Goal: Task Accomplishment & Management: Use online tool/utility

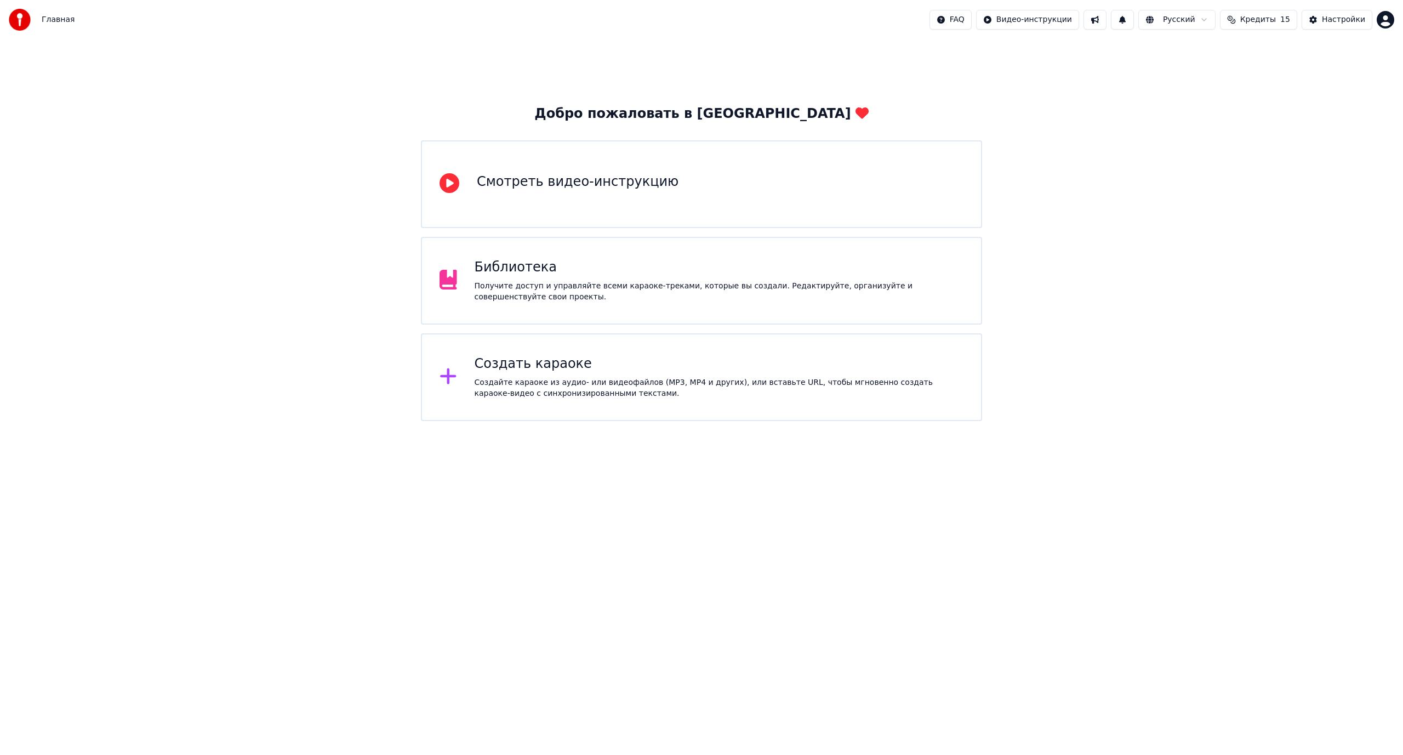
click at [659, 379] on div "Создайте караоке из аудио- или видеофайлов (MP3, MP4 и других), или вставьте UR…" at bounding box center [719, 388] width 489 height 22
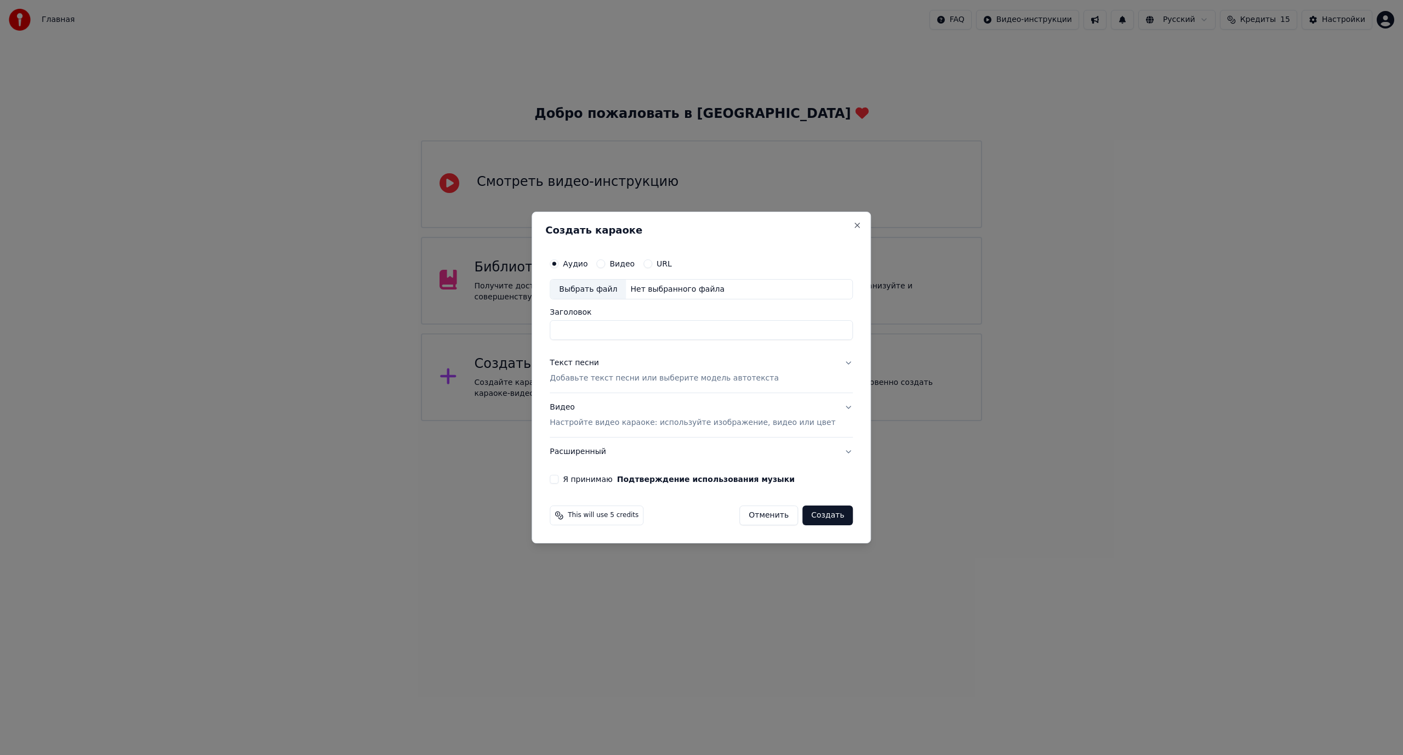
click at [600, 286] on div "Выбрать файл" at bounding box center [588, 289] width 76 height 20
type input "**********"
drag, startPoint x: 686, startPoint y: 329, endPoint x: 521, endPoint y: 327, distance: 165.5
click at [521, 327] on body "**********" at bounding box center [701, 210] width 1403 height 421
click at [652, 374] on p "Добавьте текст песни или выберите модель автотекста" at bounding box center [664, 378] width 229 height 11
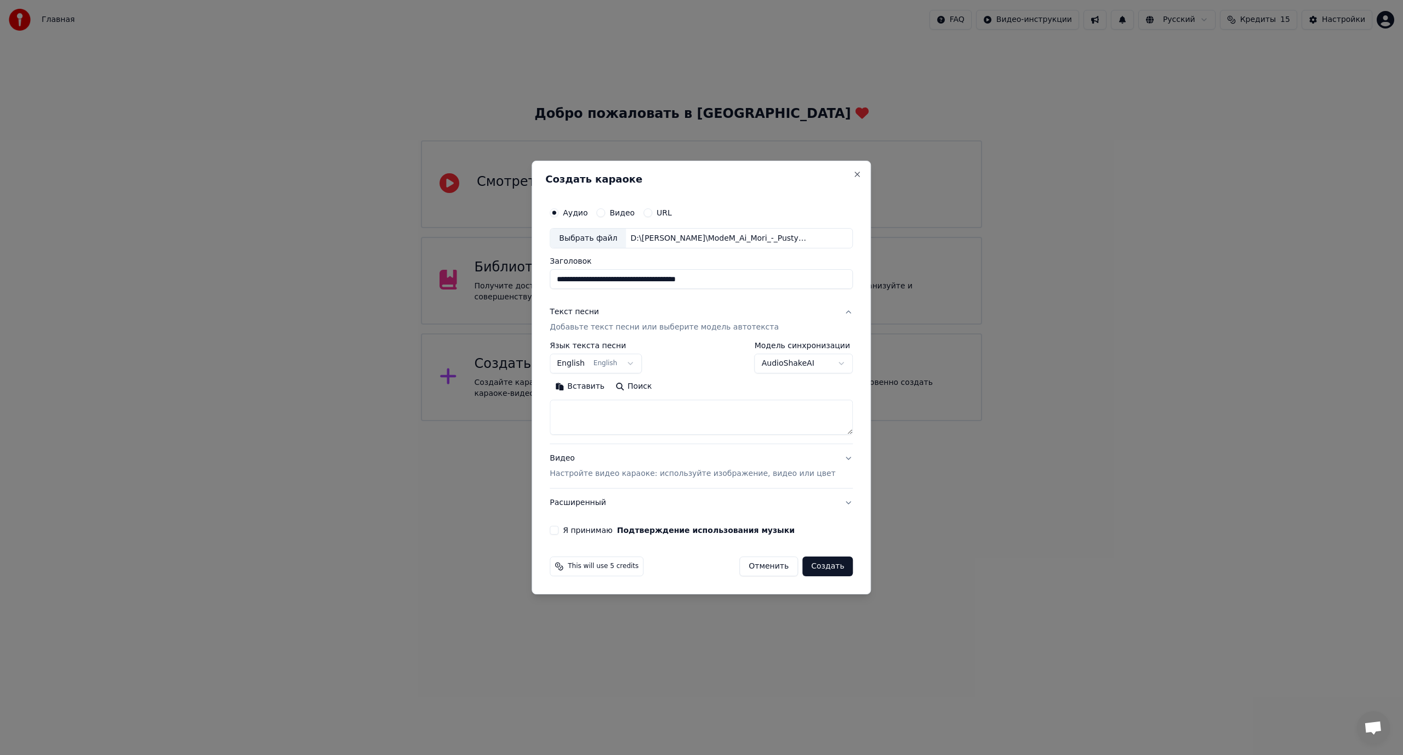
click at [582, 362] on body "**********" at bounding box center [701, 210] width 1403 height 421
select select "**"
click at [661, 418] on textarea at bounding box center [701, 417] width 303 height 35
paste textarea "**********"
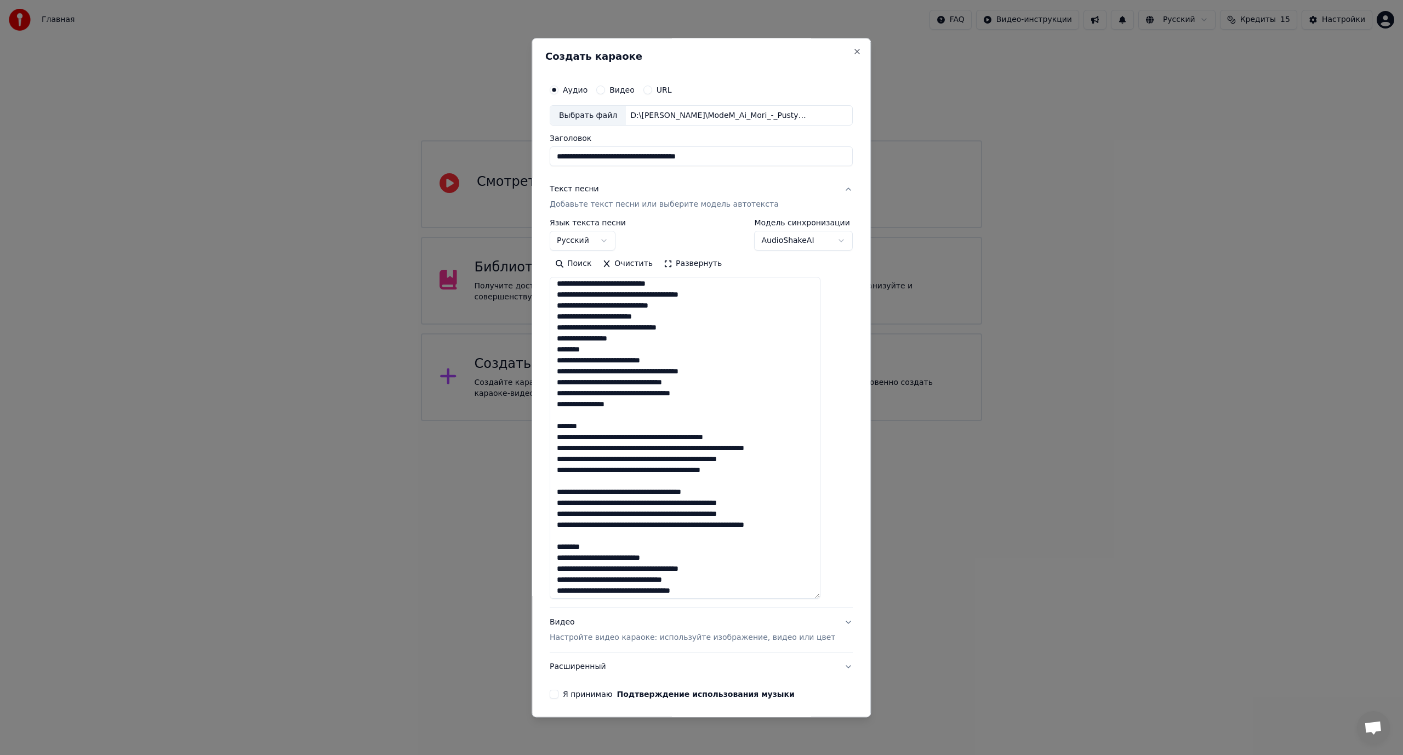
drag, startPoint x: 832, startPoint y: 432, endPoint x: 830, endPoint y: 595, distance: 162.8
click at [875, 421] on body "**********" at bounding box center [701, 210] width 1403 height 421
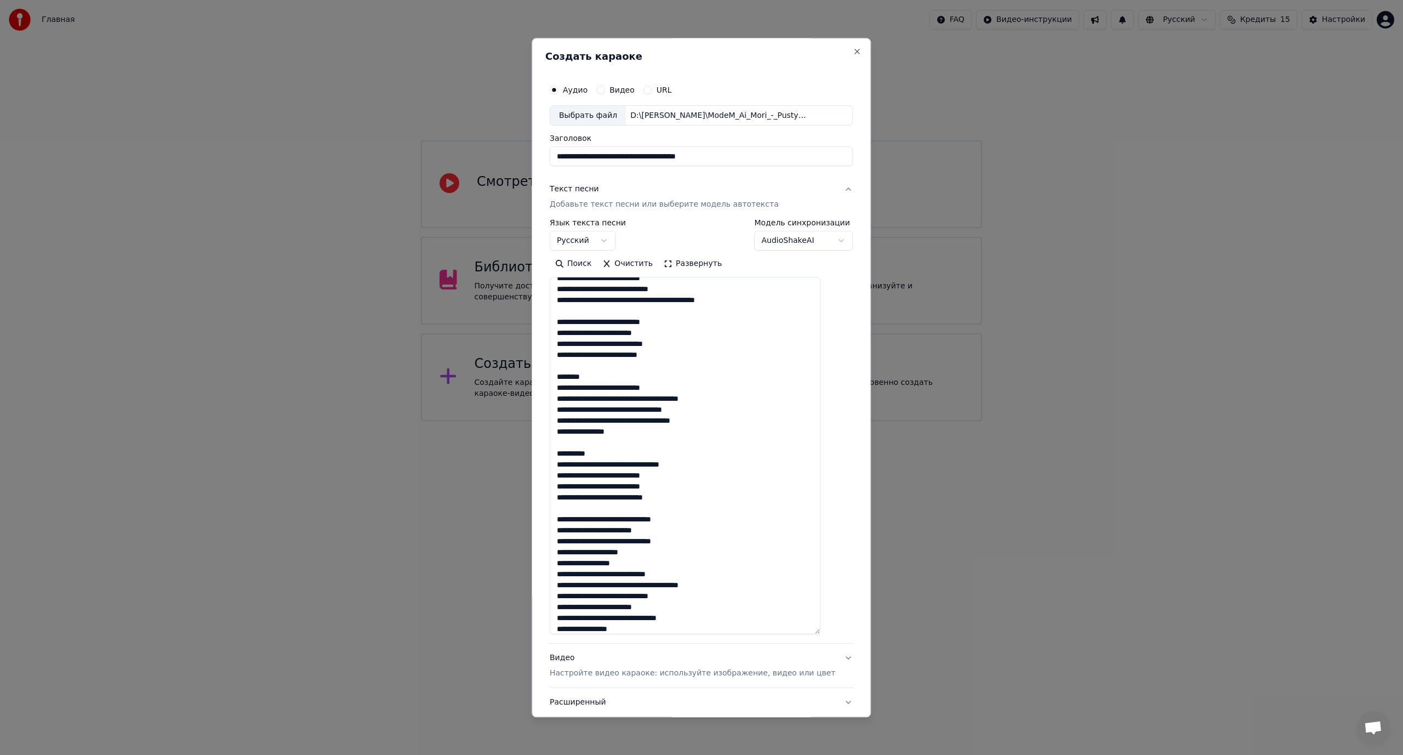
scroll to position [0, 0]
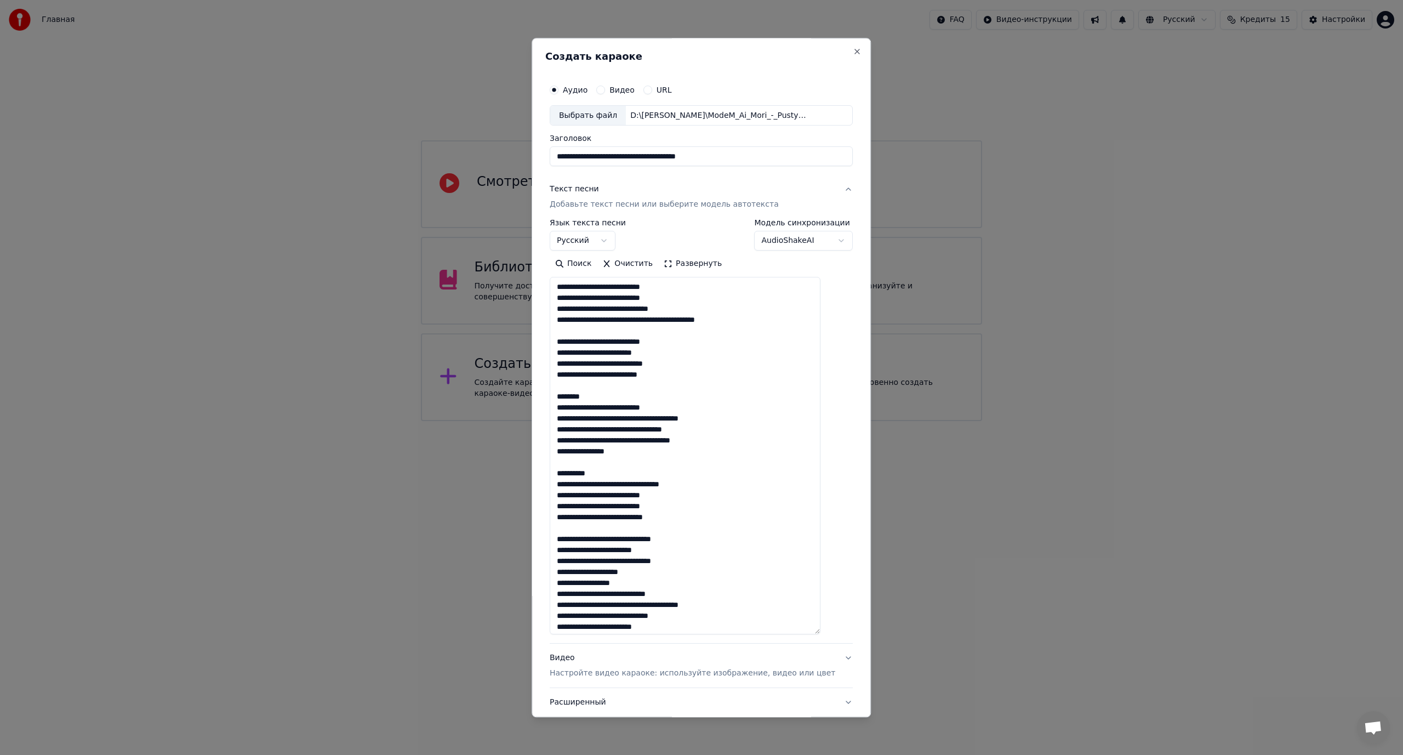
click at [625, 288] on textarea at bounding box center [685, 455] width 271 height 357
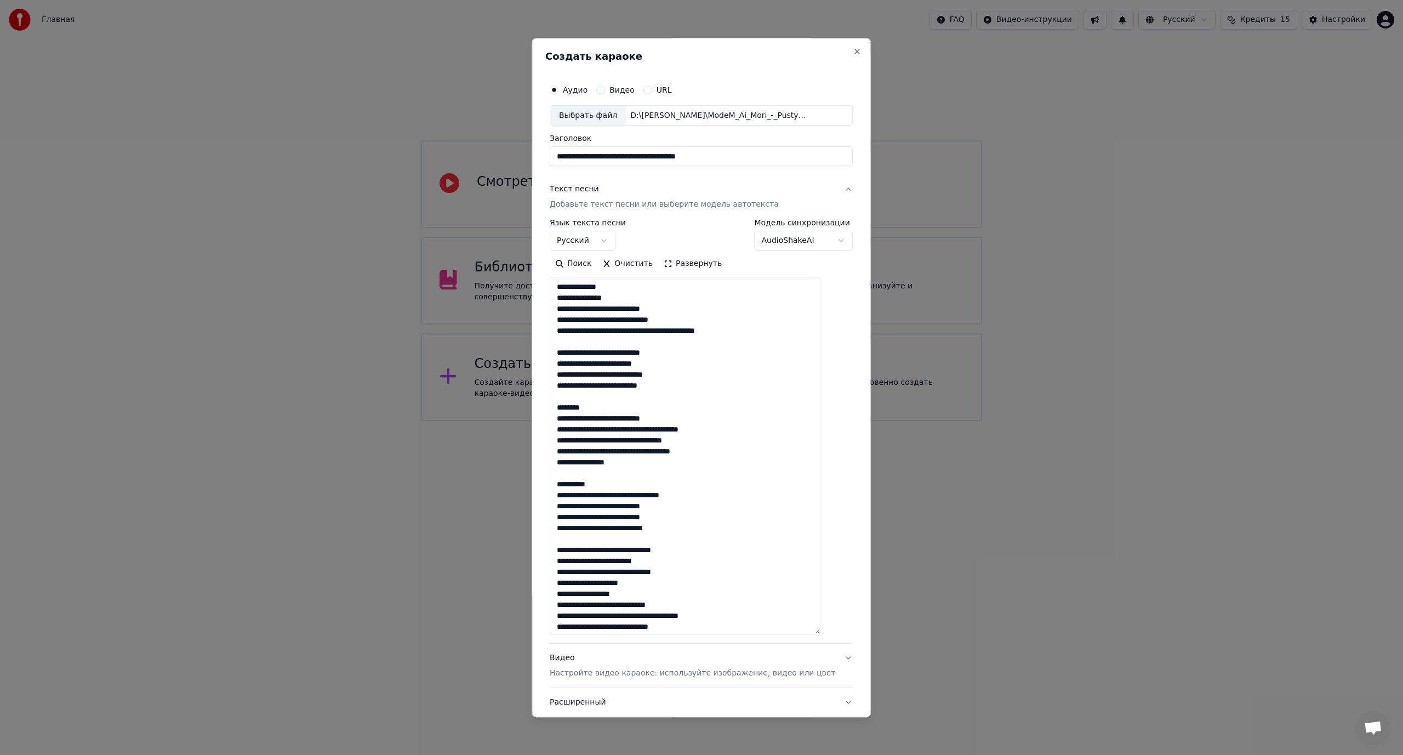
drag, startPoint x: 625, startPoint y: 309, endPoint x: 638, endPoint y: 312, distance: 13.4
click at [638, 312] on textarea at bounding box center [685, 455] width 271 height 357
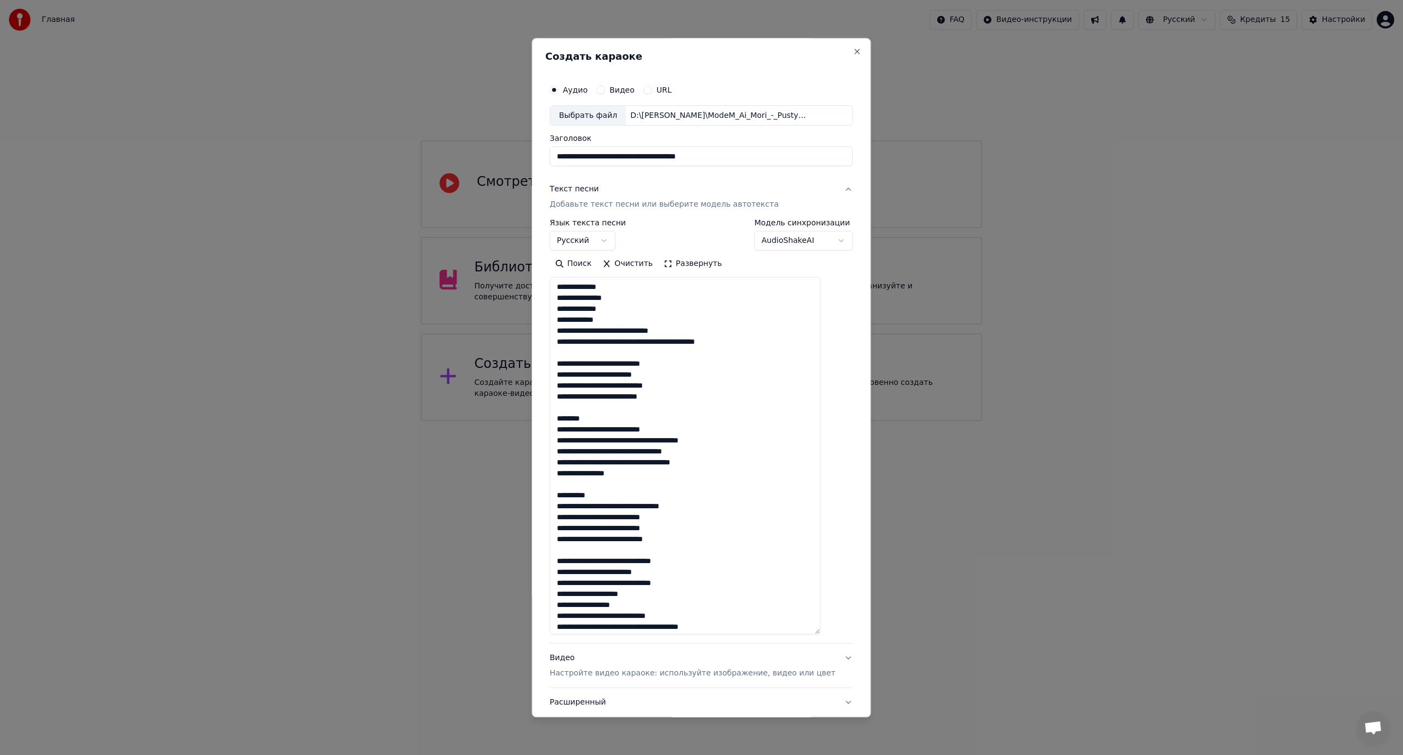
click at [642, 331] on textarea at bounding box center [685, 455] width 271 height 357
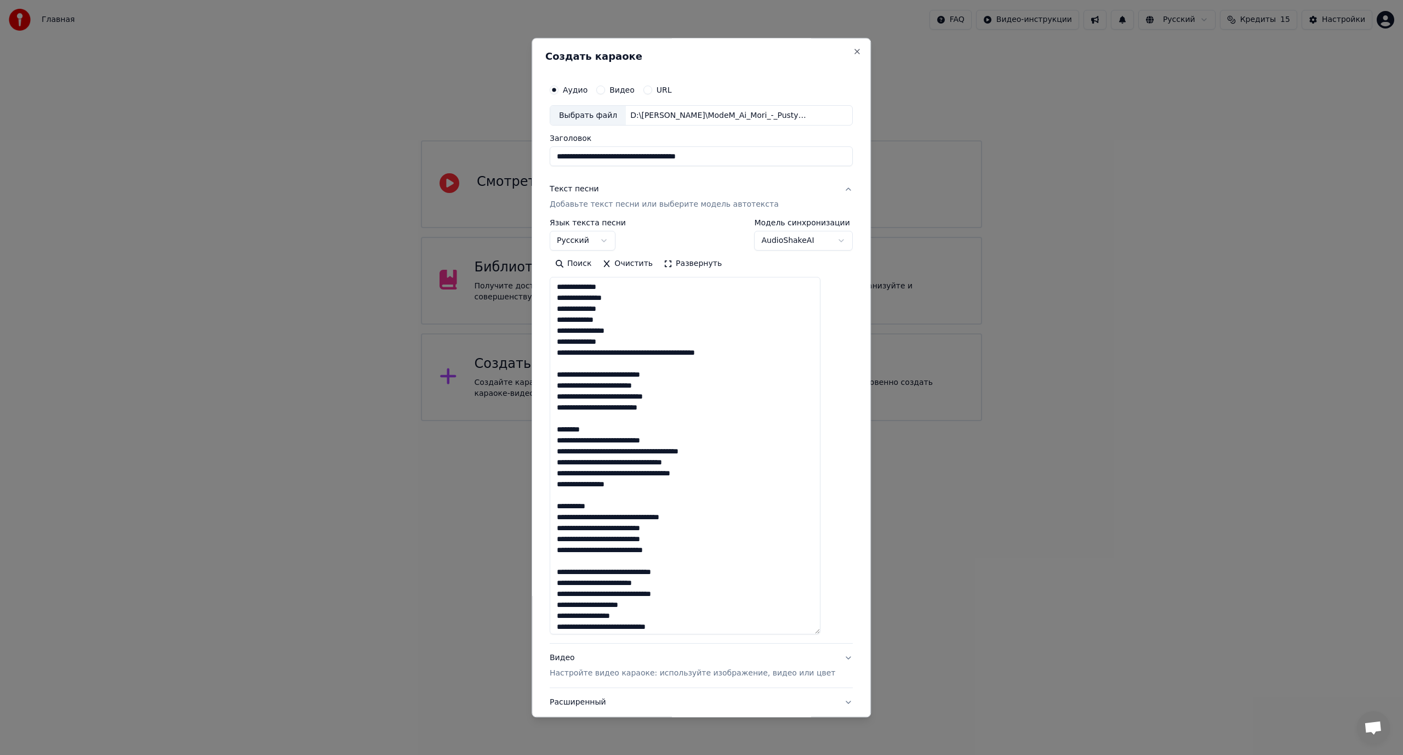
click at [667, 356] on textarea at bounding box center [685, 455] width 271 height 357
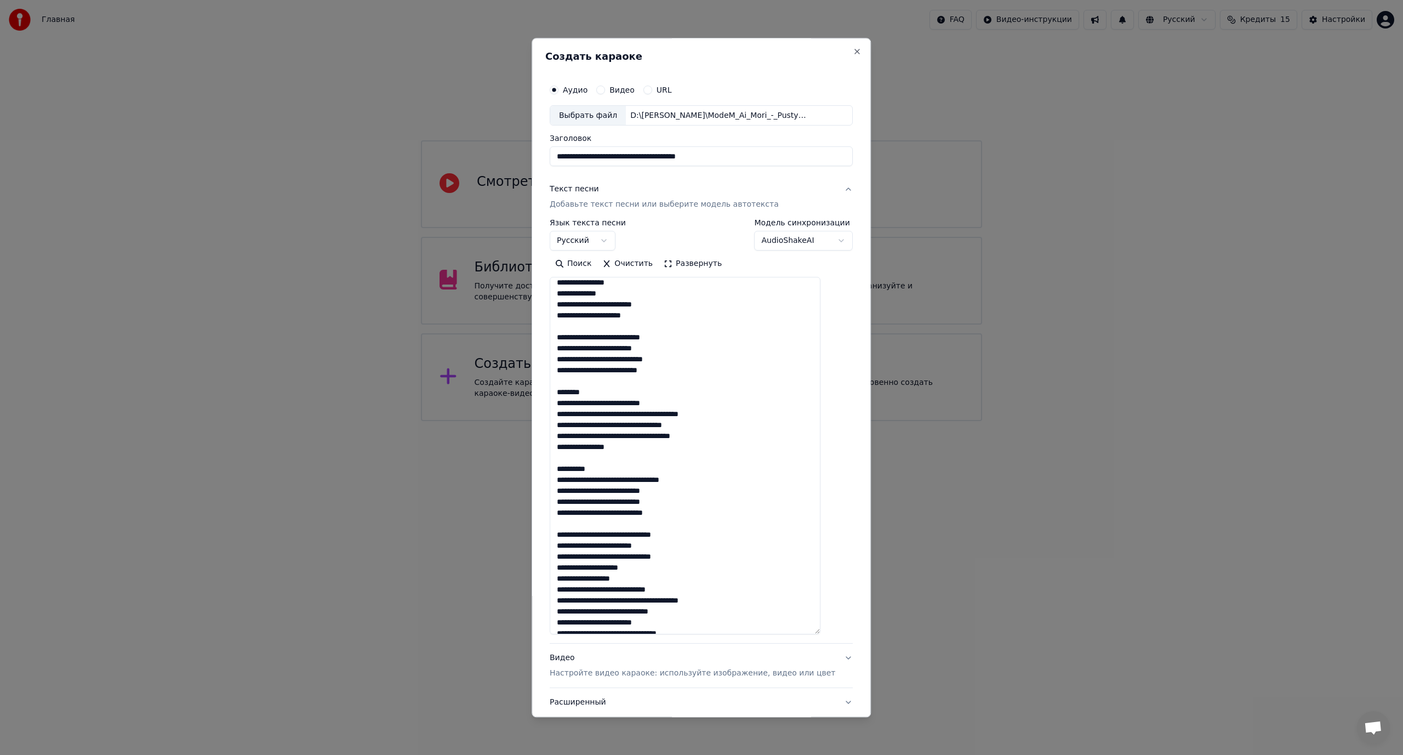
scroll to position [55, 0]
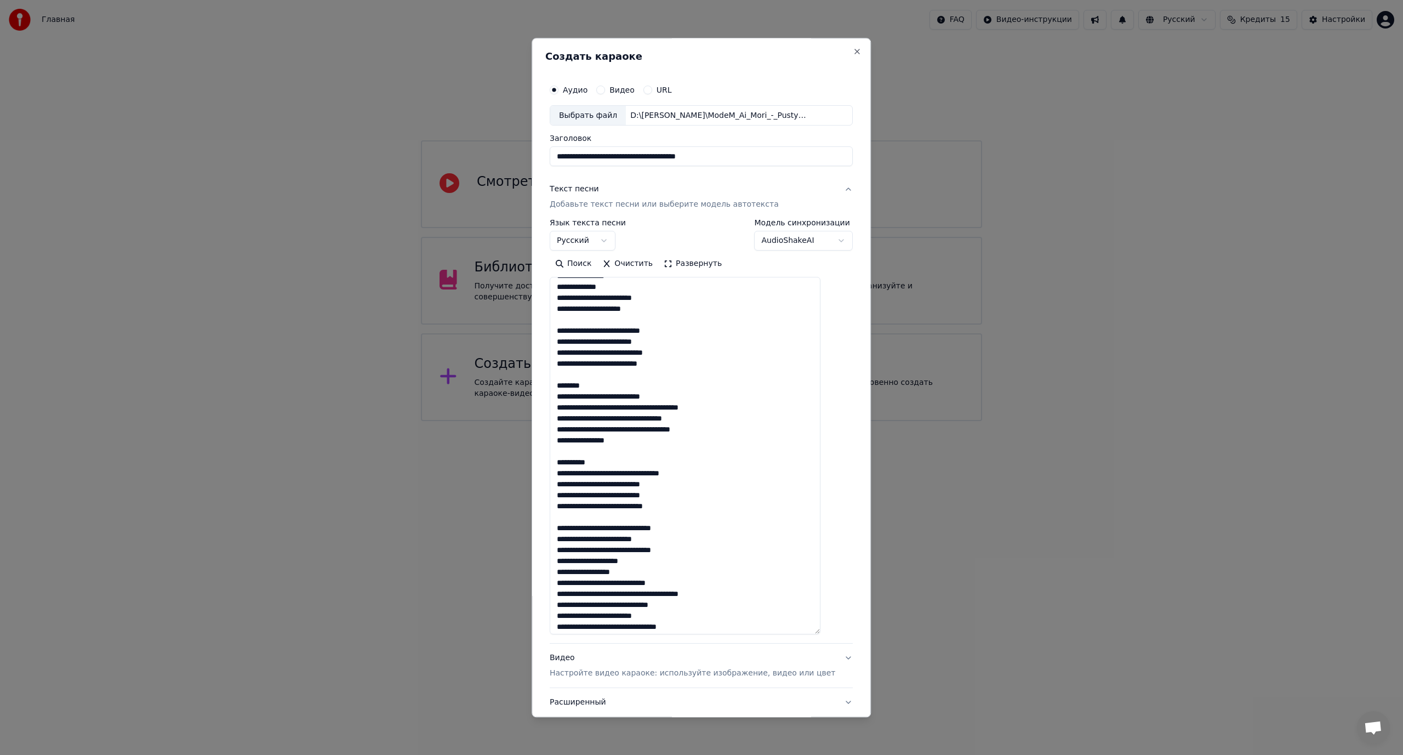
click at [614, 332] on textarea at bounding box center [685, 455] width 271 height 357
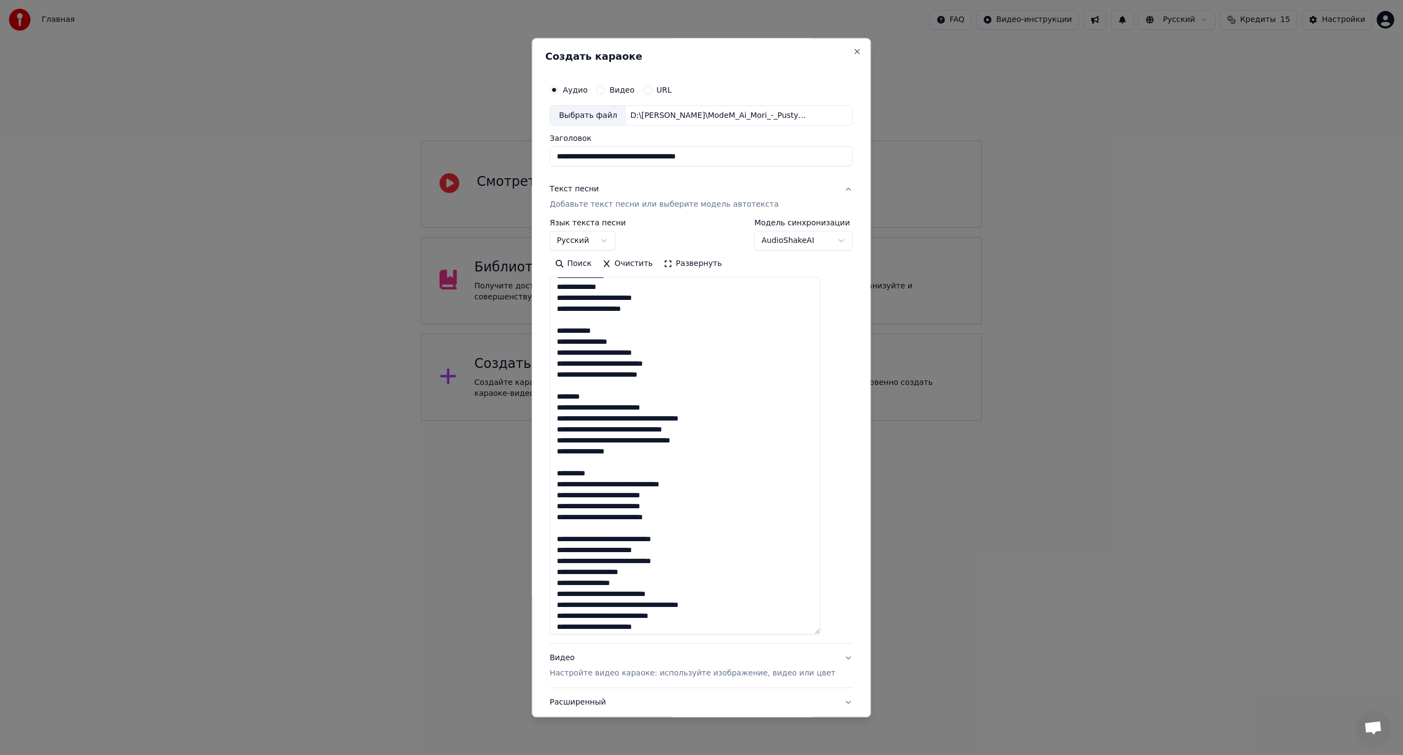
click at [624, 353] on textarea at bounding box center [685, 455] width 271 height 357
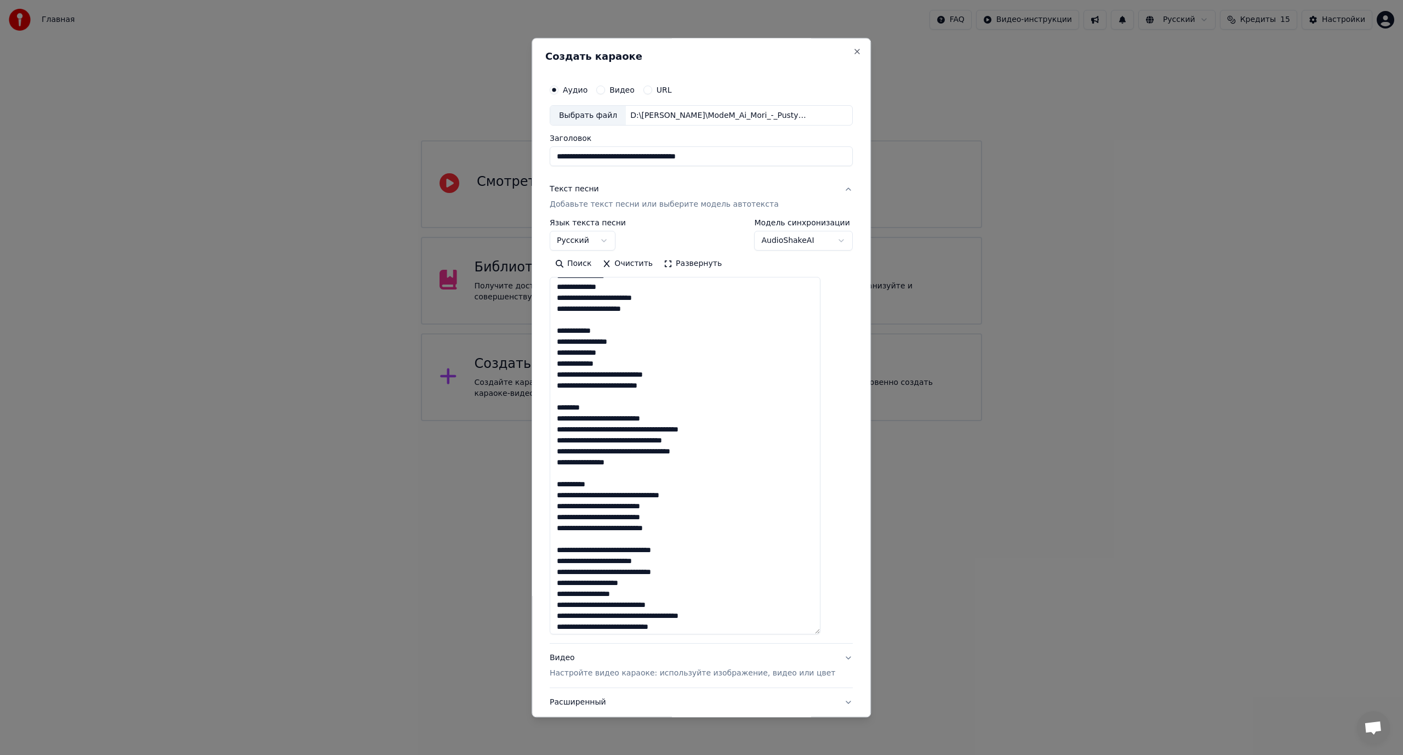
click at [622, 375] on textarea at bounding box center [685, 455] width 271 height 357
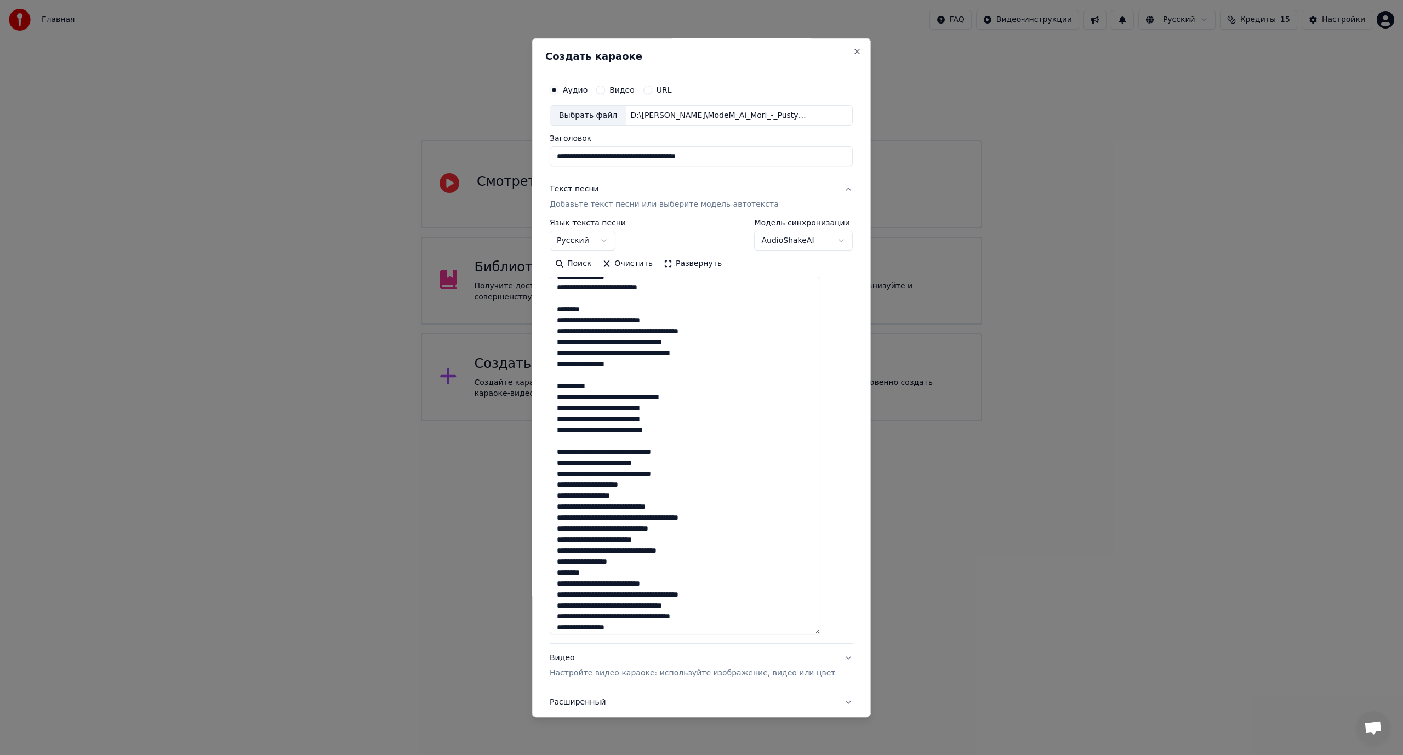
scroll to position [164, 0]
drag, startPoint x: 597, startPoint y: 310, endPoint x: 567, endPoint y: 313, distance: 30.3
click at [567, 313] on textarea at bounding box center [685, 455] width 271 height 357
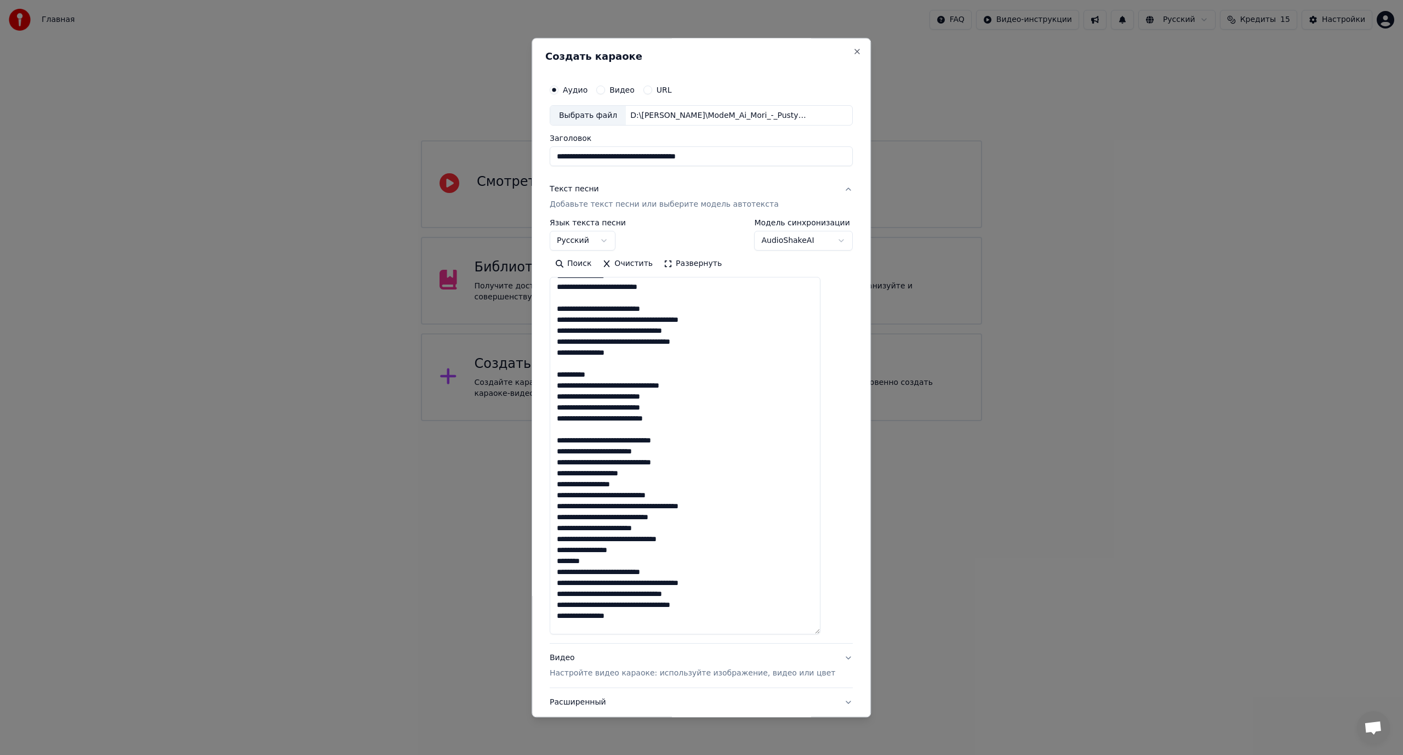
click at [626, 312] on textarea at bounding box center [685, 455] width 271 height 357
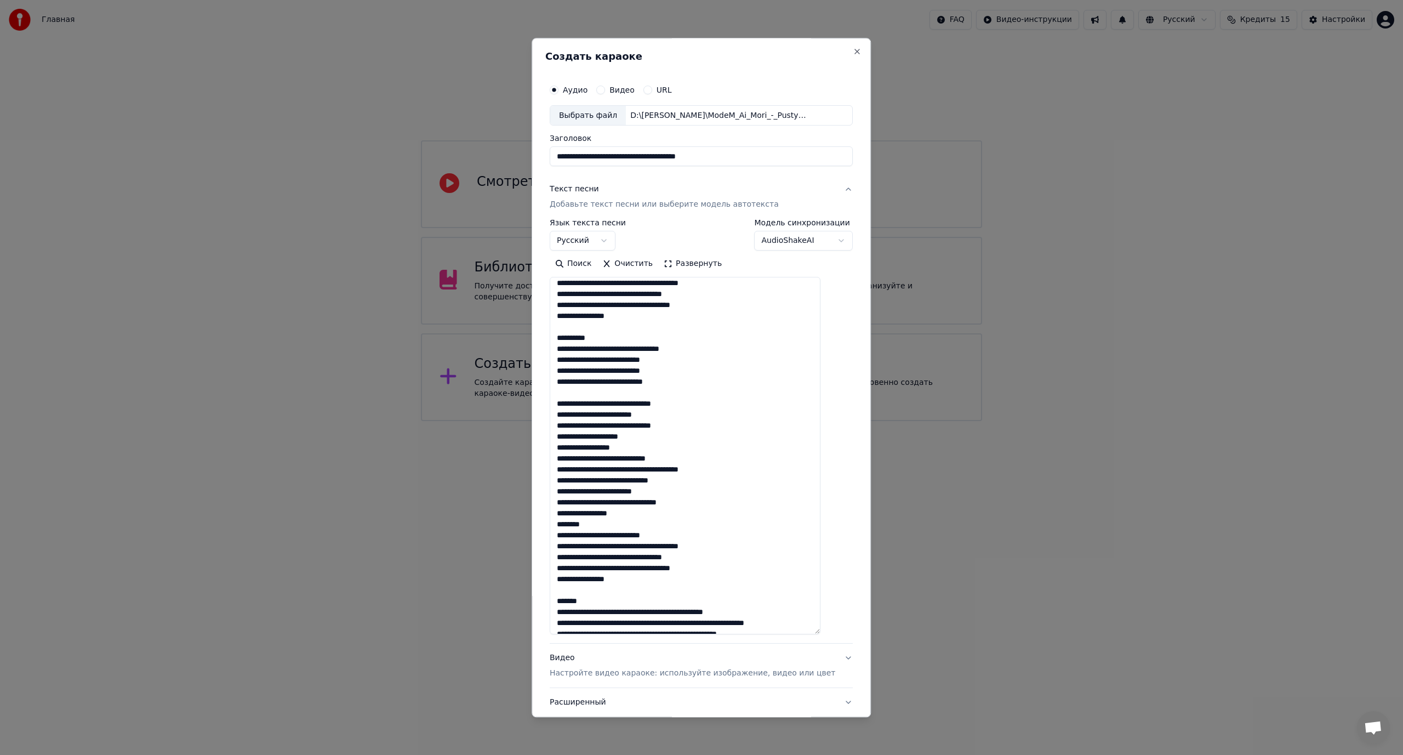
scroll to position [190, 0]
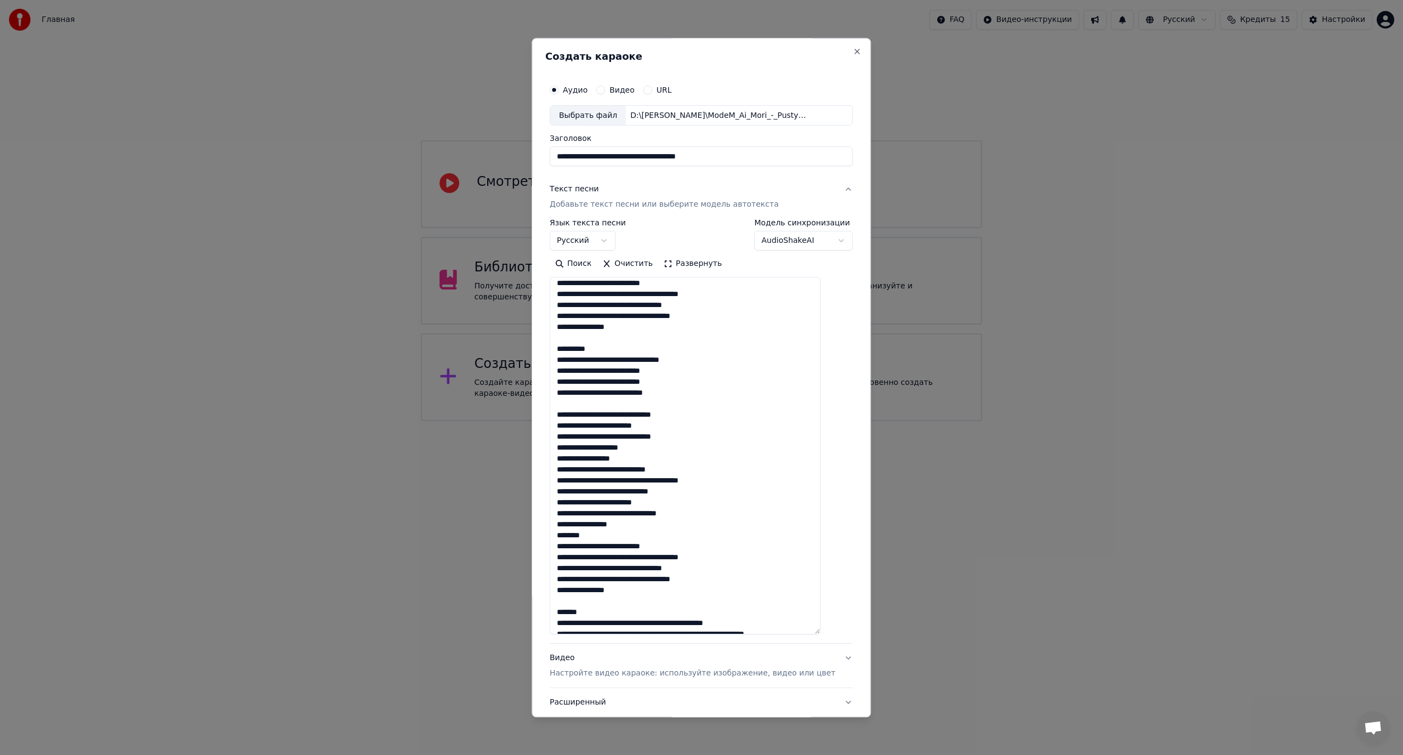
click at [625, 283] on textarea at bounding box center [685, 455] width 271 height 357
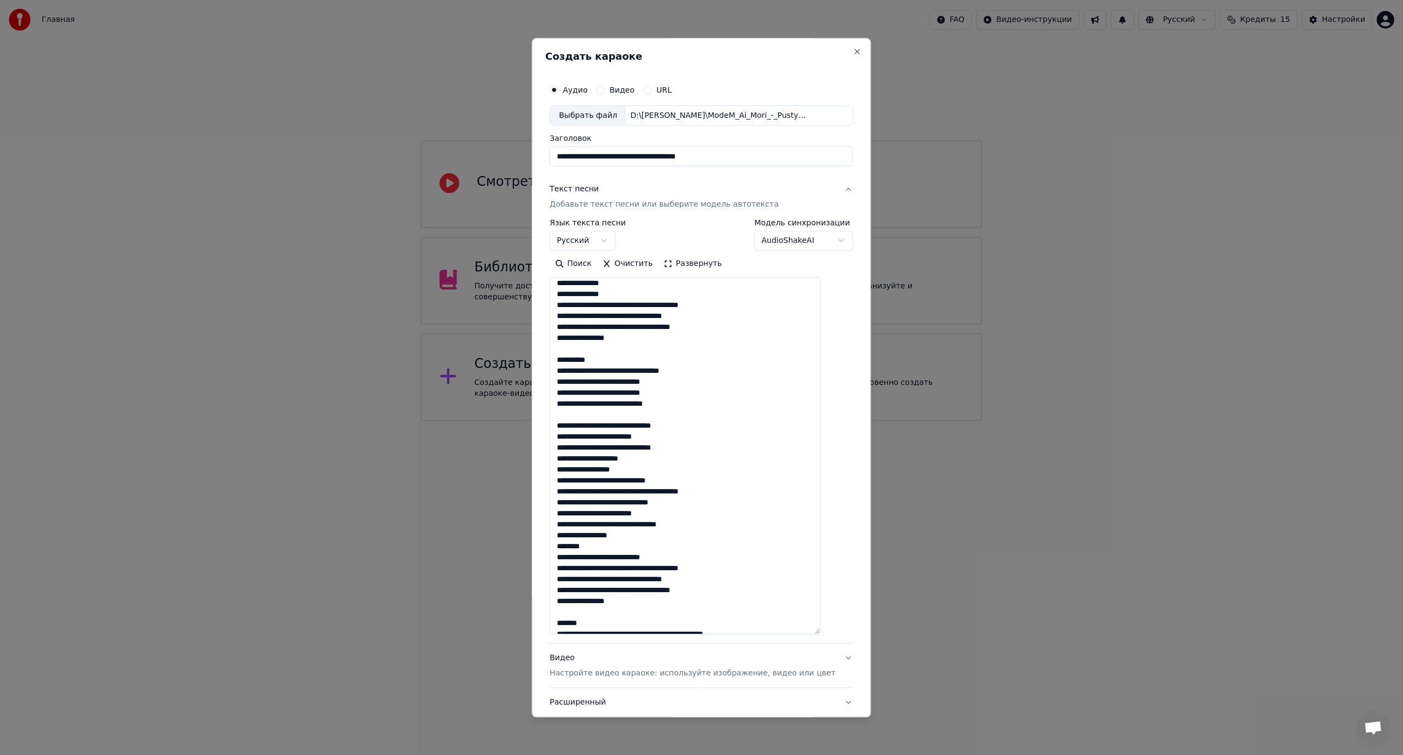
scroll to position [201, 0]
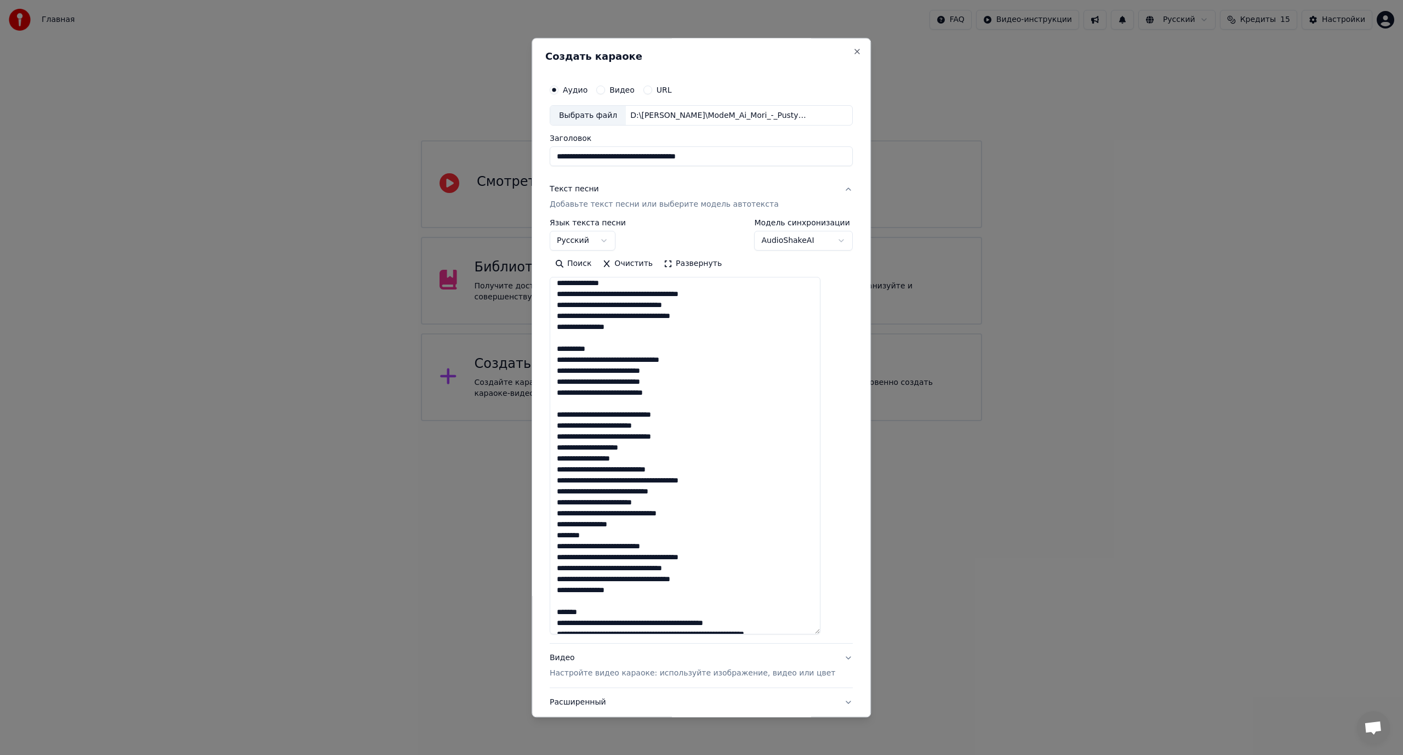
click at [641, 291] on textarea at bounding box center [685, 455] width 271 height 357
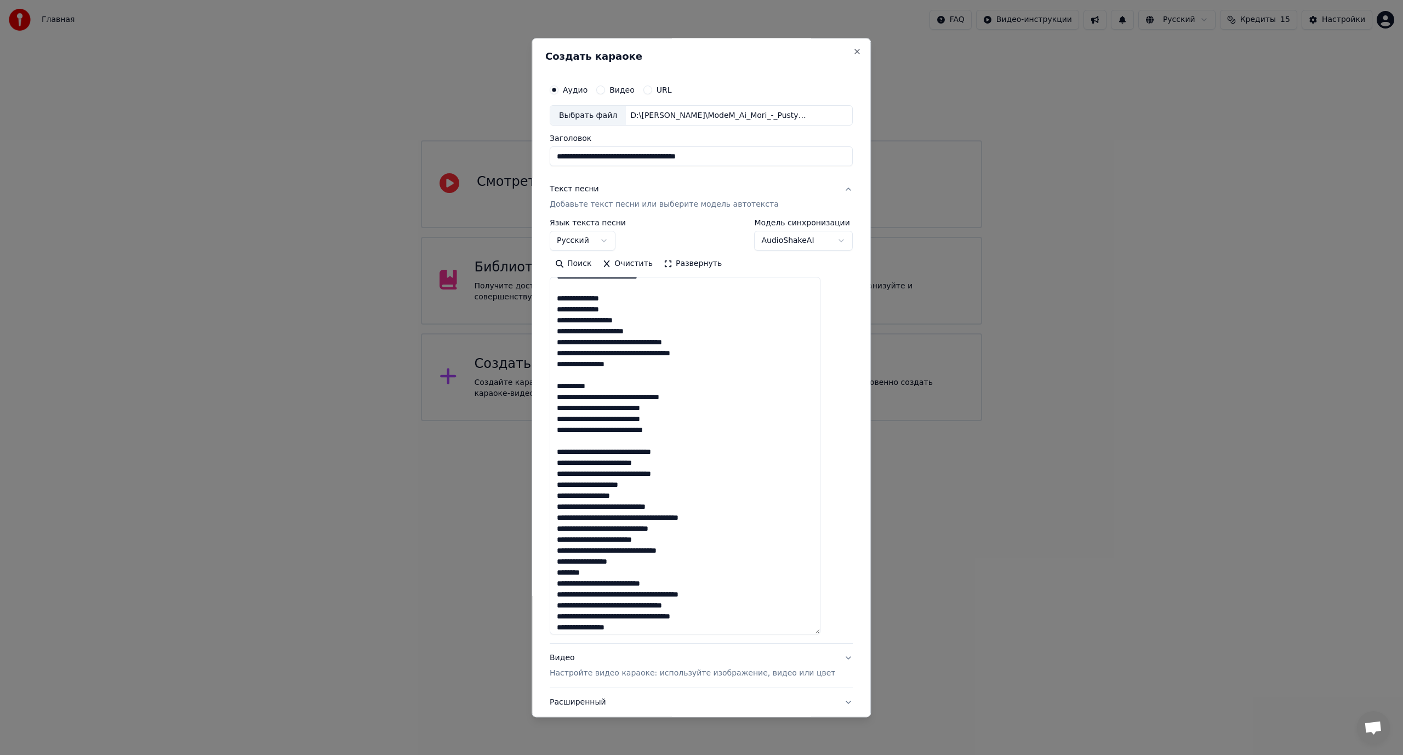
scroll to position [168, 0]
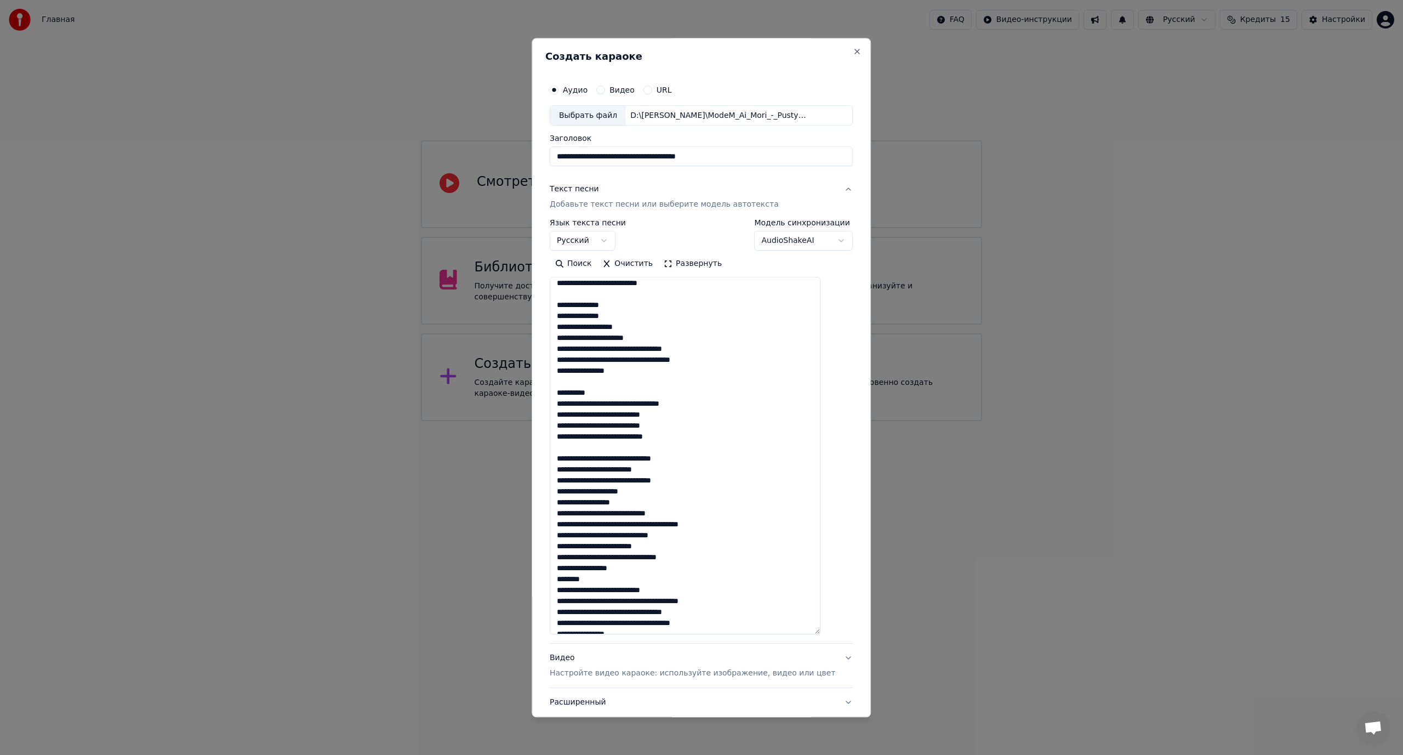
click at [638, 347] on textarea at bounding box center [685, 455] width 271 height 357
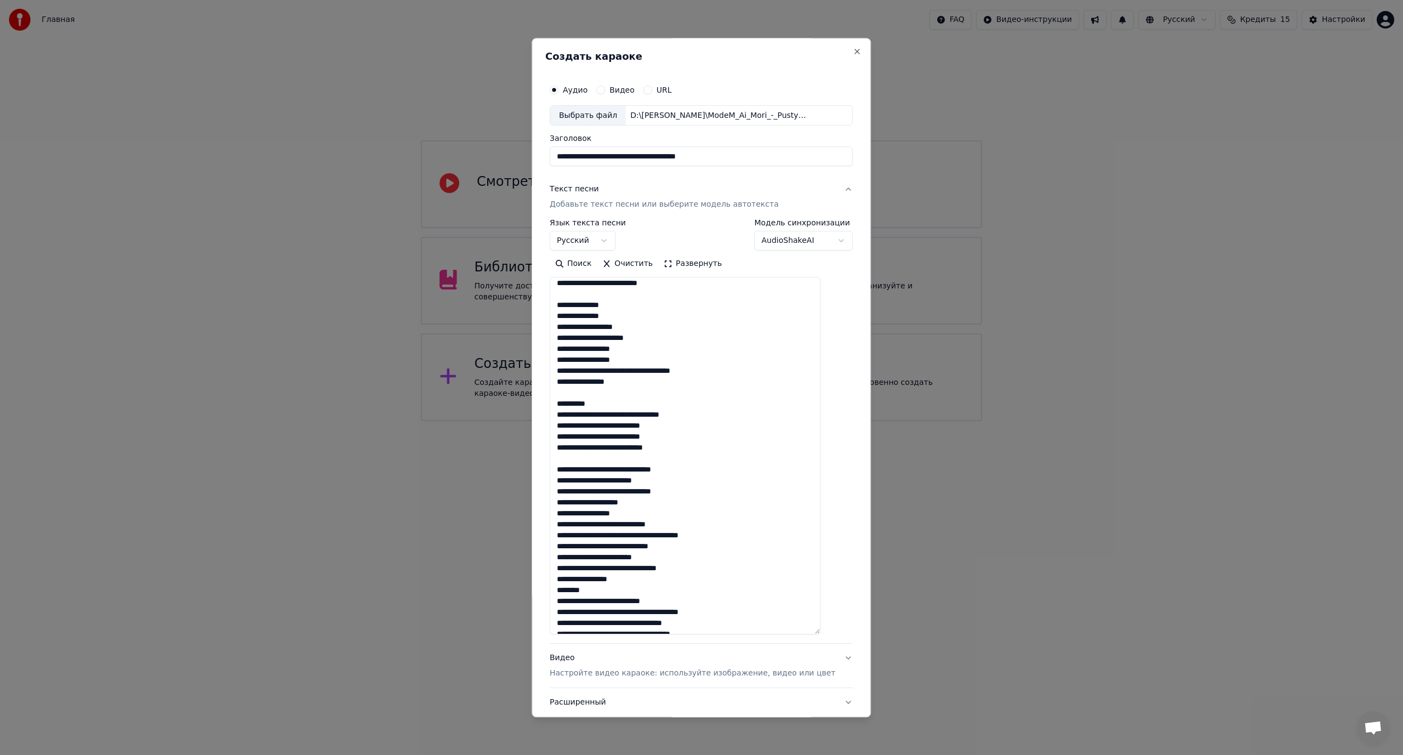
click at [646, 370] on textarea at bounding box center [685, 455] width 271 height 357
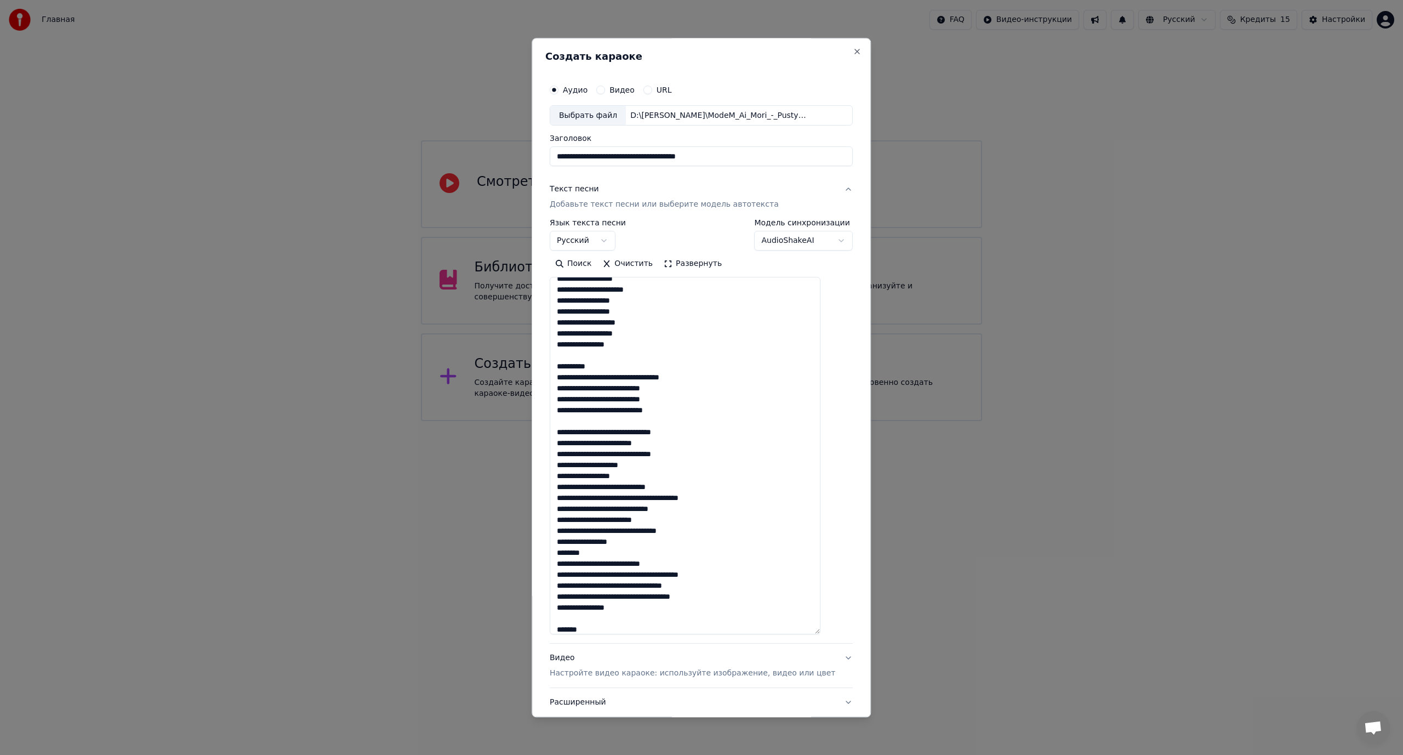
scroll to position [223, 0]
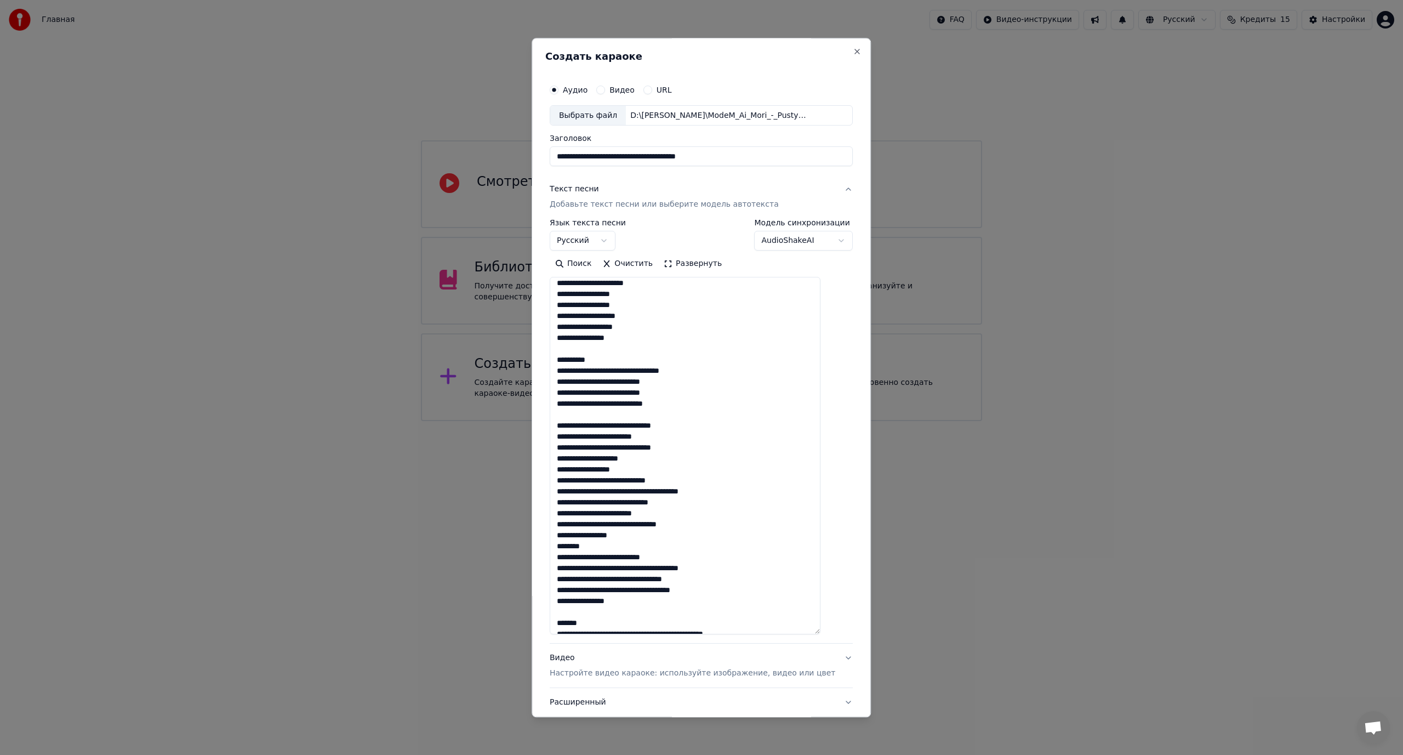
drag, startPoint x: 614, startPoint y: 357, endPoint x: 570, endPoint y: 358, distance: 43.9
click at [570, 358] on textarea at bounding box center [685, 455] width 271 height 357
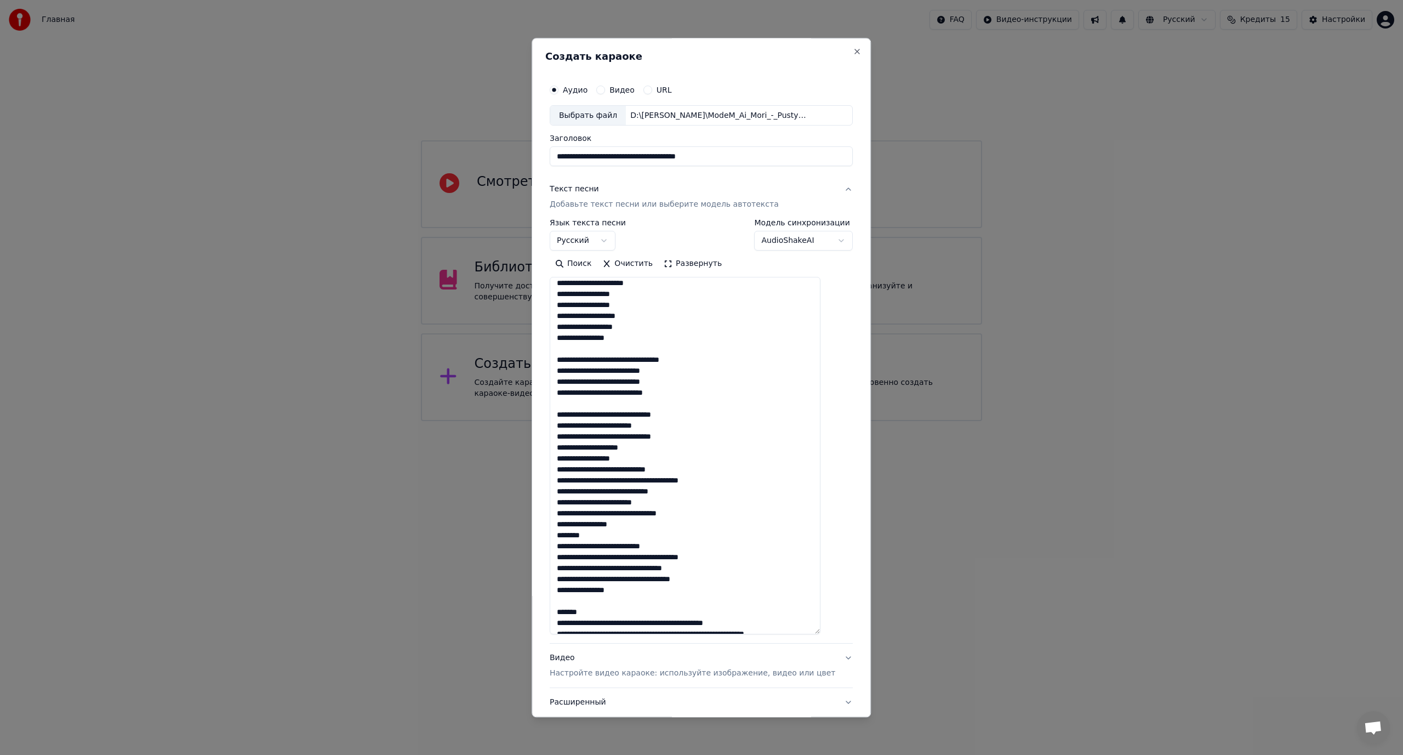
click at [642, 360] on textarea at bounding box center [685, 455] width 271 height 357
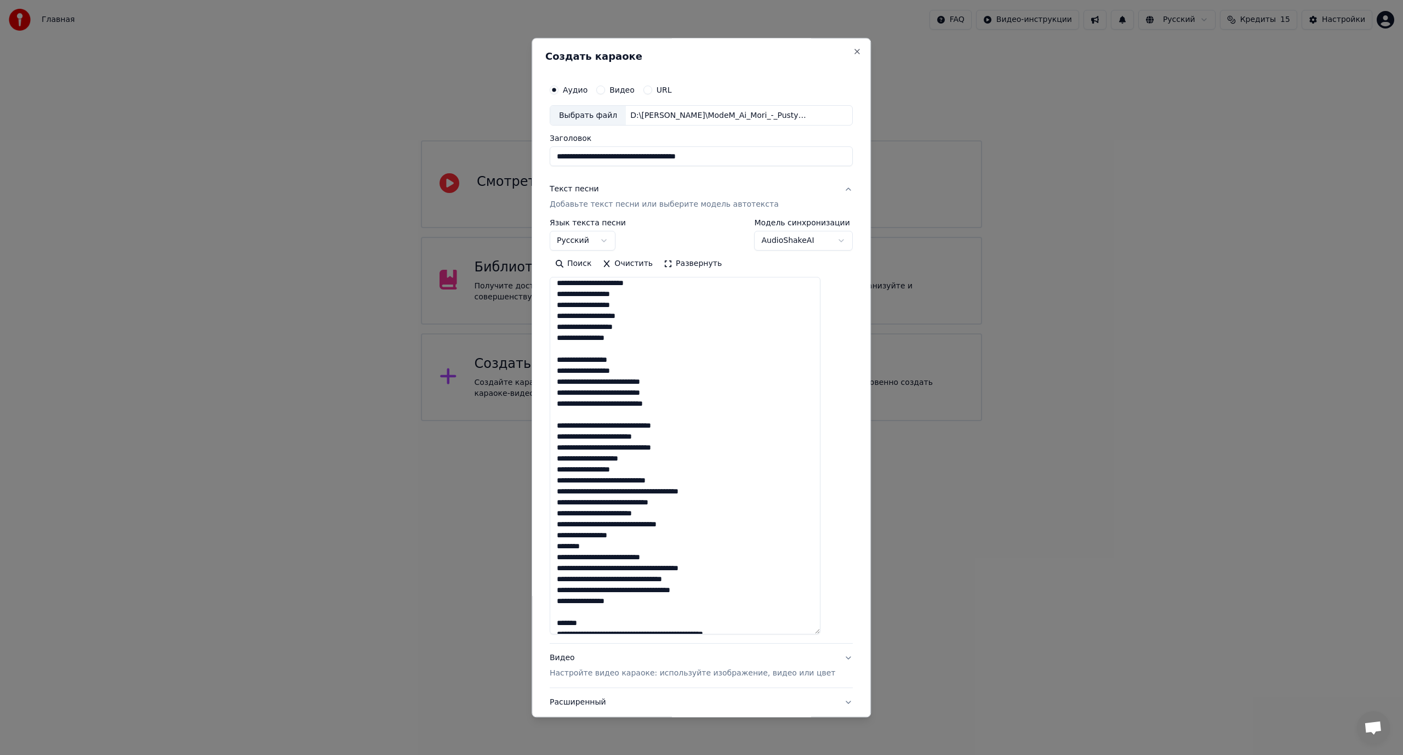
click at [629, 383] on textarea at bounding box center [685, 455] width 271 height 357
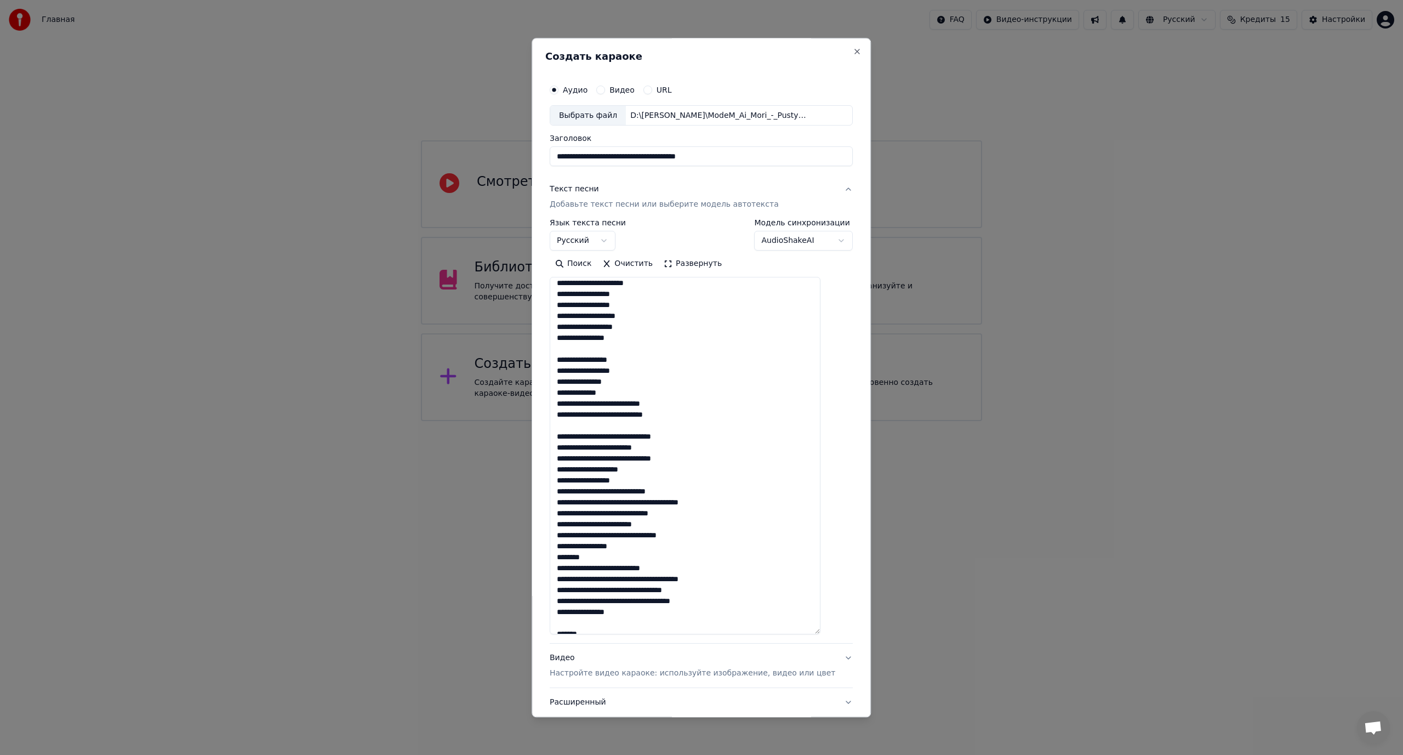
click at [622, 403] on textarea at bounding box center [685, 455] width 271 height 357
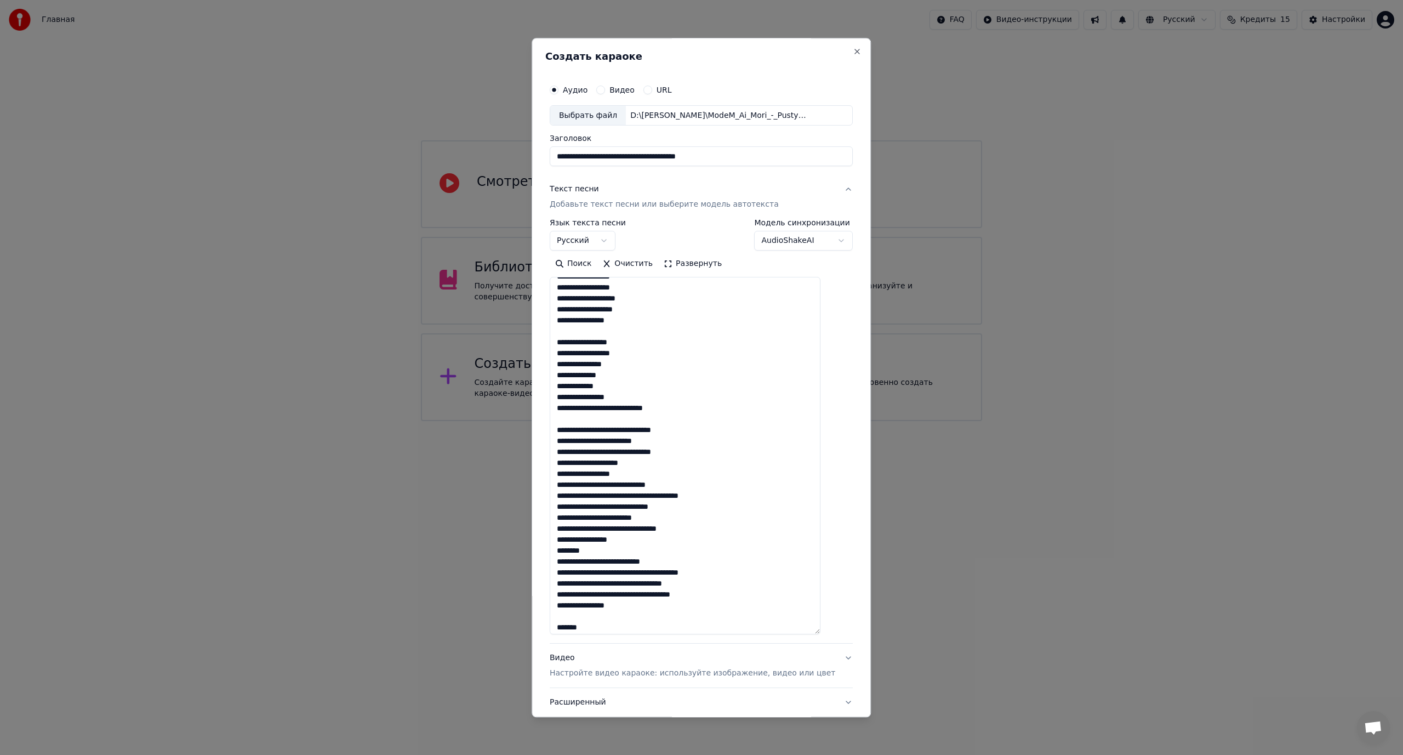
scroll to position [278, 0]
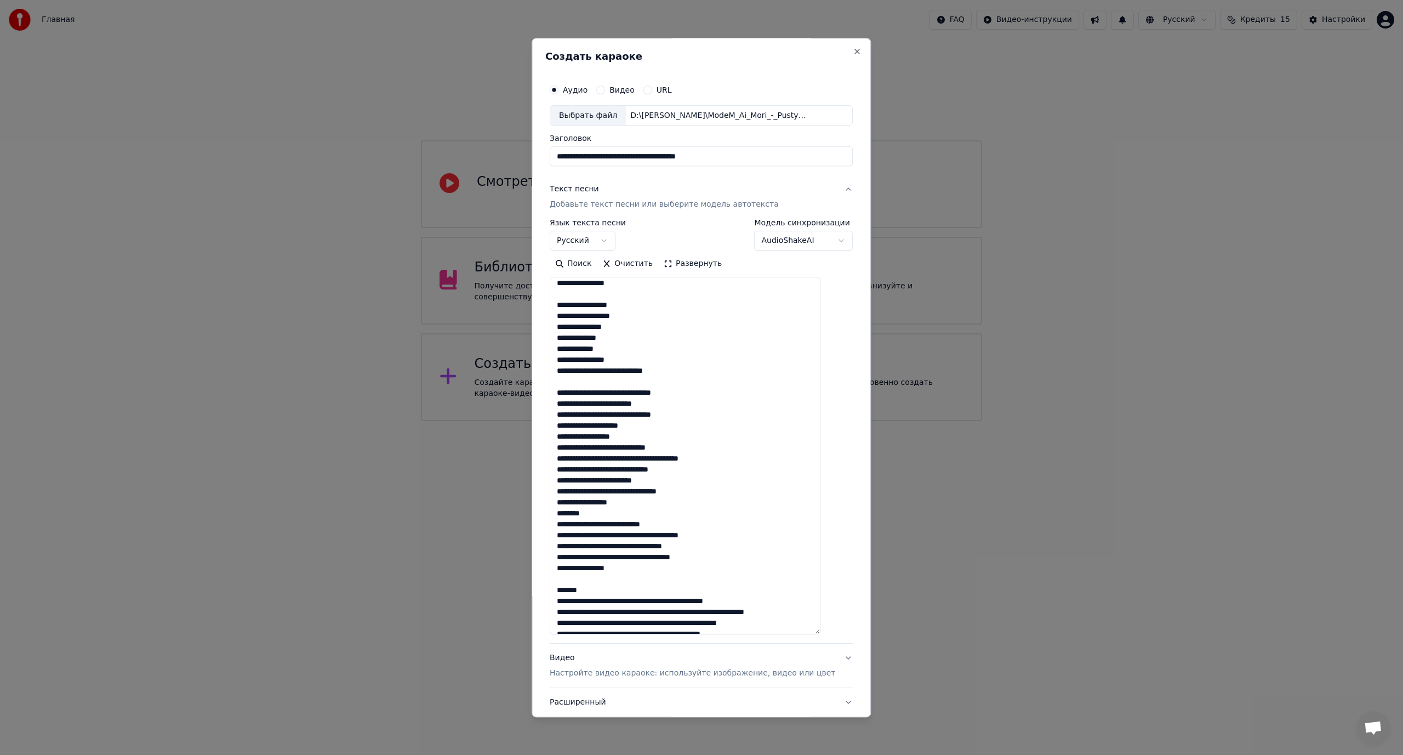
click at [614, 392] on textarea at bounding box center [685, 455] width 271 height 357
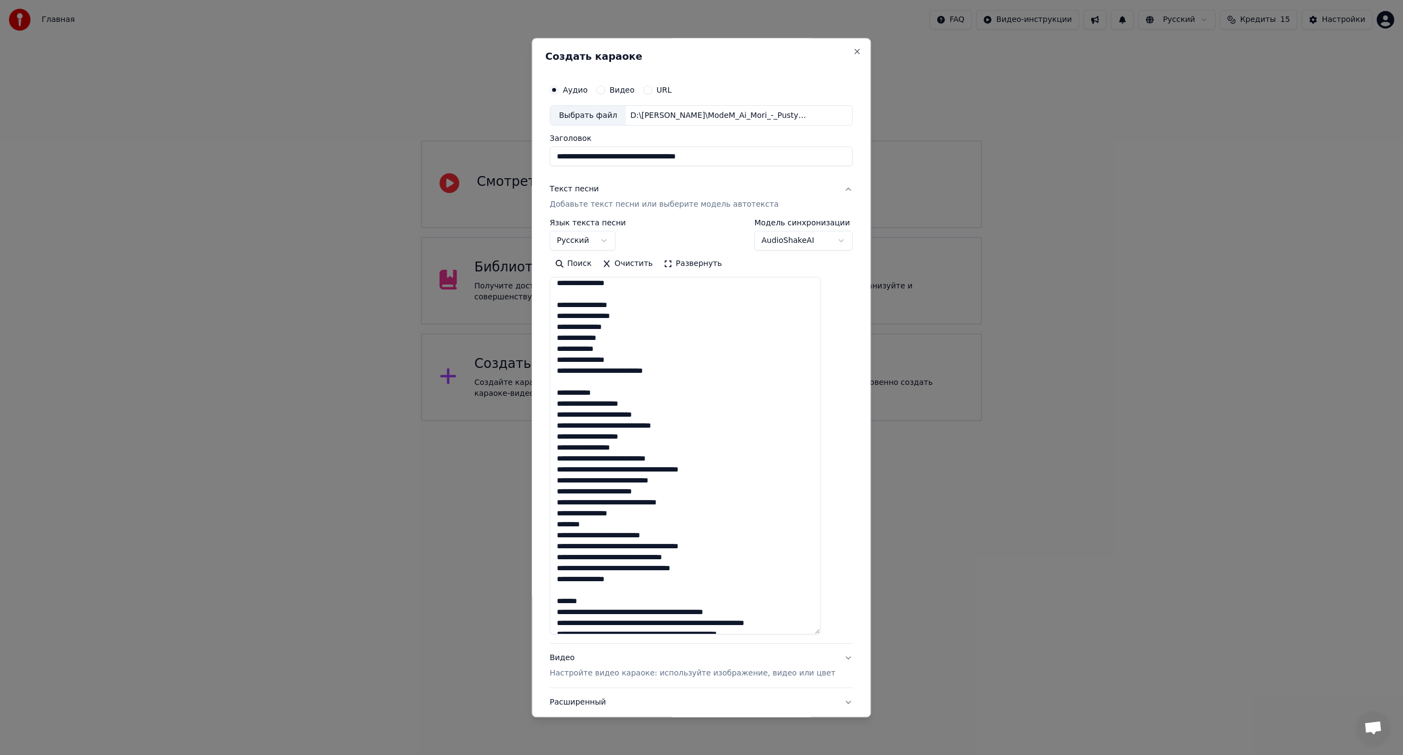
click at [654, 425] on textarea at bounding box center [685, 455] width 271 height 357
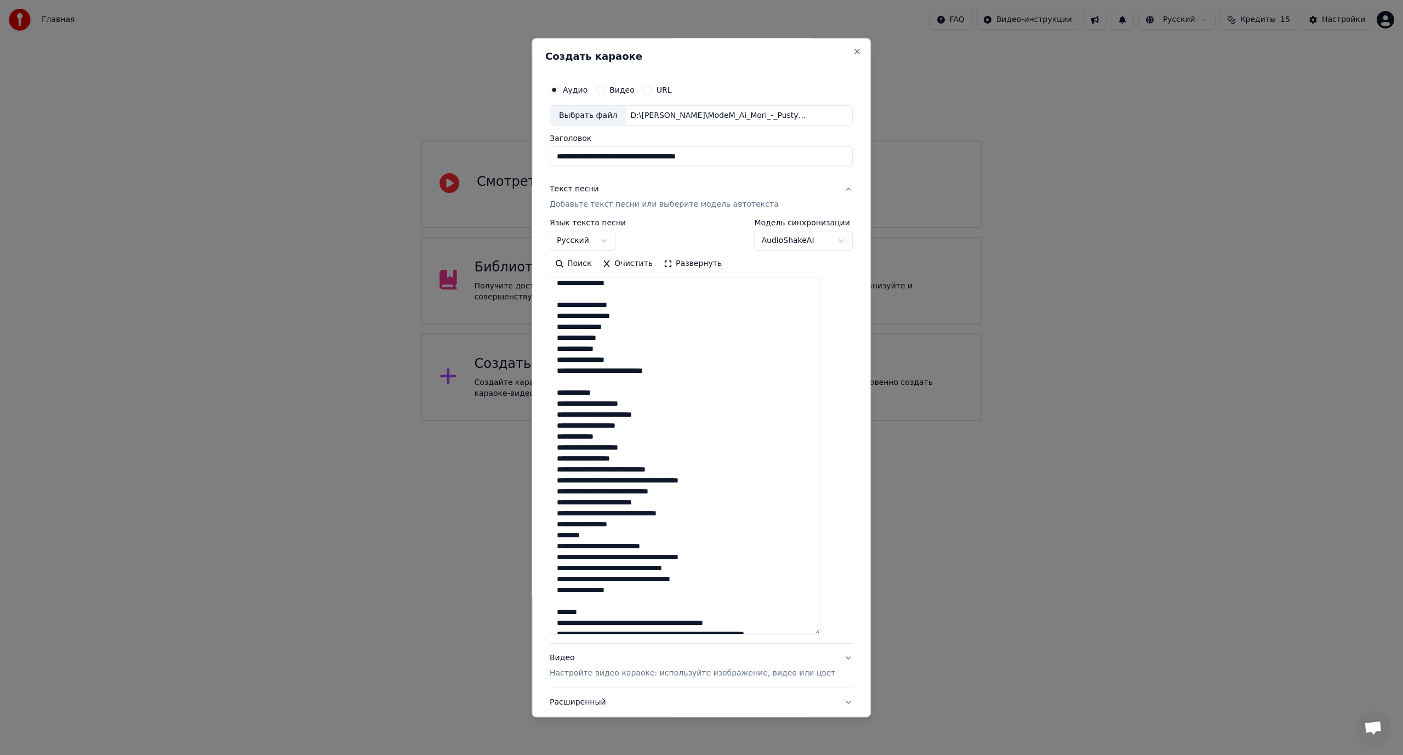
drag, startPoint x: 570, startPoint y: 458, endPoint x: 637, endPoint y: 535, distance: 102.5
click at [637, 535] on textarea at bounding box center [685, 455] width 271 height 357
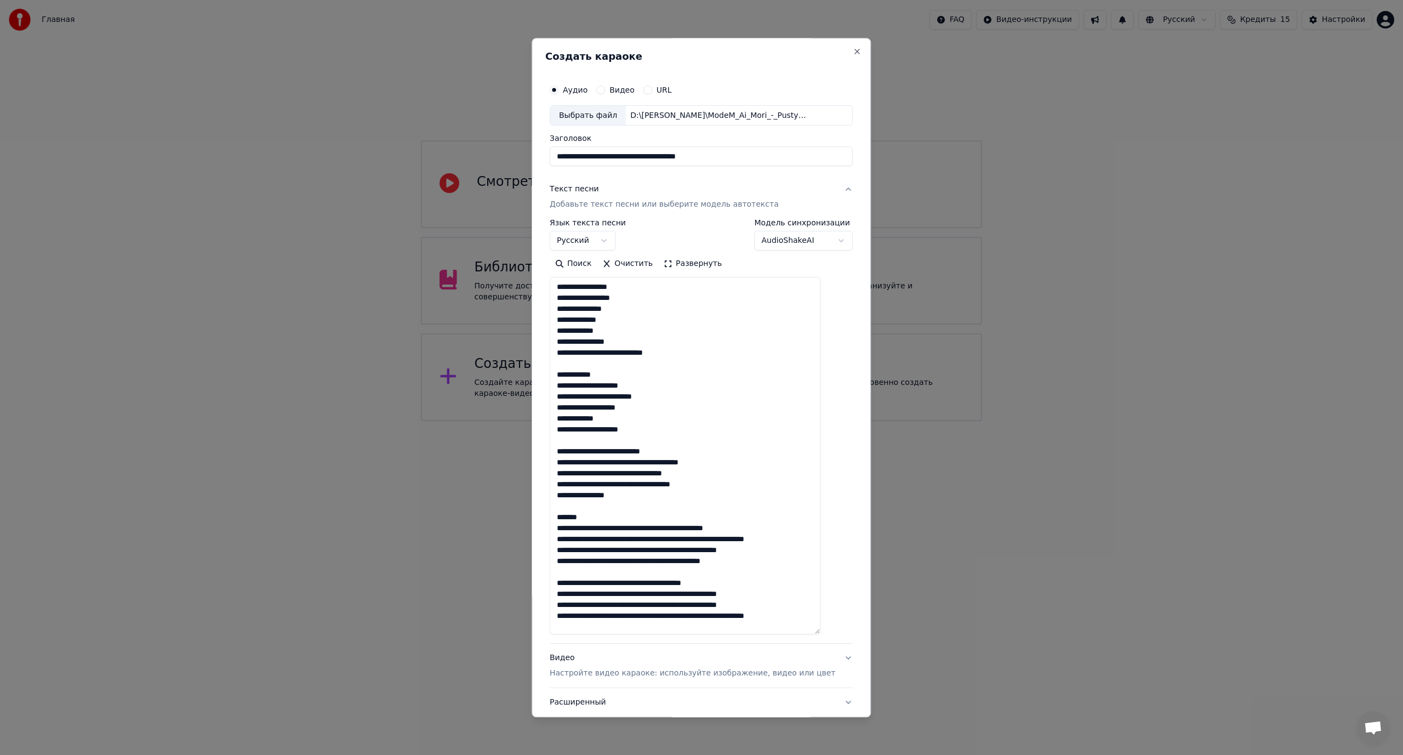
scroll to position [333, 0]
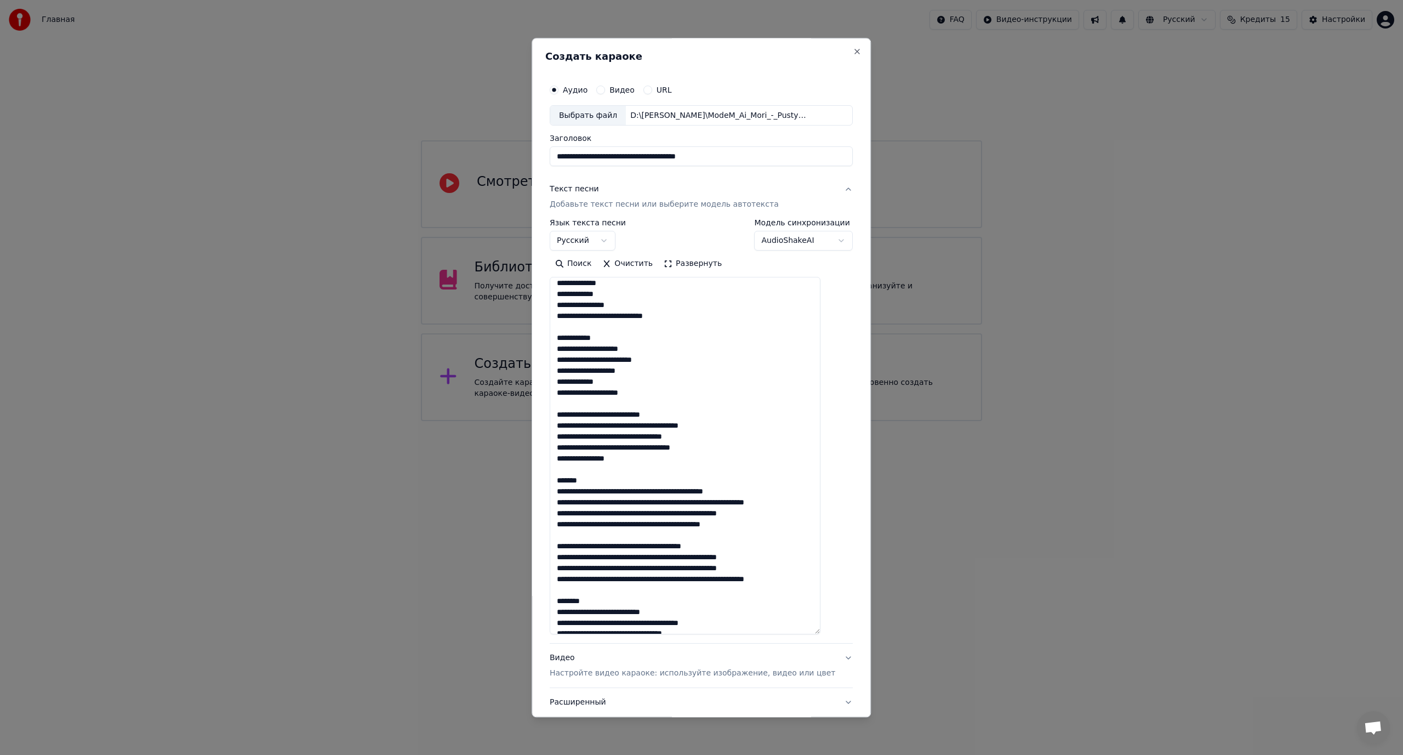
click at [626, 415] on textarea at bounding box center [685, 455] width 271 height 357
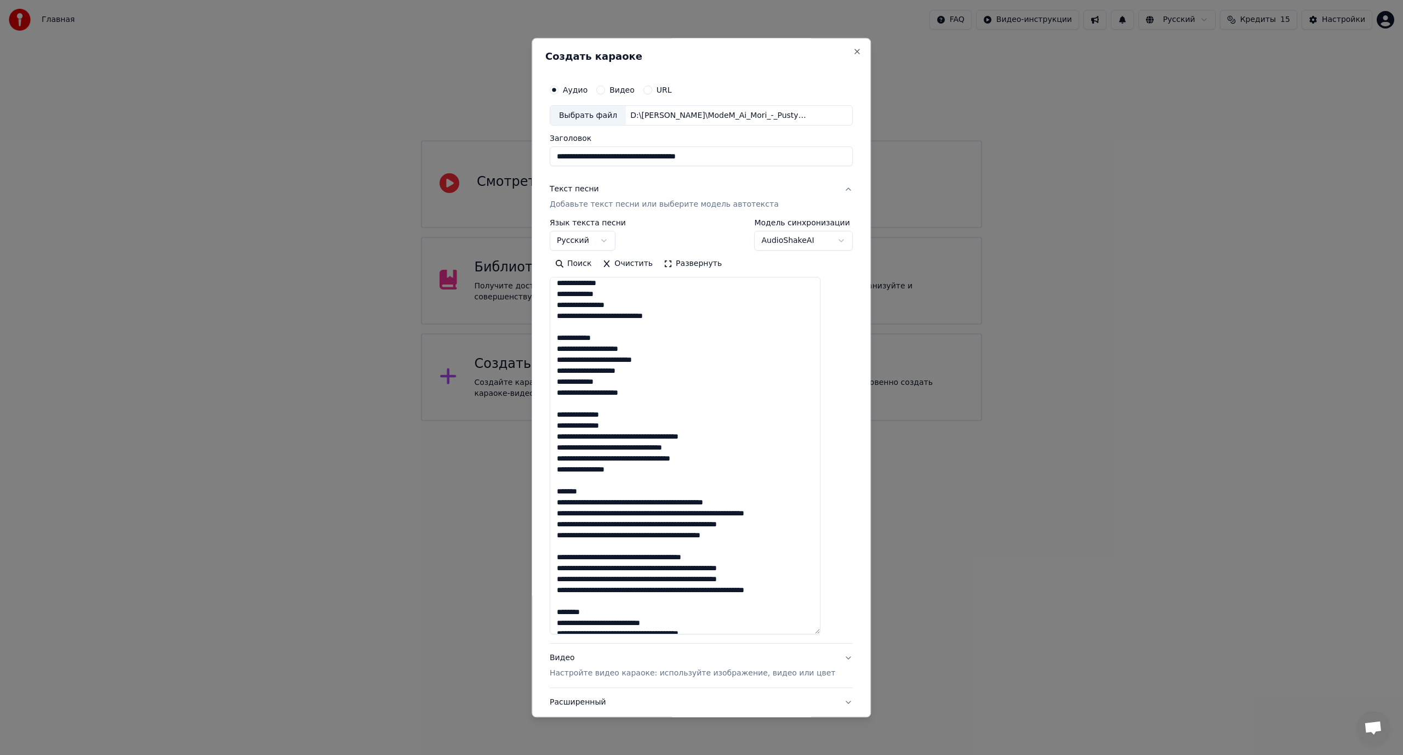
click at [641, 435] on textarea at bounding box center [685, 455] width 271 height 357
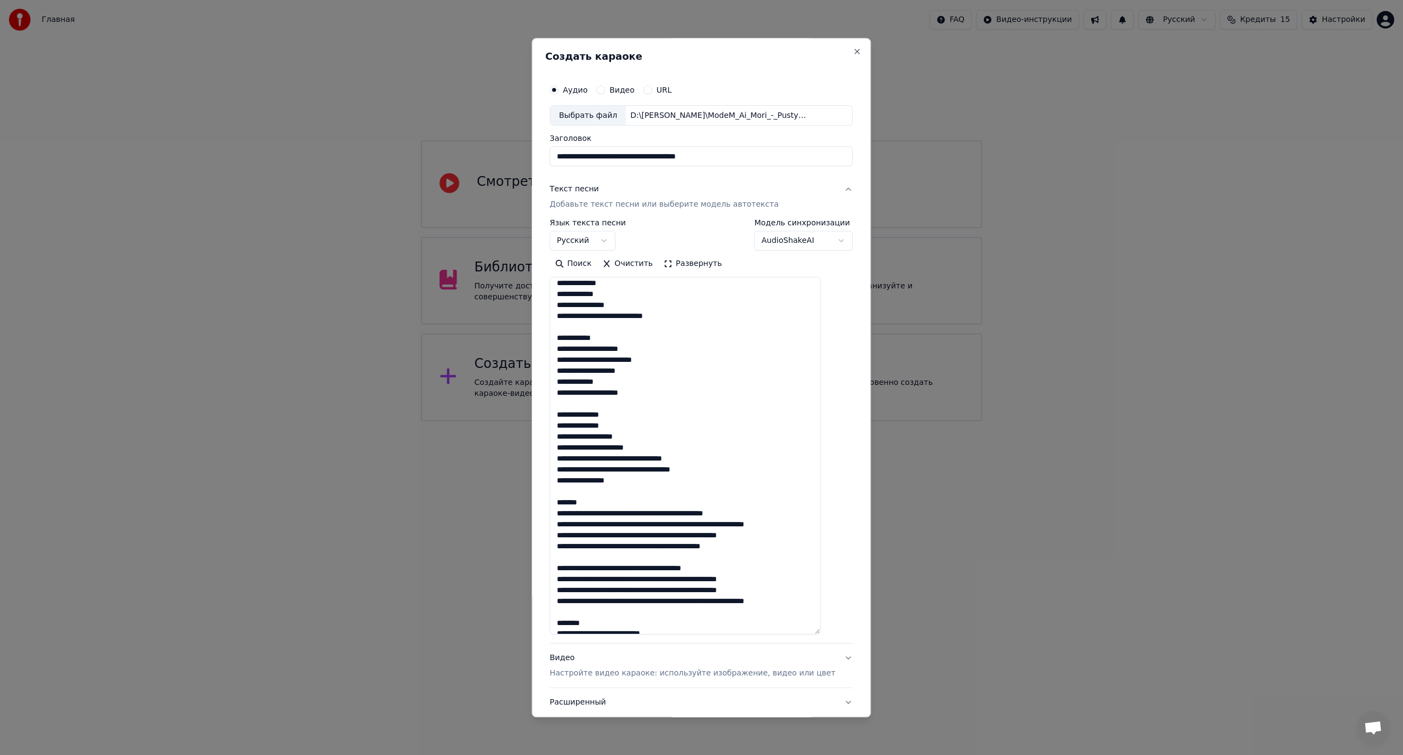
click at [638, 460] on textarea at bounding box center [685, 455] width 271 height 357
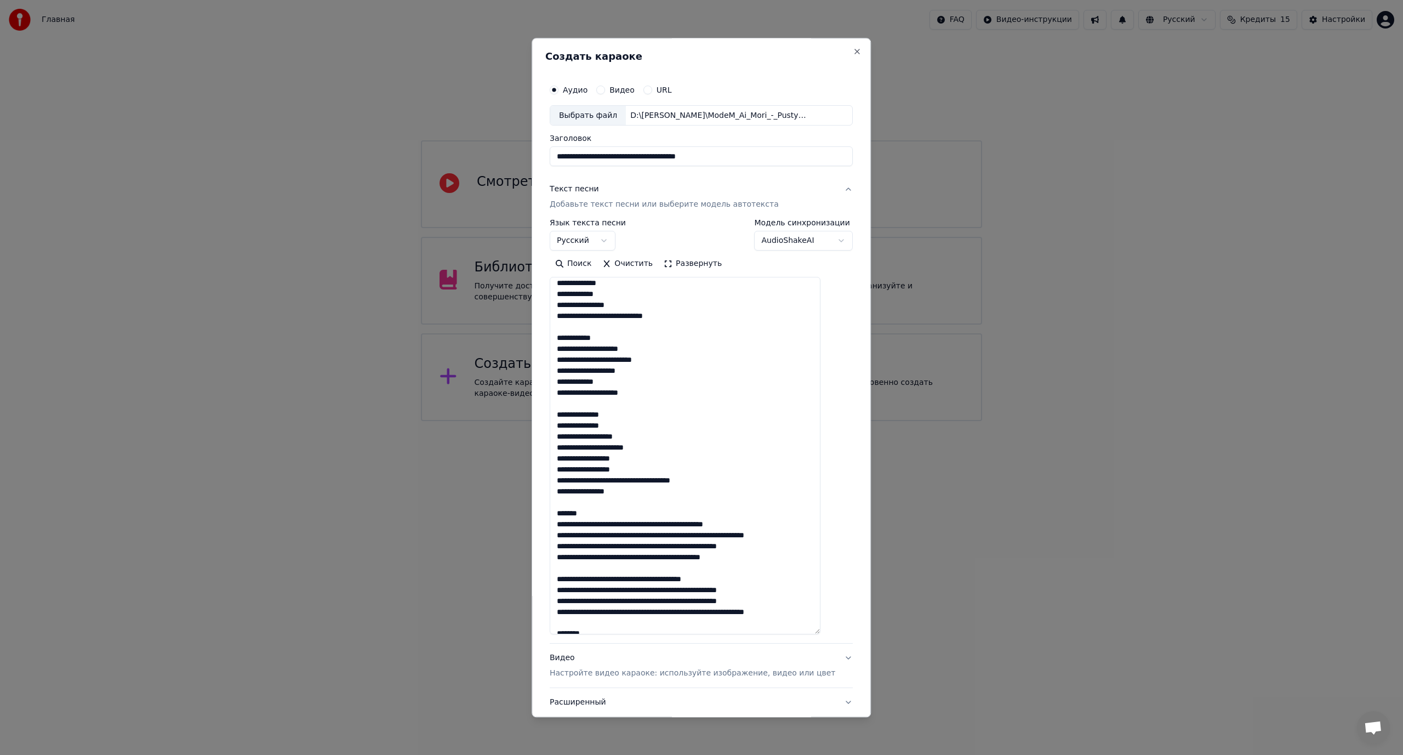
click at [646, 481] on textarea at bounding box center [685, 455] width 271 height 357
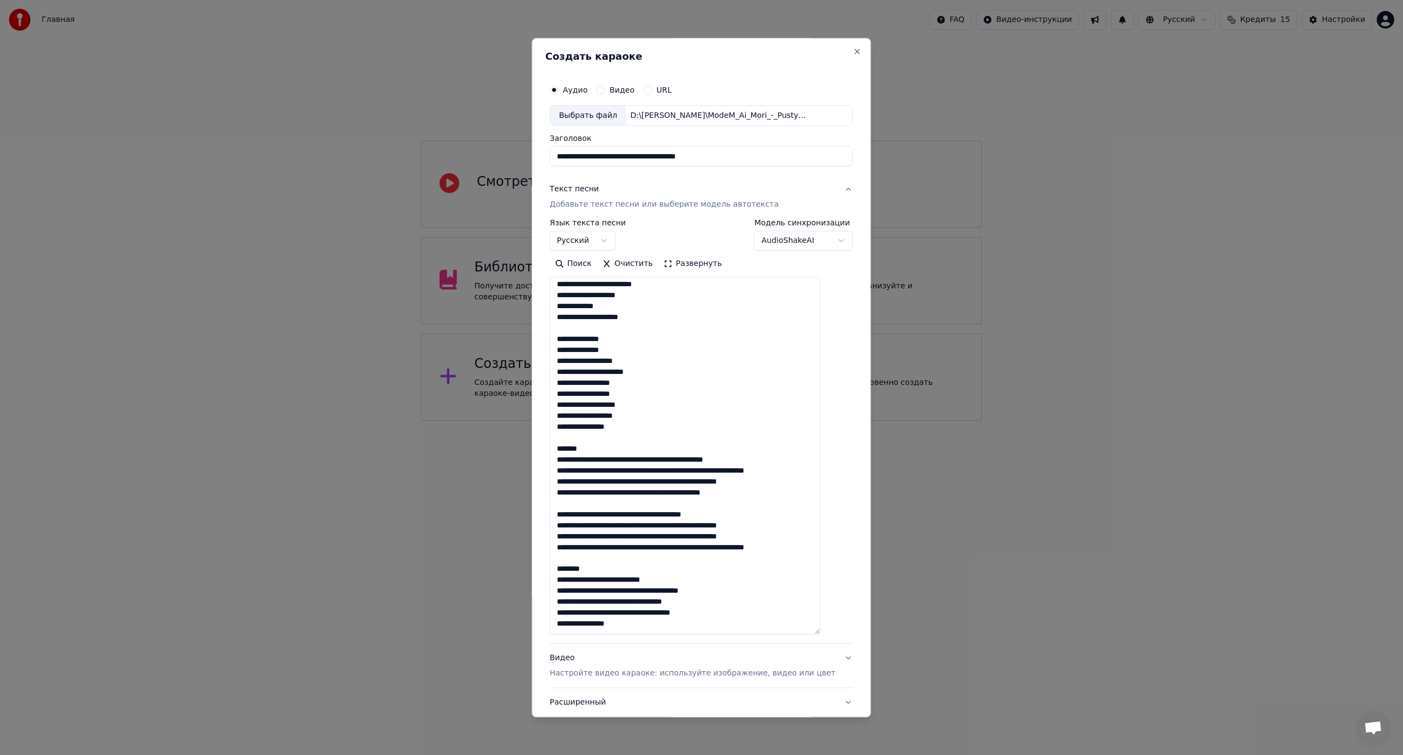
scroll to position [430, 0]
drag, startPoint x: 606, startPoint y: 425, endPoint x: 571, endPoint y: 427, distance: 35.1
click at [571, 427] on textarea at bounding box center [685, 455] width 271 height 357
click at [568, 429] on textarea at bounding box center [685, 455] width 271 height 357
drag, startPoint x: 600, startPoint y: 426, endPoint x: 557, endPoint y: 427, distance: 42.8
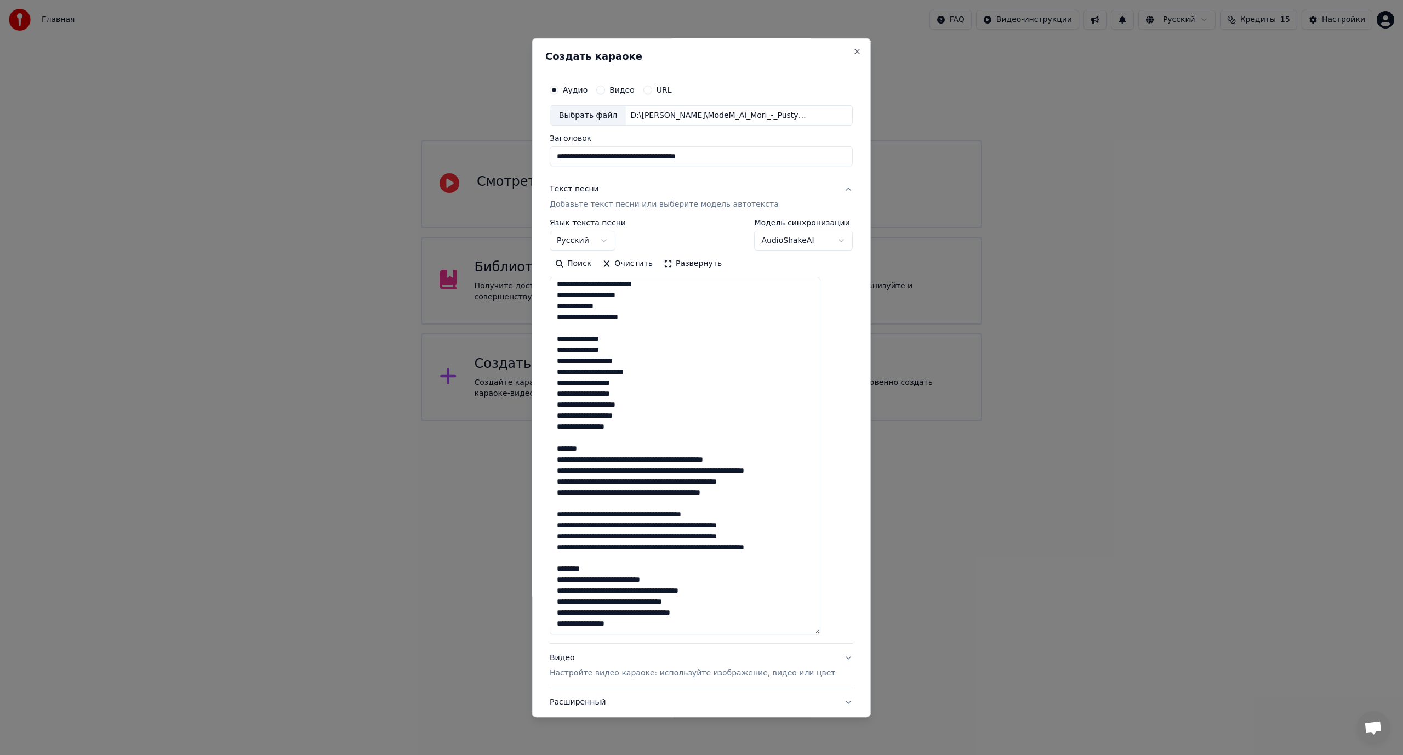
click at [557, 427] on div "**********" at bounding box center [701, 407] width 312 height 664
click at [671, 438] on textarea at bounding box center [685, 455] width 271 height 357
click at [693, 448] on textarea at bounding box center [685, 455] width 271 height 357
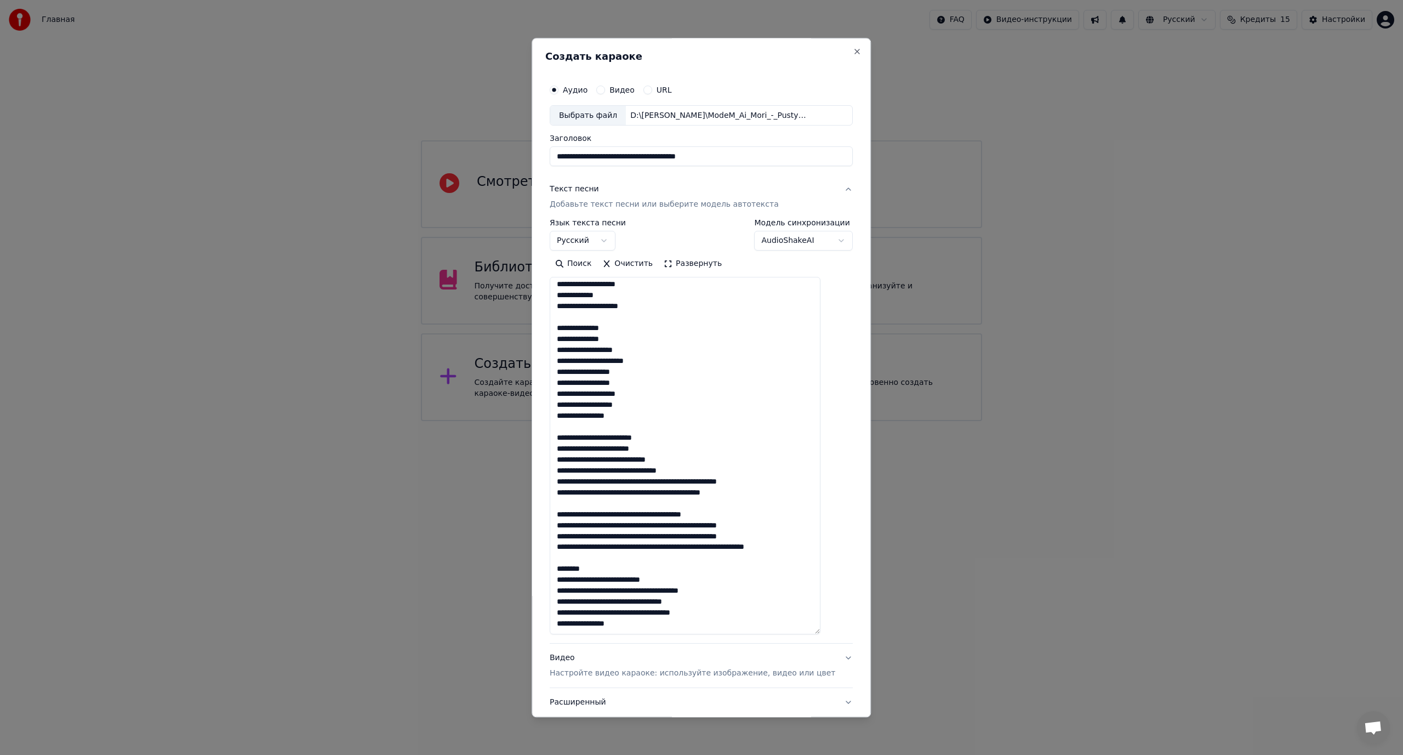
click at [653, 457] on textarea at bounding box center [685, 455] width 271 height 357
click at [670, 481] on textarea at bounding box center [685, 455] width 271 height 357
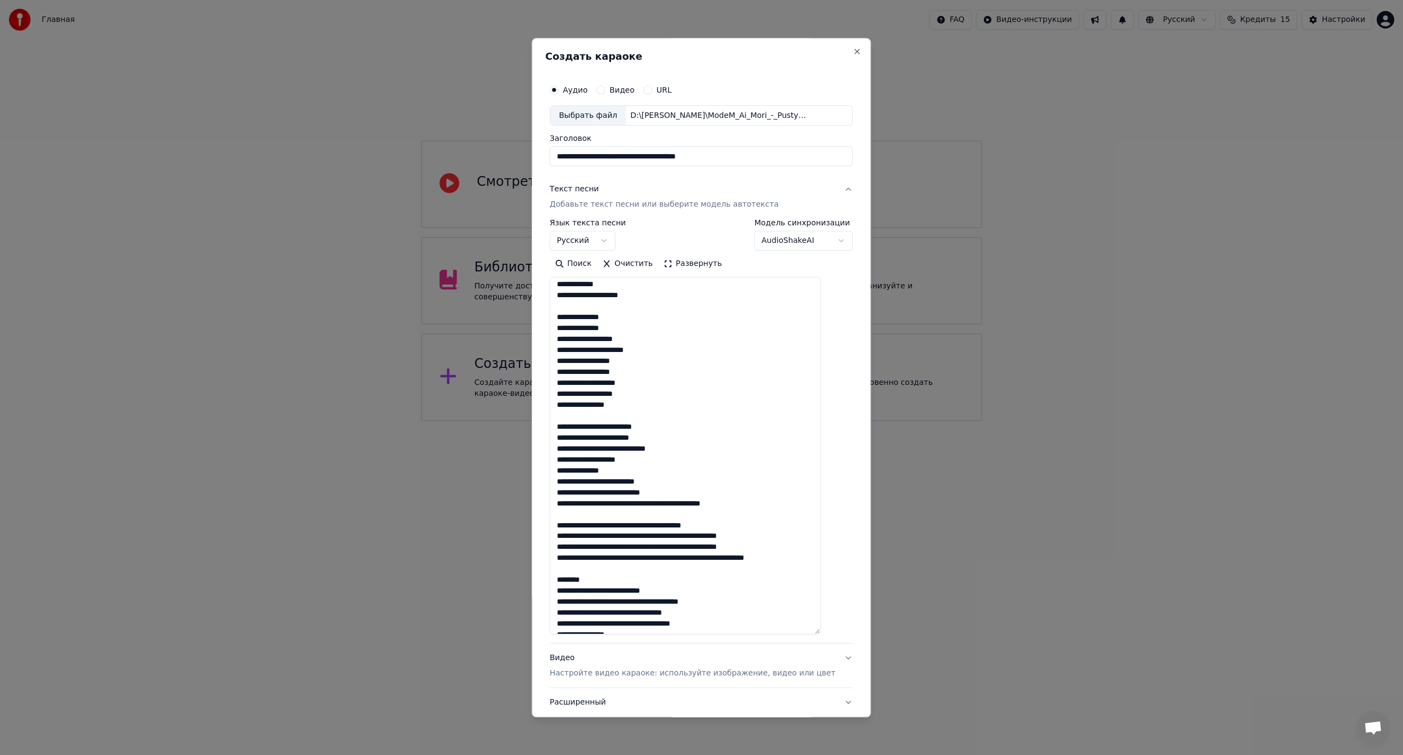
click at [674, 504] on textarea at bounding box center [685, 455] width 271 height 357
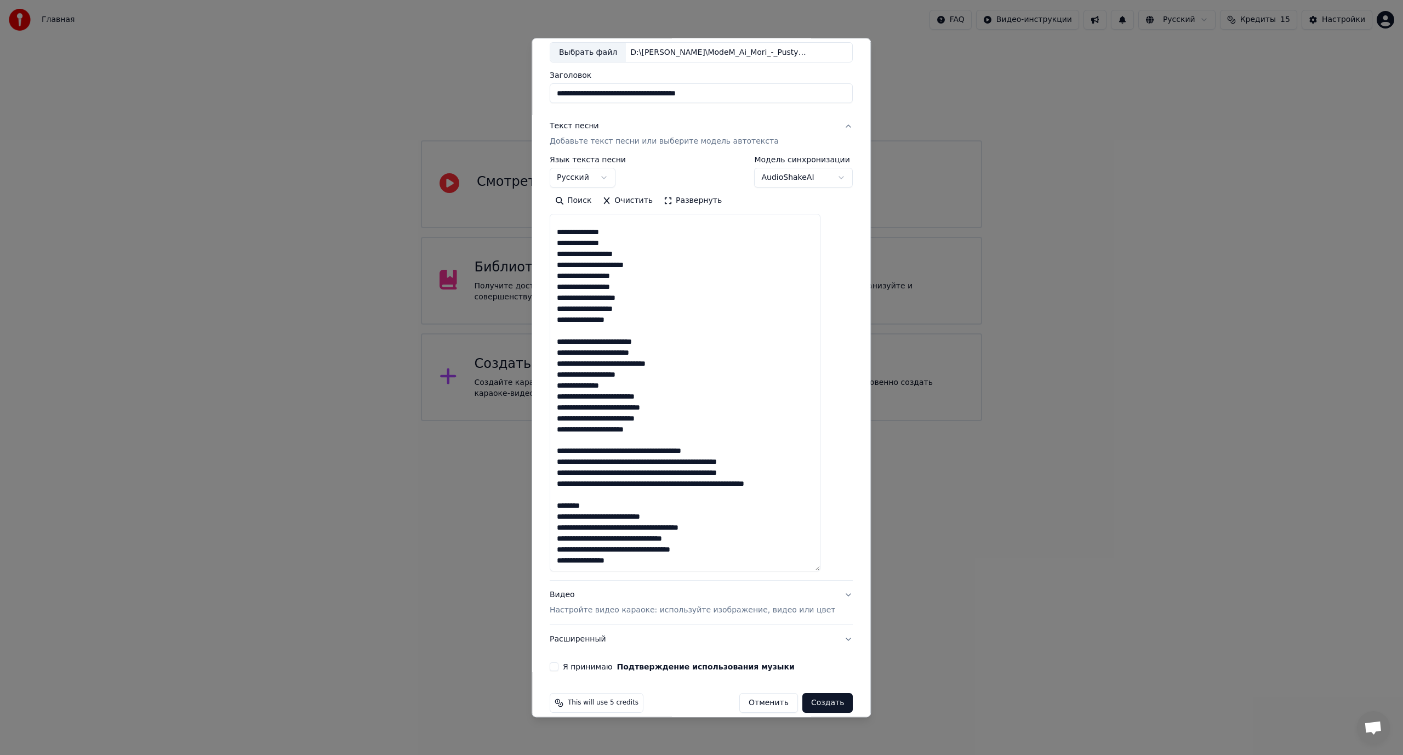
scroll to position [77, 0]
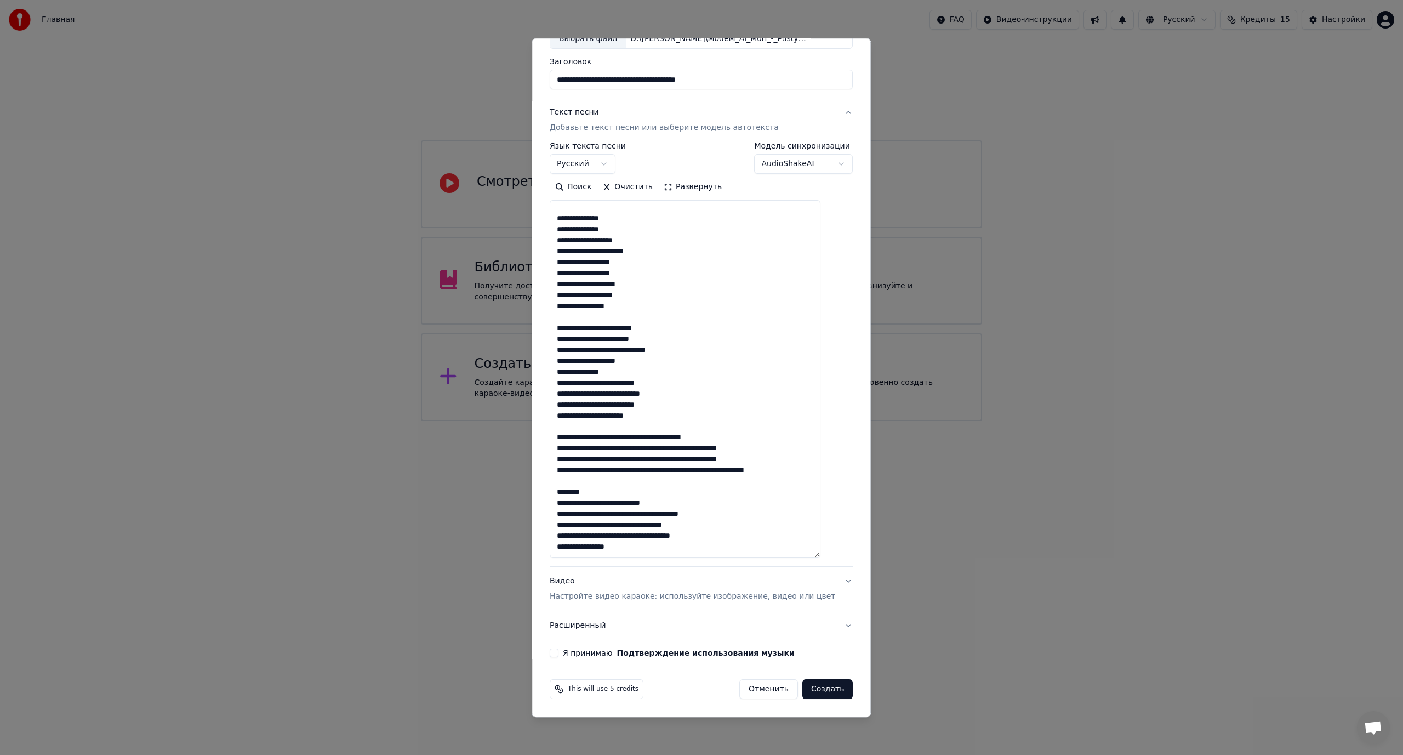
click at [638, 426] on textarea at bounding box center [685, 379] width 271 height 357
click at [612, 439] on textarea at bounding box center [685, 379] width 271 height 357
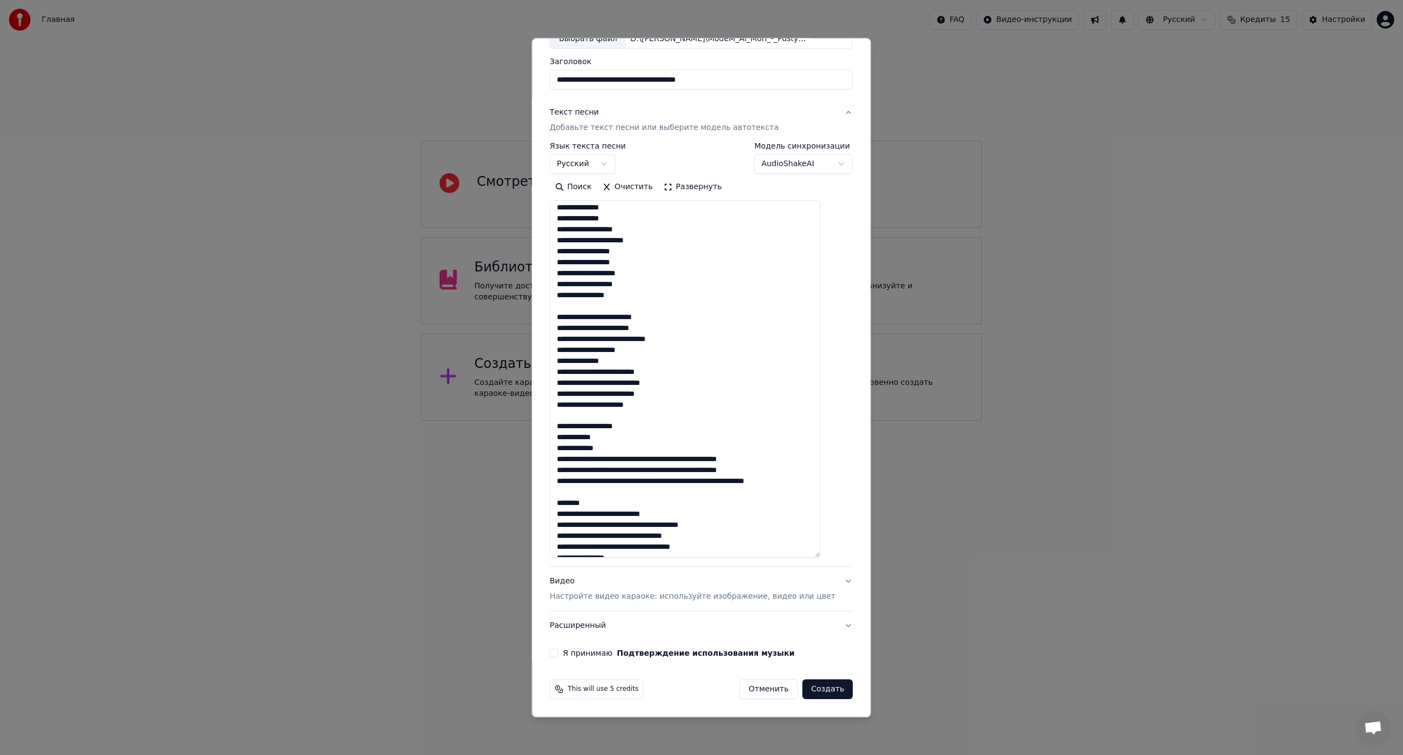
click at [674, 460] on textarea at bounding box center [685, 379] width 271 height 357
click at [625, 470] on textarea at bounding box center [685, 379] width 271 height 357
drag, startPoint x: 591, startPoint y: 492, endPoint x: 602, endPoint y: 493, distance: 10.5
click at [602, 493] on textarea at bounding box center [685, 379] width 271 height 357
click at [650, 492] on textarea at bounding box center [685, 379] width 271 height 357
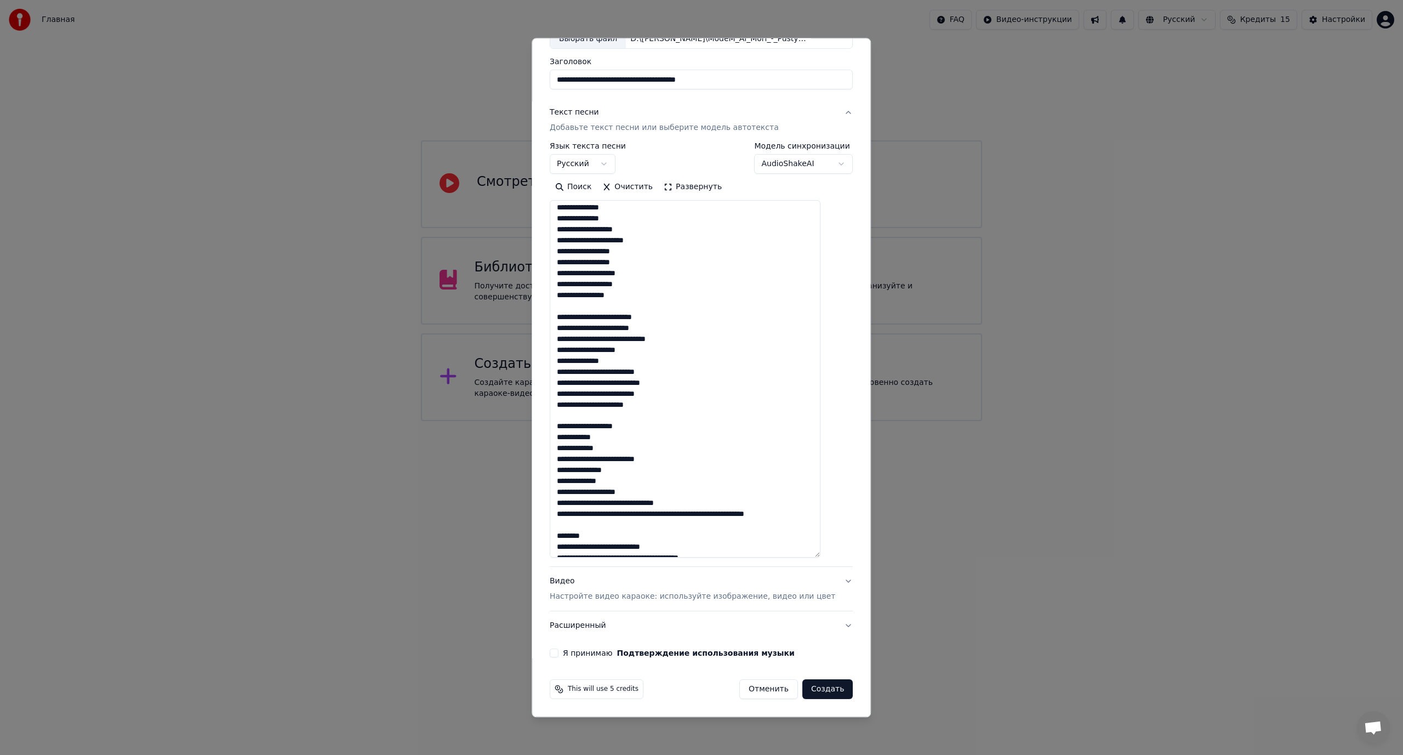
click at [640, 503] on textarea at bounding box center [685, 379] width 271 height 357
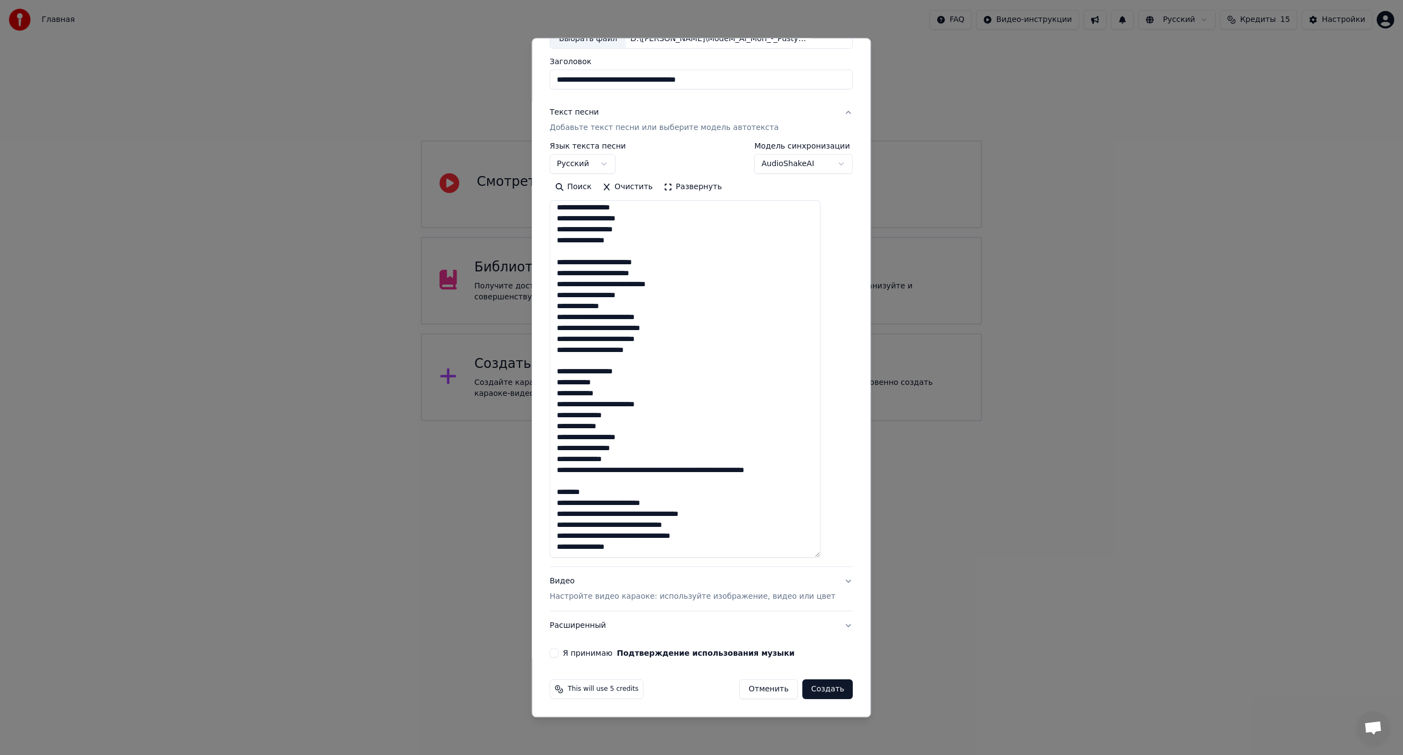
scroll to position [529, 0]
click at [688, 461] on textarea at bounding box center [685, 379] width 271 height 357
click at [637, 473] on textarea at bounding box center [685, 379] width 271 height 357
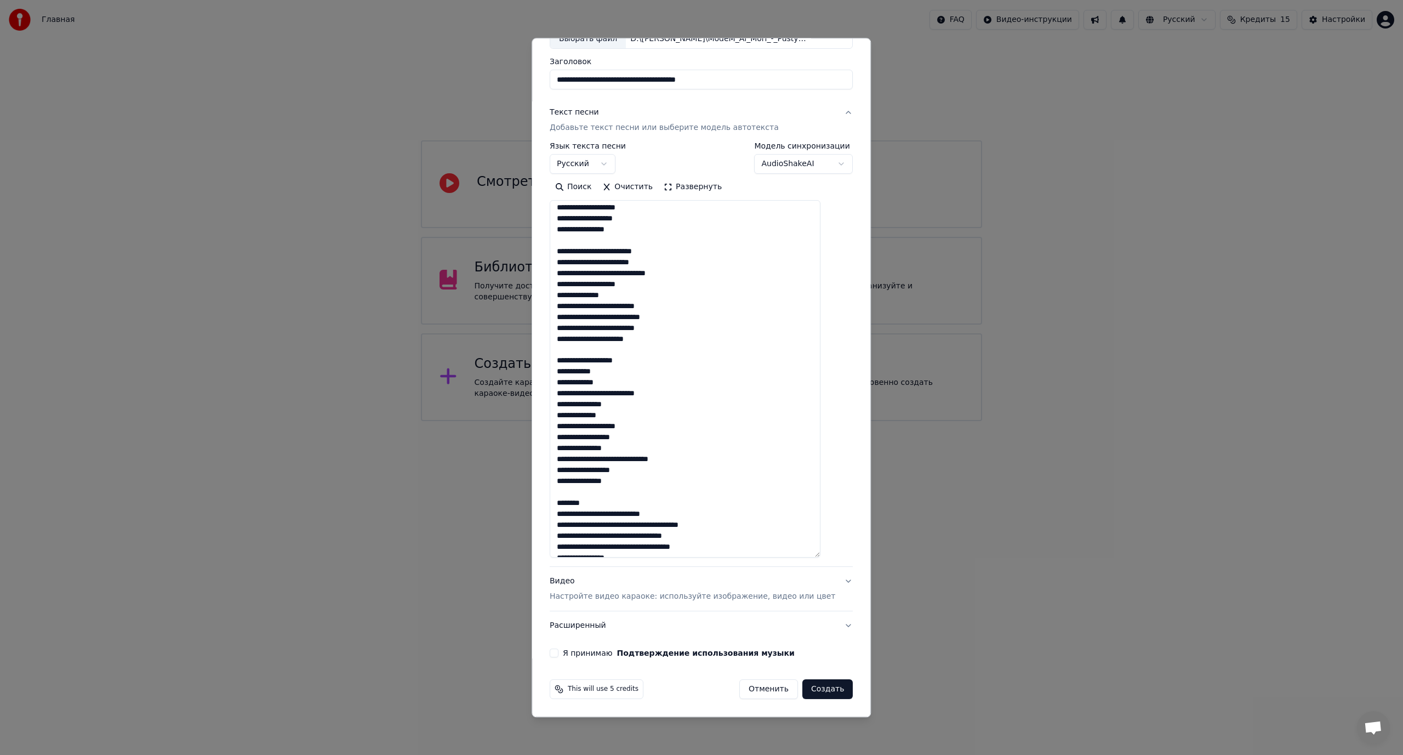
click at [634, 460] on textarea at bounding box center [685, 379] width 271 height 357
click at [631, 459] on textarea at bounding box center [685, 379] width 271 height 357
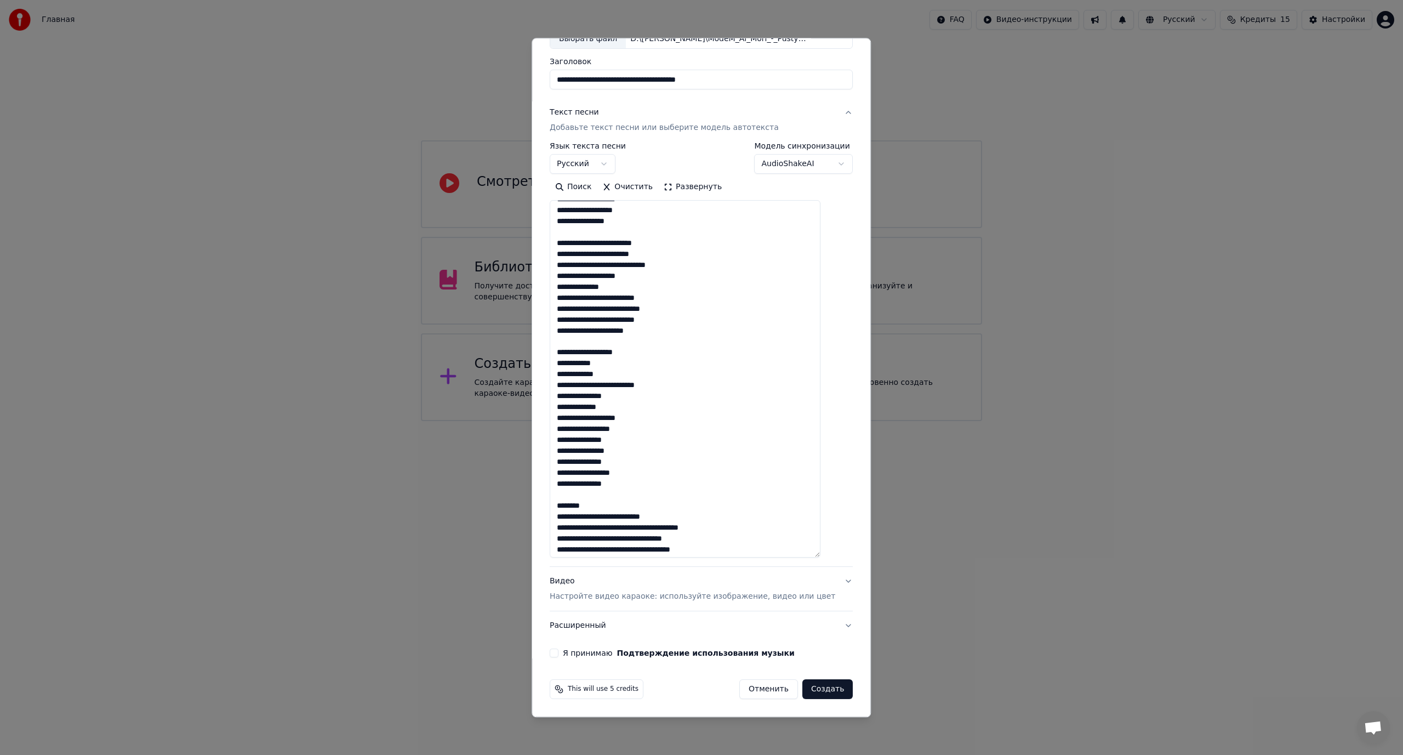
scroll to position [551, 0]
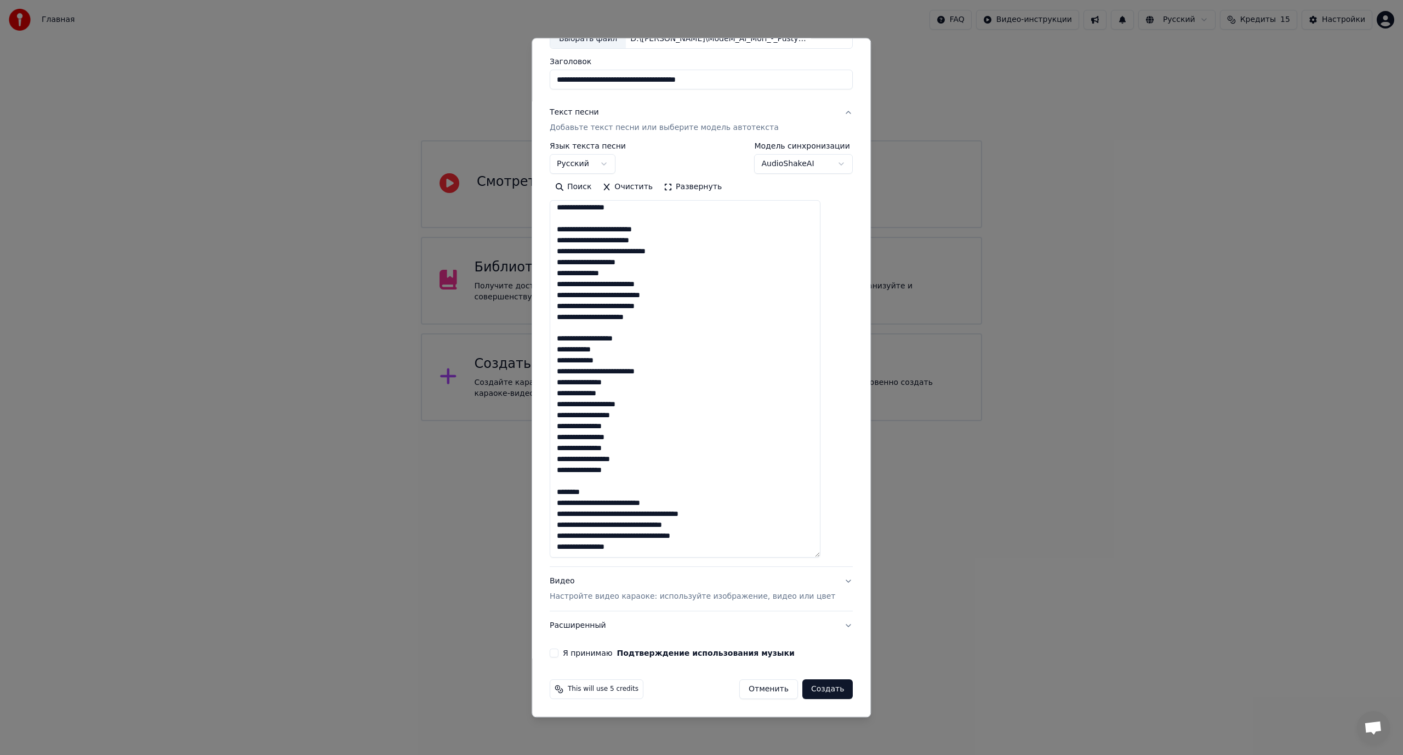
drag, startPoint x: 611, startPoint y: 492, endPoint x: 563, endPoint y: 496, distance: 47.8
click at [563, 496] on textarea at bounding box center [685, 379] width 271 height 357
click at [626, 503] on textarea at bounding box center [685, 379] width 271 height 357
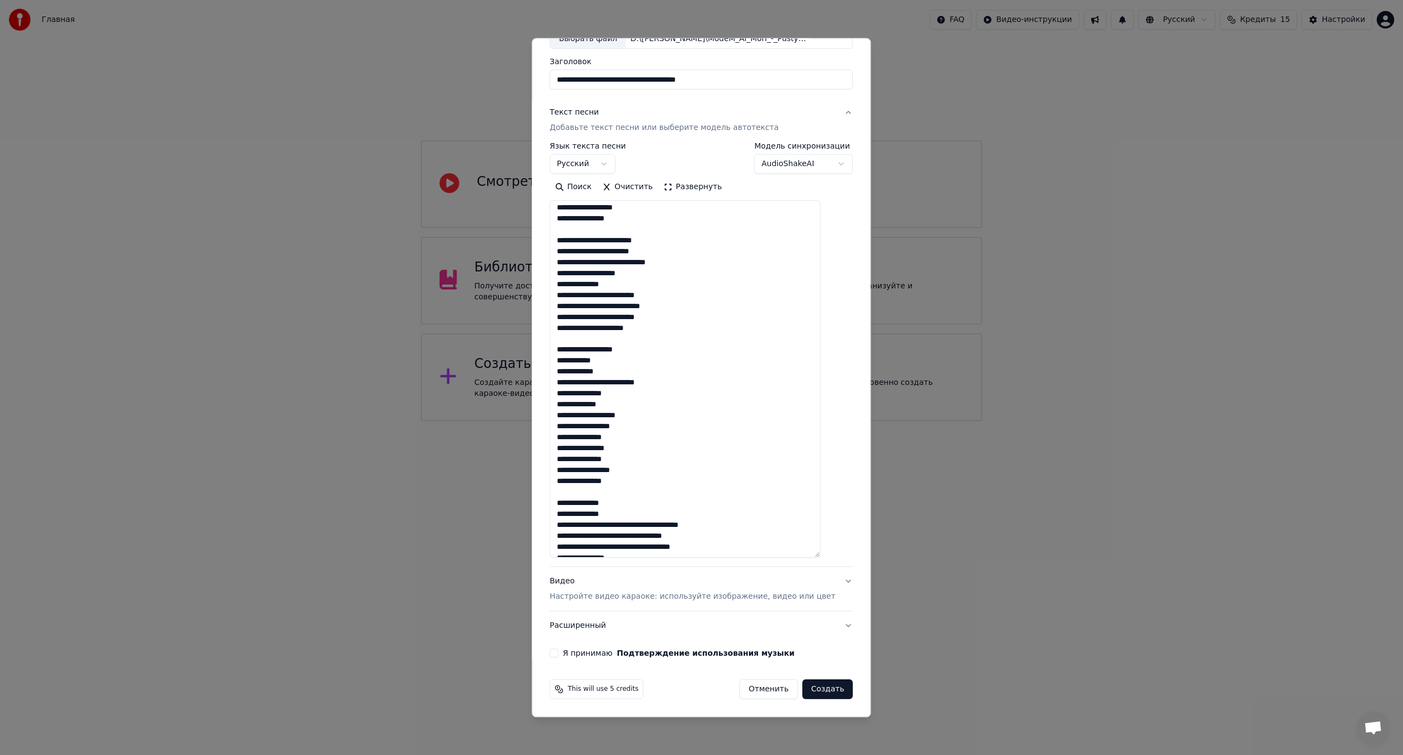
scroll to position [551, 0]
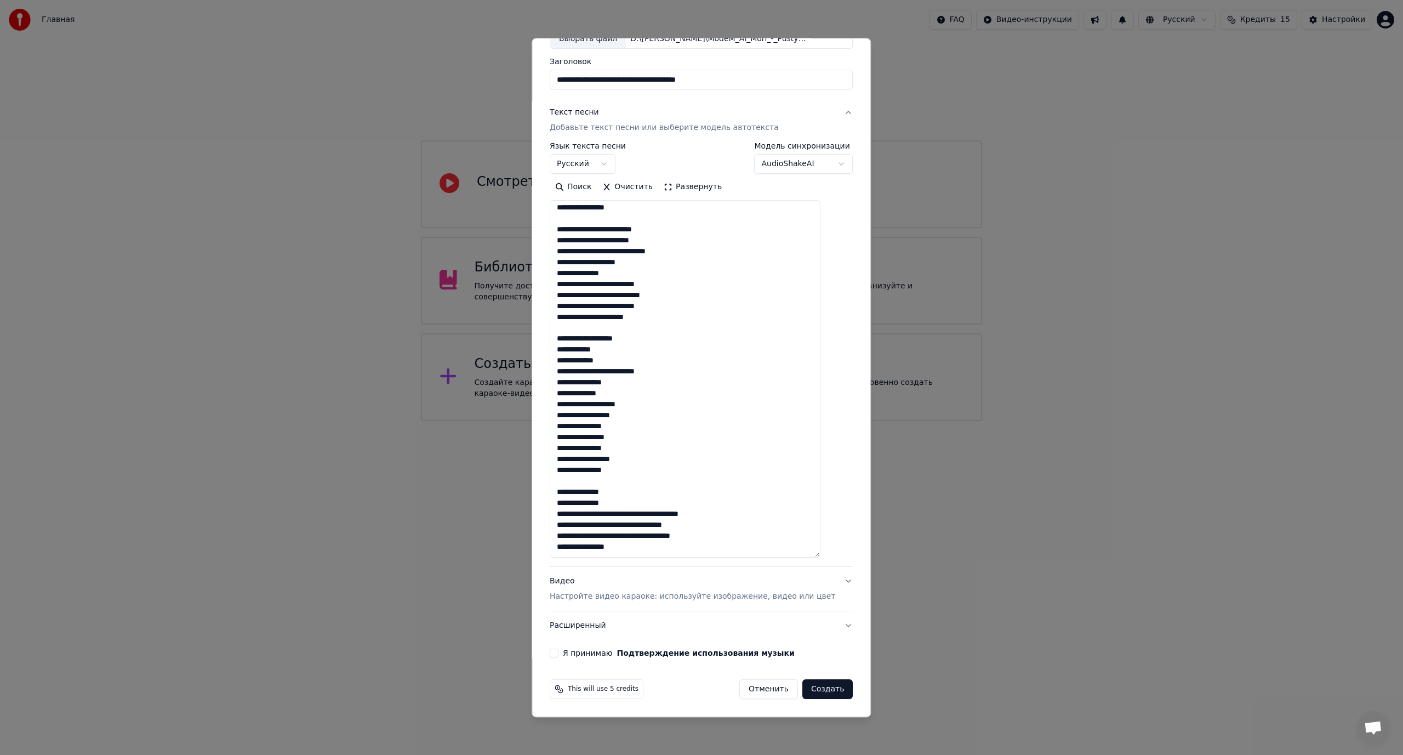
click at [642, 514] on textarea at bounding box center [685, 379] width 271 height 357
click at [641, 511] on textarea at bounding box center [685, 379] width 271 height 357
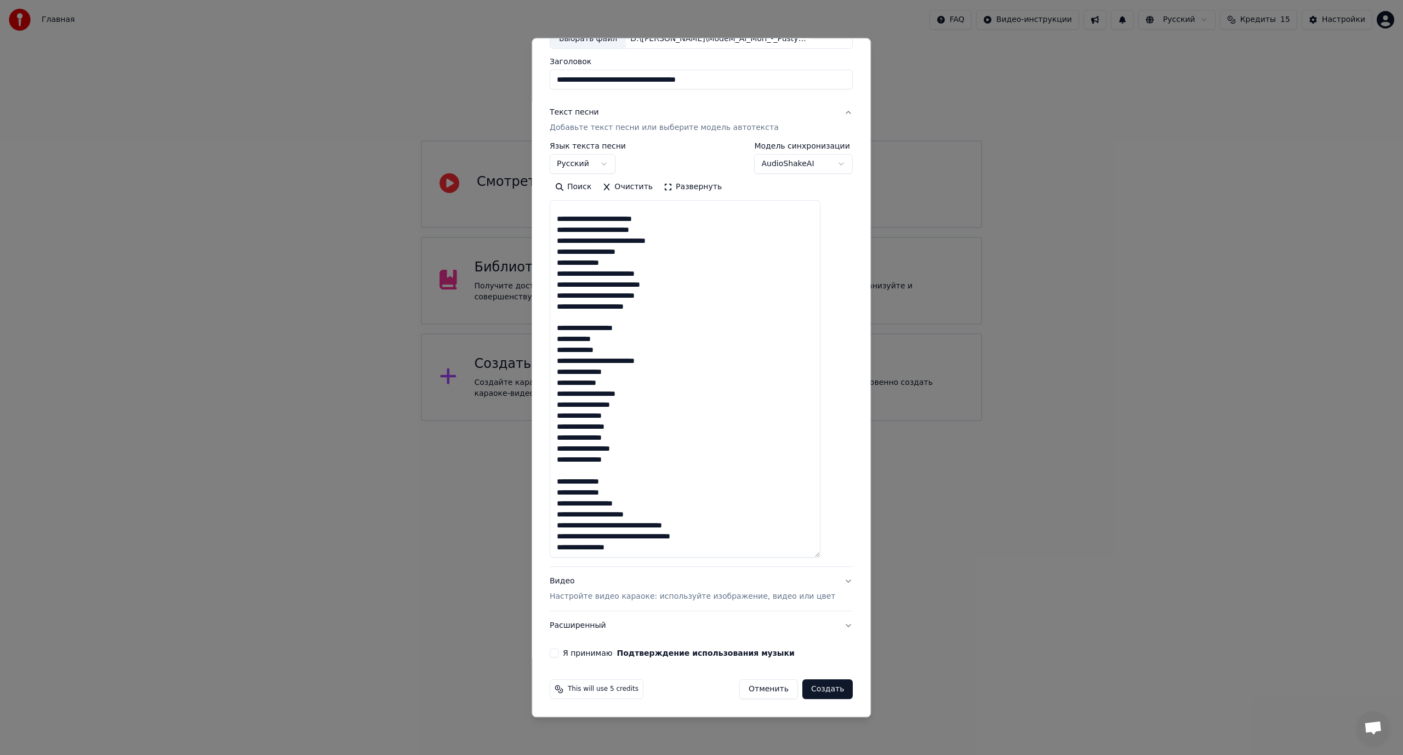
scroll to position [562, 0]
click at [639, 524] on textarea at bounding box center [685, 379] width 271 height 357
click at [646, 535] on textarea at bounding box center [685, 379] width 271 height 357
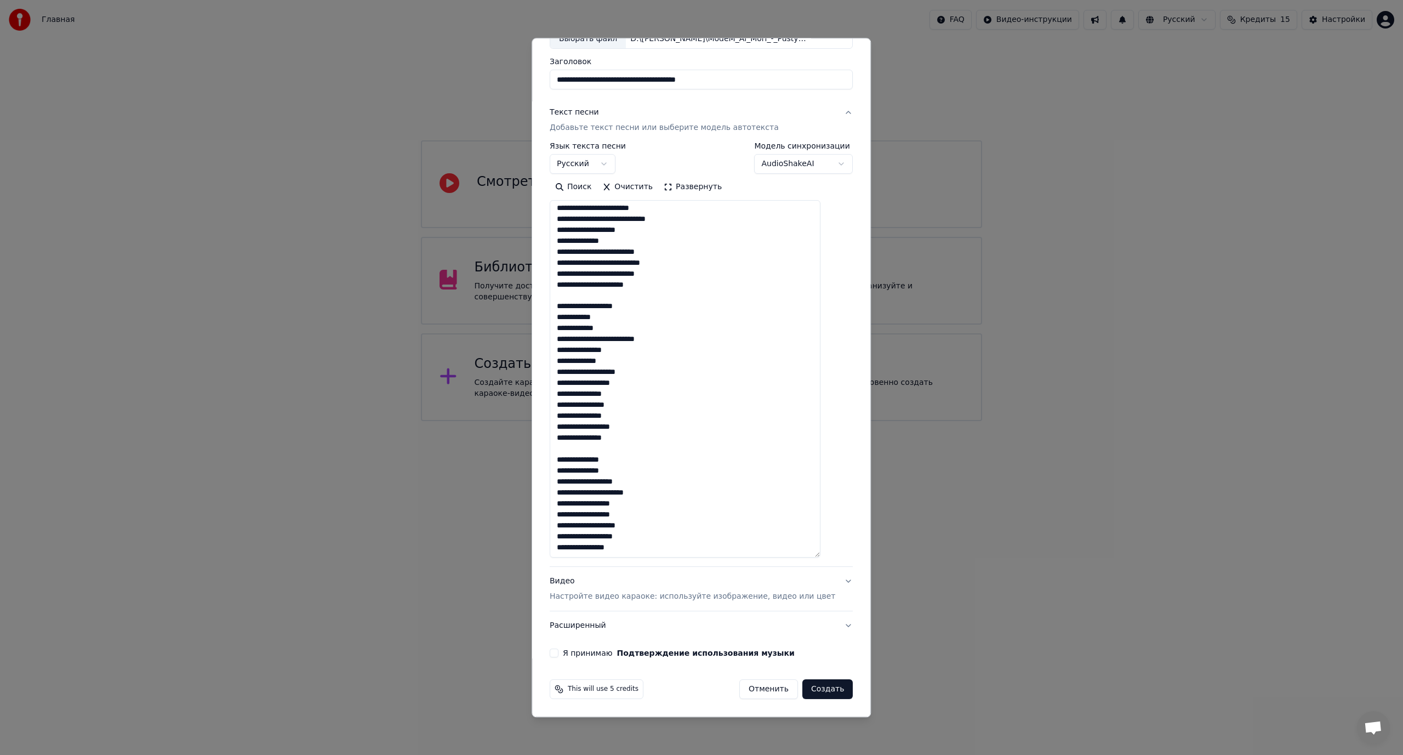
scroll to position [584, 0]
type textarea "**********"
click at [558, 652] on button "Я принимаю Подтверждение использования музыки" at bounding box center [554, 653] width 9 height 9
click at [808, 689] on button "Создать" at bounding box center [827, 690] width 50 height 20
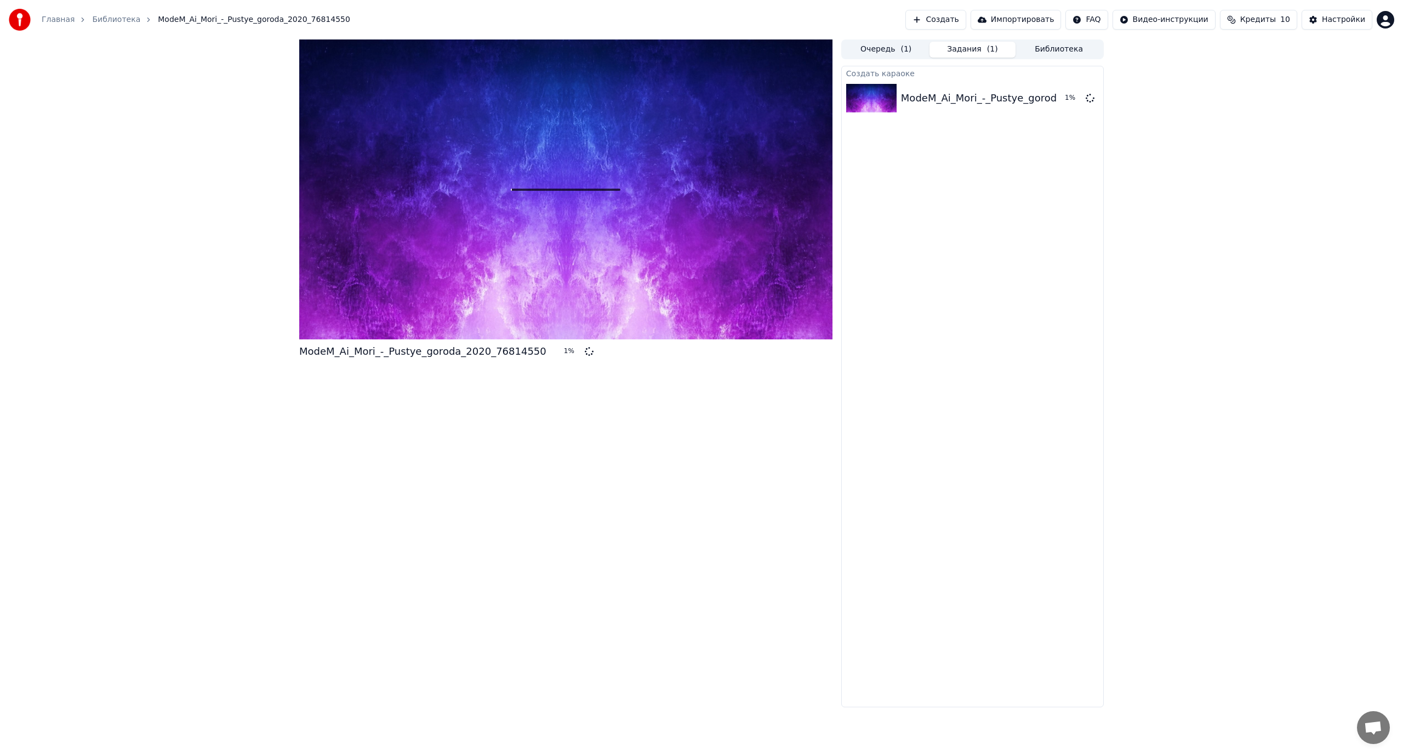
click at [958, 19] on button "Создать" at bounding box center [935, 20] width 60 height 20
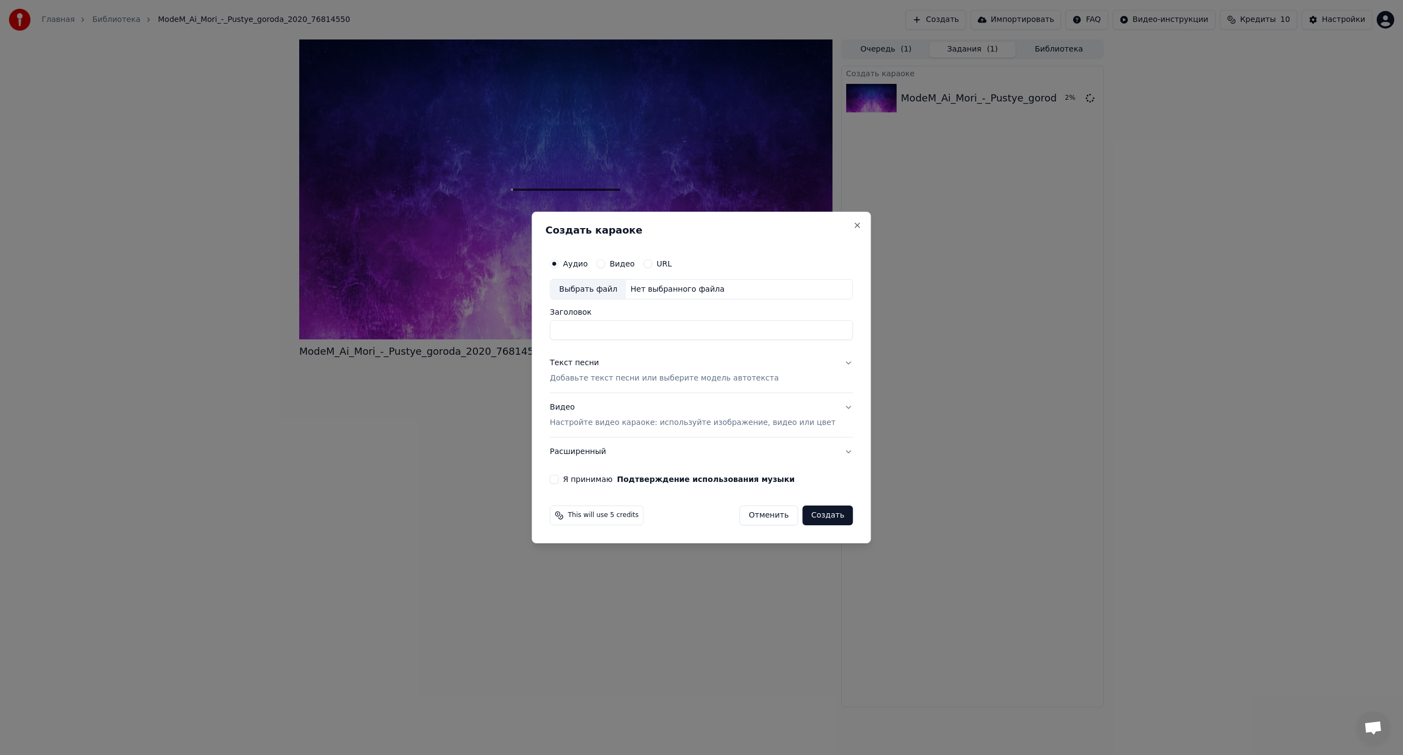
click at [601, 290] on div "Выбрать файл" at bounding box center [588, 289] width 76 height 20
type input "**********"
drag, startPoint x: 694, startPoint y: 330, endPoint x: 544, endPoint y: 344, distance: 151.3
click at [544, 344] on body "**********" at bounding box center [701, 377] width 1403 height 755
click at [589, 381] on p "Добавьте текст песни или выберите модель автотекста" at bounding box center [664, 378] width 229 height 11
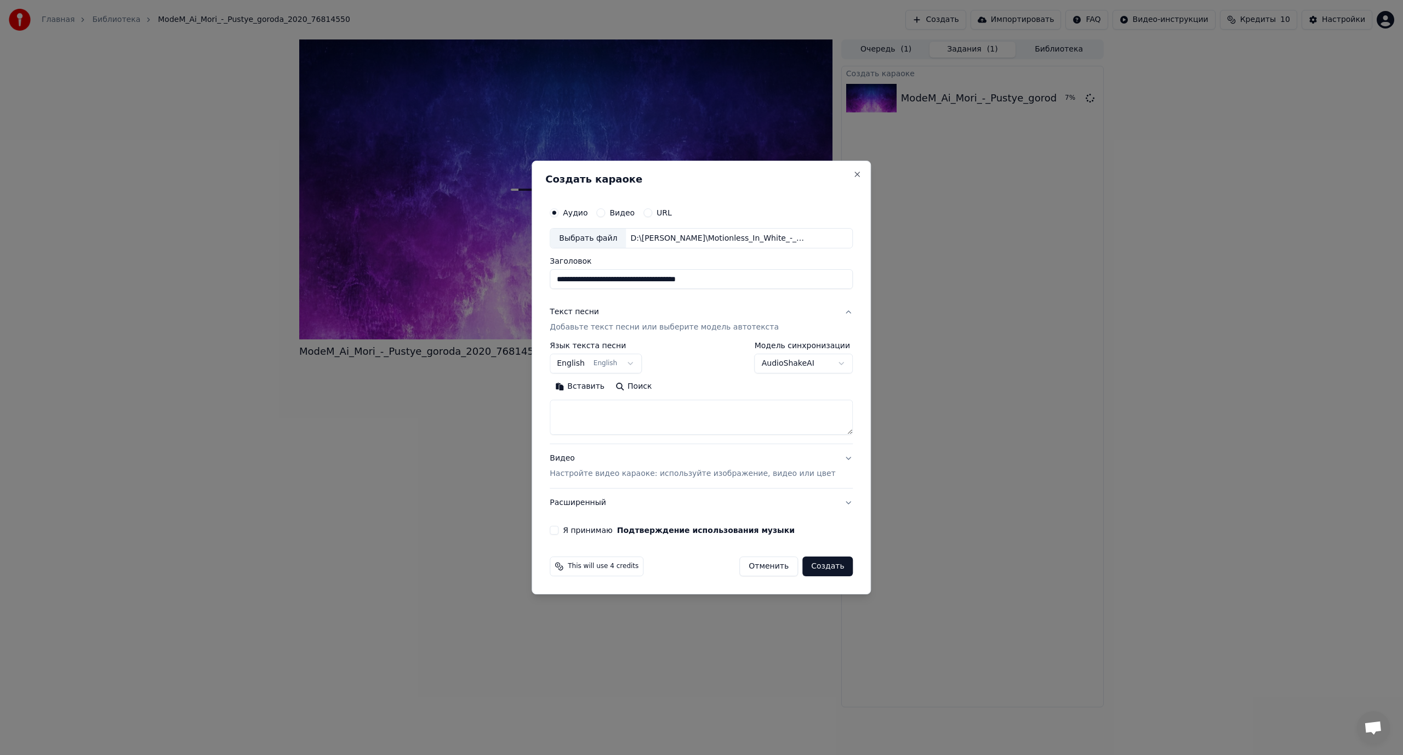
click at [600, 419] on textarea at bounding box center [701, 417] width 303 height 35
paste textarea "**********"
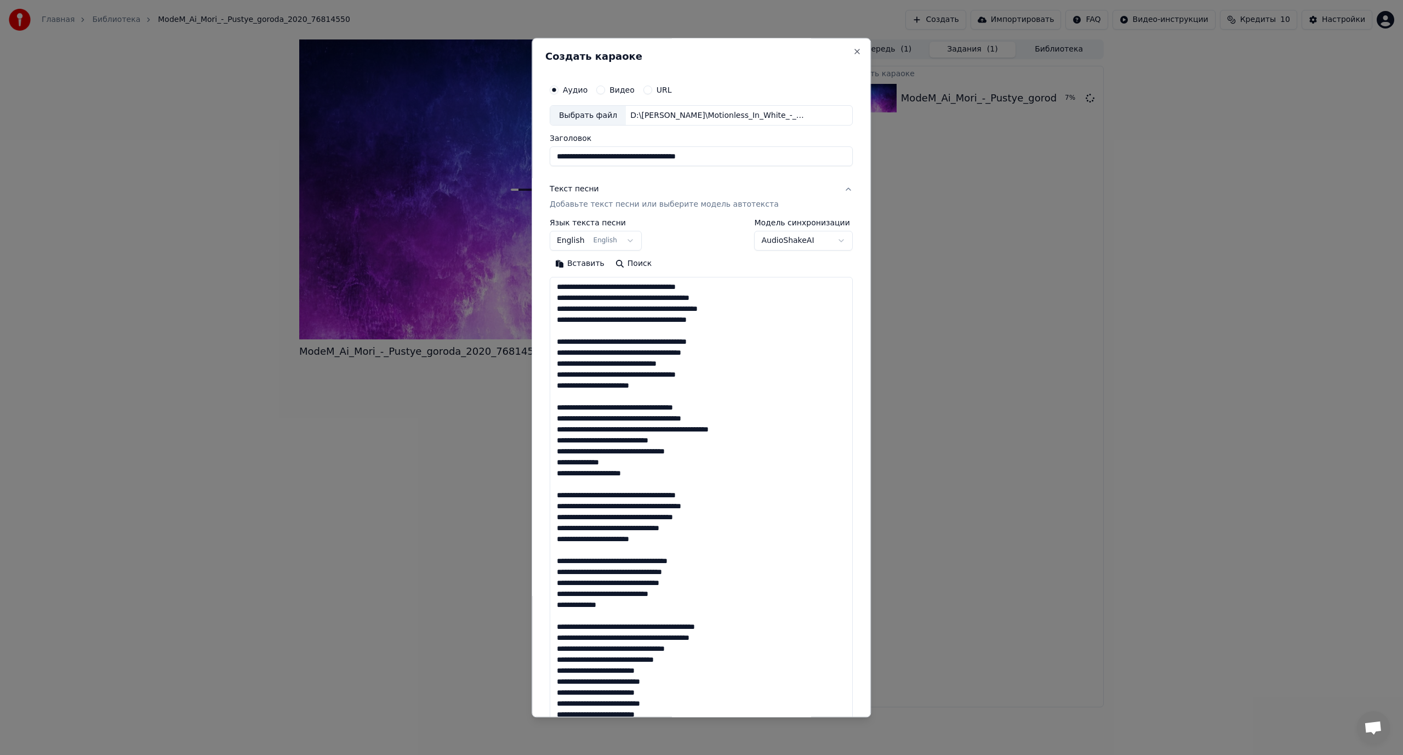
scroll to position [441, 0]
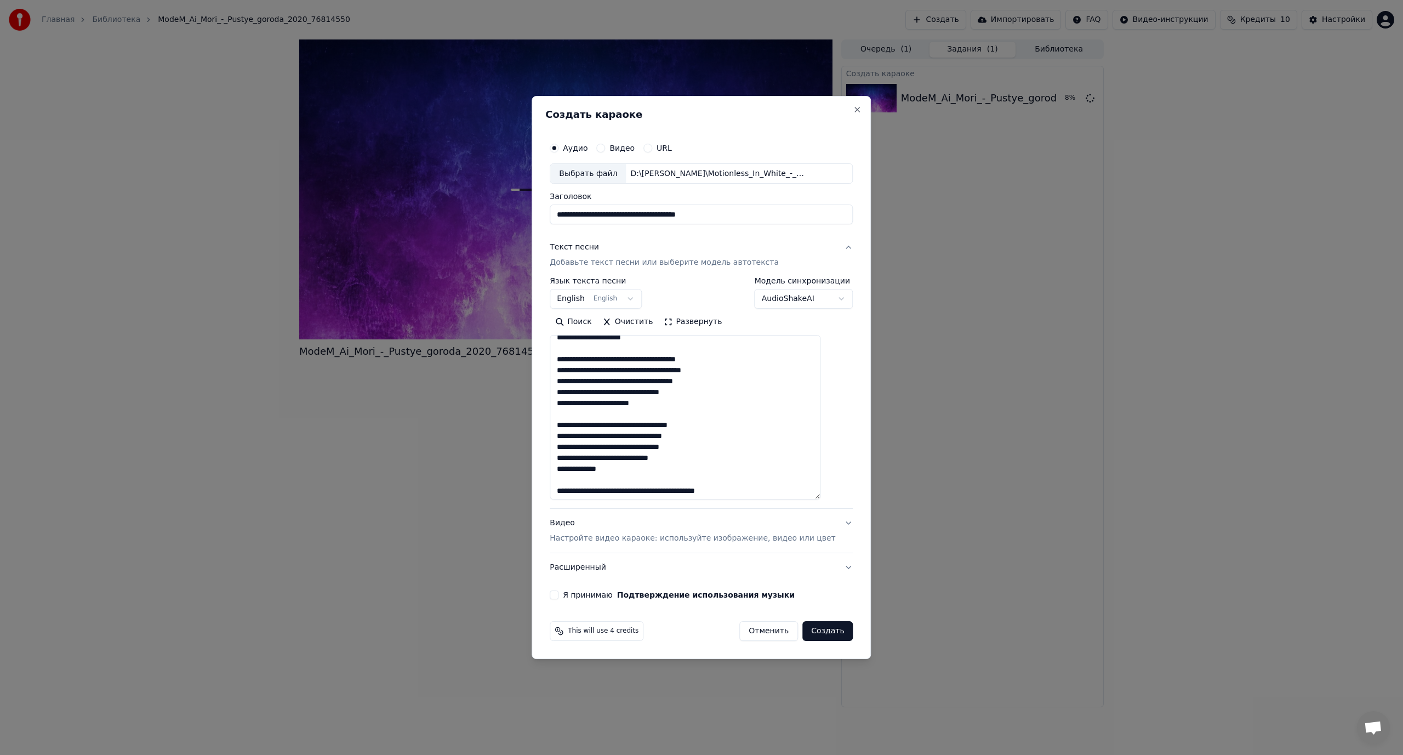
drag, startPoint x: 831, startPoint y: 430, endPoint x: 834, endPoint y: 560, distance: 129.9
click at [846, 559] on div "**********" at bounding box center [701, 377] width 339 height 563
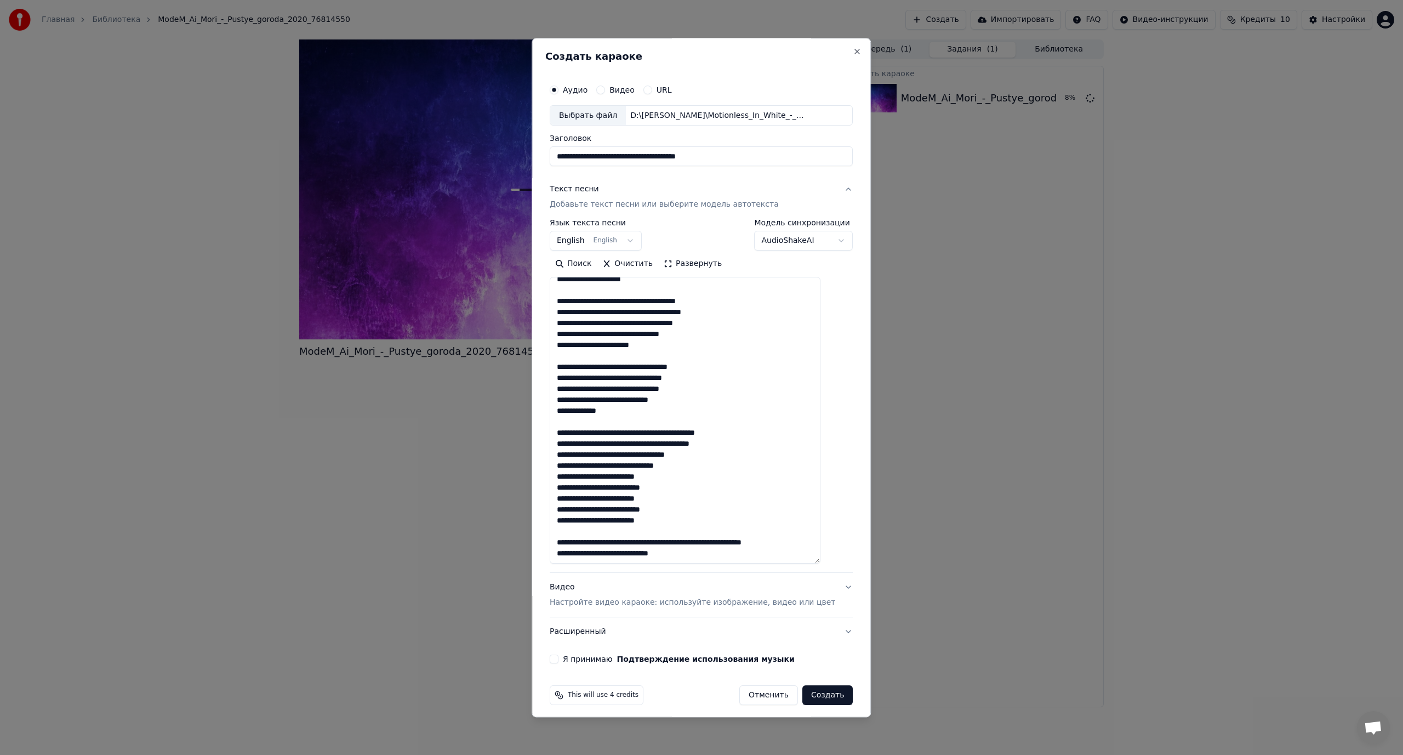
drag, startPoint x: 694, startPoint y: 557, endPoint x: 558, endPoint y: 541, distance: 136.9
click at [558, 541] on div "**********" at bounding box center [701, 372] width 312 height 594
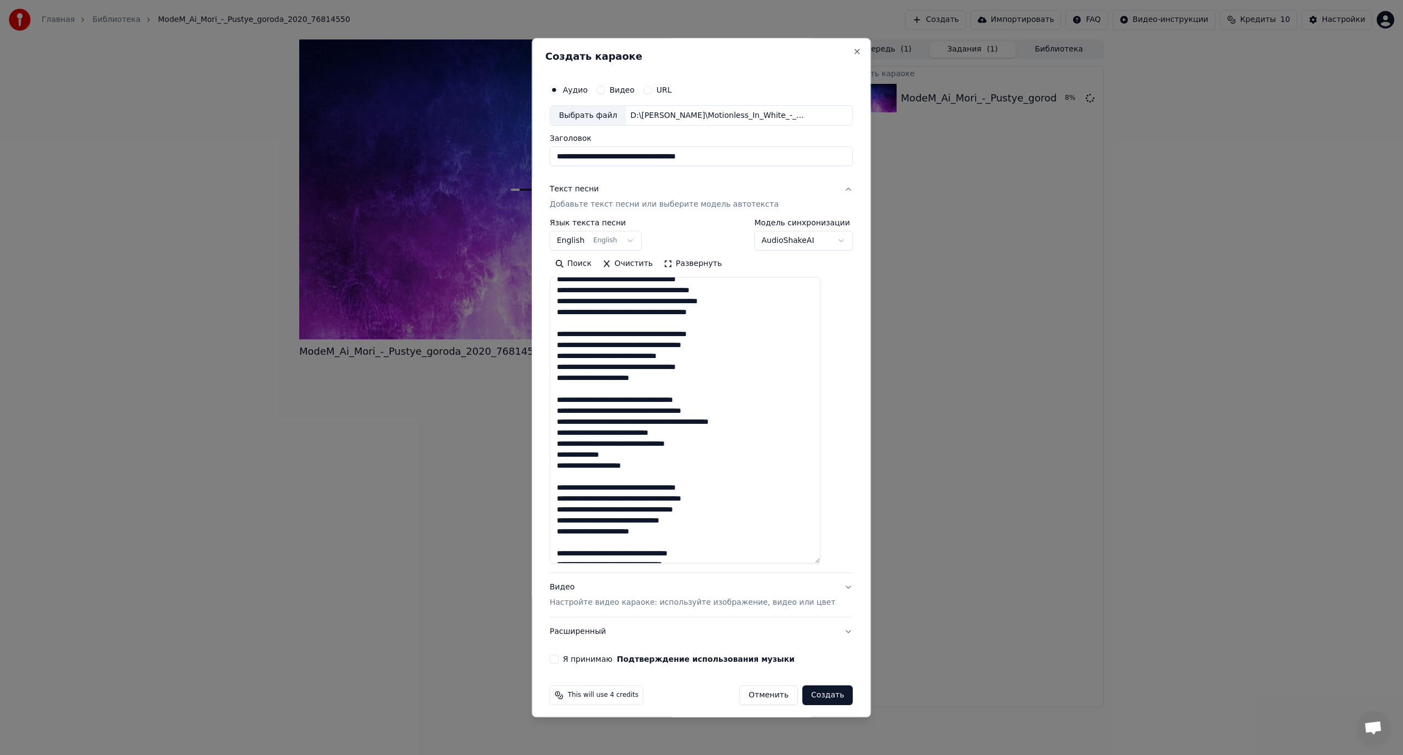
scroll to position [0, 0]
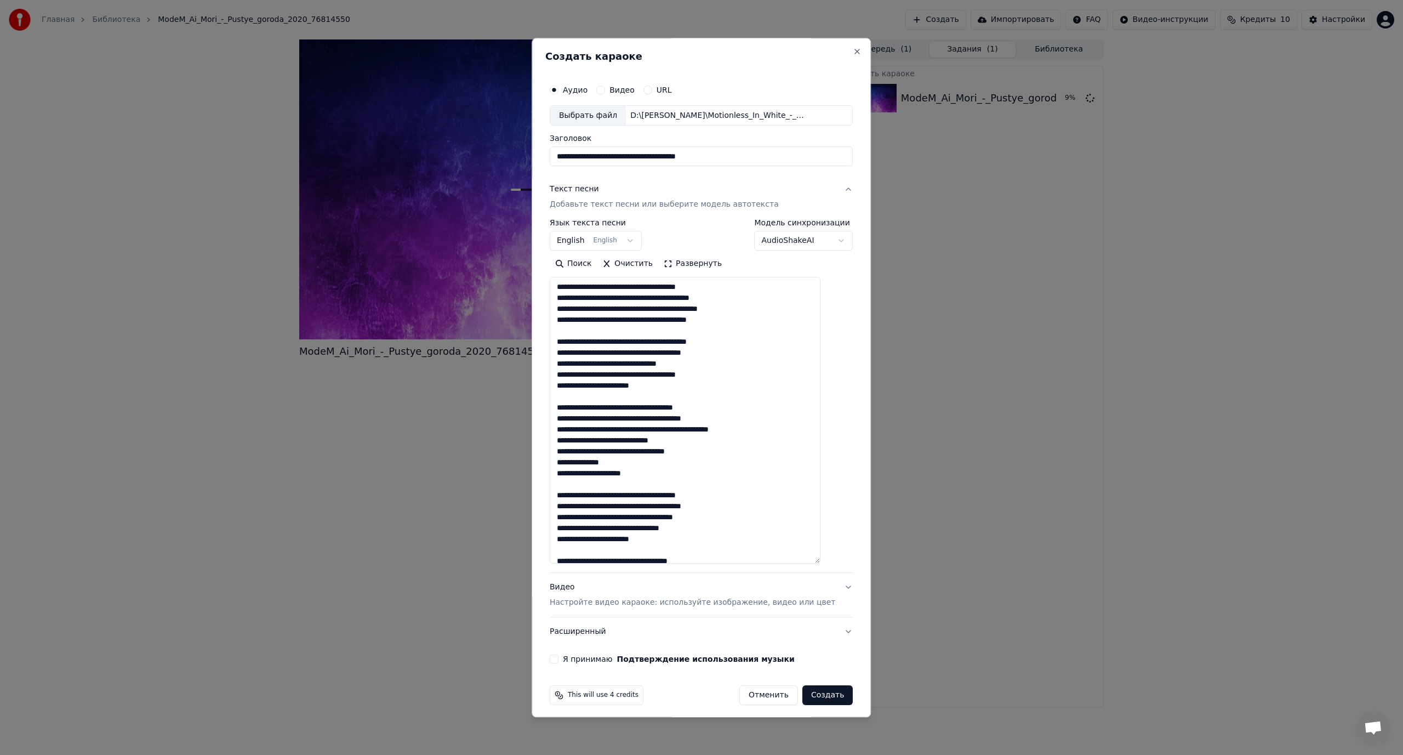
click at [635, 286] on textarea at bounding box center [685, 420] width 271 height 287
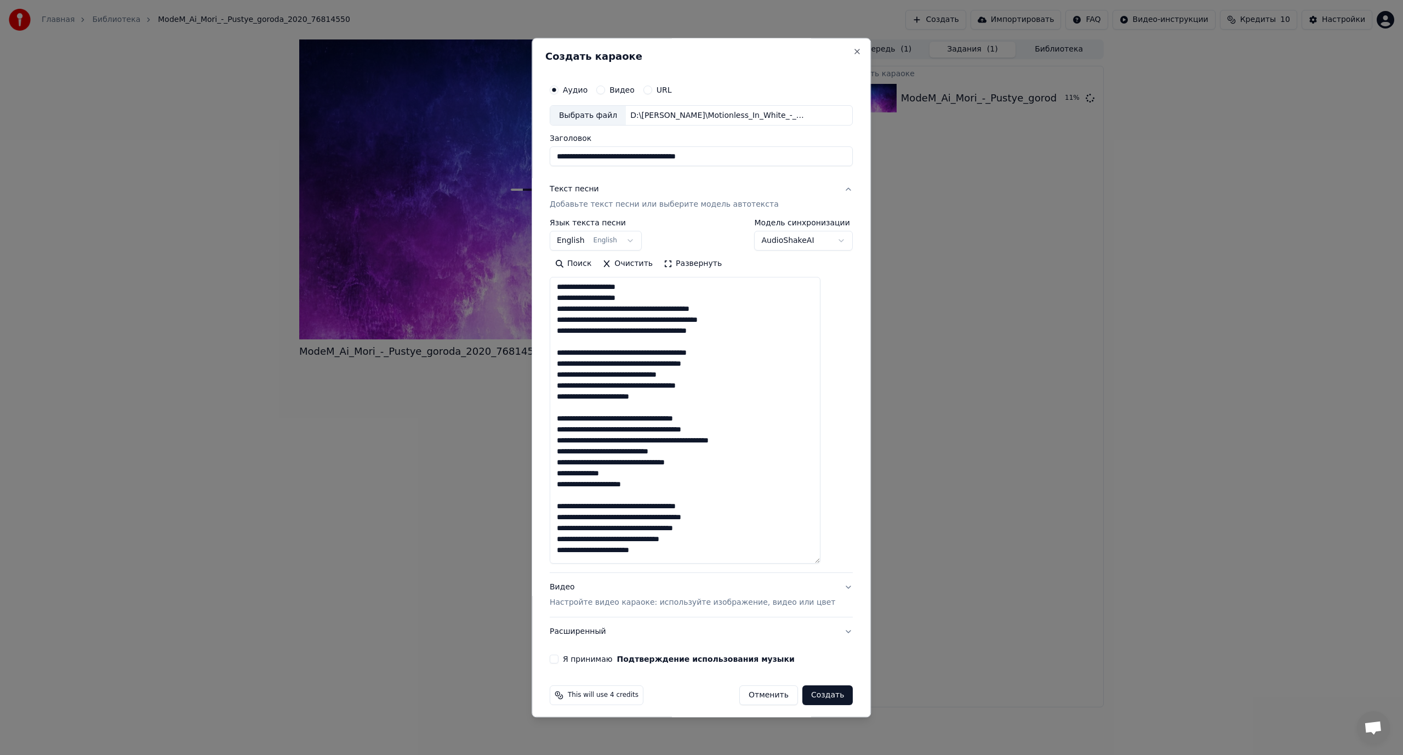
click at [643, 307] on textarea at bounding box center [685, 420] width 271 height 287
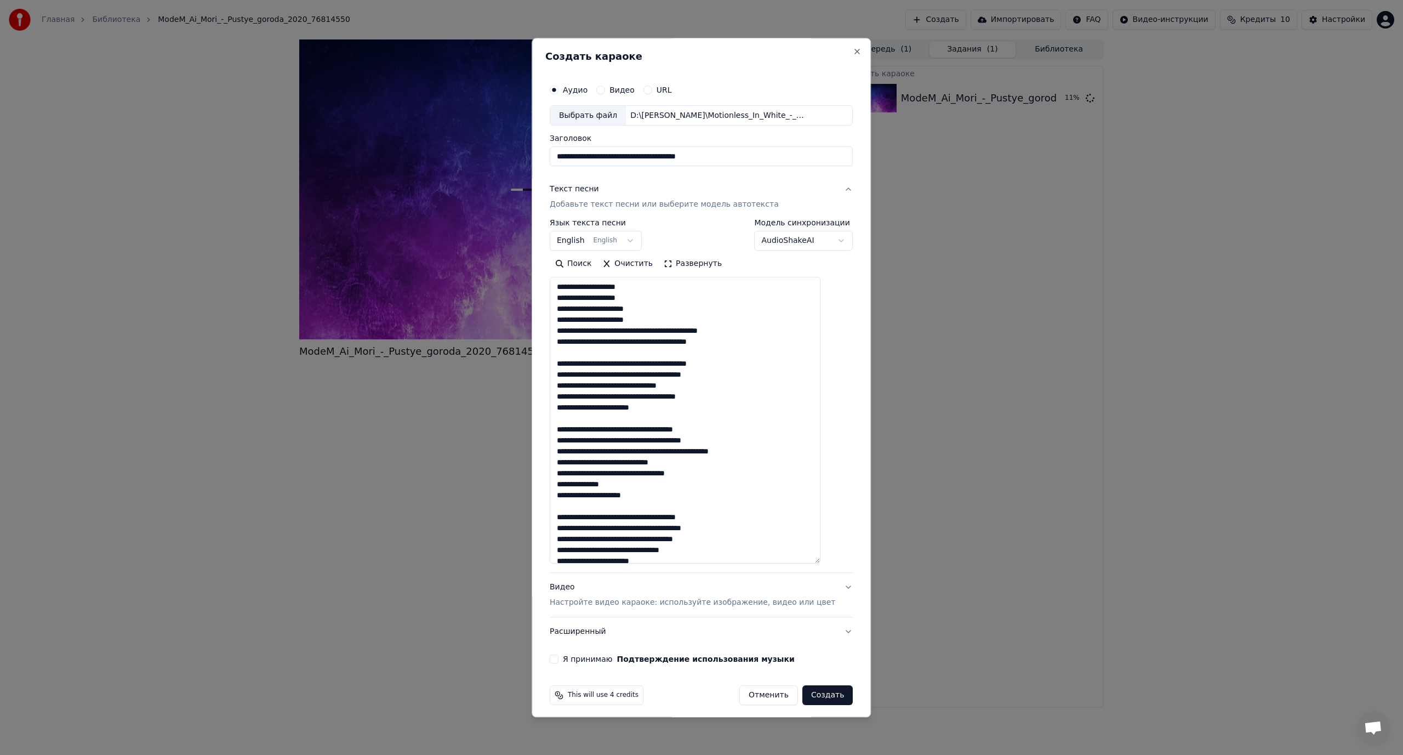
click at [660, 330] on textarea at bounding box center [685, 420] width 271 height 287
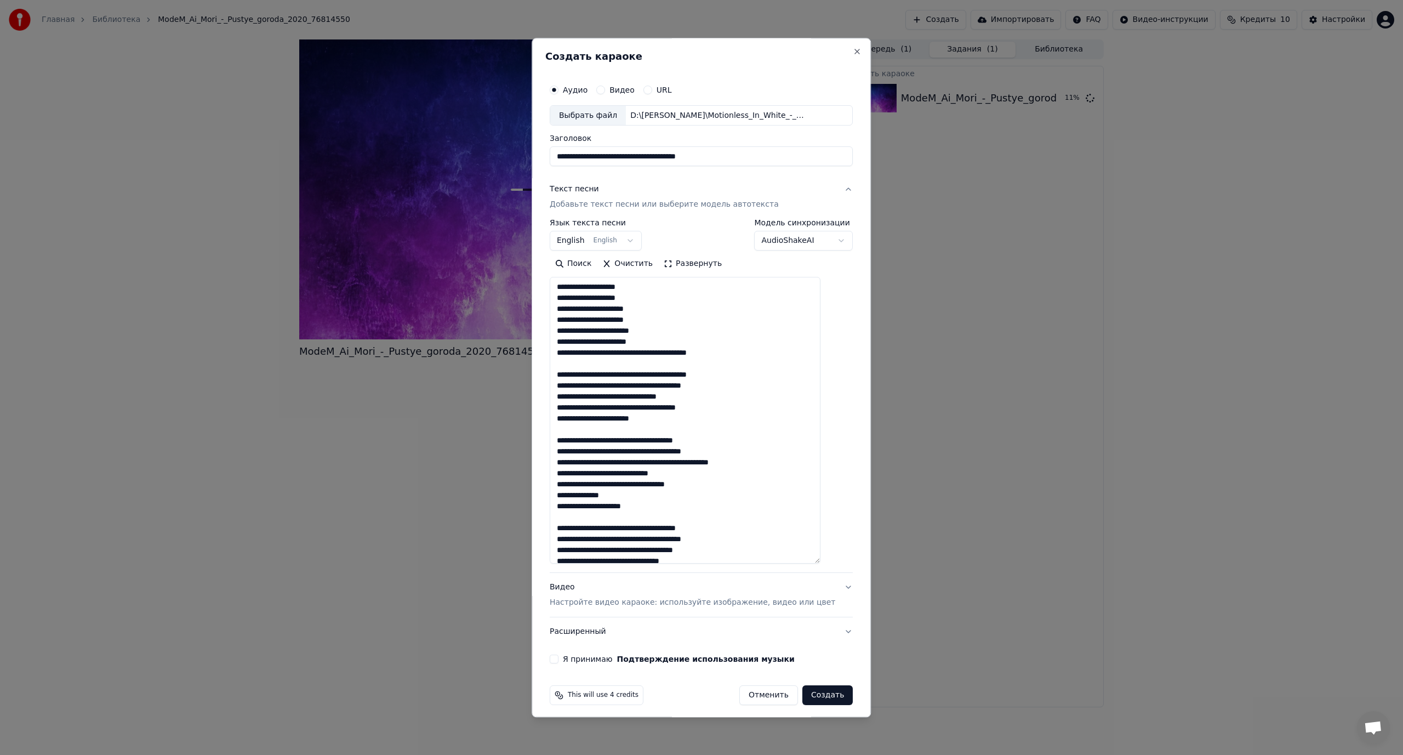
click at [651, 353] on textarea at bounding box center [685, 420] width 271 height 287
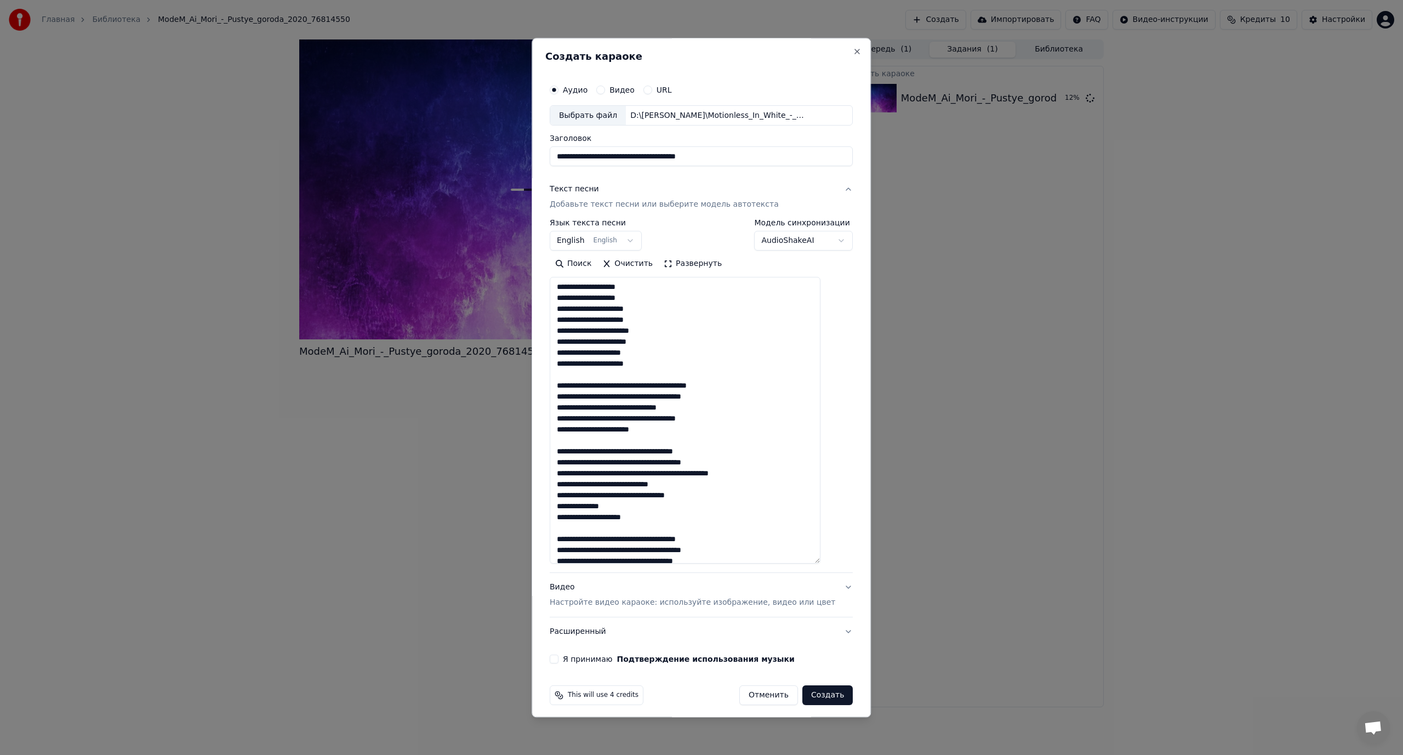
click at [655, 386] on textarea at bounding box center [685, 420] width 271 height 287
click at [672, 409] on textarea at bounding box center [685, 420] width 271 height 287
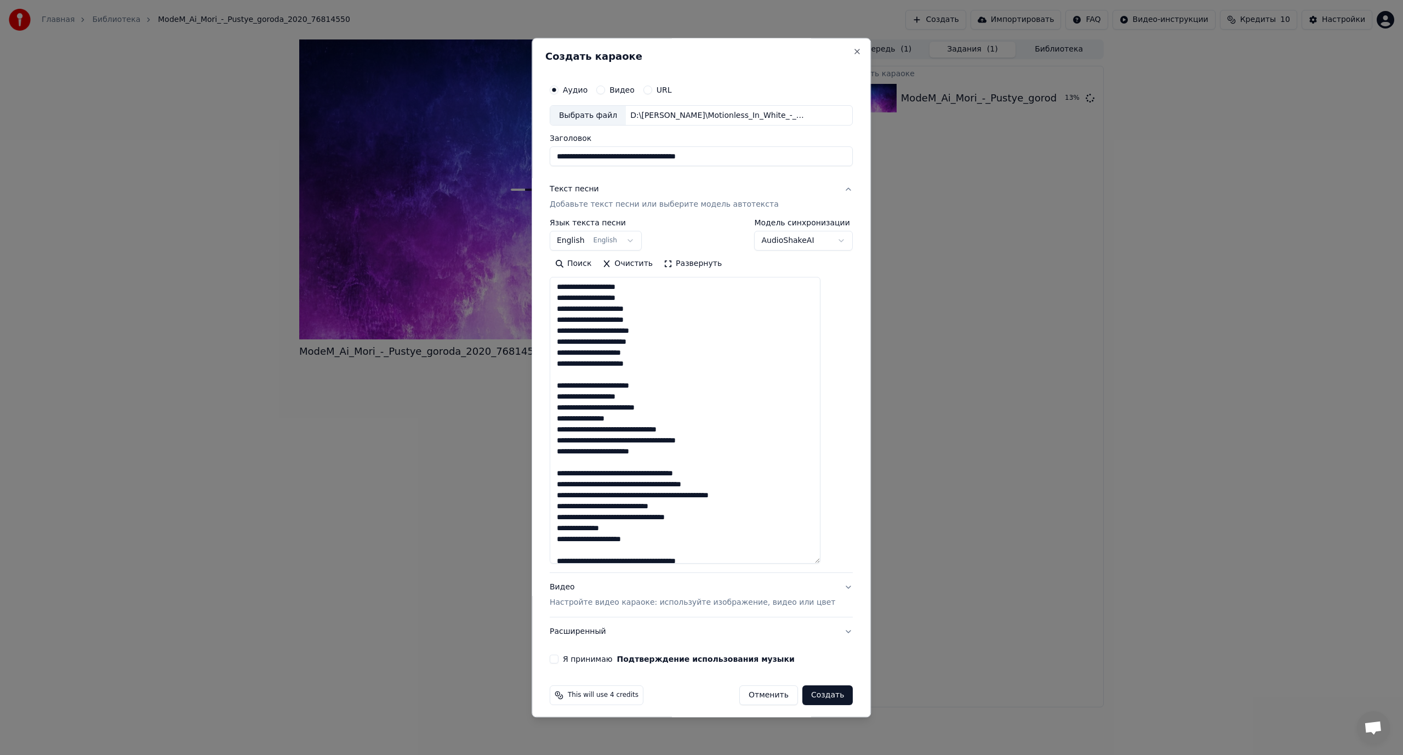
click at [621, 430] on textarea at bounding box center [685, 420] width 271 height 287
click at [638, 451] on textarea at bounding box center [685, 420] width 271 height 287
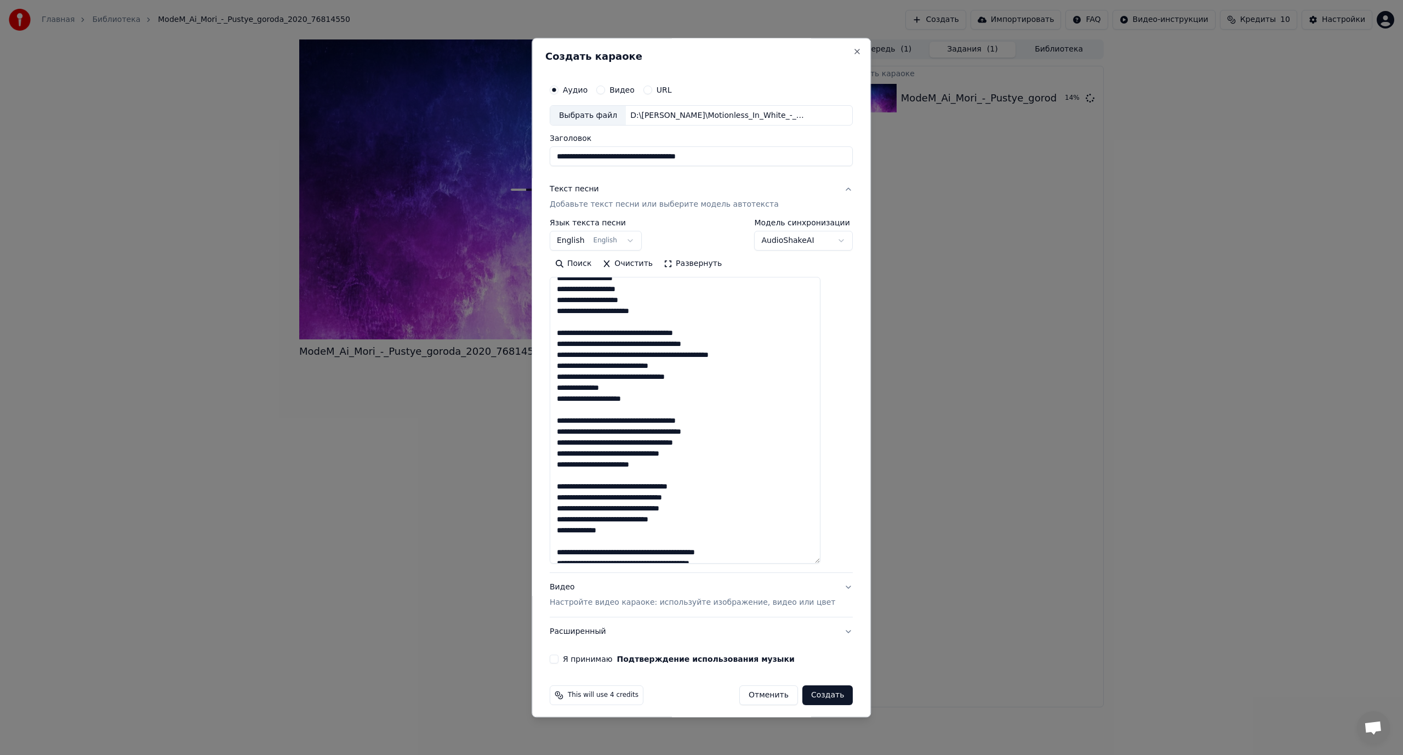
scroll to position [164, 0]
click at [643, 331] on textarea at bounding box center [685, 420] width 271 height 287
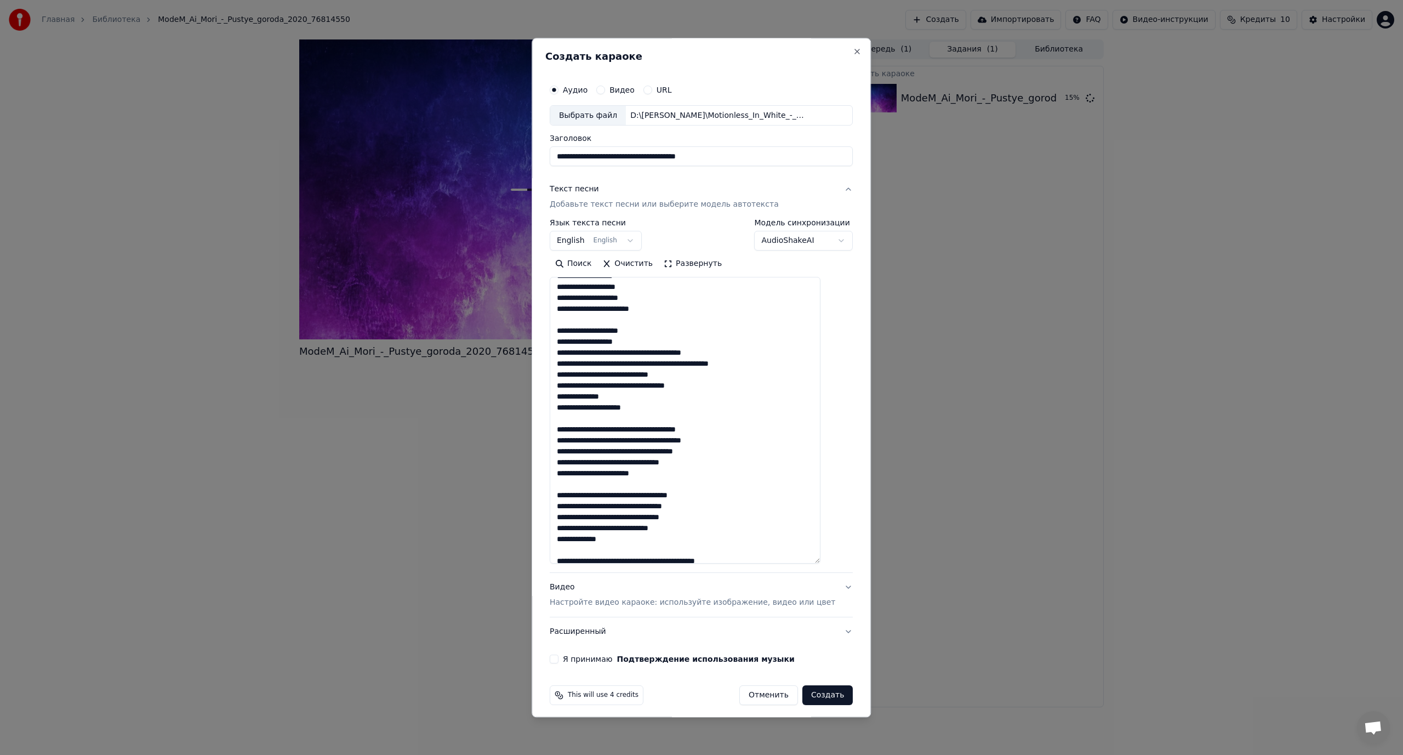
click at [647, 352] on textarea at bounding box center [685, 420] width 271 height 287
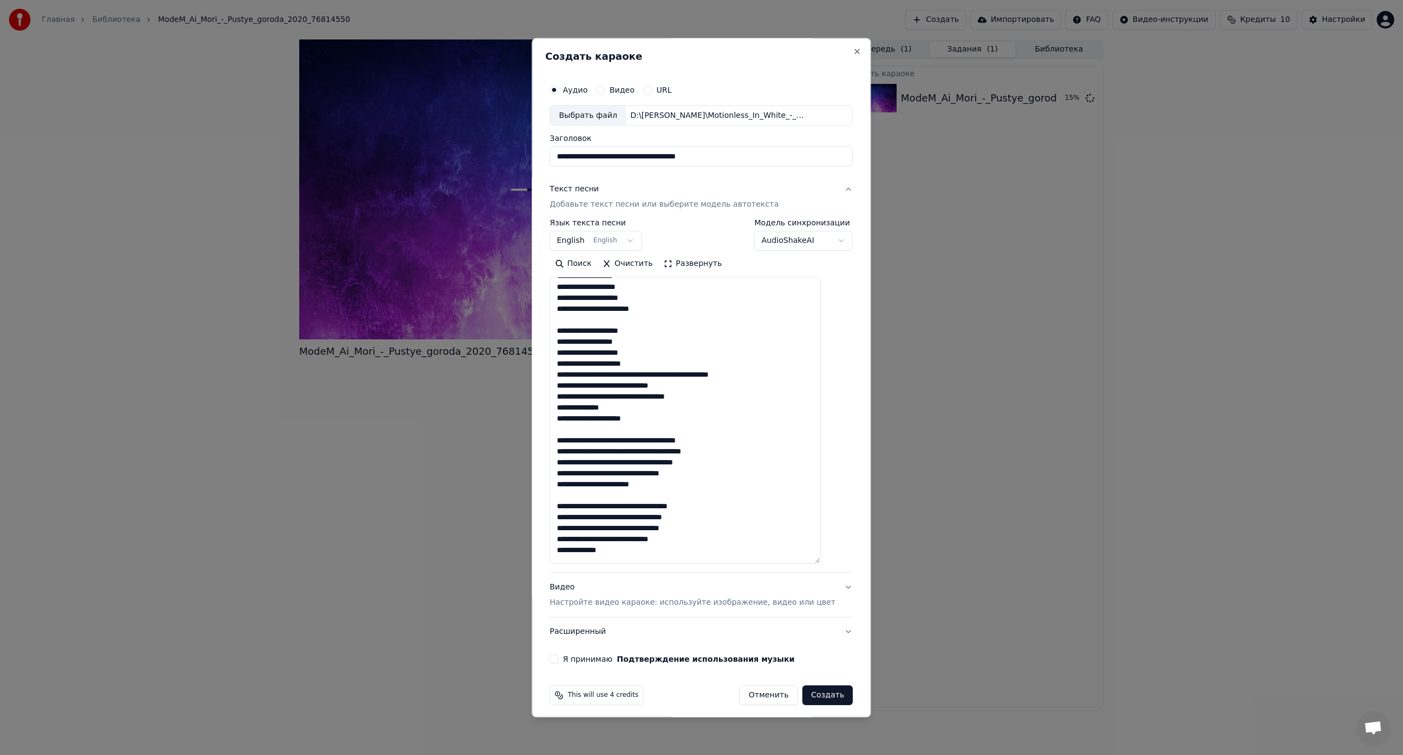
click at [663, 373] on textarea at bounding box center [685, 420] width 271 height 287
click at [638, 408] on textarea at bounding box center [685, 420] width 271 height 287
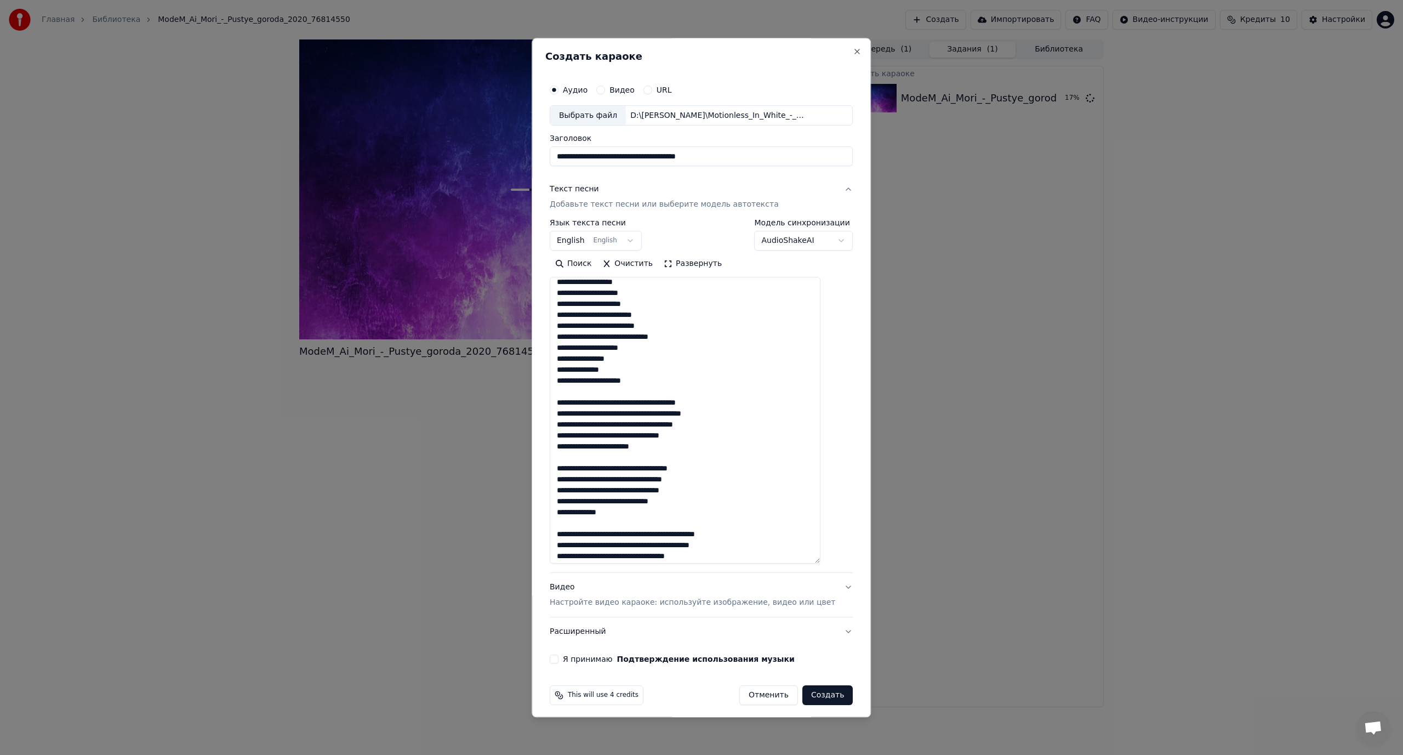
scroll to position [274, 0]
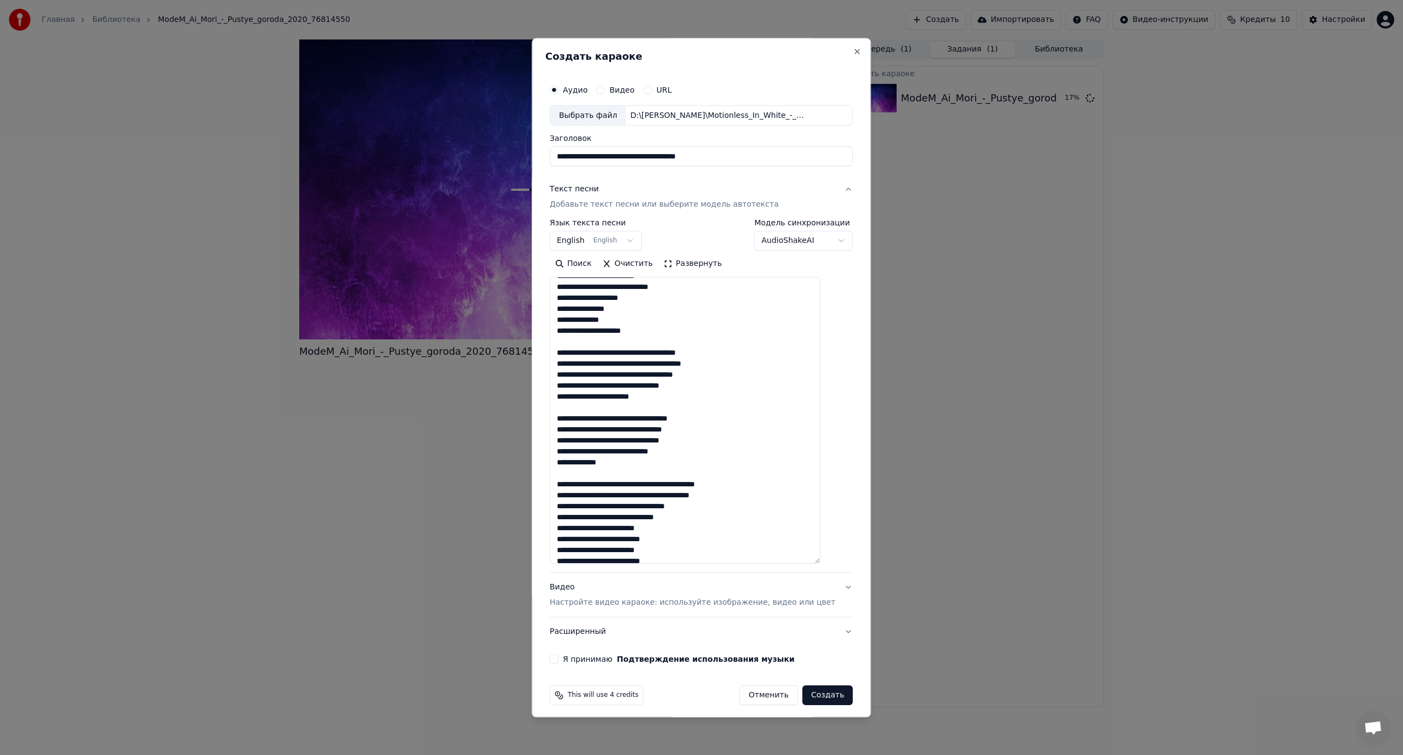
click at [641, 352] on textarea at bounding box center [685, 420] width 271 height 287
click at [674, 374] on textarea at bounding box center [685, 420] width 271 height 287
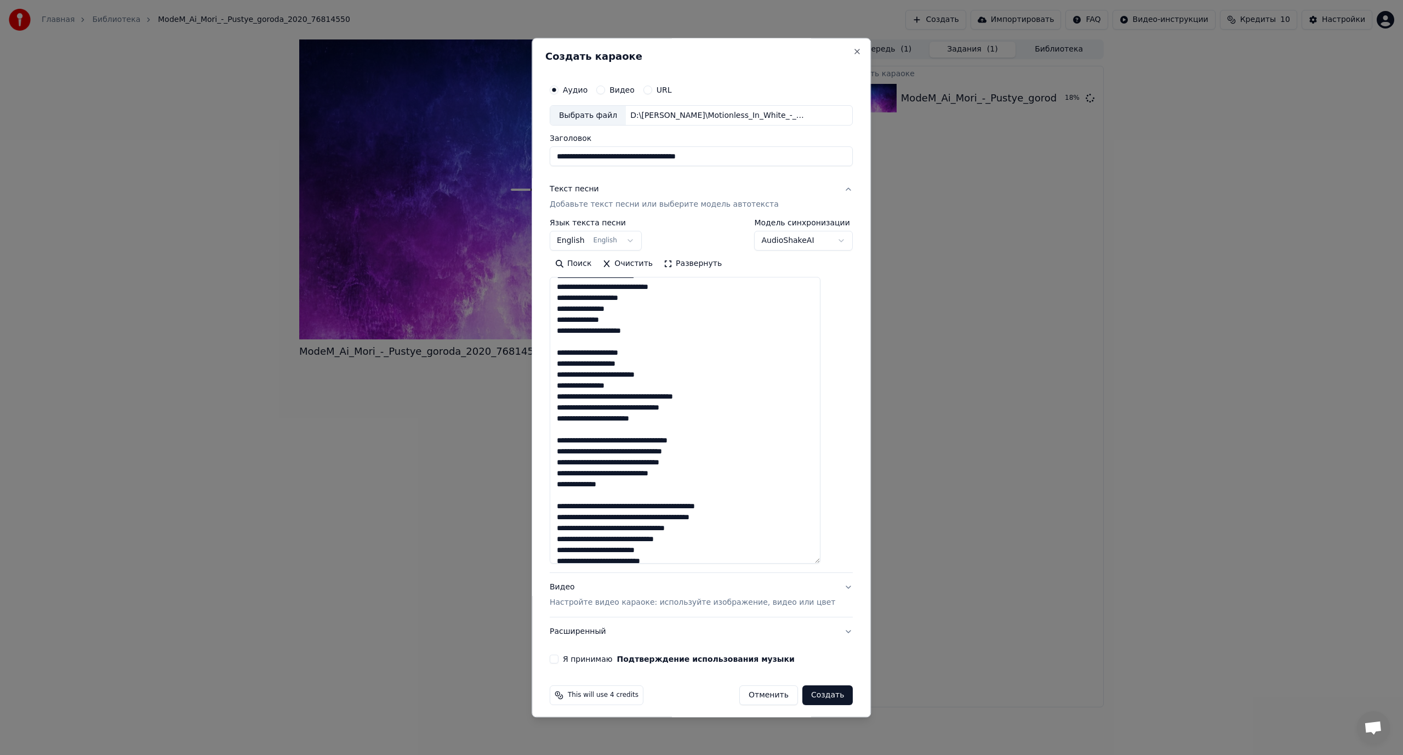
click at [643, 395] on textarea at bounding box center [685, 420] width 271 height 287
click at [638, 418] on textarea at bounding box center [685, 420] width 271 height 287
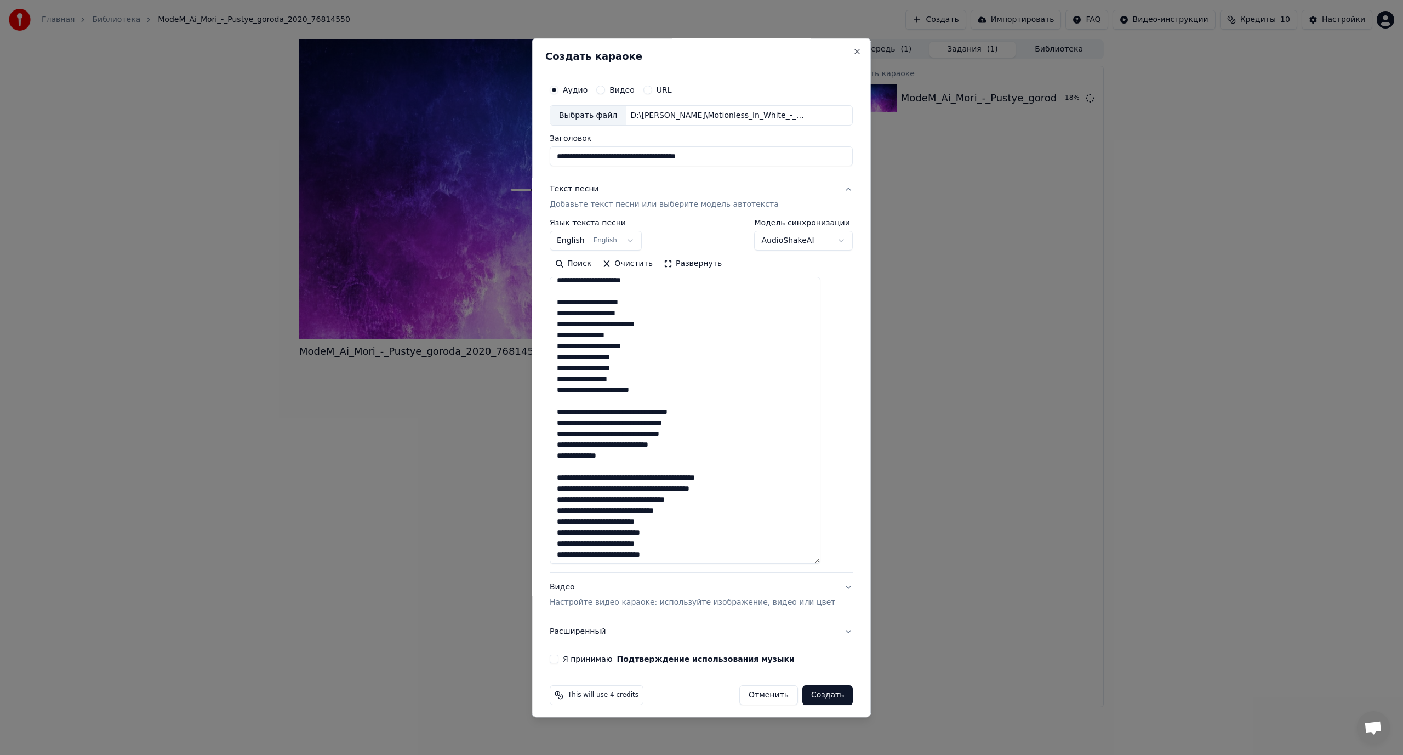
scroll to position [336, 0]
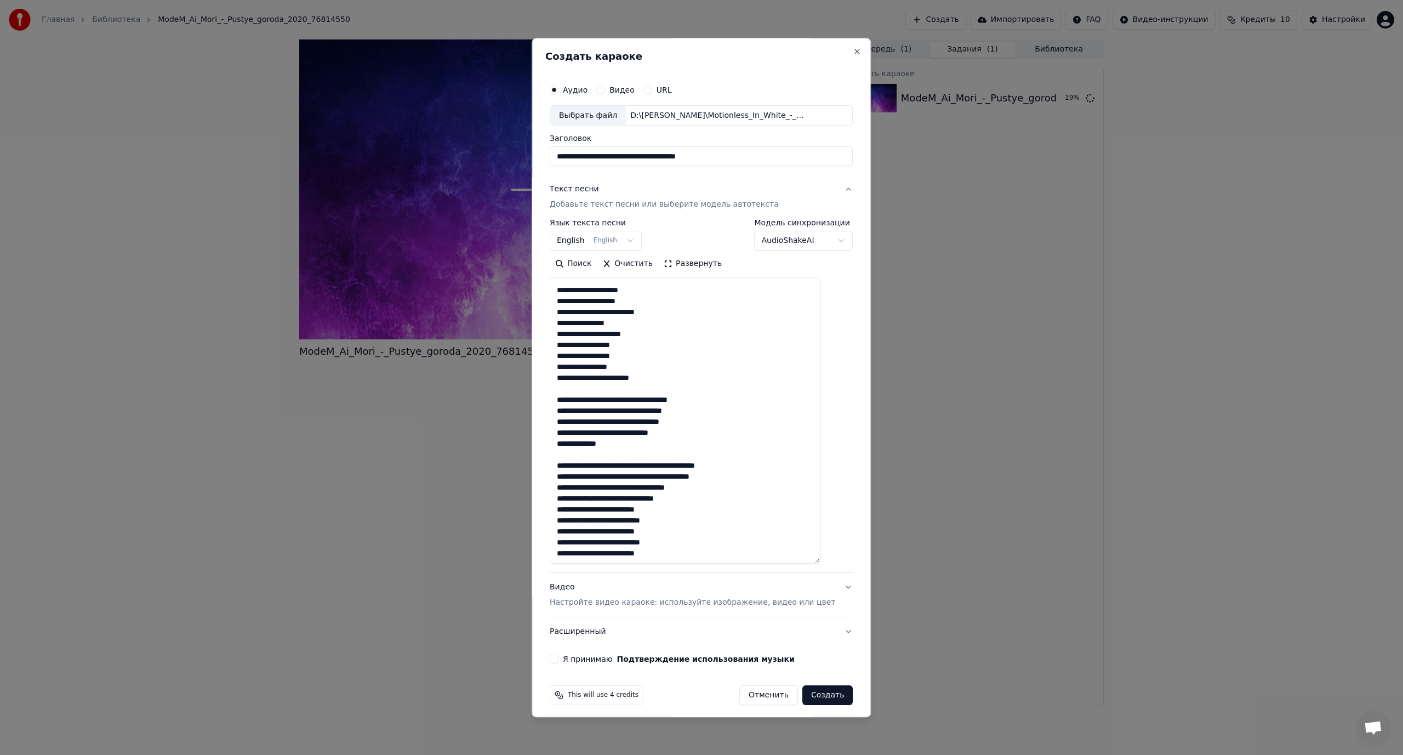
click at [638, 398] on textarea at bounding box center [685, 420] width 271 height 287
click at [627, 421] on textarea at bounding box center [685, 420] width 271 height 287
click at [636, 444] on textarea at bounding box center [685, 420] width 271 height 287
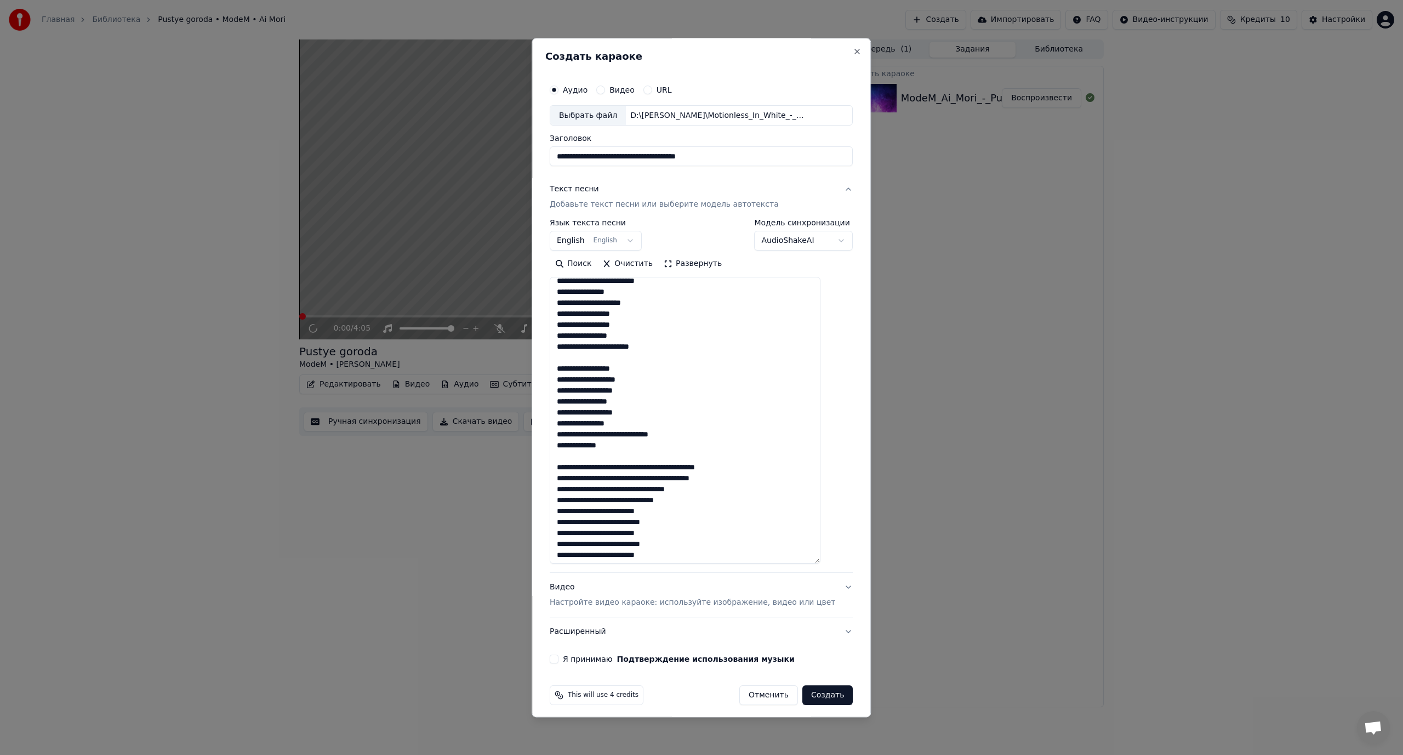
scroll to position [369, 0]
click at [664, 465] on textarea at bounding box center [685, 420] width 271 height 287
click at [642, 488] on textarea at bounding box center [685, 420] width 271 height 287
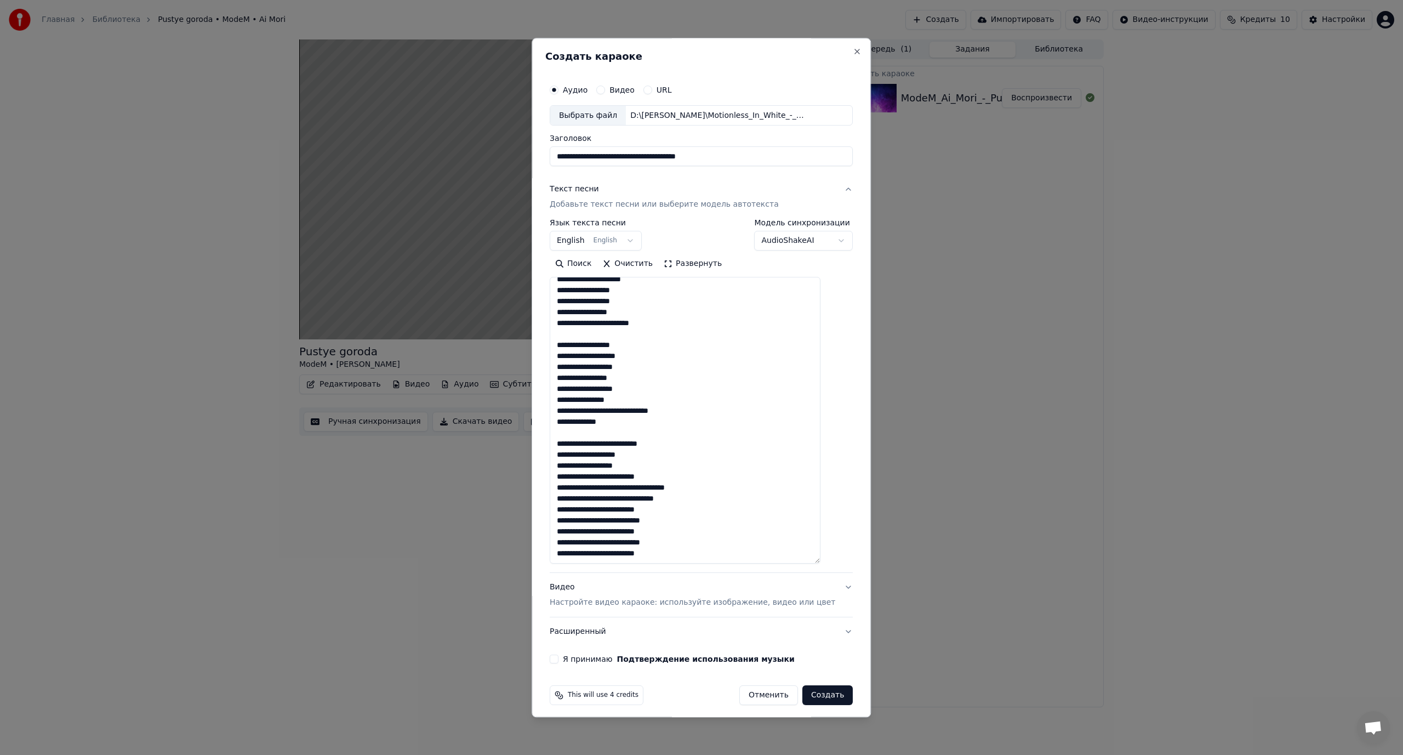
click at [636, 488] on textarea at bounding box center [685, 420] width 271 height 287
click at [638, 497] on textarea at bounding box center [685, 420] width 271 height 287
type textarea "**********"
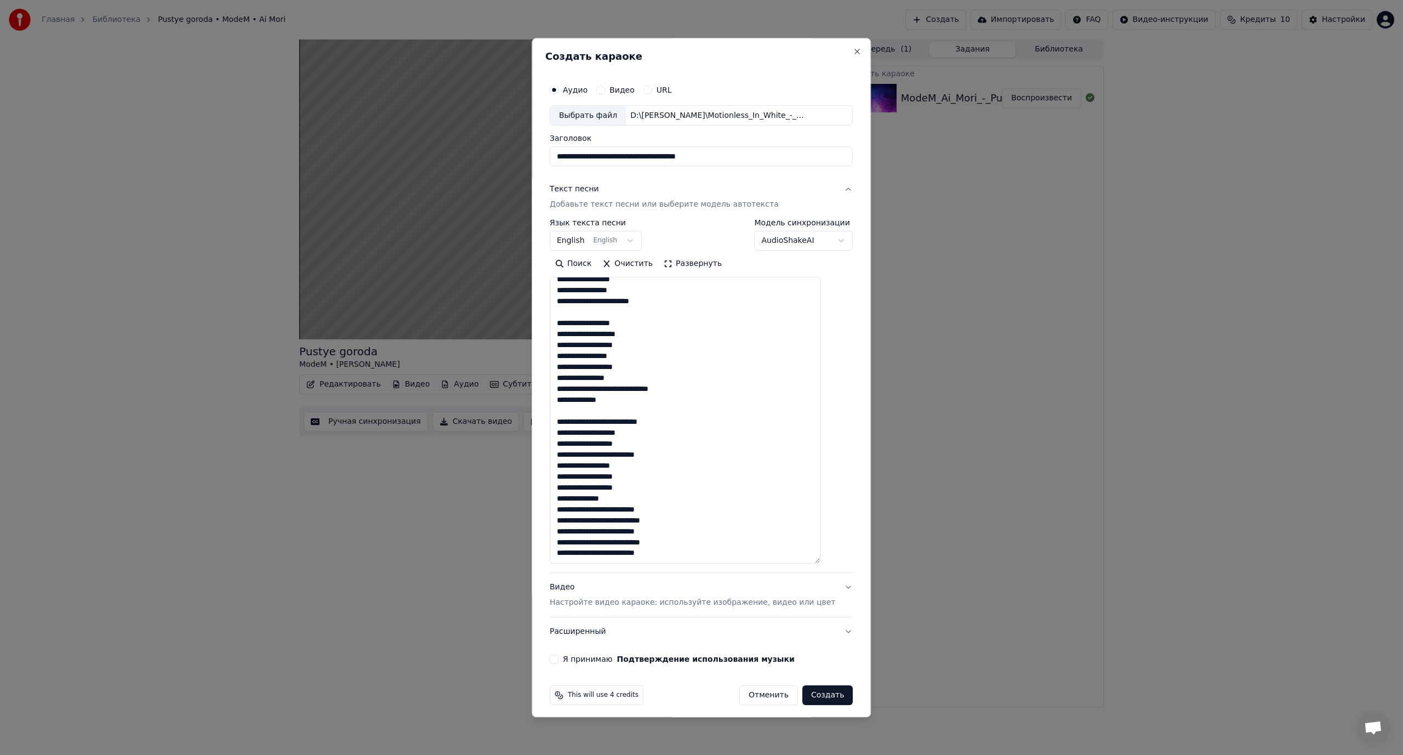
click at [558, 657] on button "Я принимаю Подтверждение использования музыки" at bounding box center [554, 659] width 9 height 9
click at [809, 697] on button "Создать" at bounding box center [827, 696] width 50 height 20
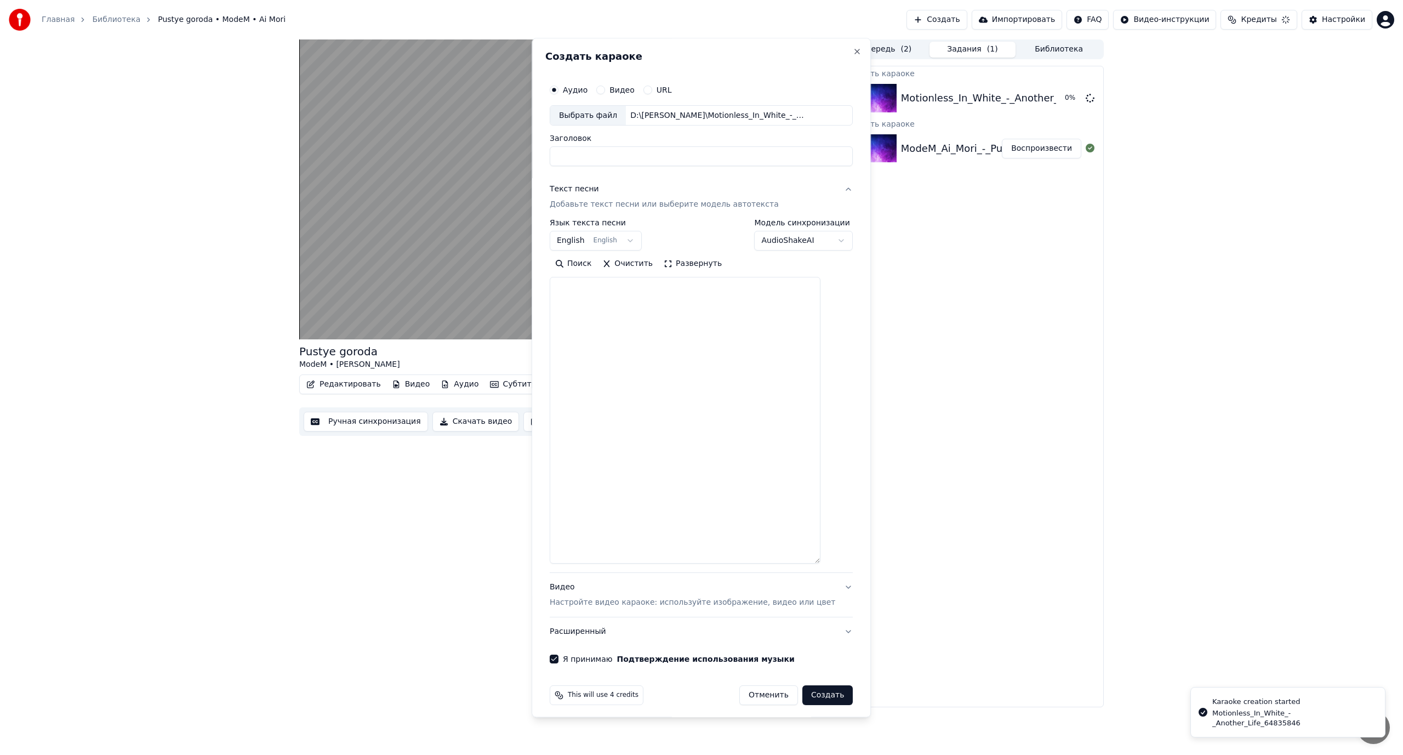
scroll to position [0, 0]
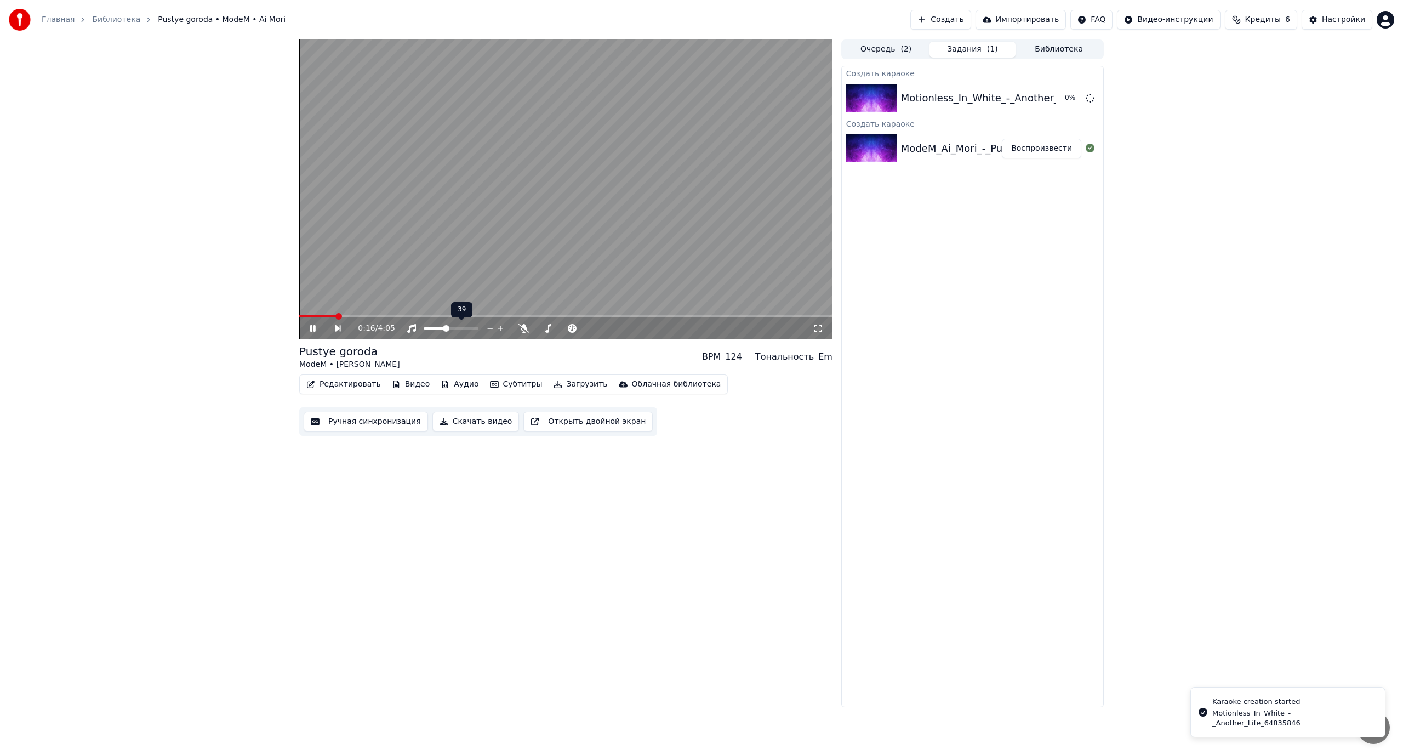
click at [445, 332] on span at bounding box center [446, 328] width 7 height 7
click at [524, 328] on icon at bounding box center [523, 328] width 11 height 9
click at [555, 331] on span at bounding box center [556, 328] width 7 height 7
click at [436, 269] on video at bounding box center [565, 189] width 533 height 300
click at [959, 20] on button "Создать" at bounding box center [940, 20] width 60 height 20
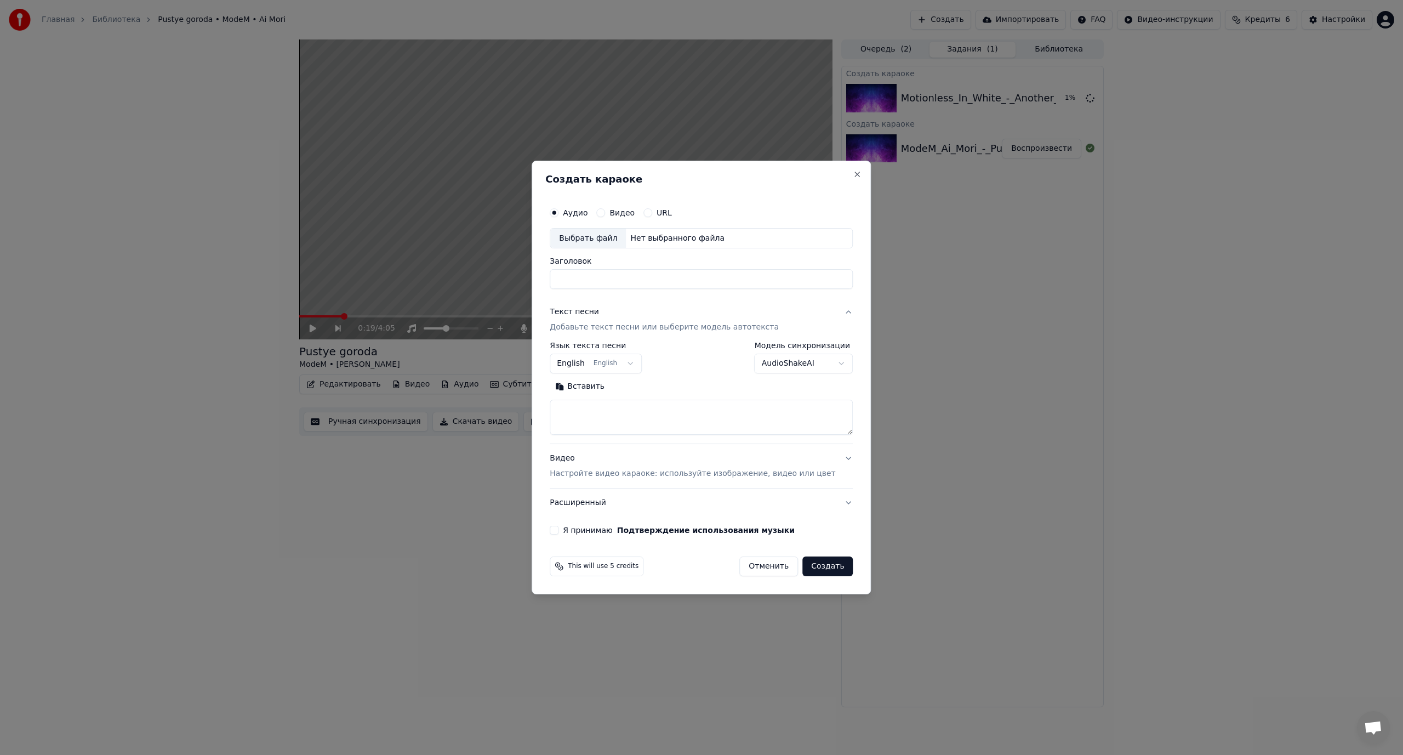
click at [586, 240] on div "Выбрать файл" at bounding box center [588, 239] width 76 height 20
type input "**********"
drag, startPoint x: 626, startPoint y: 279, endPoint x: 558, endPoint y: 281, distance: 67.4
click at [558, 281] on div "**********" at bounding box center [701, 378] width 339 height 434
click at [775, 359] on body "**********" at bounding box center [701, 377] width 1403 height 755
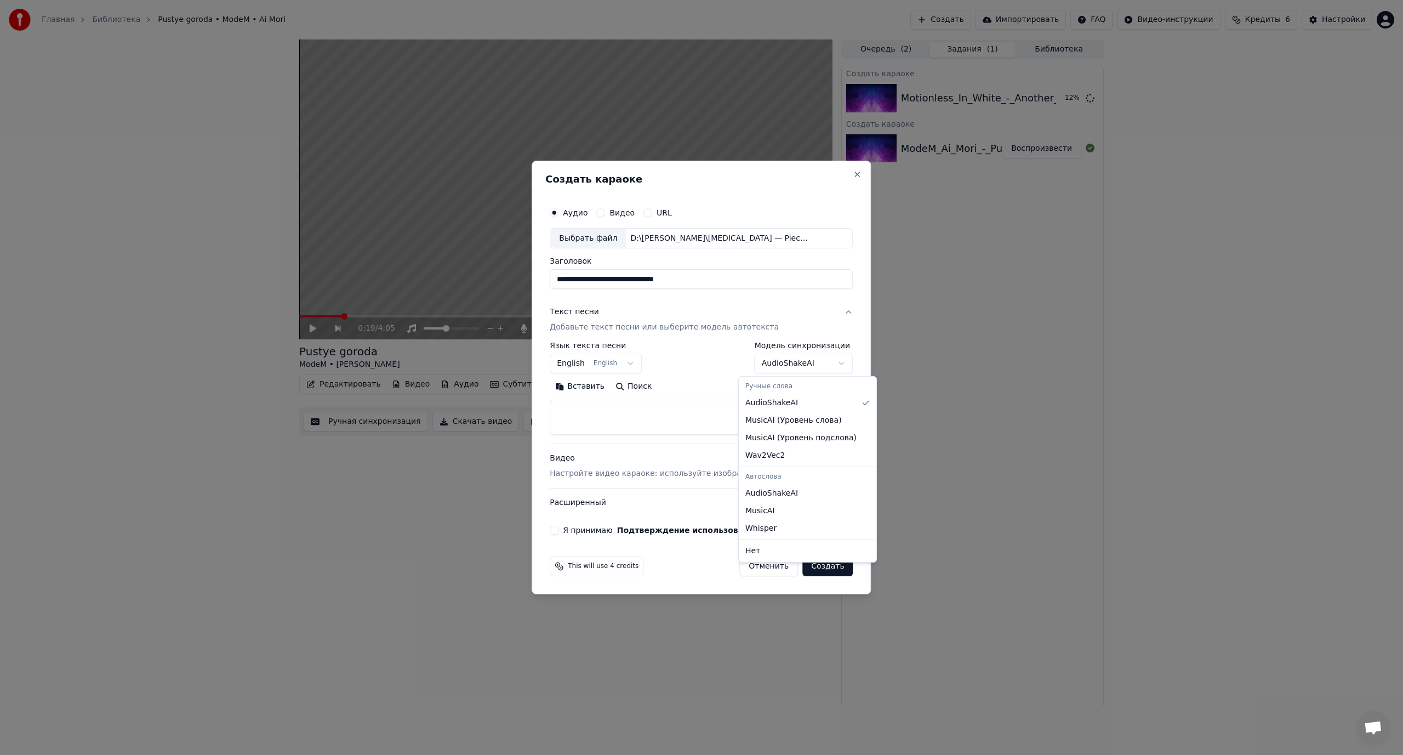
select select "**********"
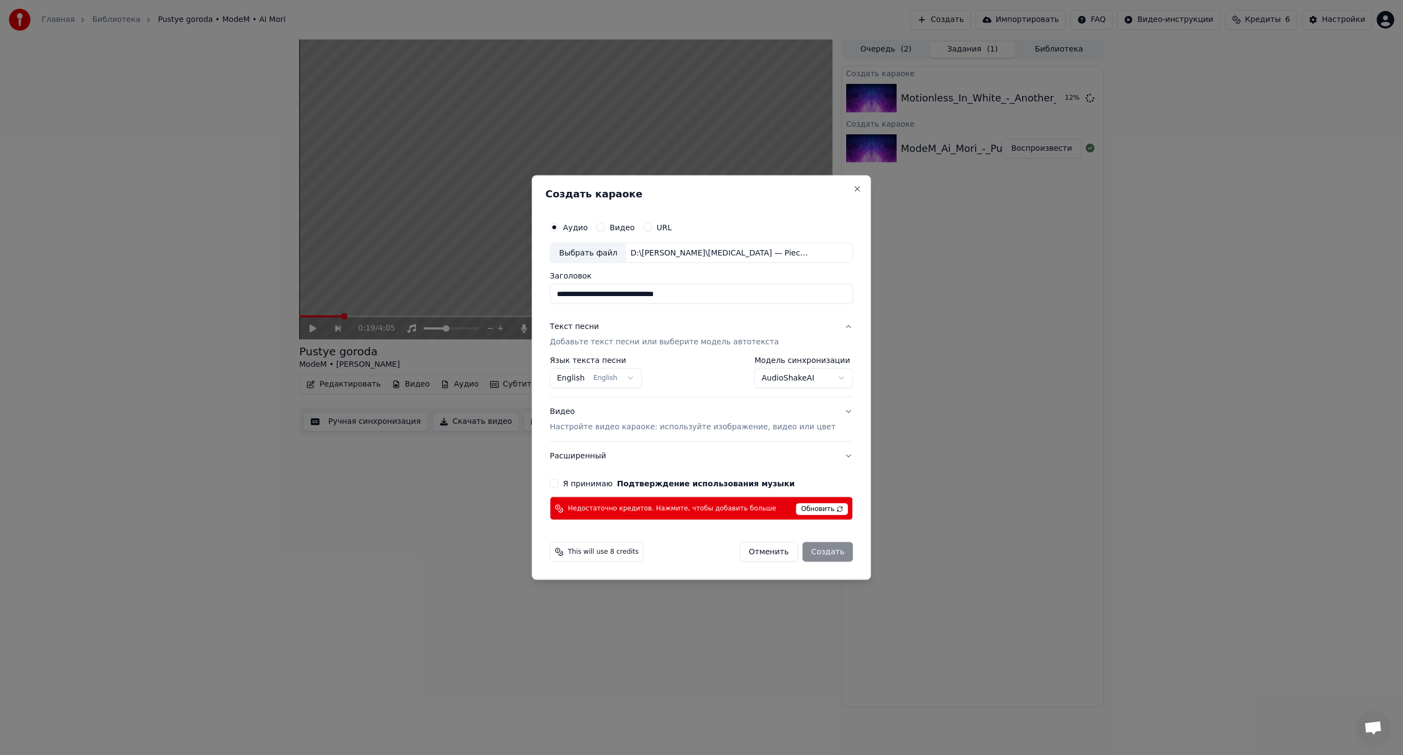
click at [604, 254] on div "Выбрать файл" at bounding box center [588, 253] width 76 height 20
type input "**********"
drag, startPoint x: 714, startPoint y: 293, endPoint x: 497, endPoint y: 297, distance: 216.5
click at [497, 297] on body "**********" at bounding box center [701, 377] width 1403 height 755
click at [788, 378] on body "**********" at bounding box center [701, 377] width 1403 height 755
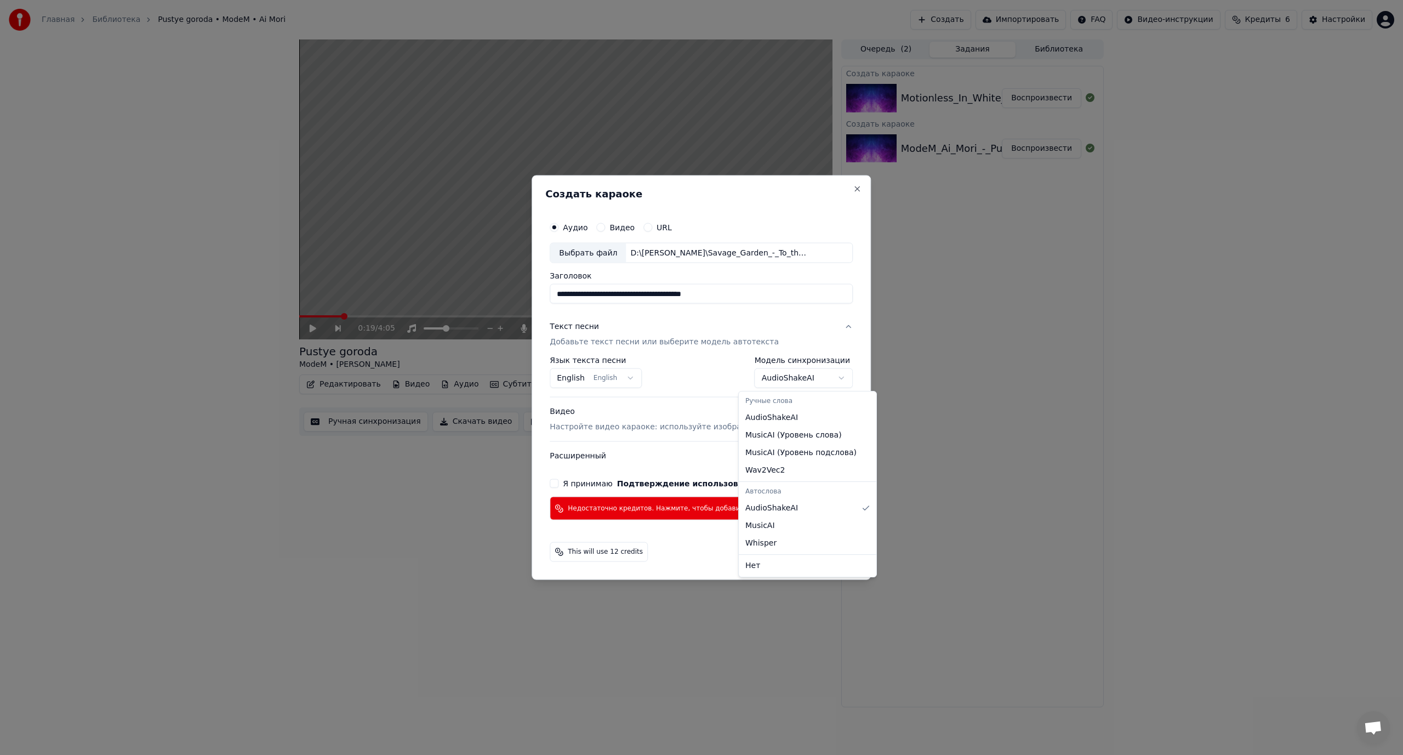
select select "**********"
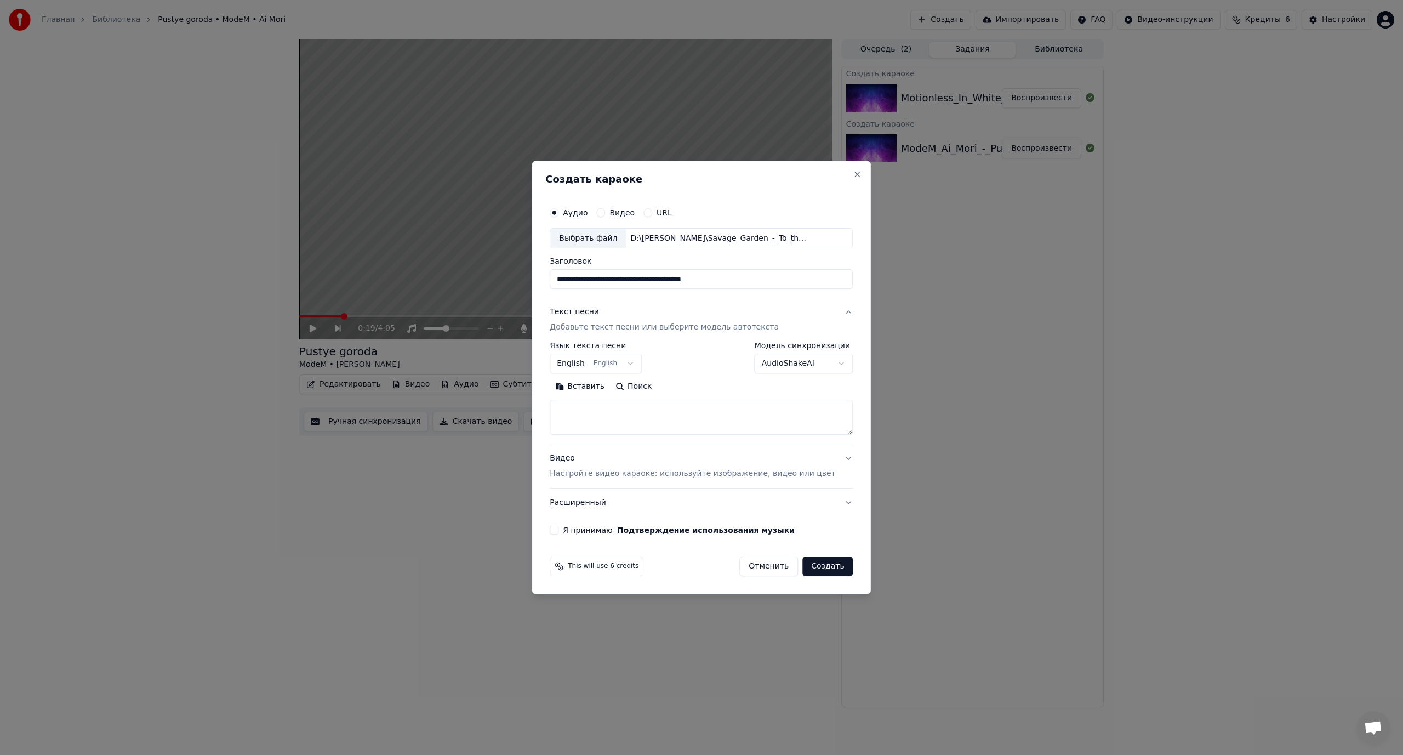
click at [610, 416] on textarea at bounding box center [701, 417] width 303 height 35
paste textarea "**********"
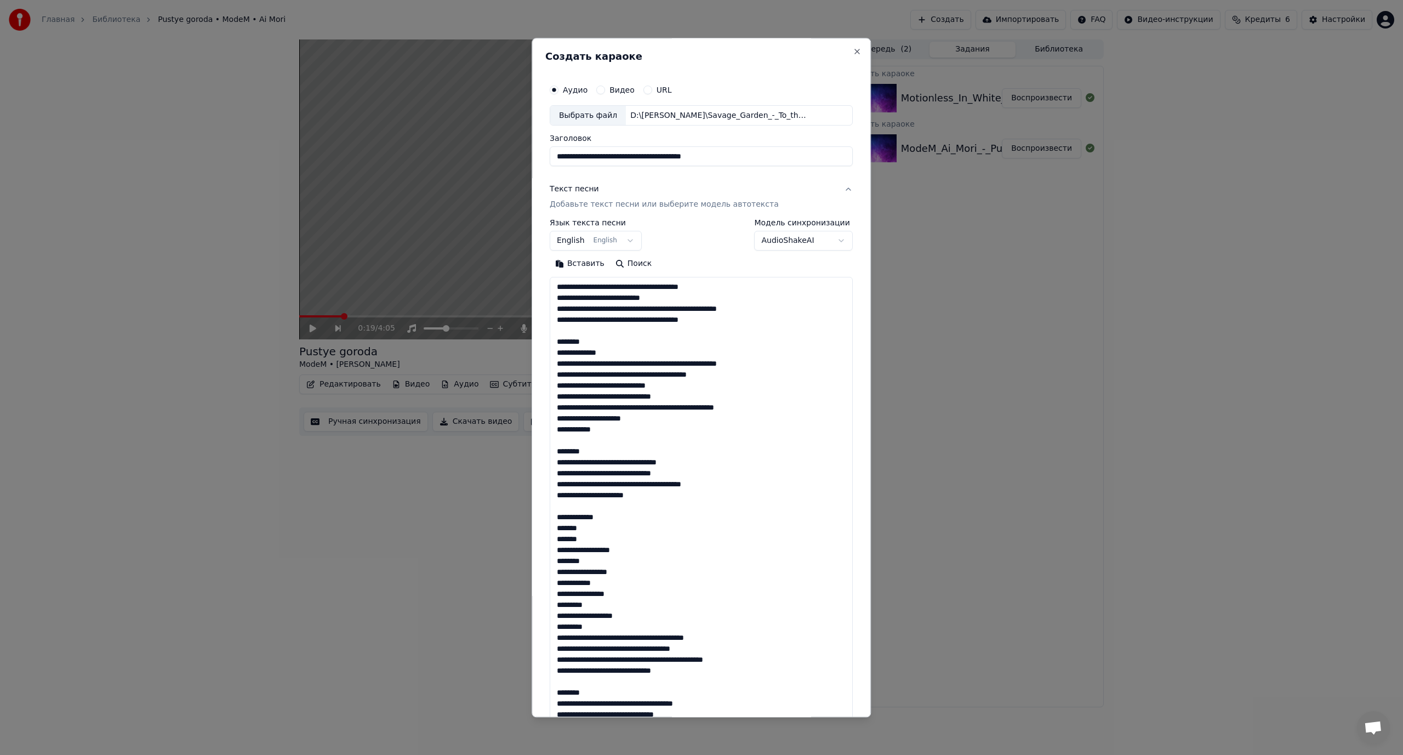
scroll to position [803, 0]
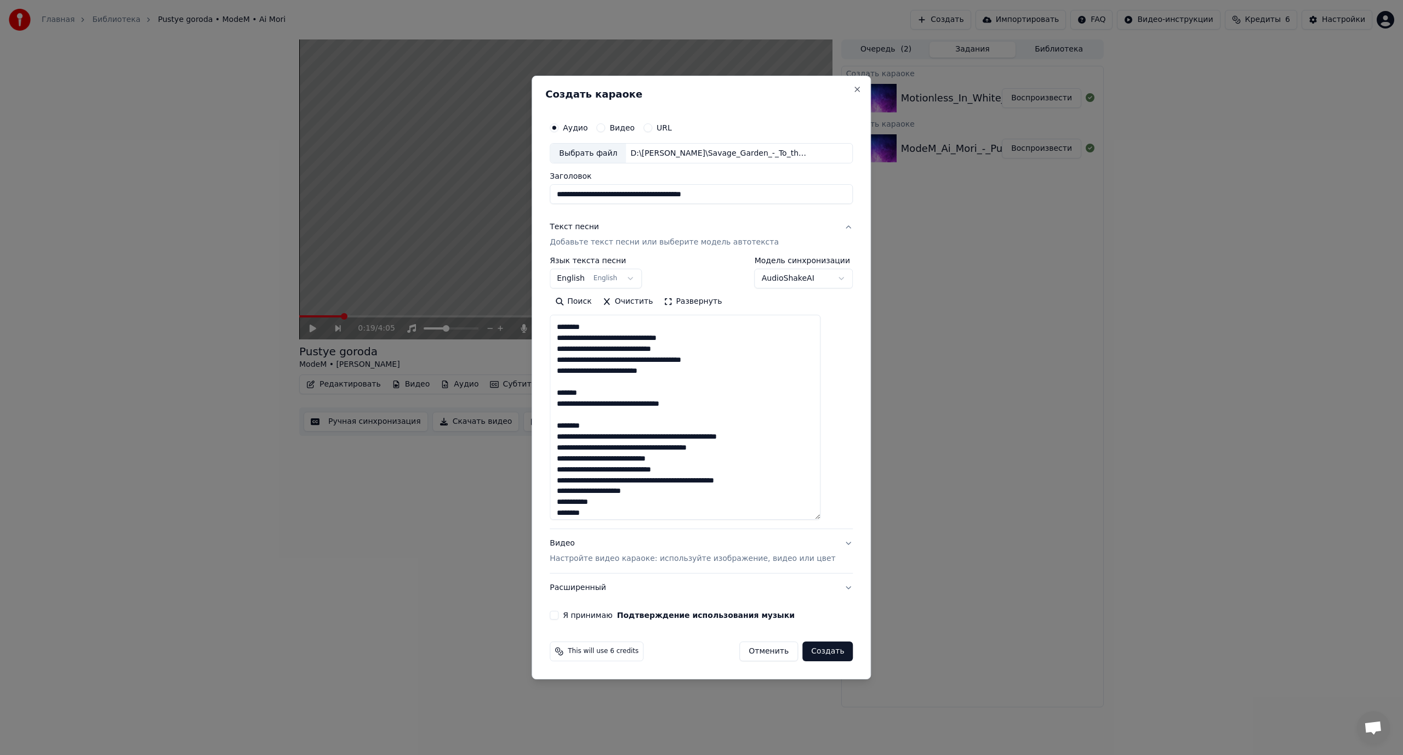
drag, startPoint x: 831, startPoint y: 460, endPoint x: 655, endPoint y: 437, distance: 178.0
click at [854, 621] on div "**********" at bounding box center [701, 378] width 339 height 604
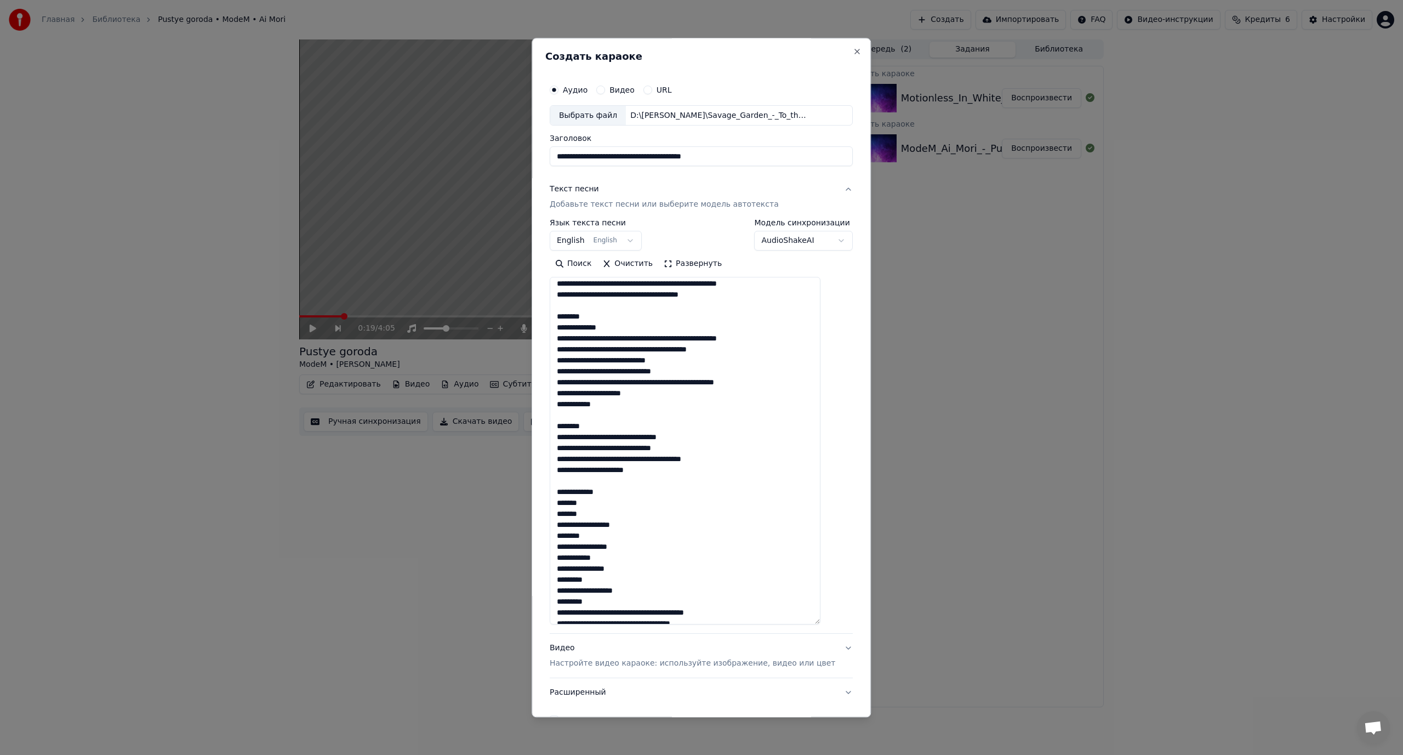
scroll to position [0, 0]
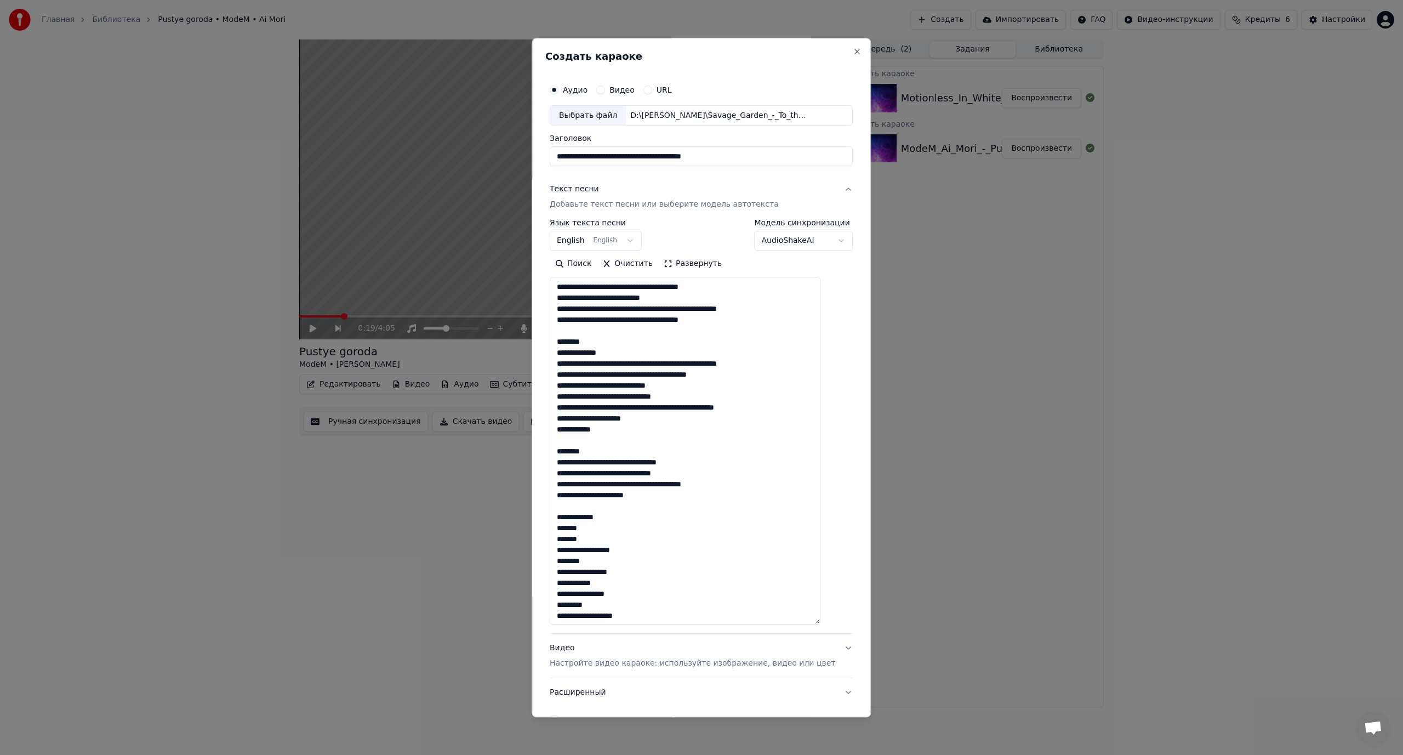
click at [644, 286] on textarea at bounding box center [685, 450] width 271 height 347
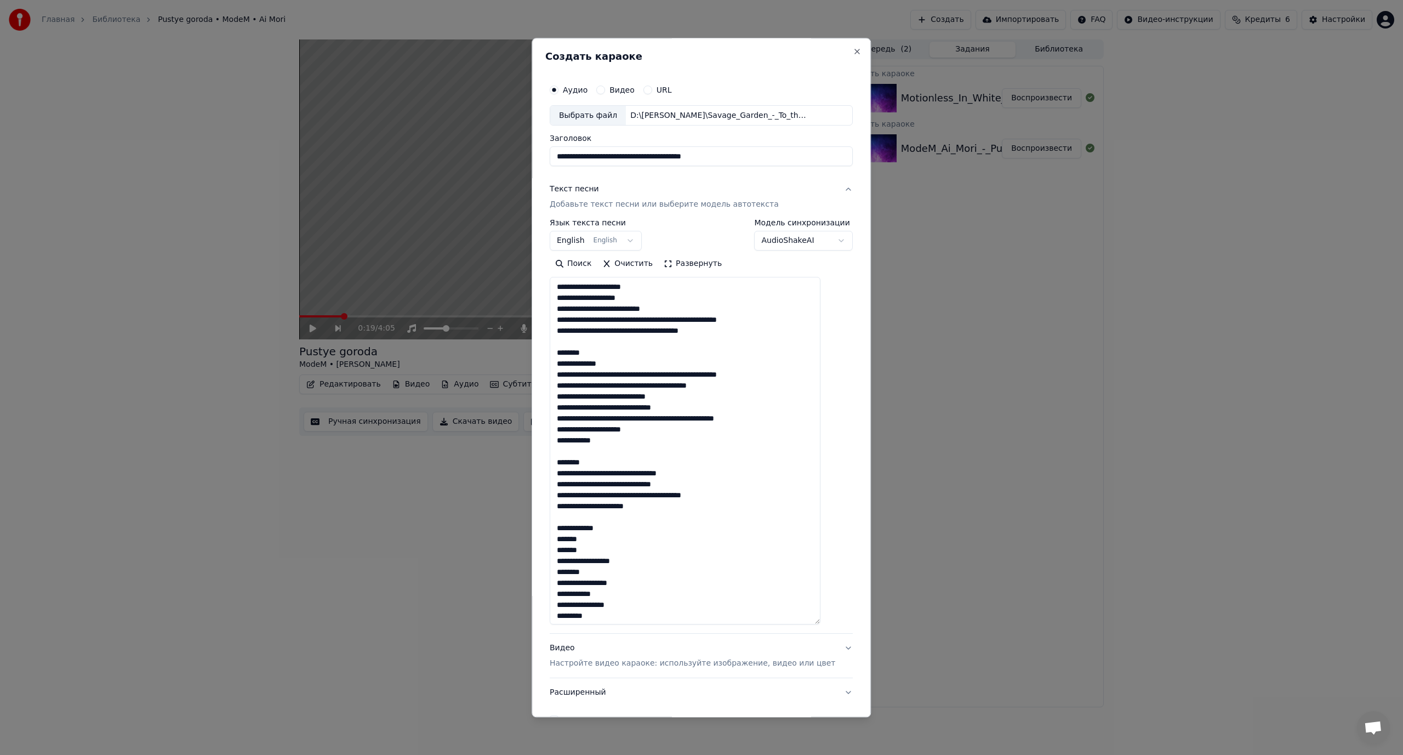
click at [683, 319] on textarea at bounding box center [685, 450] width 271 height 347
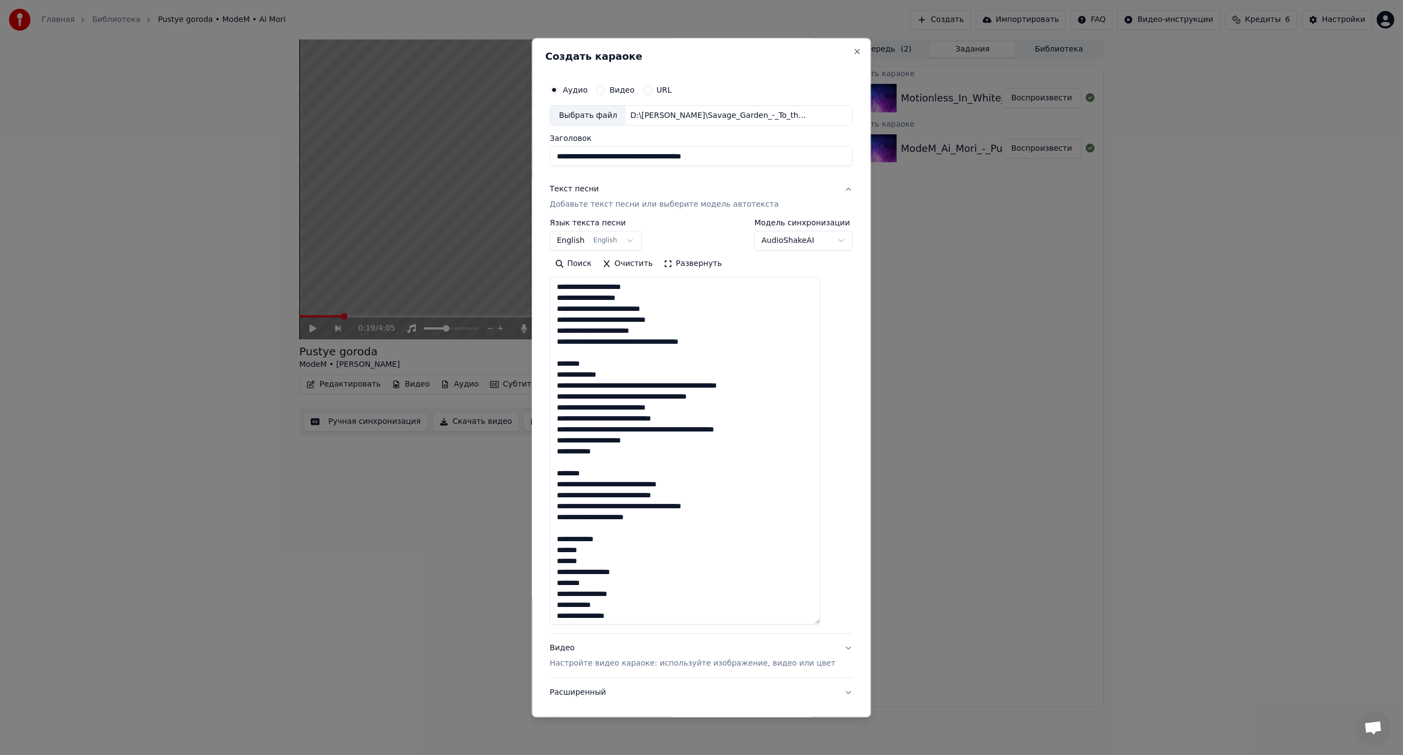
click at [651, 343] on textarea at bounding box center [685, 450] width 271 height 347
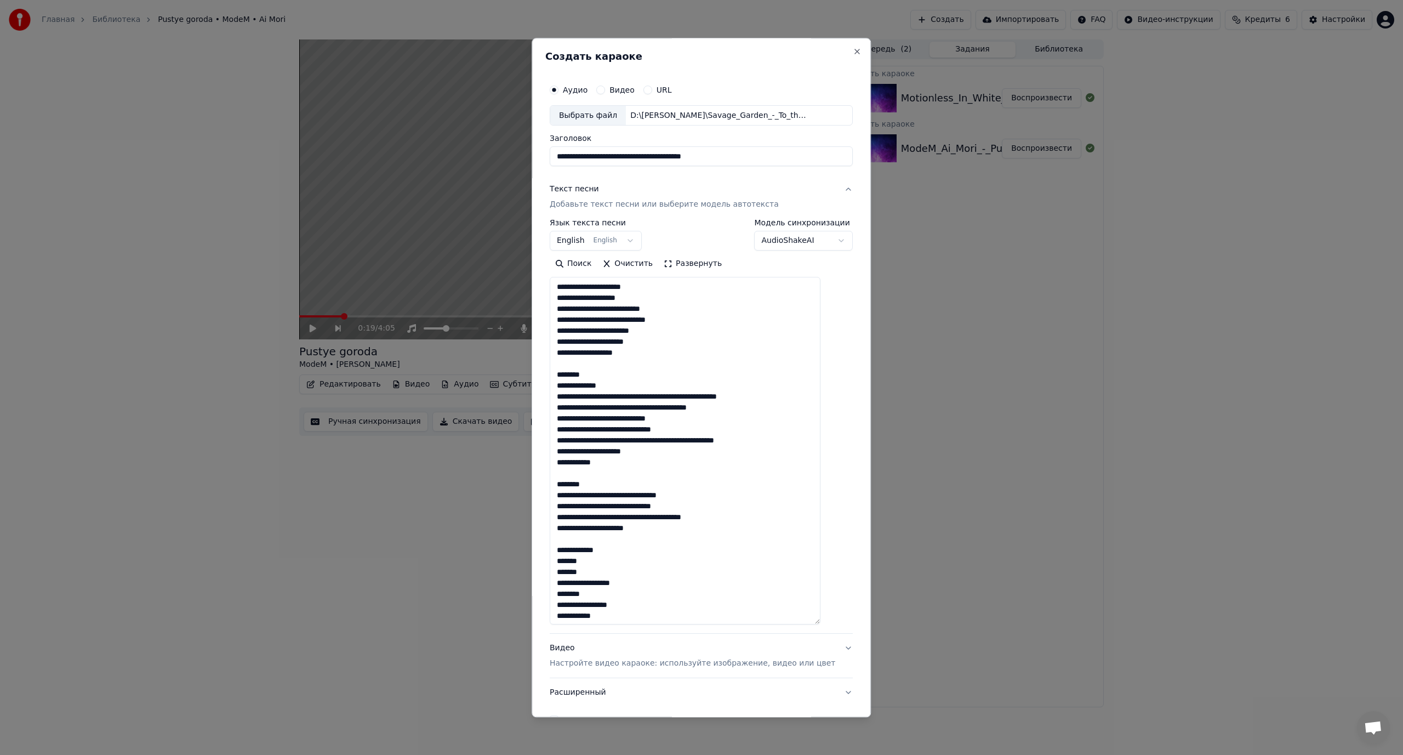
drag, startPoint x: 603, startPoint y: 373, endPoint x: 537, endPoint y: 376, distance: 66.4
click at [537, 376] on body "**********" at bounding box center [701, 377] width 1403 height 755
click at [606, 364] on textarea at bounding box center [685, 450] width 271 height 347
drag, startPoint x: 600, startPoint y: 374, endPoint x: 552, endPoint y: 376, distance: 48.3
click at [552, 376] on div "**********" at bounding box center [701, 377] width 339 height 679
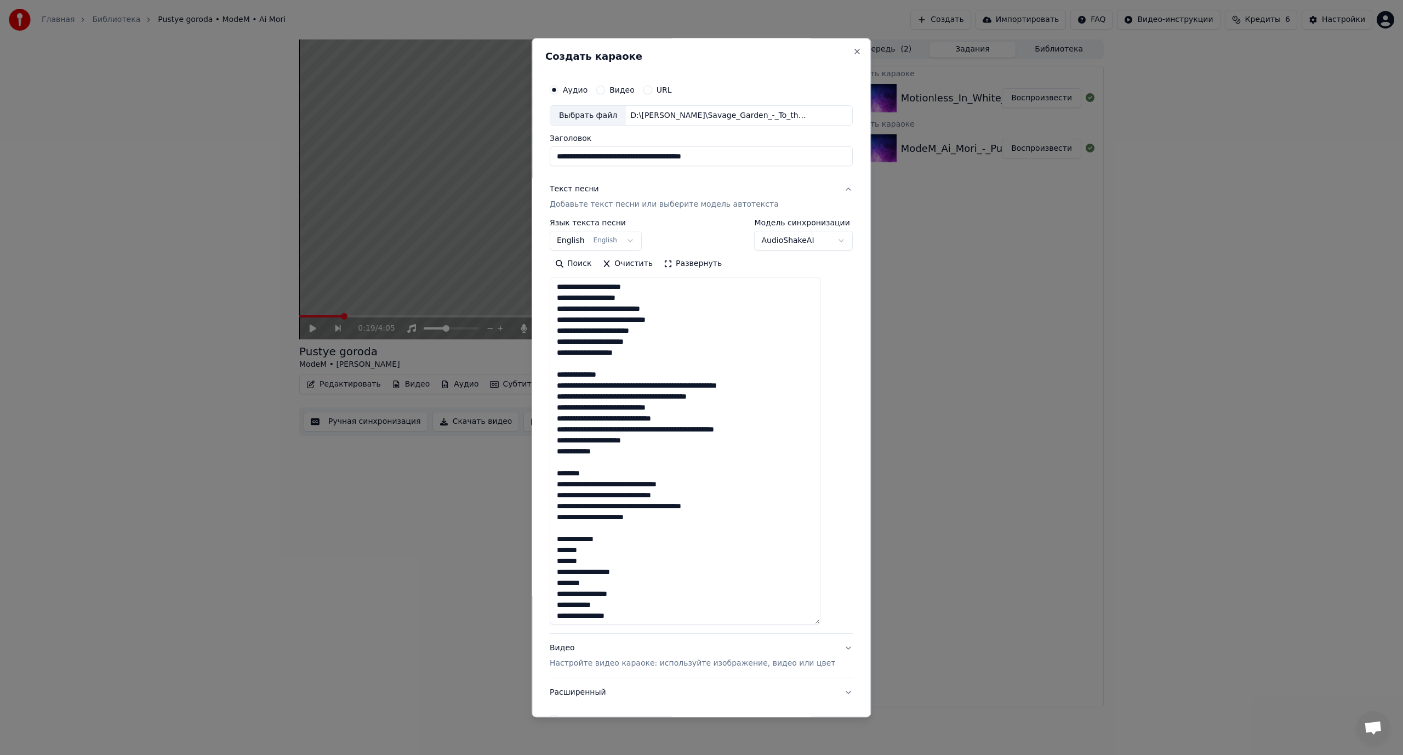
click at [674, 387] on textarea at bounding box center [685, 450] width 271 height 347
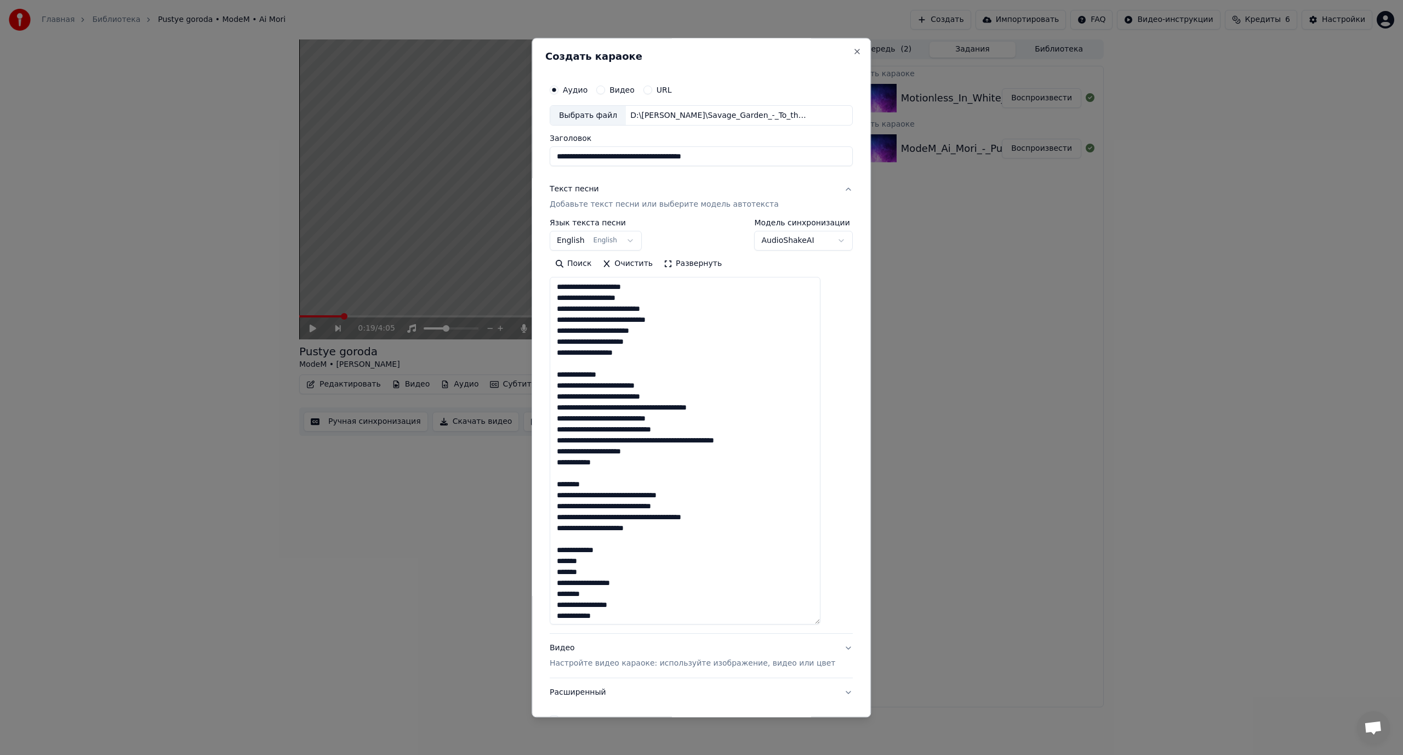
click at [640, 407] on textarea at bounding box center [685, 450] width 271 height 347
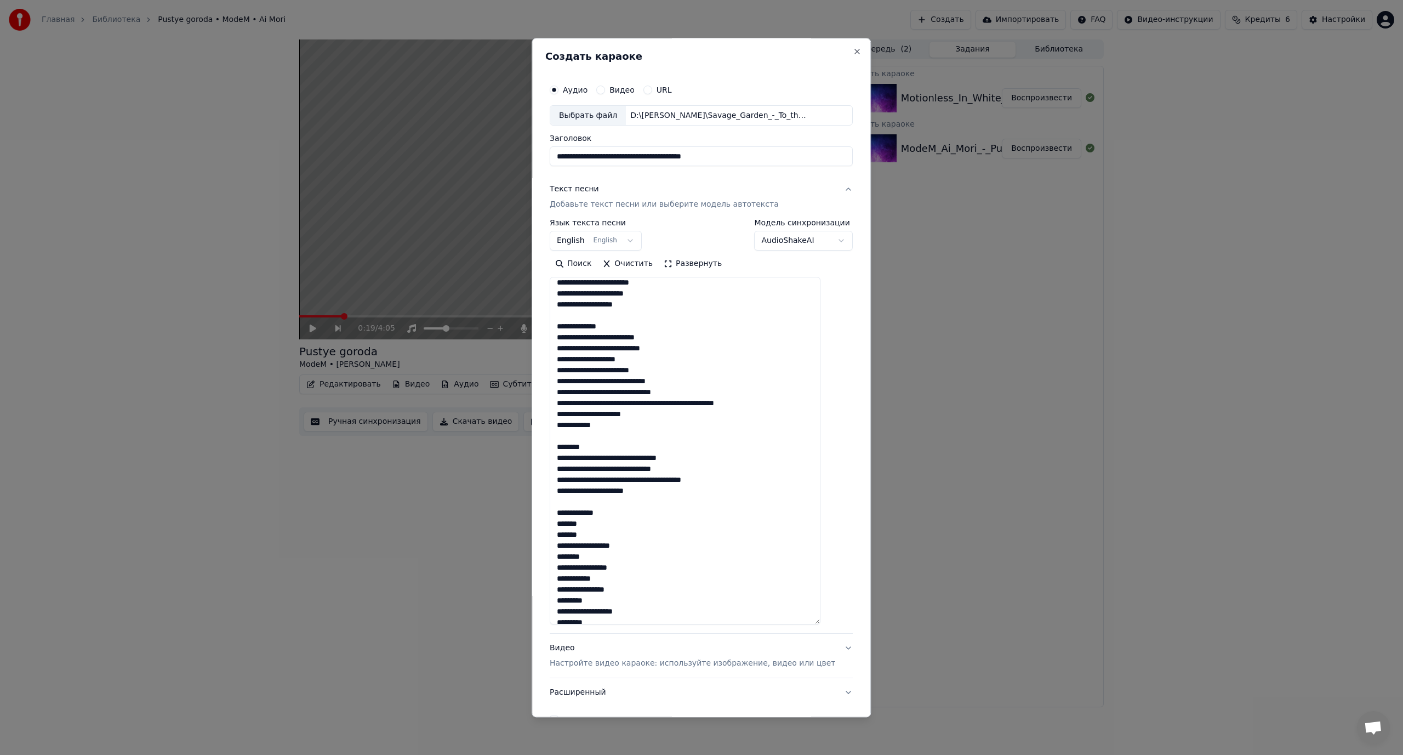
scroll to position [55, 0]
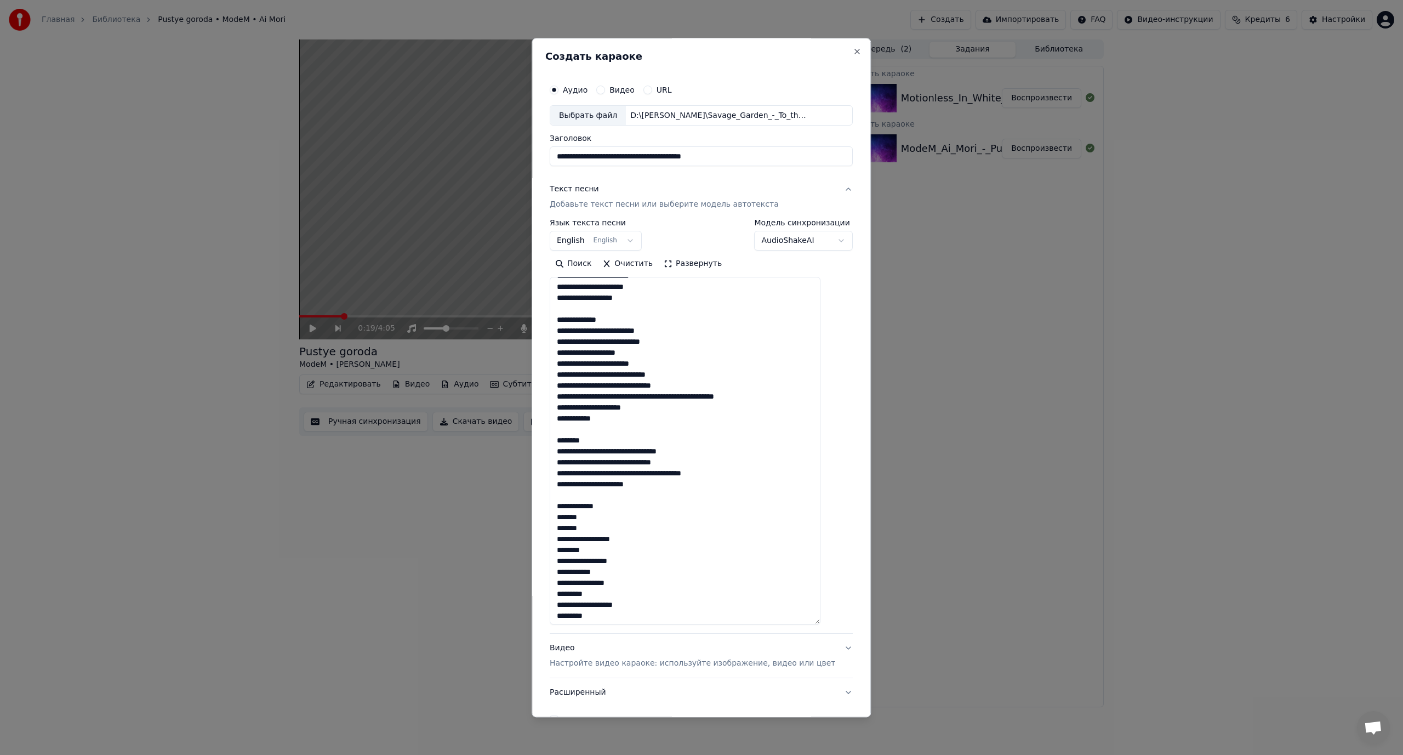
click at [636, 385] on textarea at bounding box center [685, 450] width 271 height 347
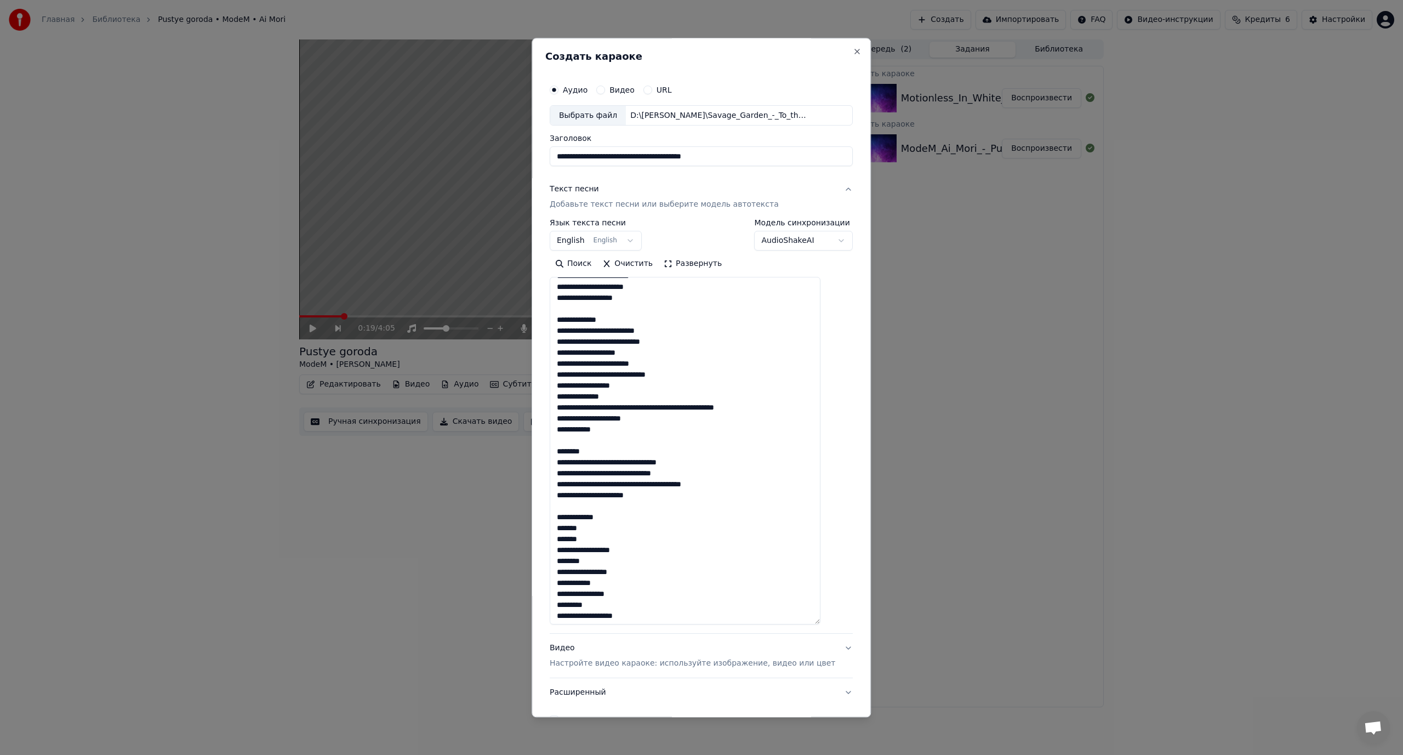
click at [646, 409] on textarea at bounding box center [685, 450] width 271 height 347
click at [630, 419] on textarea at bounding box center [685, 450] width 271 height 347
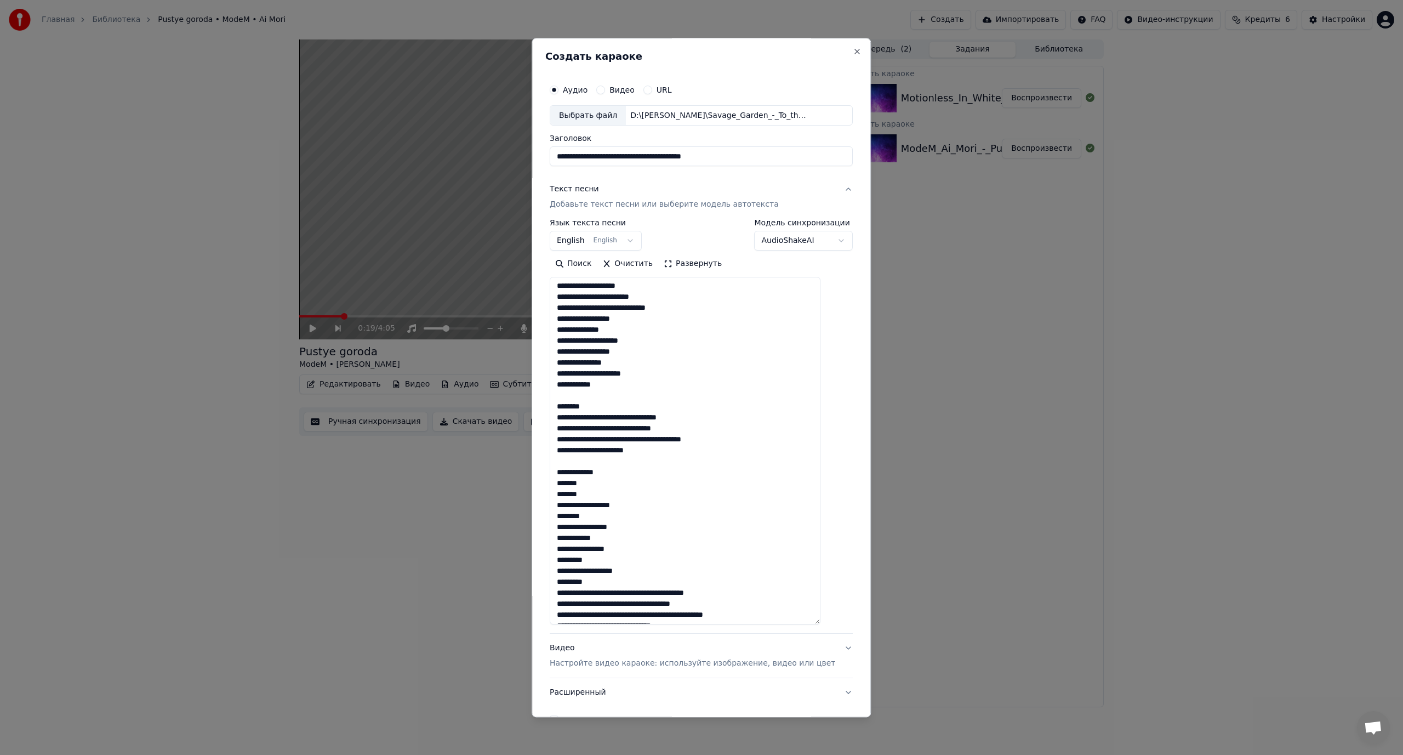
scroll to position [164, 0]
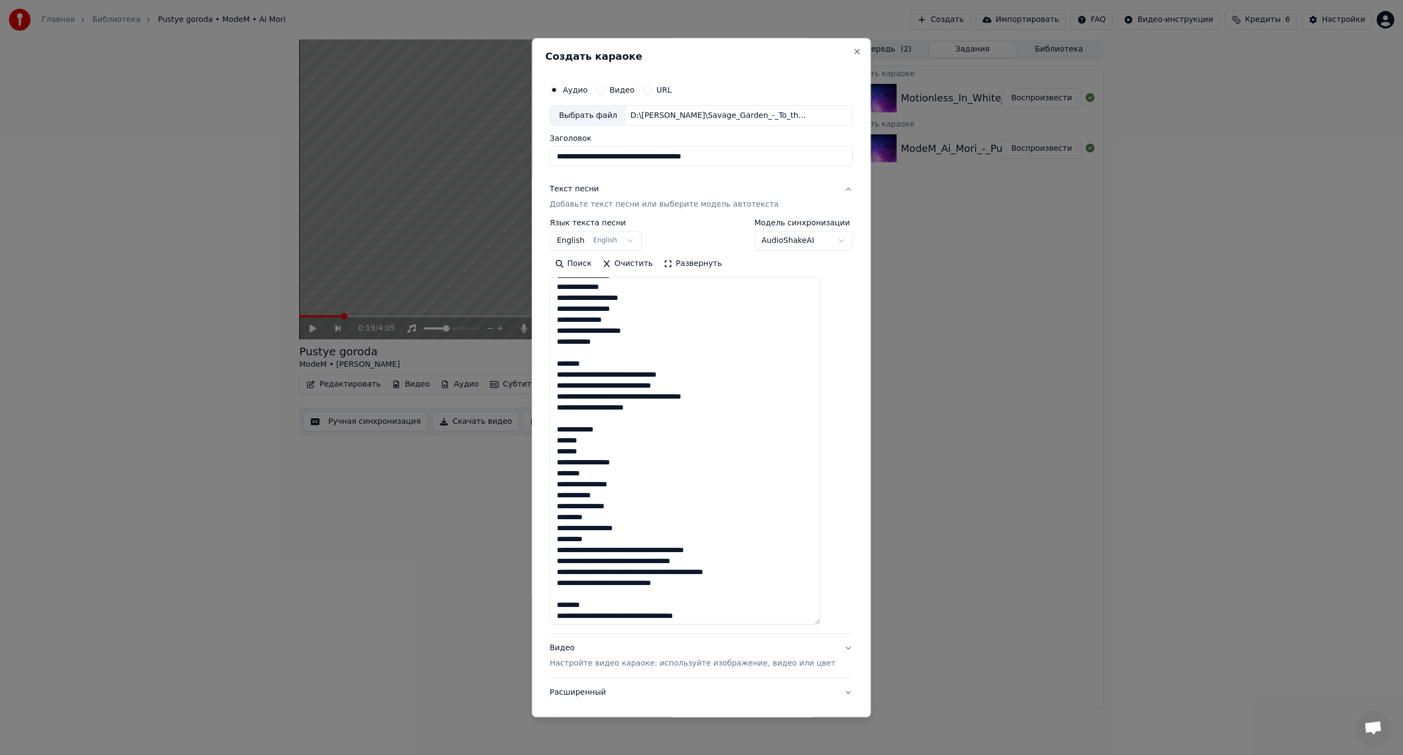
drag, startPoint x: 603, startPoint y: 362, endPoint x: 554, endPoint y: 367, distance: 49.6
click at [554, 367] on div "**********" at bounding box center [701, 377] width 339 height 679
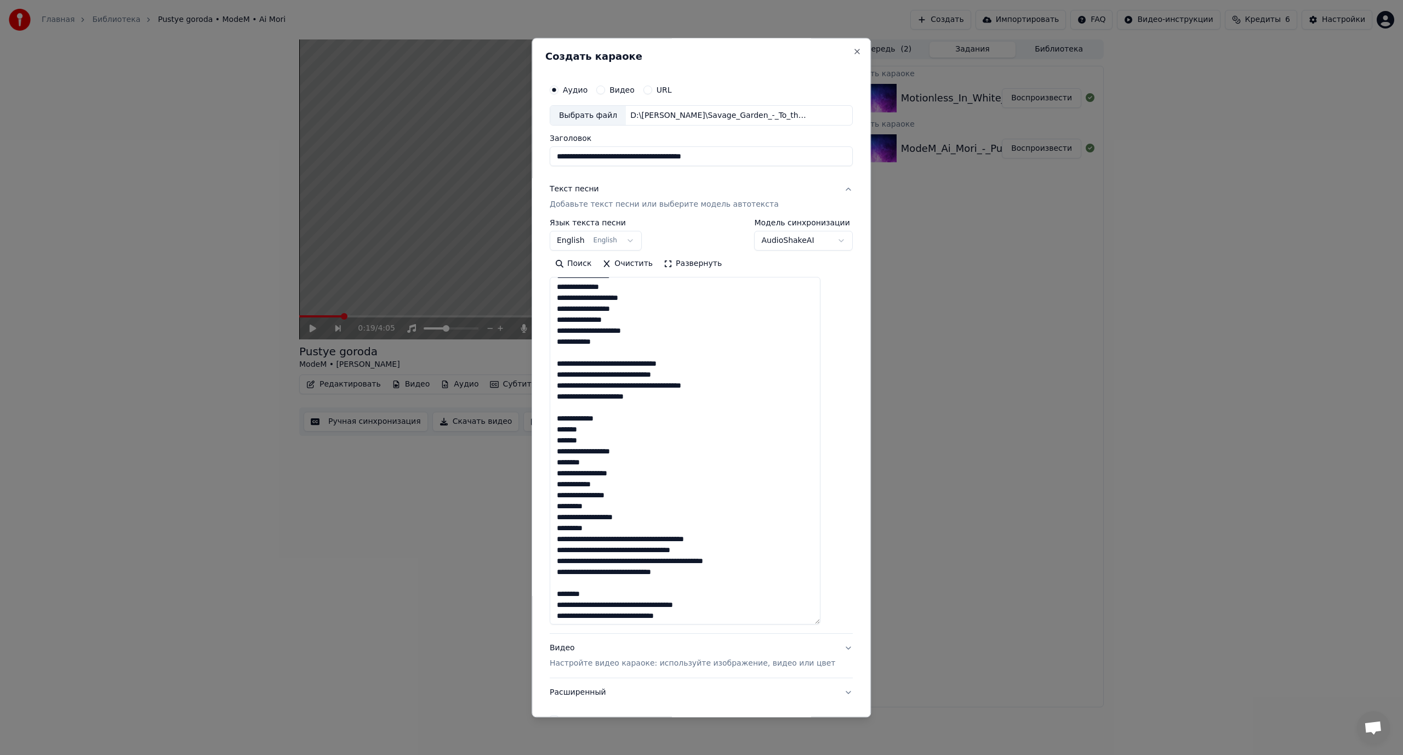
click at [642, 364] on textarea at bounding box center [685, 450] width 271 height 347
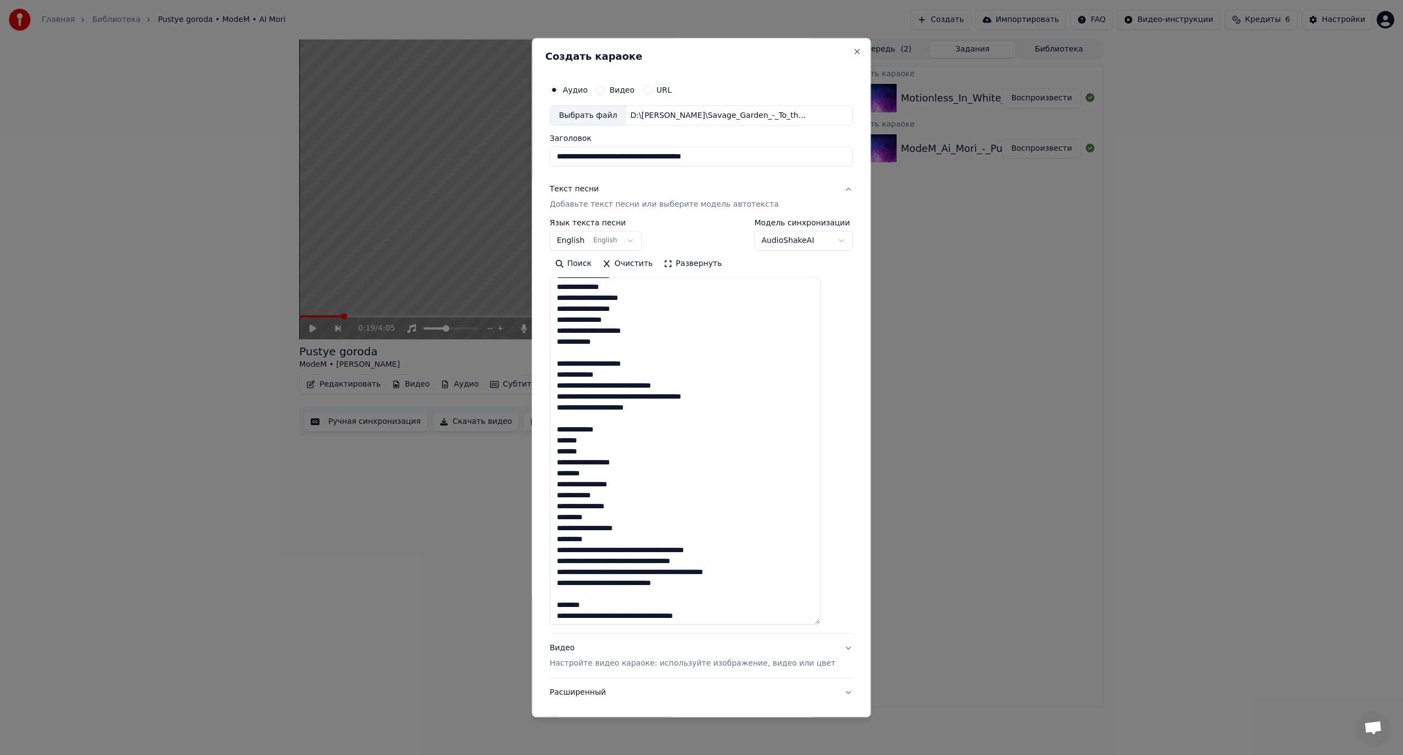
click at [607, 386] on textarea at bounding box center [685, 450] width 271 height 347
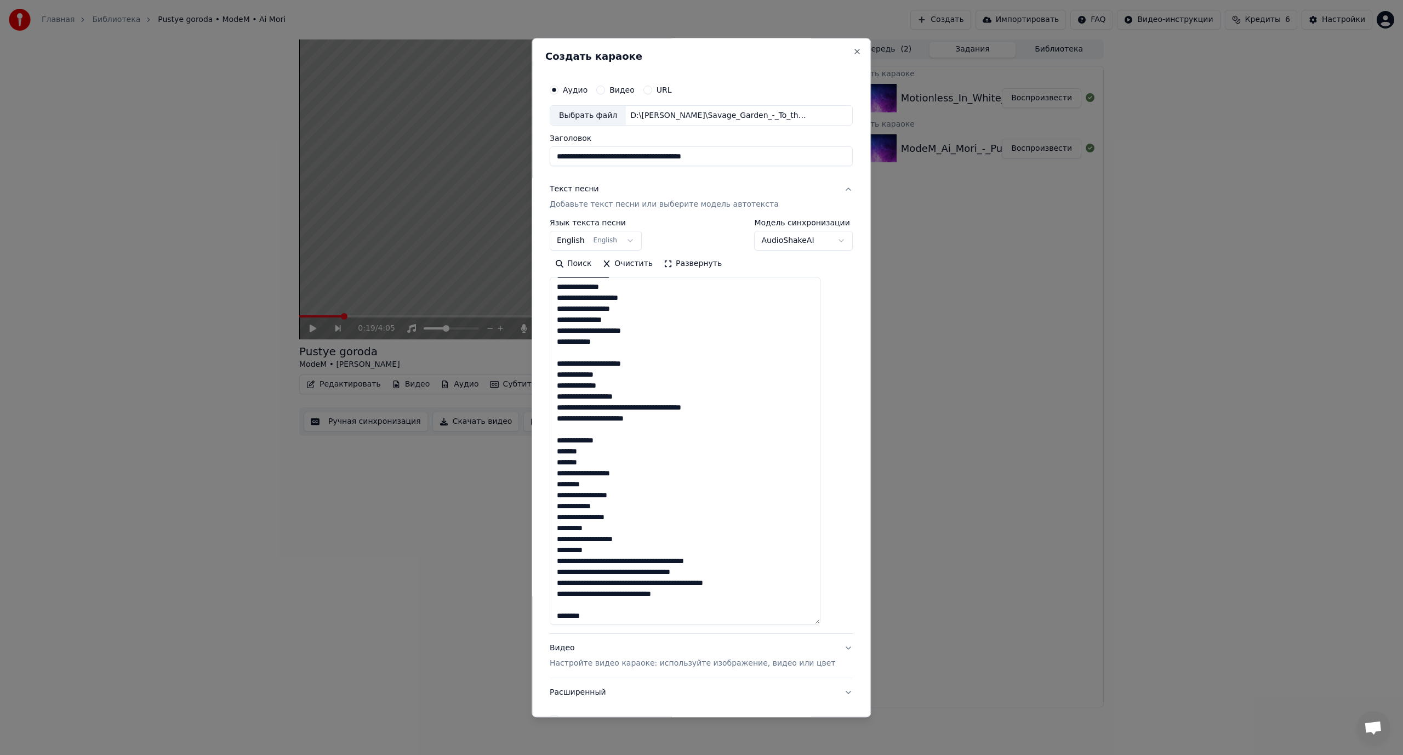
click at [640, 407] on textarea at bounding box center [685, 450] width 271 height 347
click at [634, 407] on textarea at bounding box center [685, 450] width 271 height 347
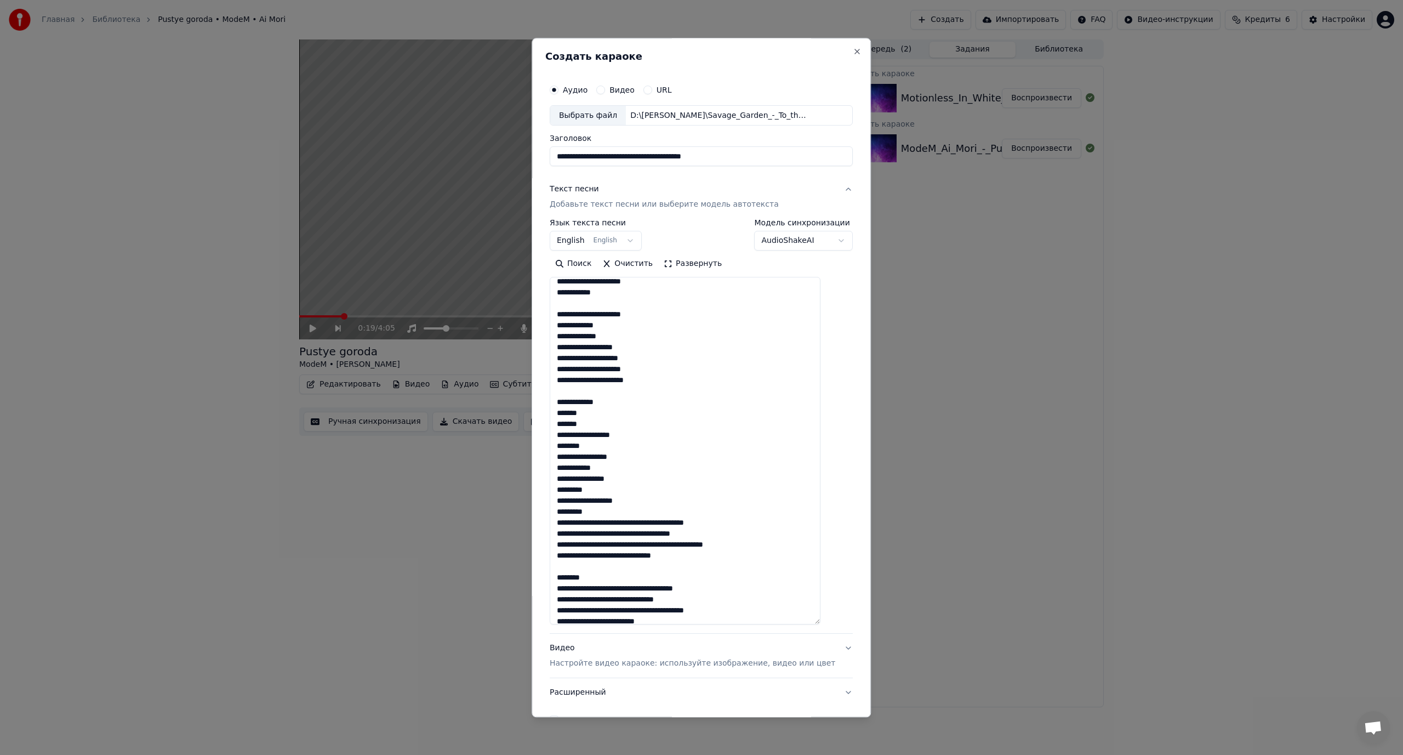
scroll to position [219, 0]
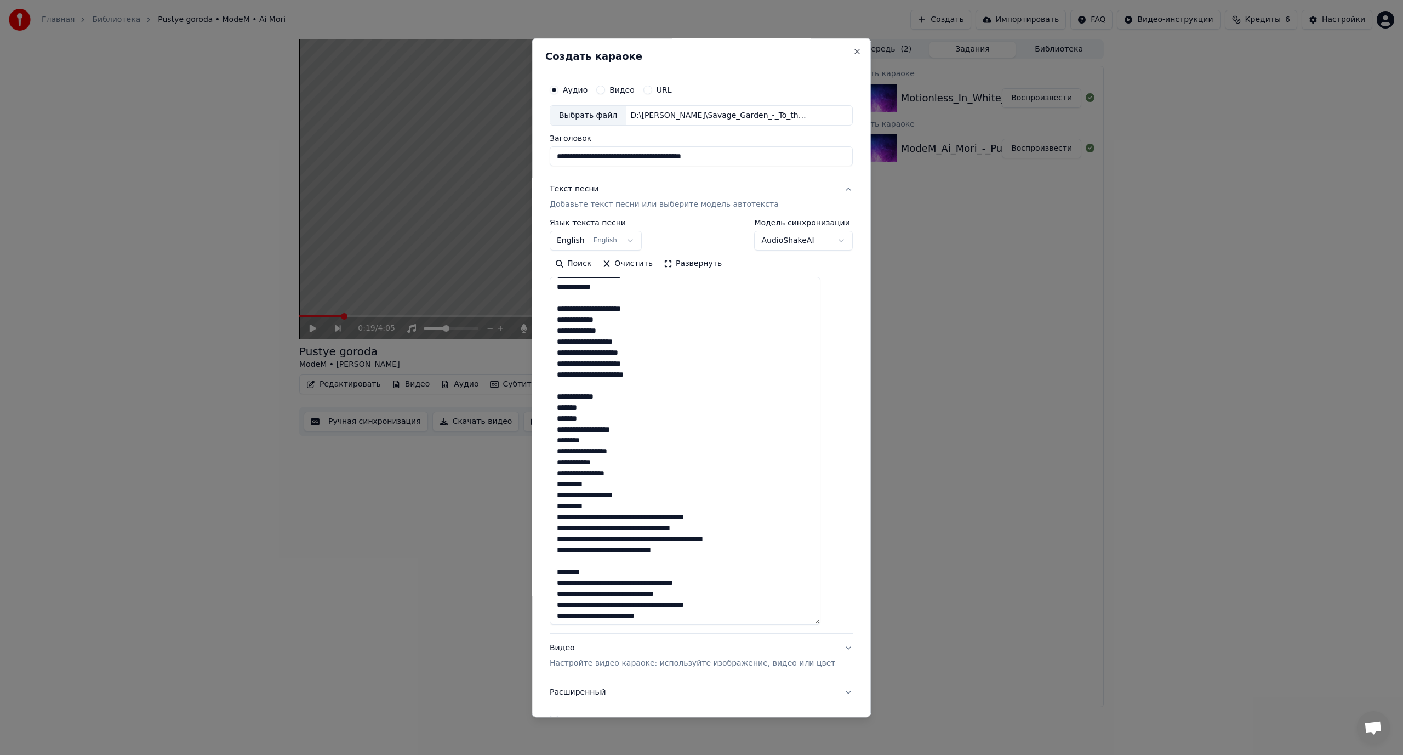
drag, startPoint x: 629, startPoint y: 400, endPoint x: 568, endPoint y: 398, distance: 61.4
click at [568, 398] on textarea at bounding box center [685, 450] width 271 height 347
drag, startPoint x: 568, startPoint y: 418, endPoint x: 619, endPoint y: 493, distance: 90.0
click at [619, 493] on textarea at bounding box center [685, 450] width 271 height 347
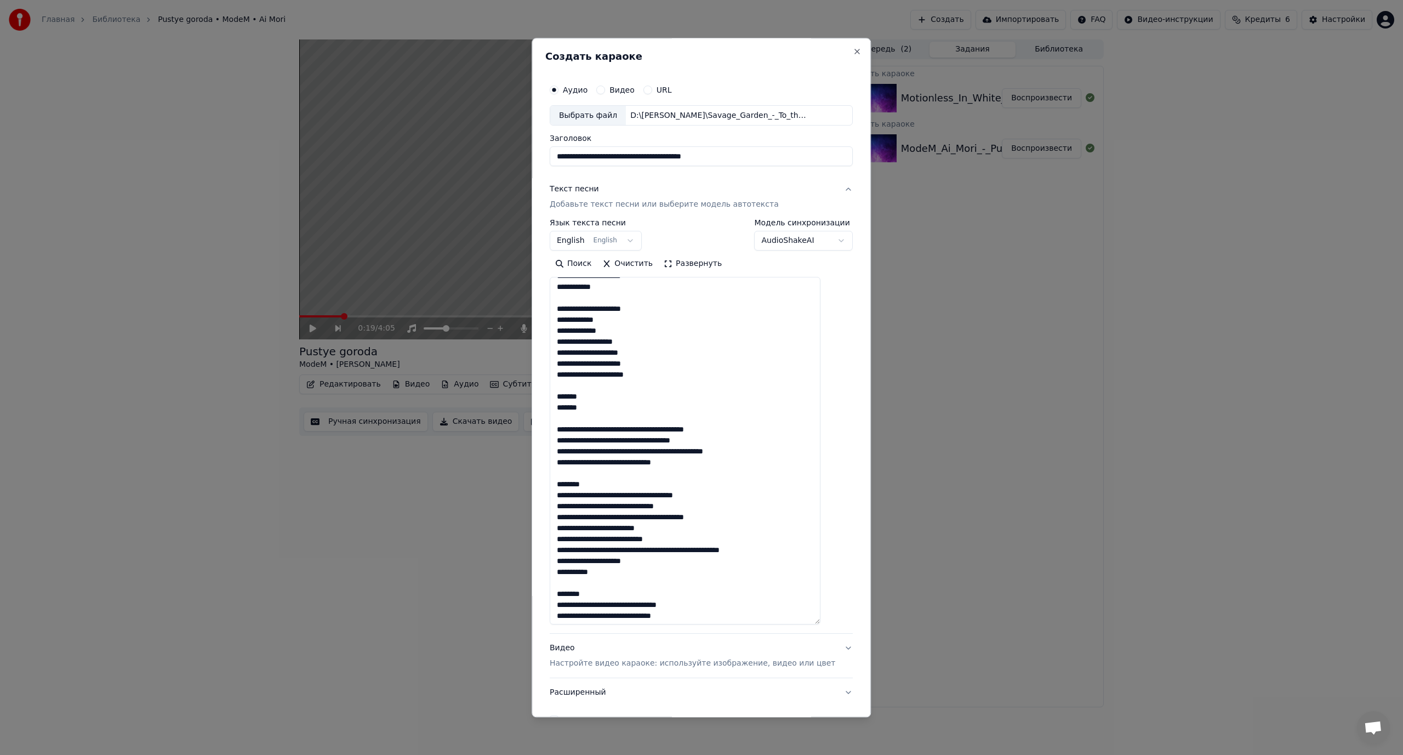
click at [662, 430] on textarea at bounding box center [685, 450] width 271 height 347
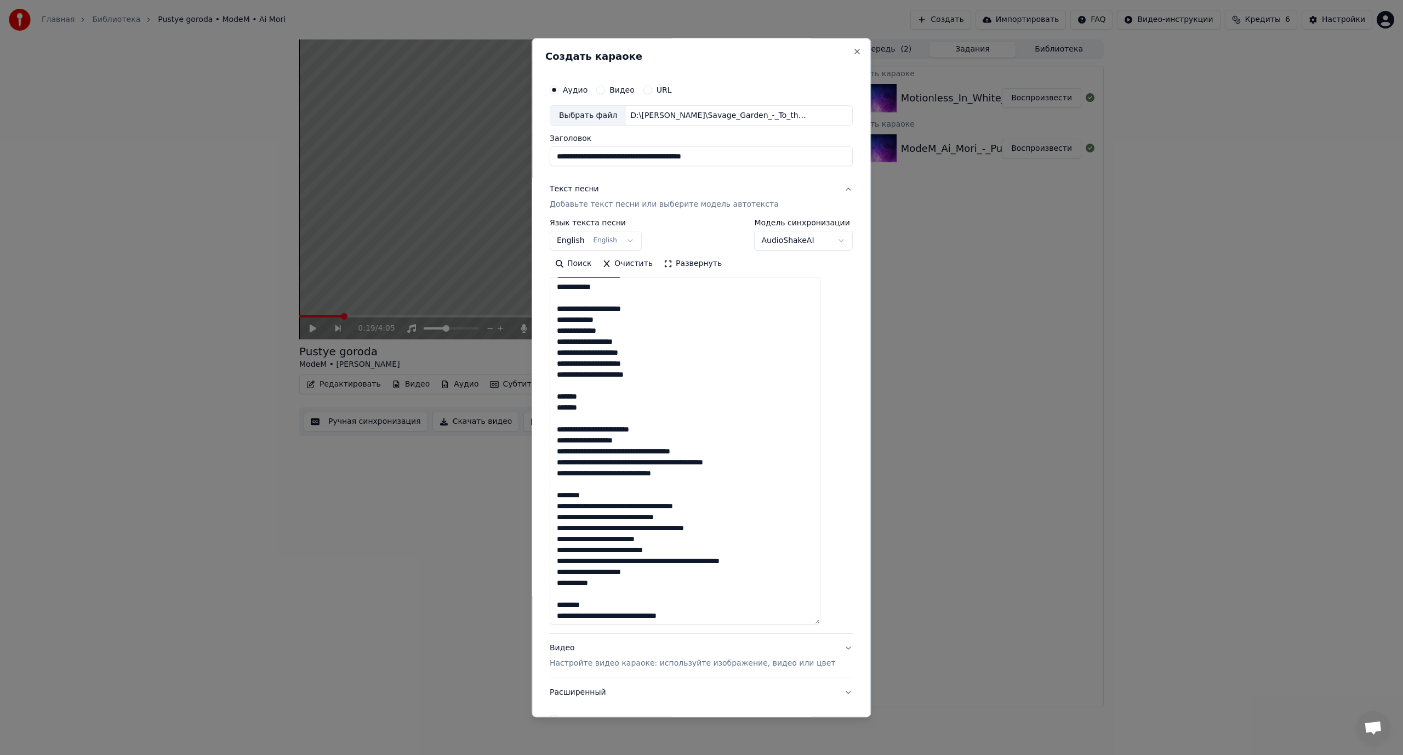
click at [621, 453] on textarea at bounding box center [685, 450] width 271 height 347
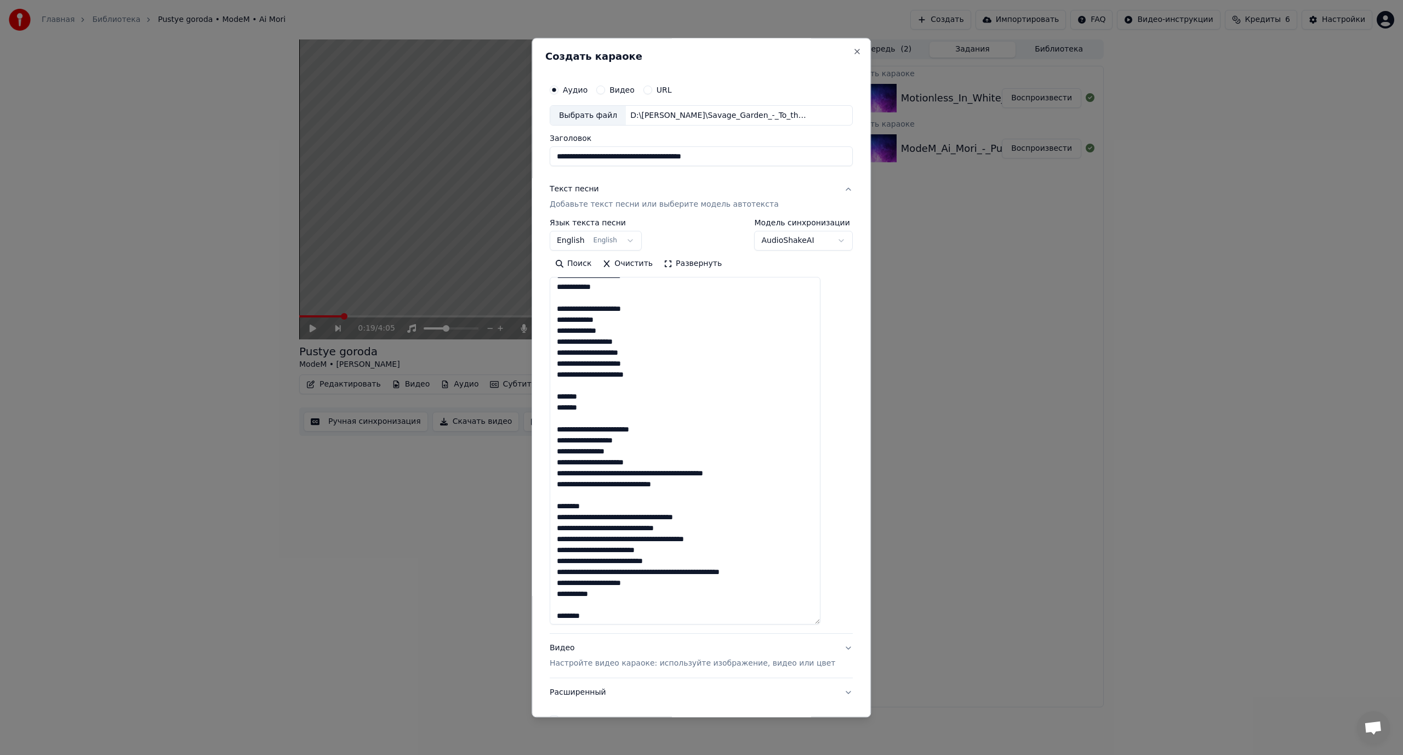
click at [636, 471] on textarea at bounding box center [685, 450] width 271 height 347
click at [643, 495] on textarea at bounding box center [685, 450] width 271 height 347
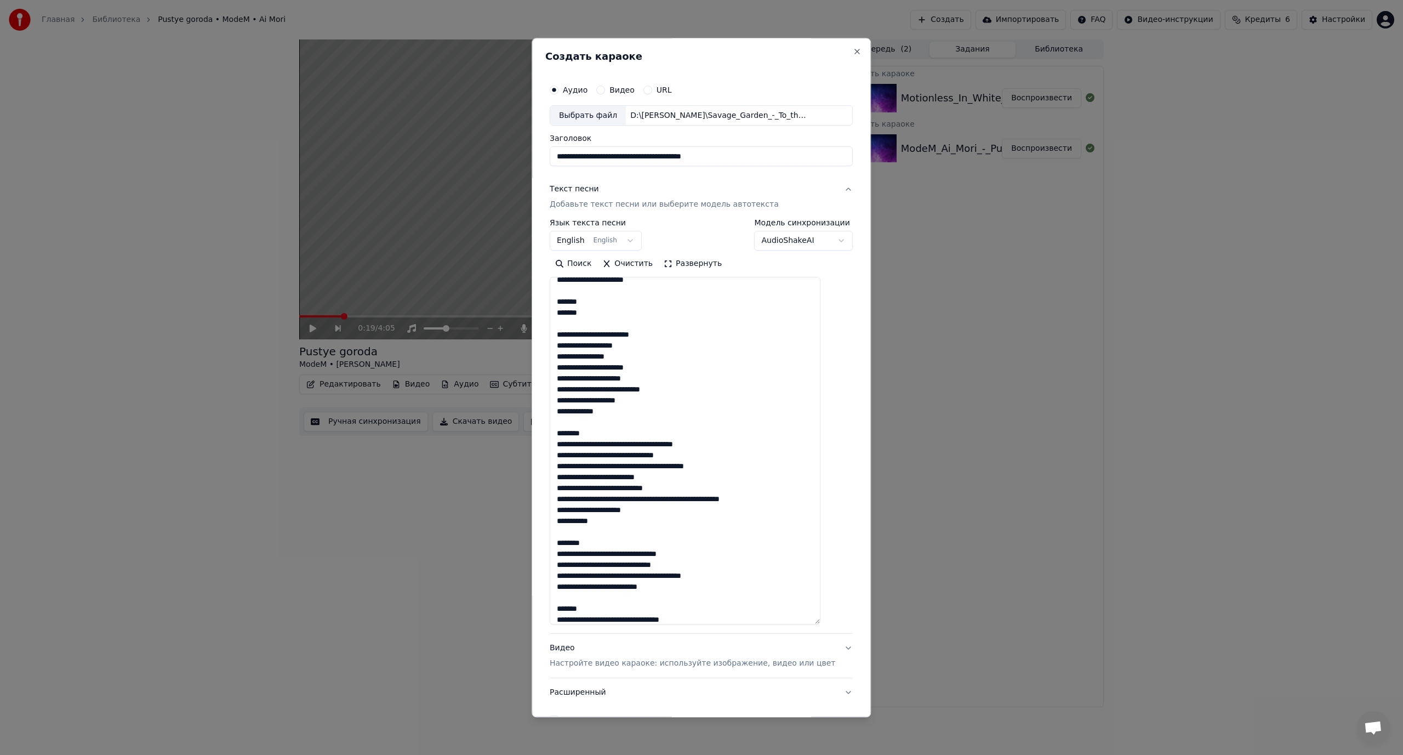
scroll to position [384, 0]
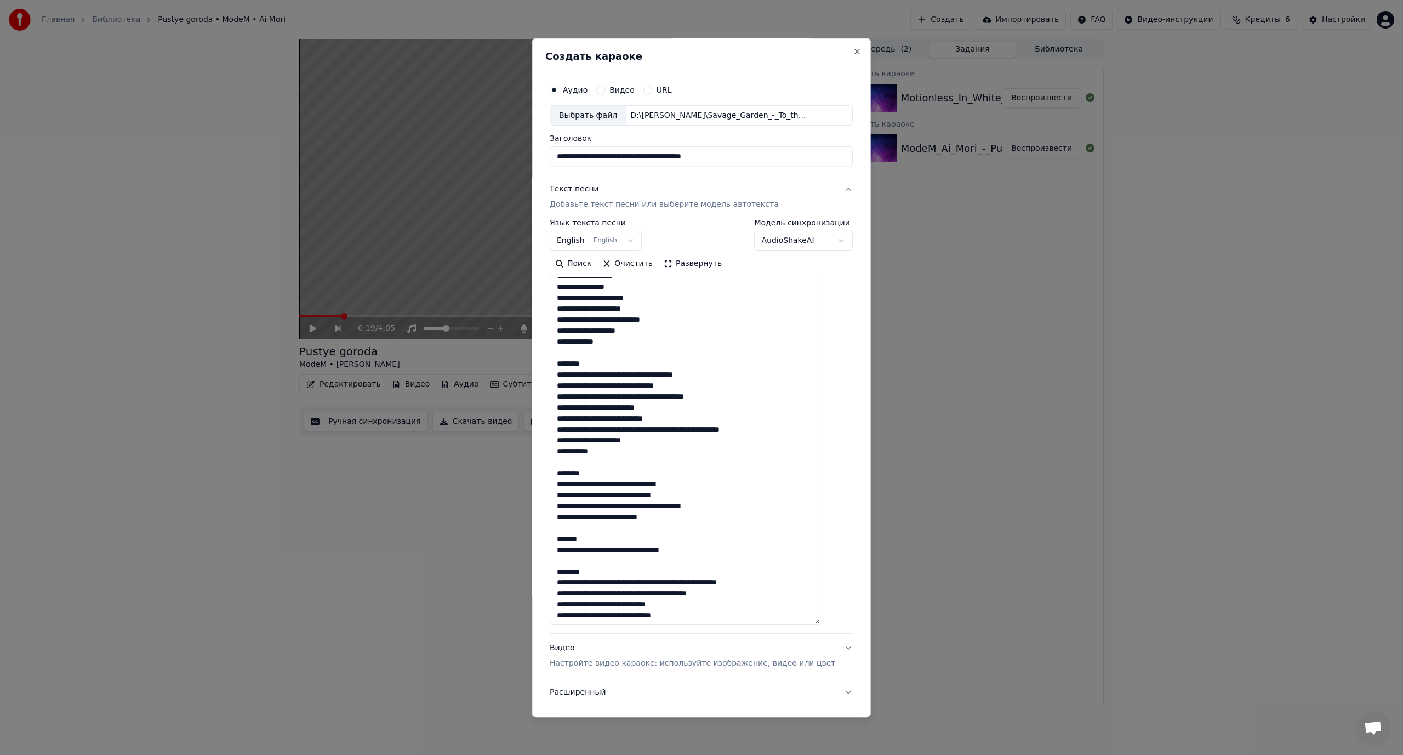
drag, startPoint x: 603, startPoint y: 363, endPoint x: 555, endPoint y: 366, distance: 48.9
click at [555, 366] on div "**********" at bounding box center [701, 377] width 339 height 679
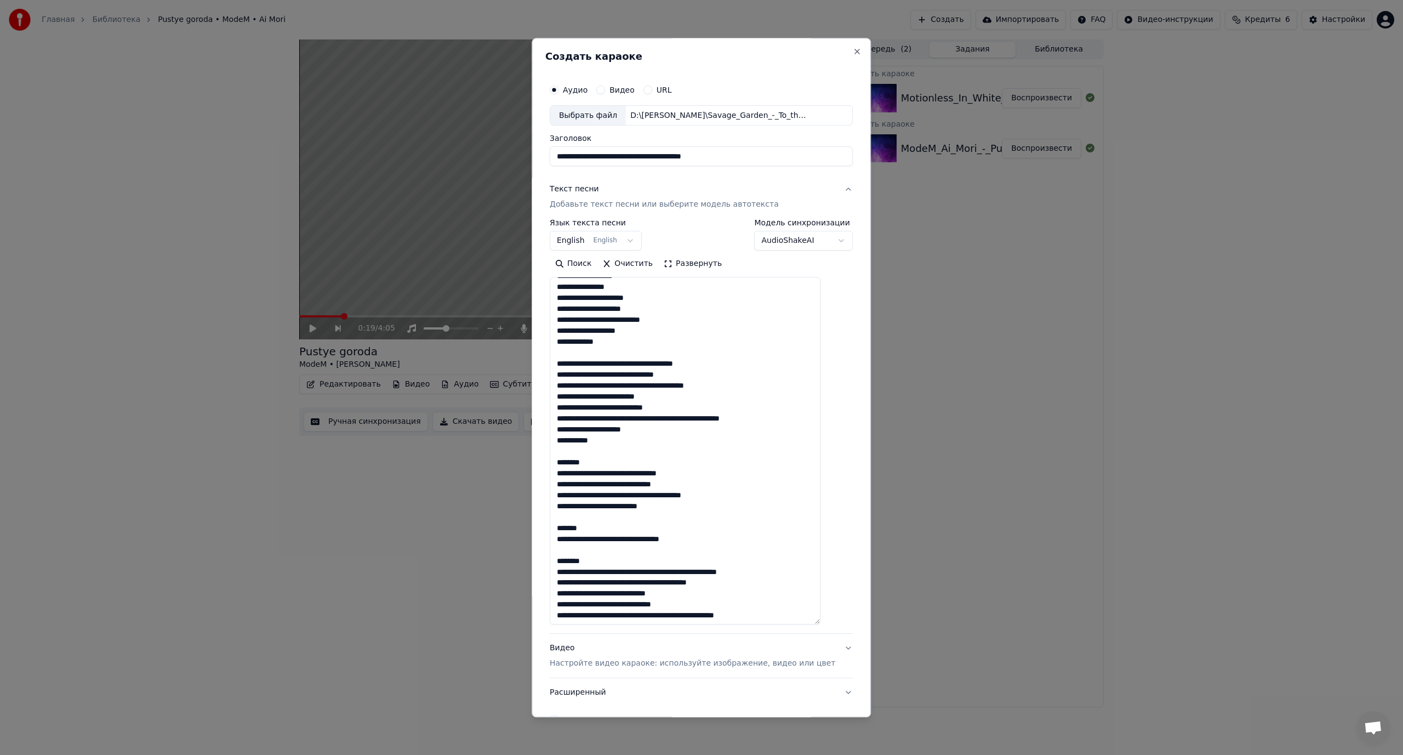
click at [613, 362] on textarea at bounding box center [685, 450] width 271 height 347
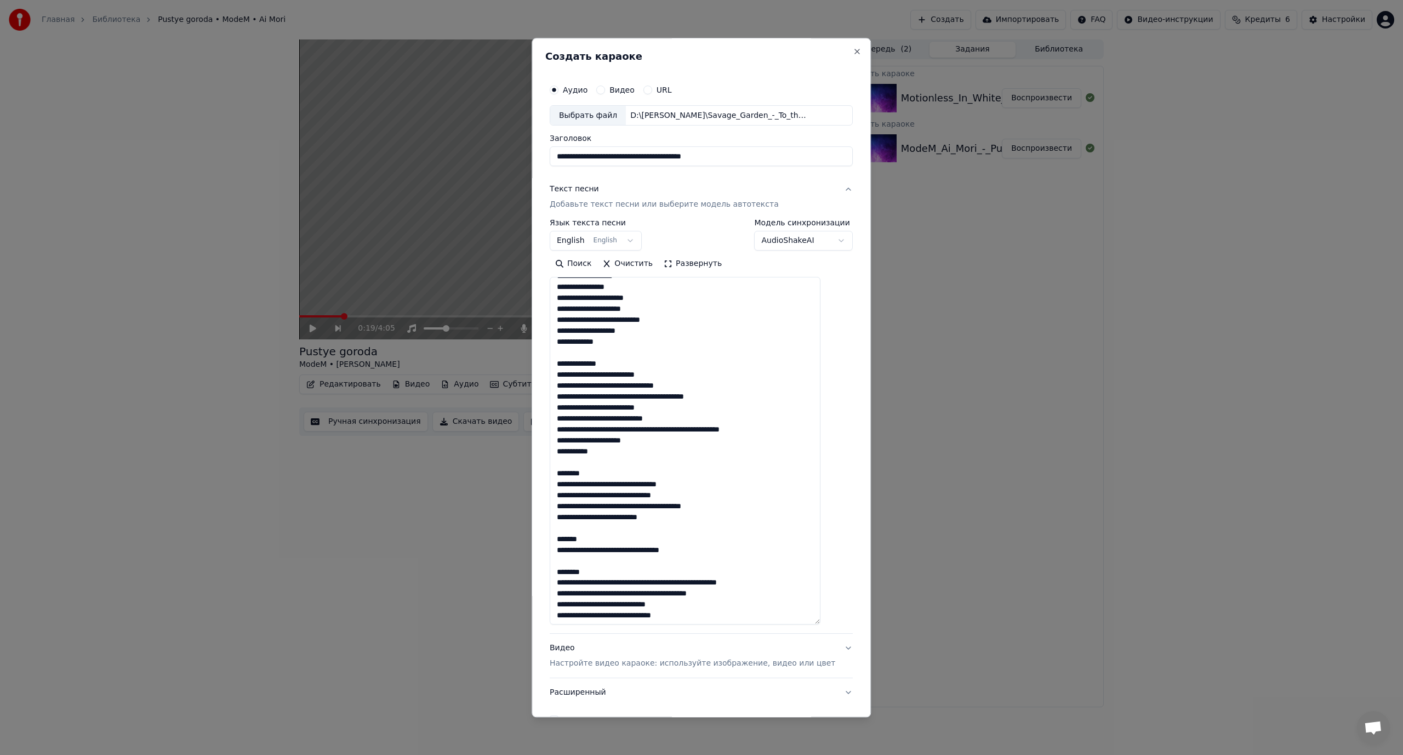
click at [628, 386] on textarea at bounding box center [685, 450] width 271 height 347
click at [629, 386] on textarea at bounding box center [685, 450] width 271 height 347
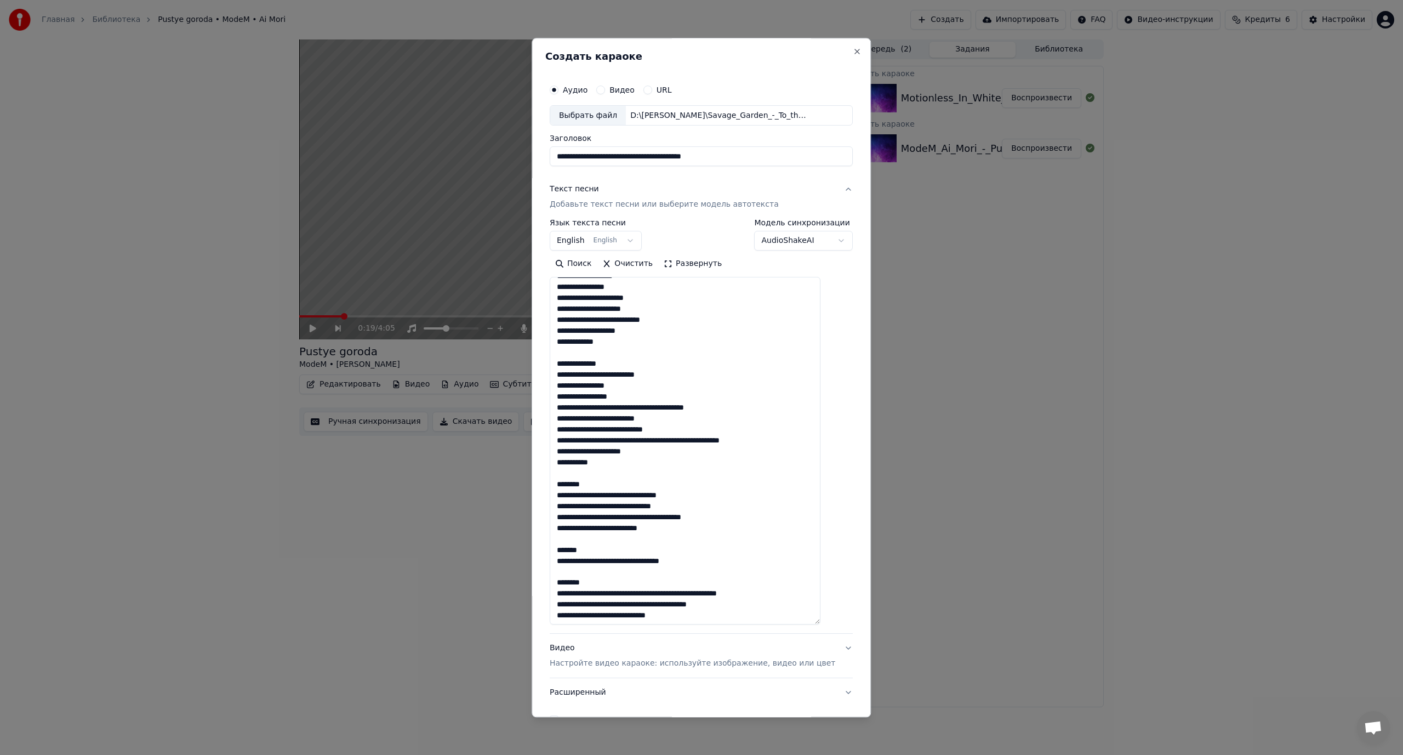
click at [624, 406] on textarea at bounding box center [685, 450] width 271 height 347
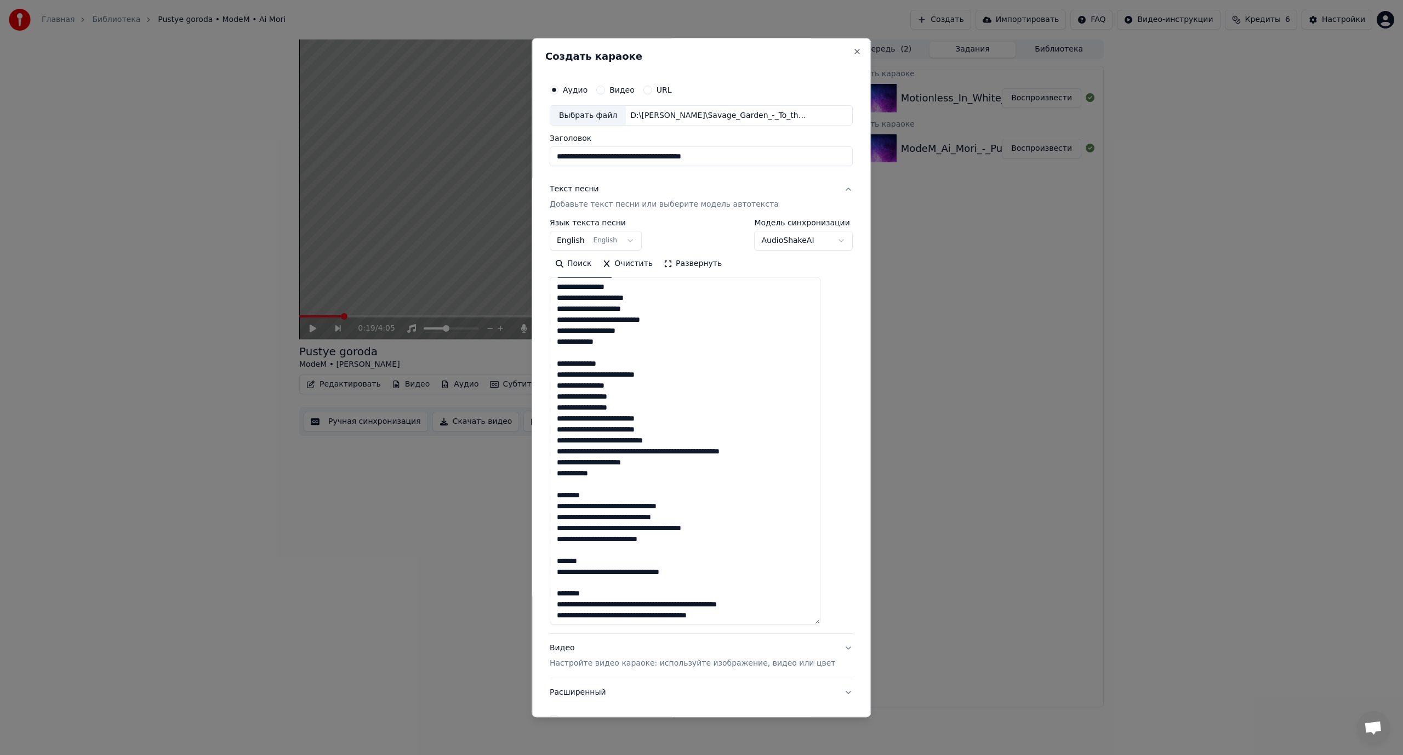
click at [630, 452] on textarea at bounding box center [685, 450] width 271 height 347
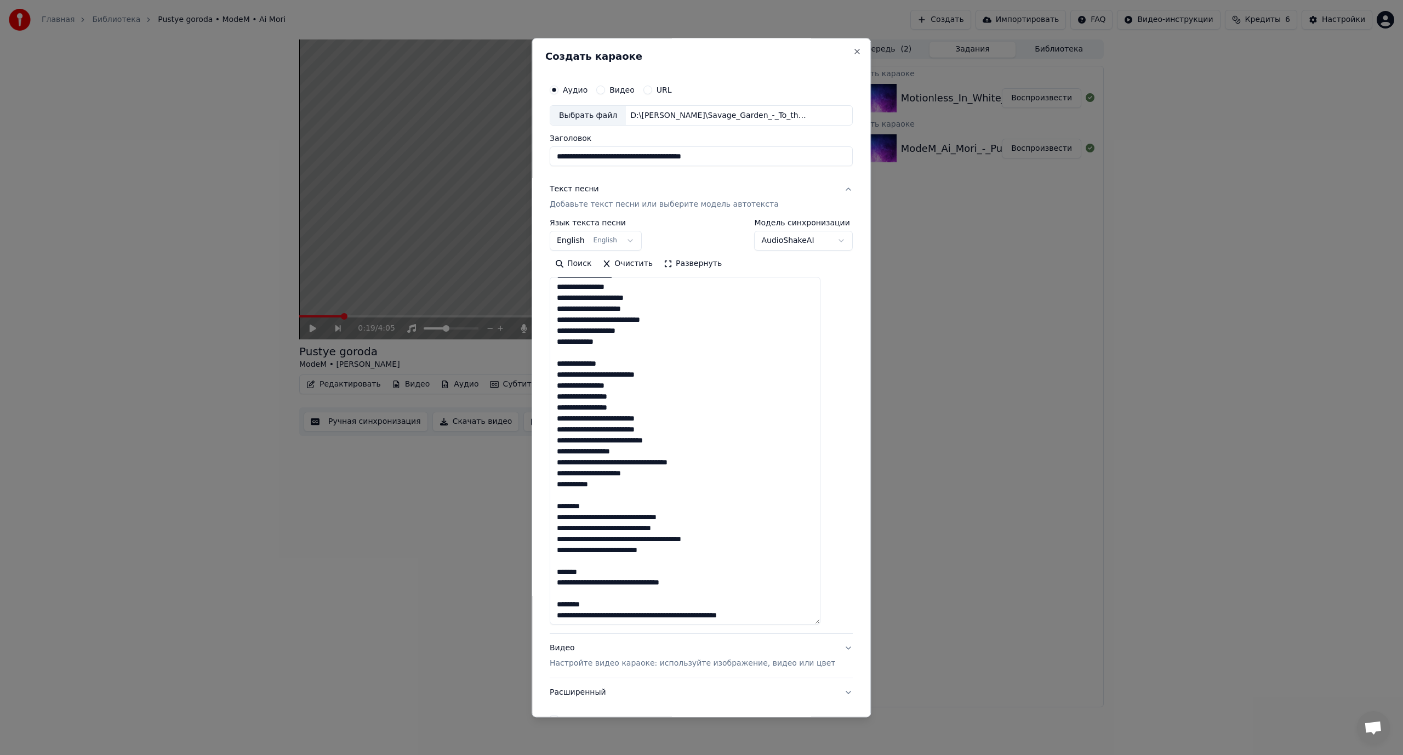
click at [640, 461] on textarea at bounding box center [685, 450] width 271 height 347
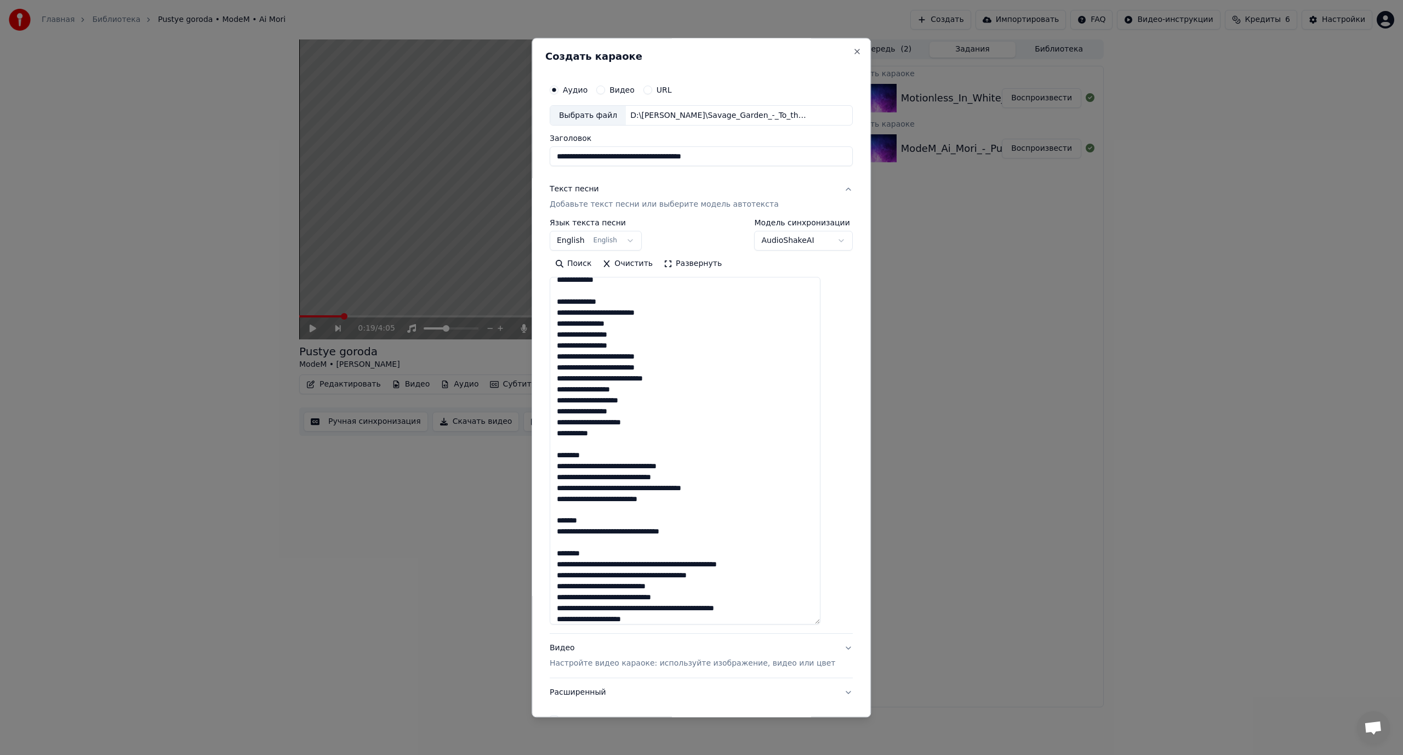
scroll to position [493, 0]
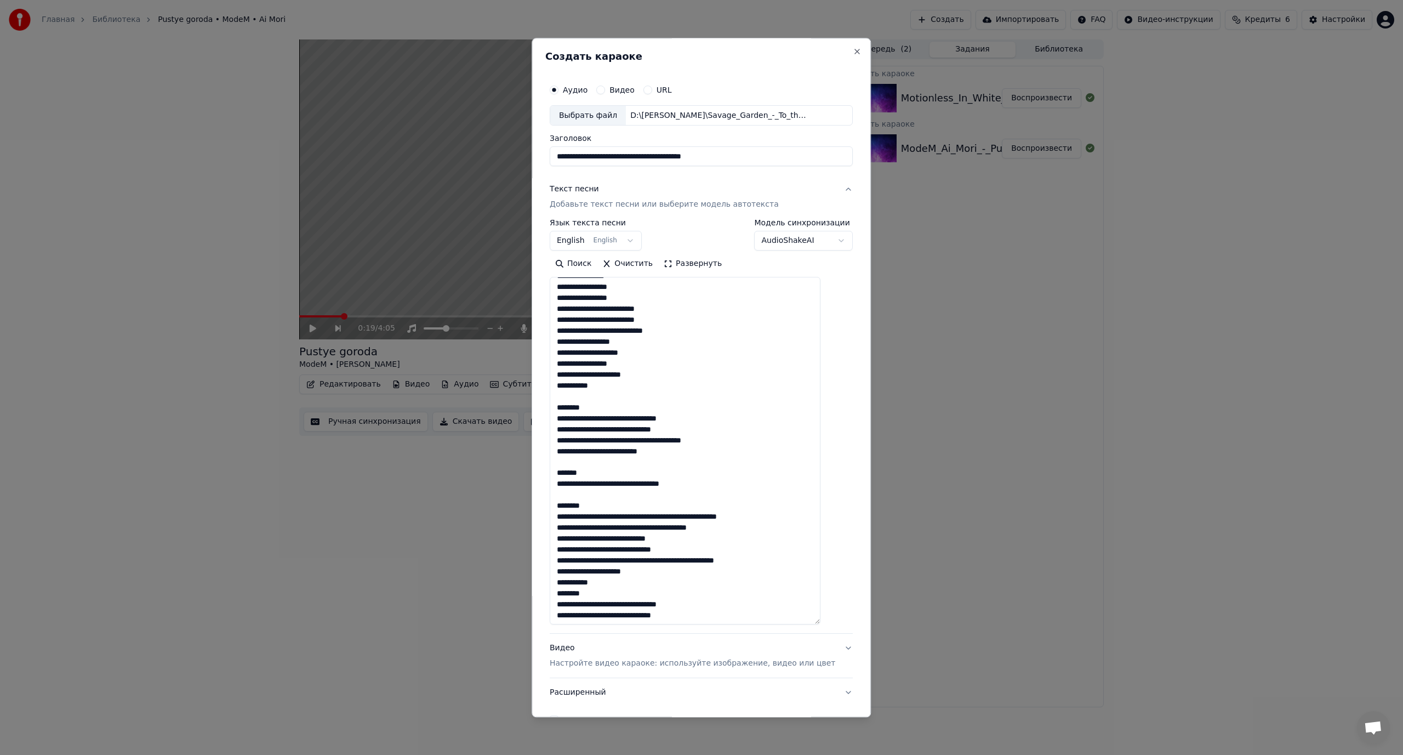
drag, startPoint x: 612, startPoint y: 407, endPoint x: 562, endPoint y: 410, distance: 49.9
click at [562, 410] on textarea at bounding box center [685, 450] width 271 height 347
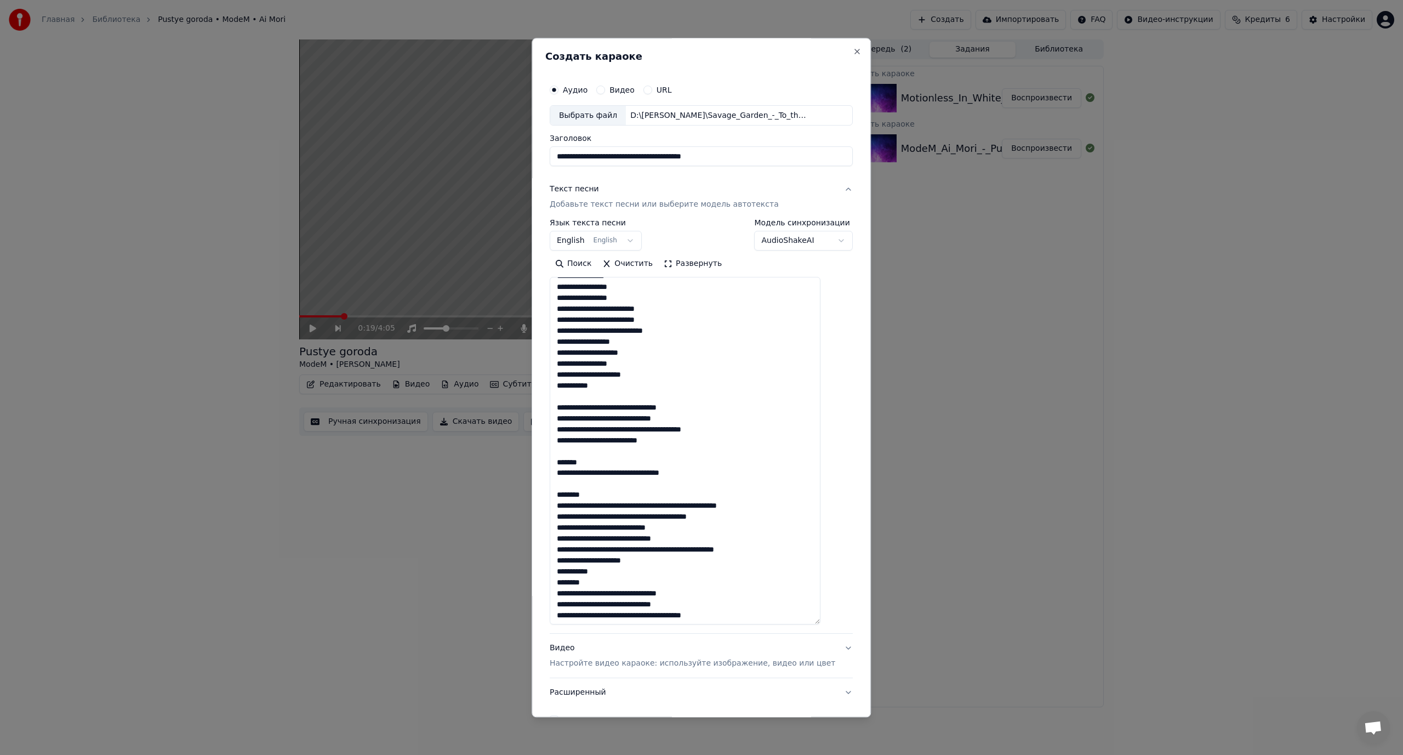
click at [629, 407] on textarea at bounding box center [685, 450] width 271 height 347
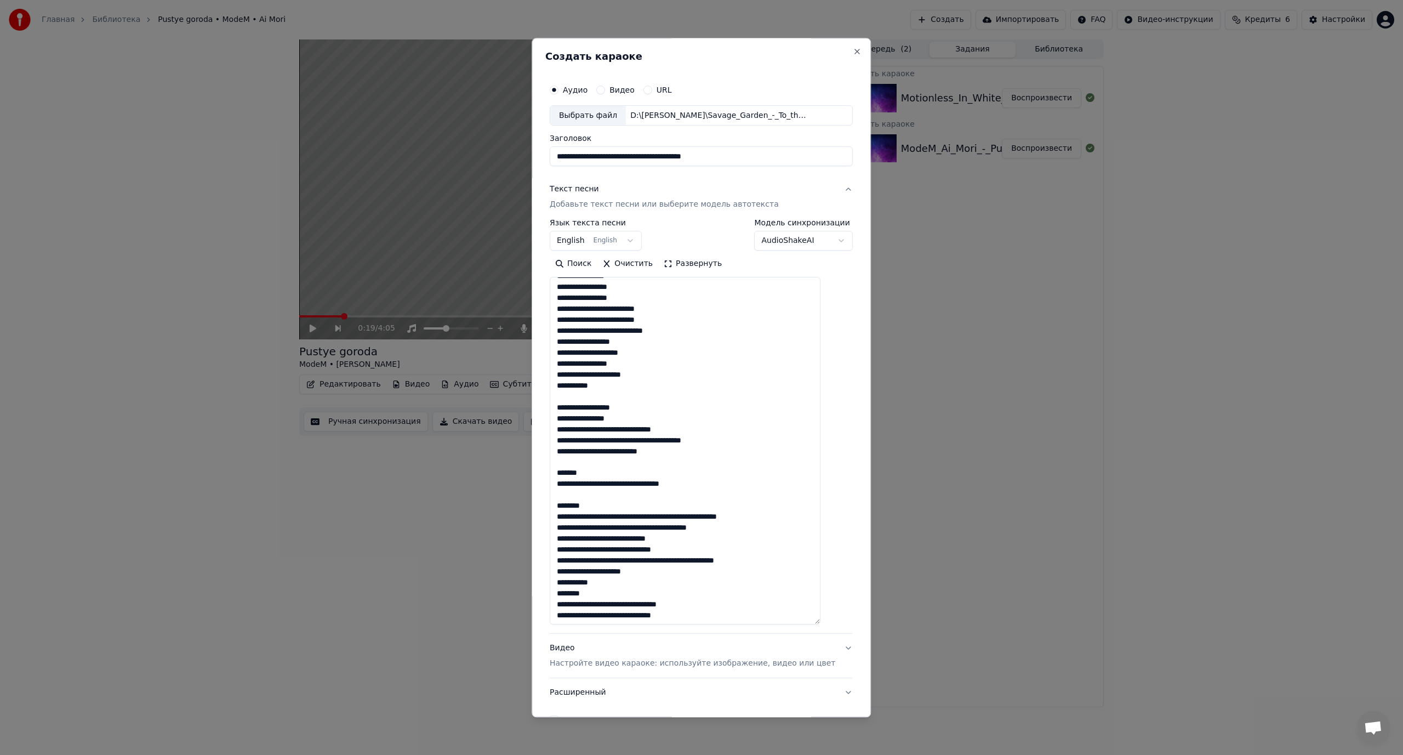
click at [610, 429] on textarea at bounding box center [685, 450] width 271 height 347
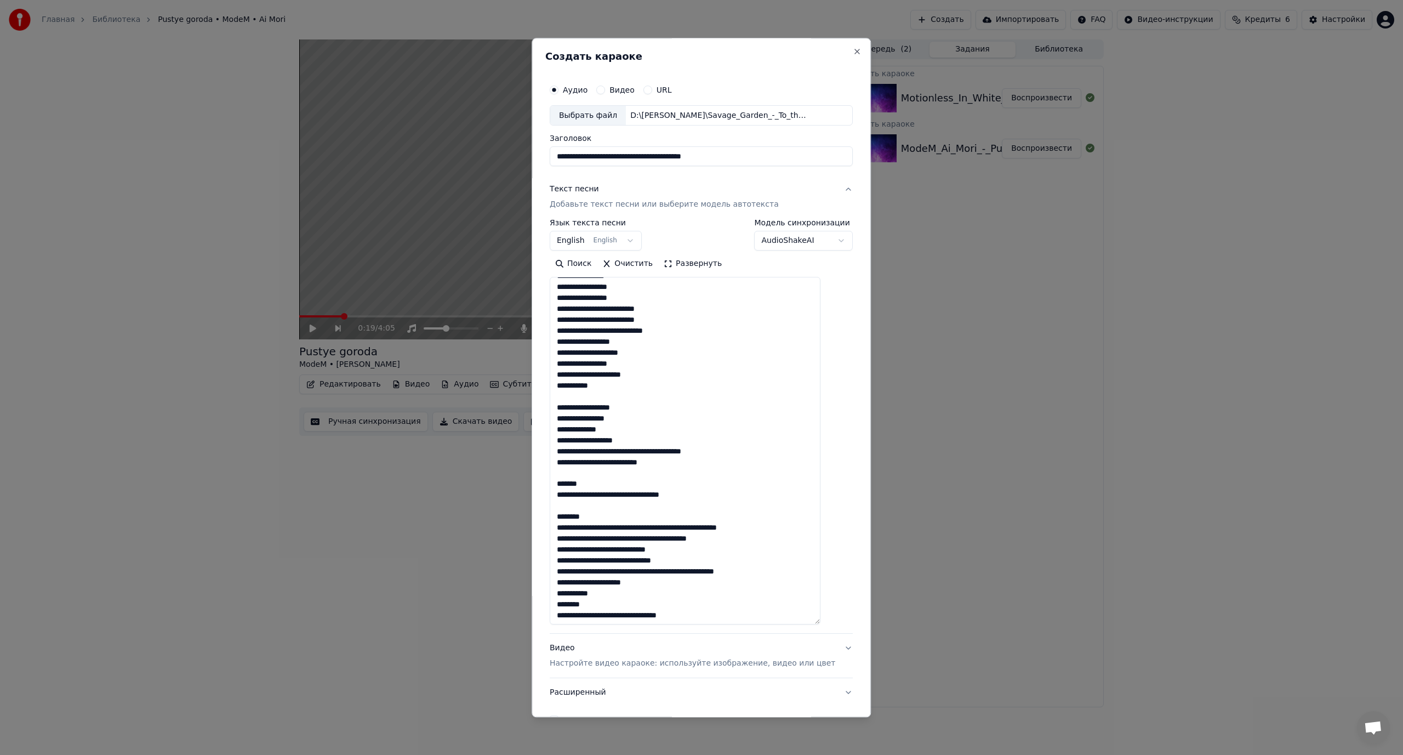
click at [634, 454] on textarea at bounding box center [685, 450] width 271 height 347
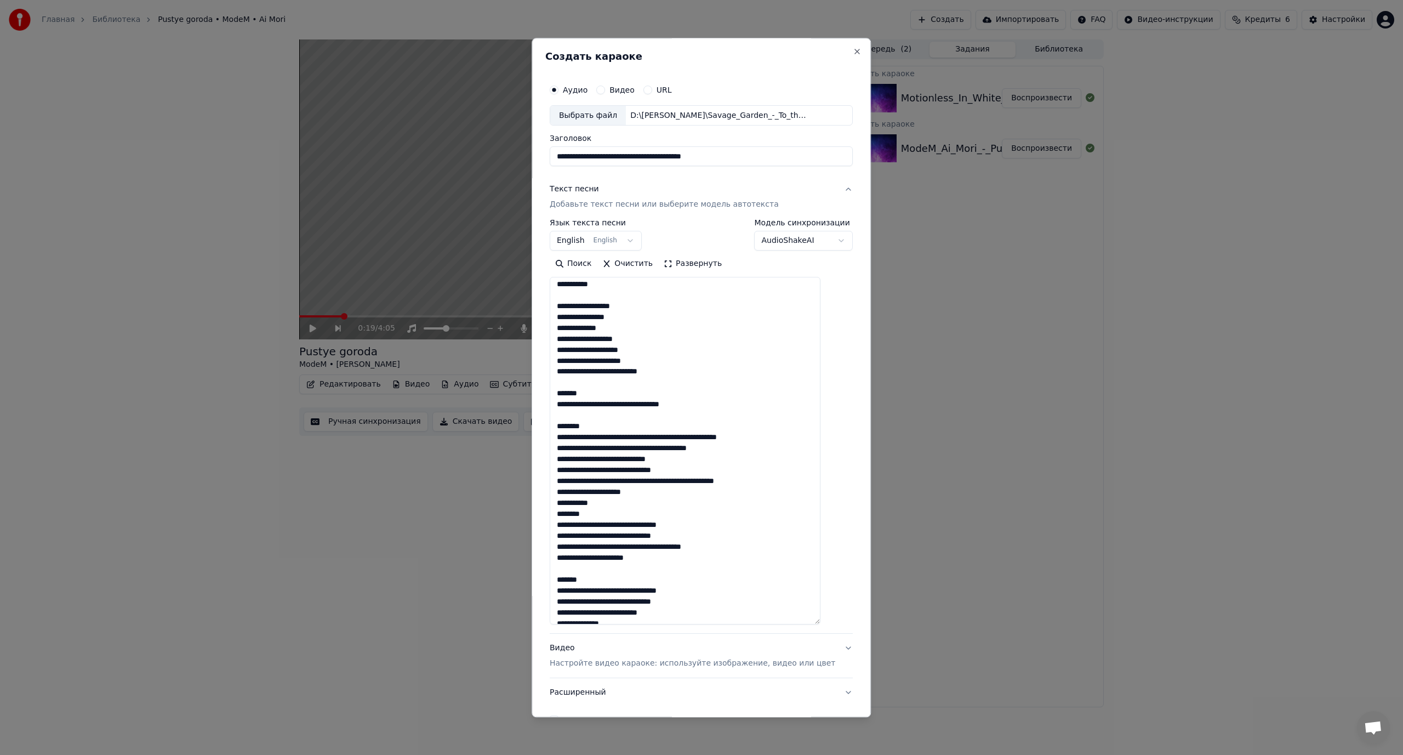
scroll to position [603, 0]
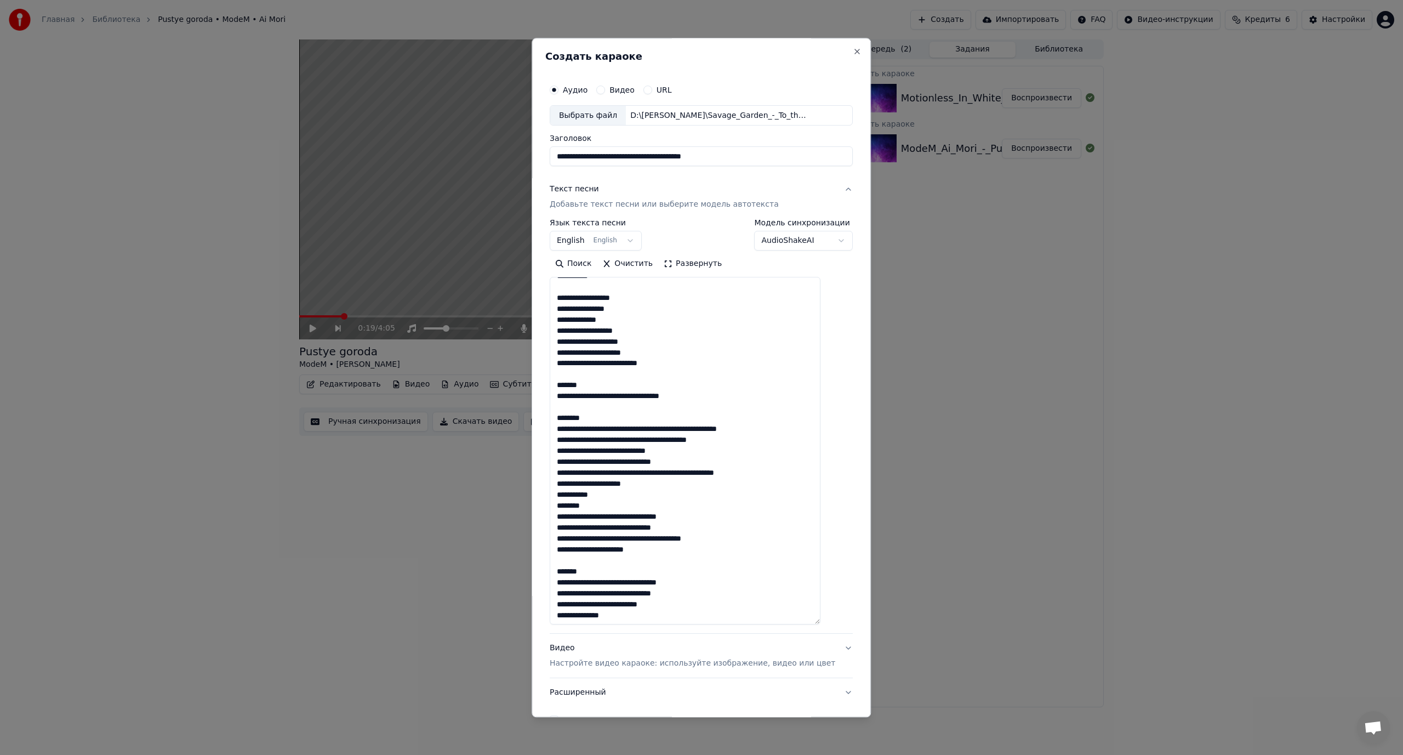
click at [597, 396] on textarea at bounding box center [685, 450] width 271 height 347
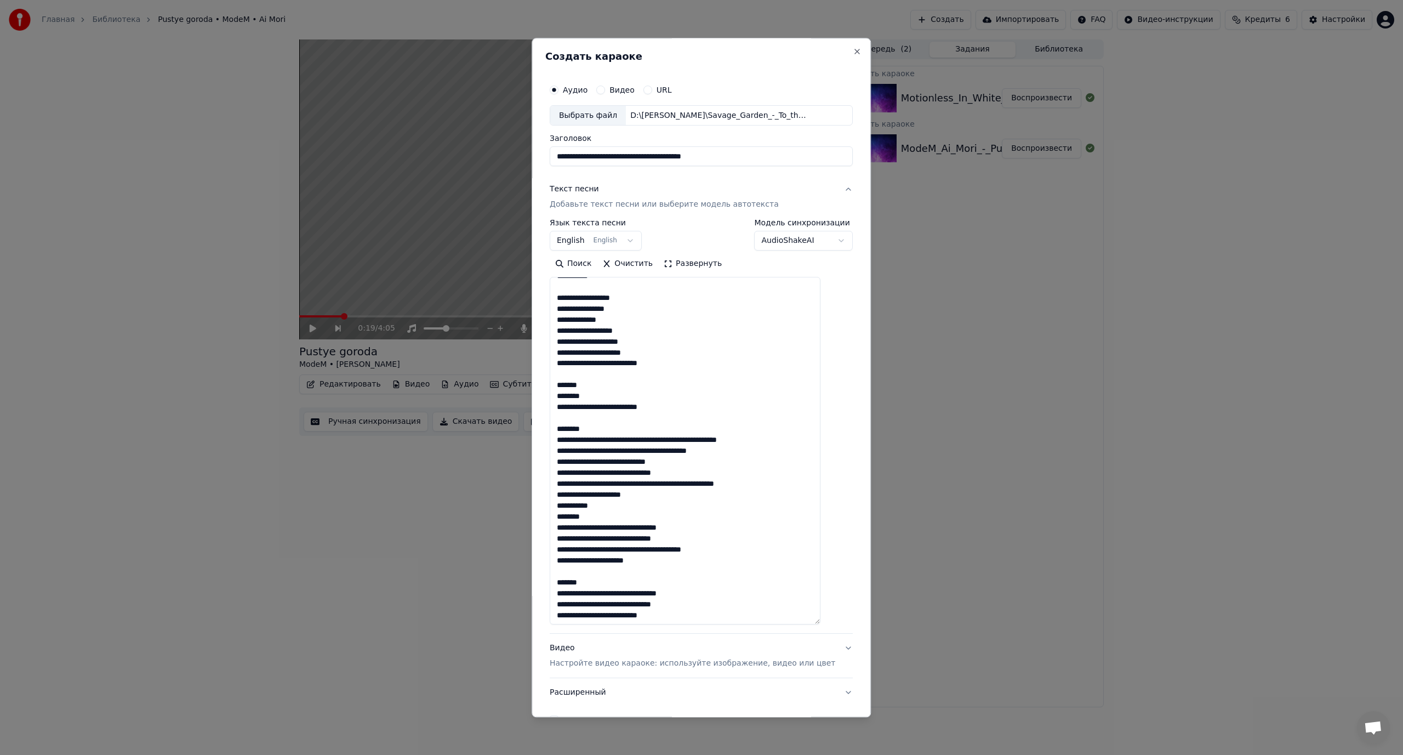
drag, startPoint x: 601, startPoint y: 431, endPoint x: 555, endPoint y: 432, distance: 46.0
click at [555, 432] on div "**********" at bounding box center [701, 377] width 339 height 679
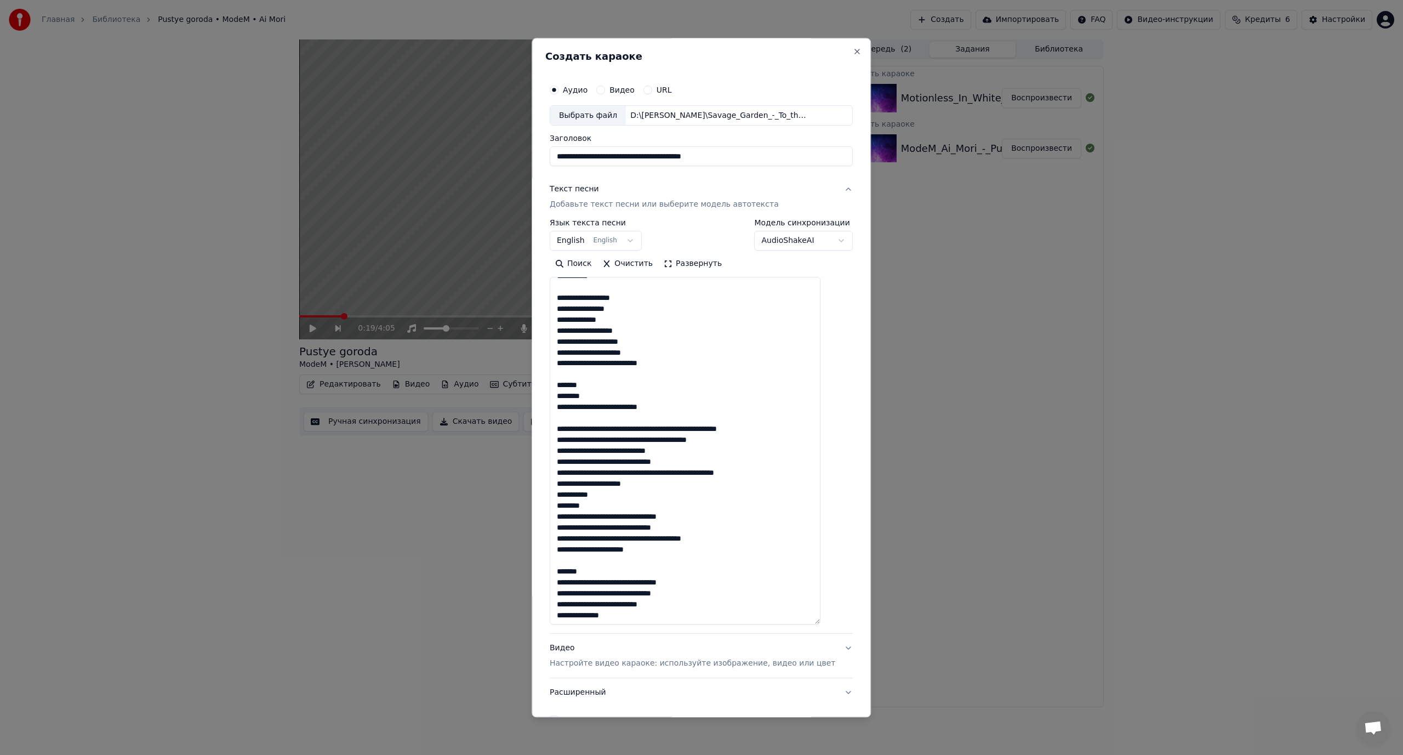
click at [674, 428] on textarea at bounding box center [685, 450] width 271 height 347
click at [639, 452] on textarea at bounding box center [685, 450] width 271 height 347
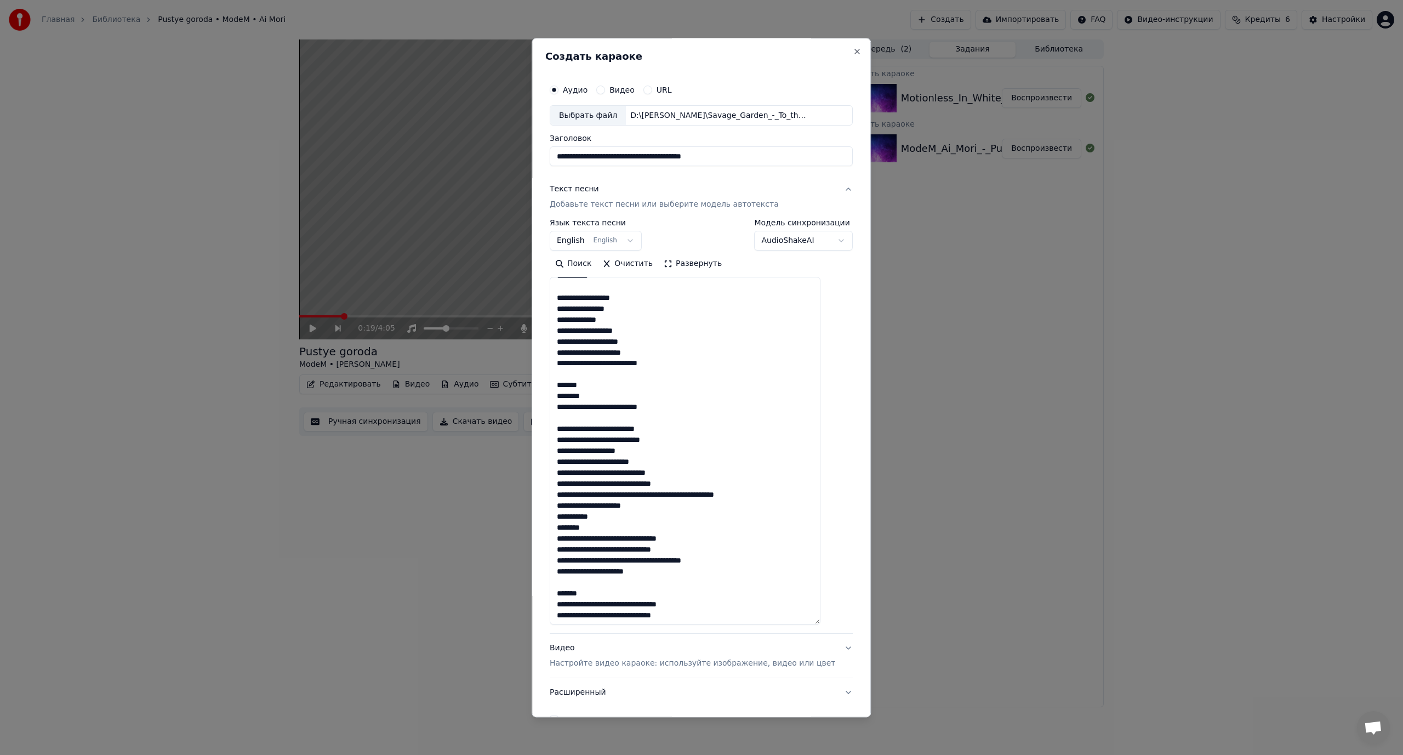
click at [623, 474] on textarea at bounding box center [685, 450] width 271 height 347
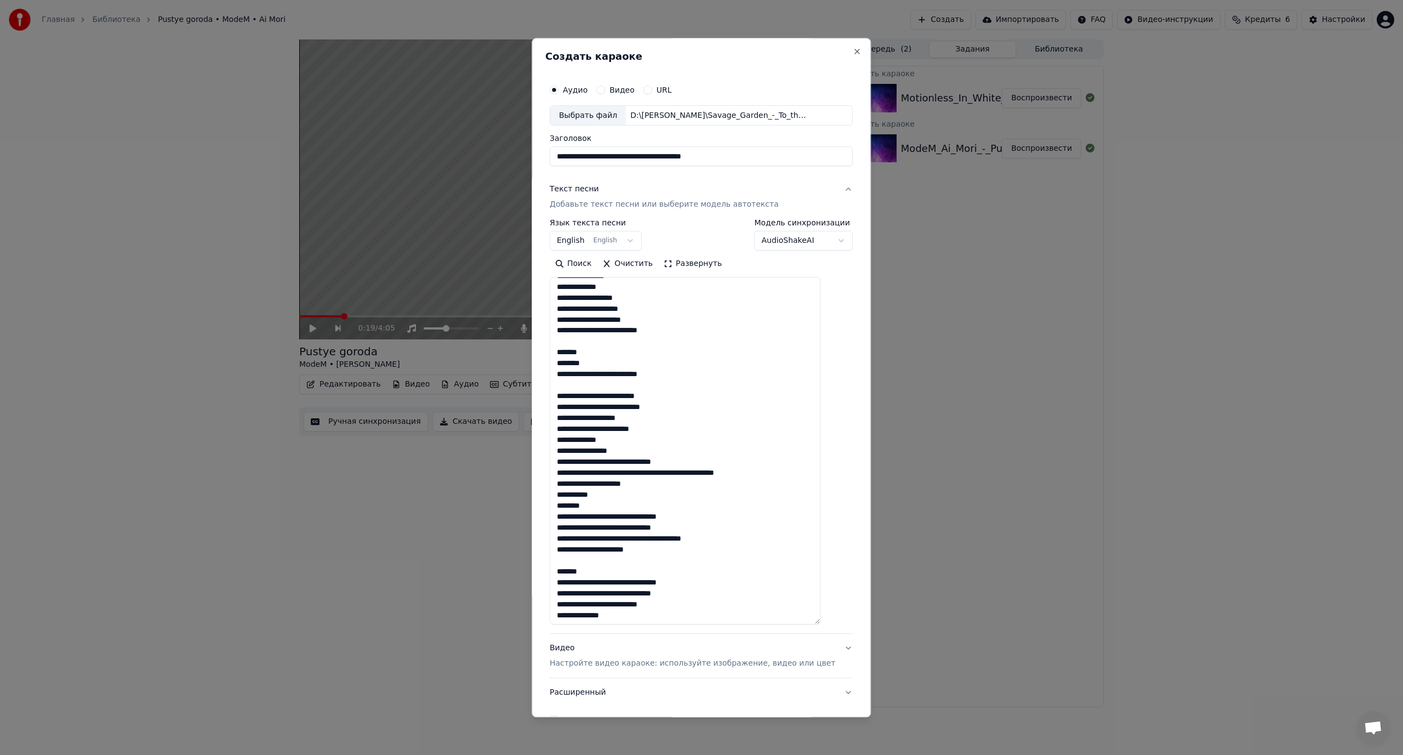
scroll to position [648, 0]
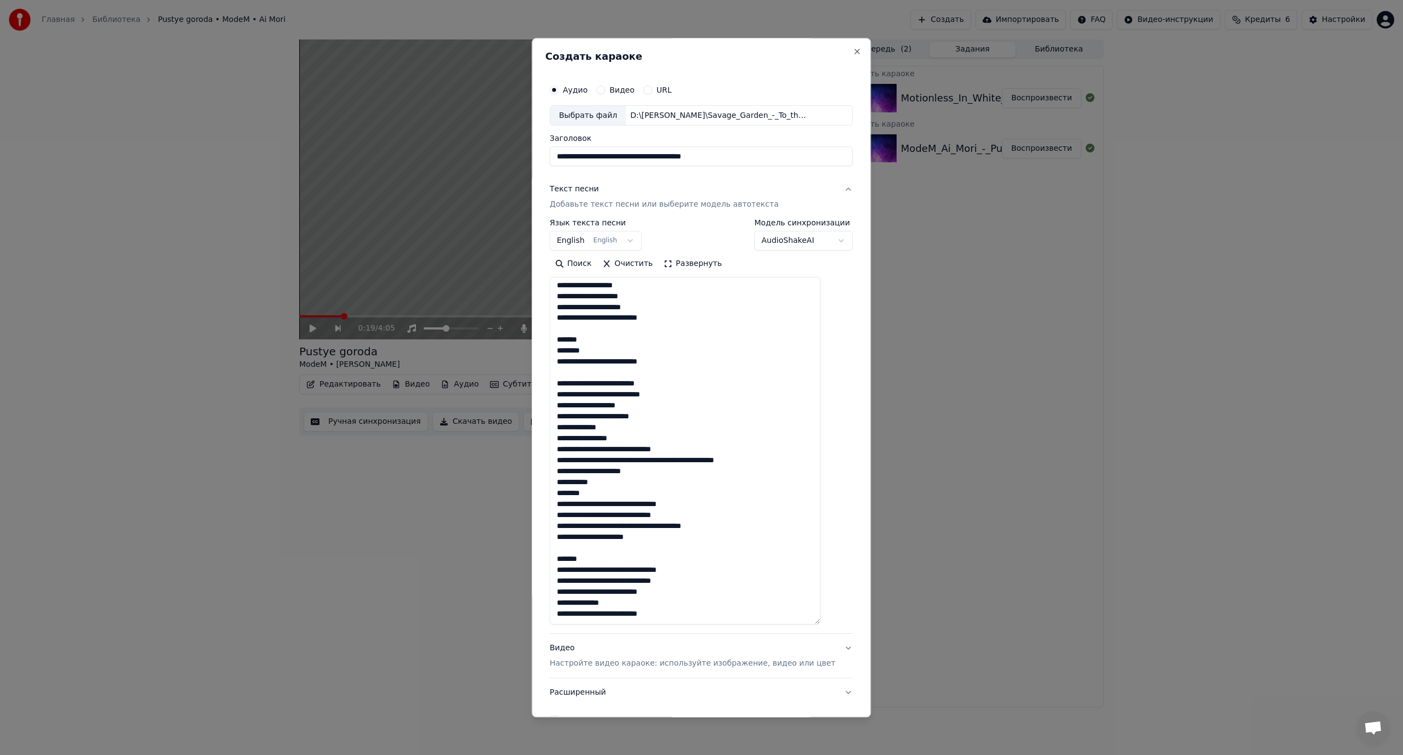
click at [636, 450] on textarea at bounding box center [685, 450] width 271 height 347
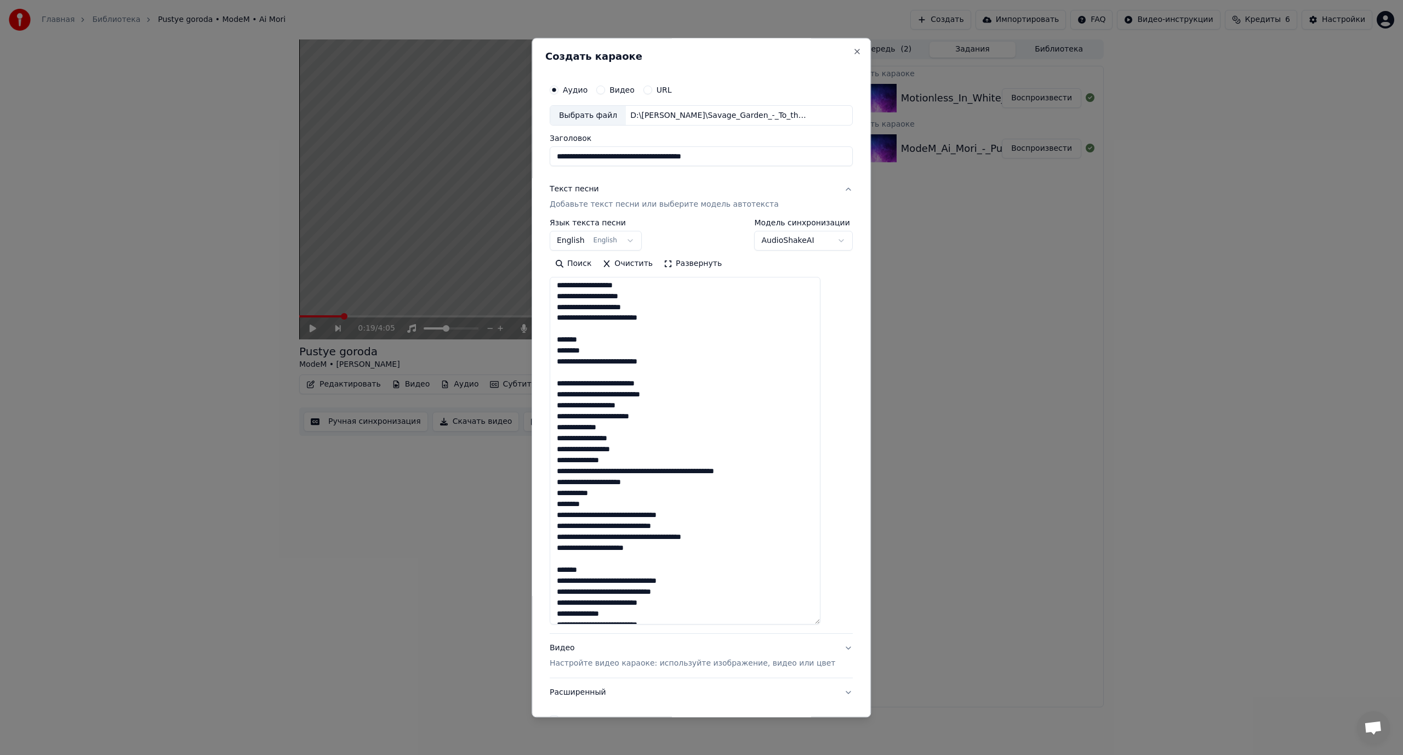
click at [646, 473] on textarea at bounding box center [685, 450] width 271 height 347
click at [629, 483] on textarea at bounding box center [685, 450] width 271 height 347
drag, startPoint x: 607, startPoint y: 526, endPoint x: 567, endPoint y: 528, distance: 39.5
click at [567, 528] on textarea at bounding box center [685, 450] width 271 height 347
click at [630, 537] on textarea at bounding box center [685, 450] width 271 height 347
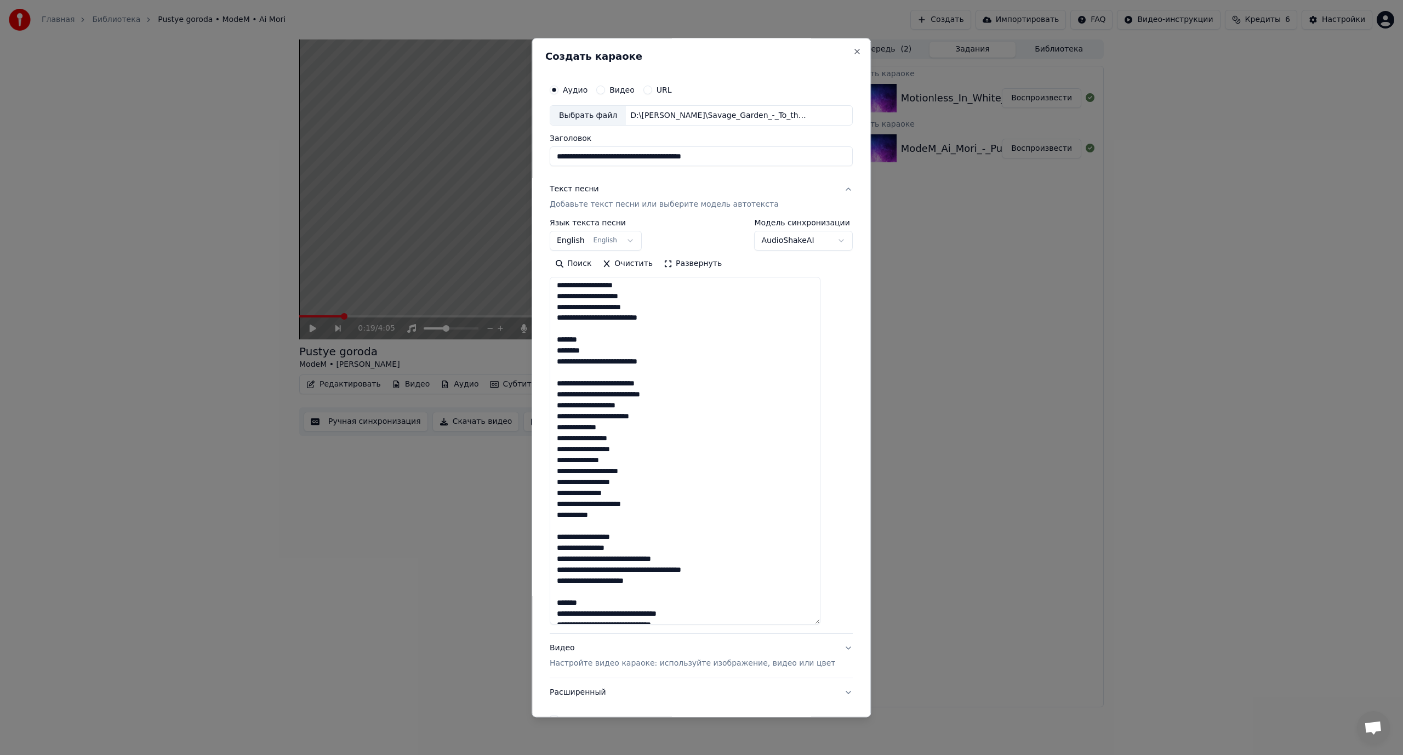
click at [608, 558] on textarea at bounding box center [685, 450] width 271 height 347
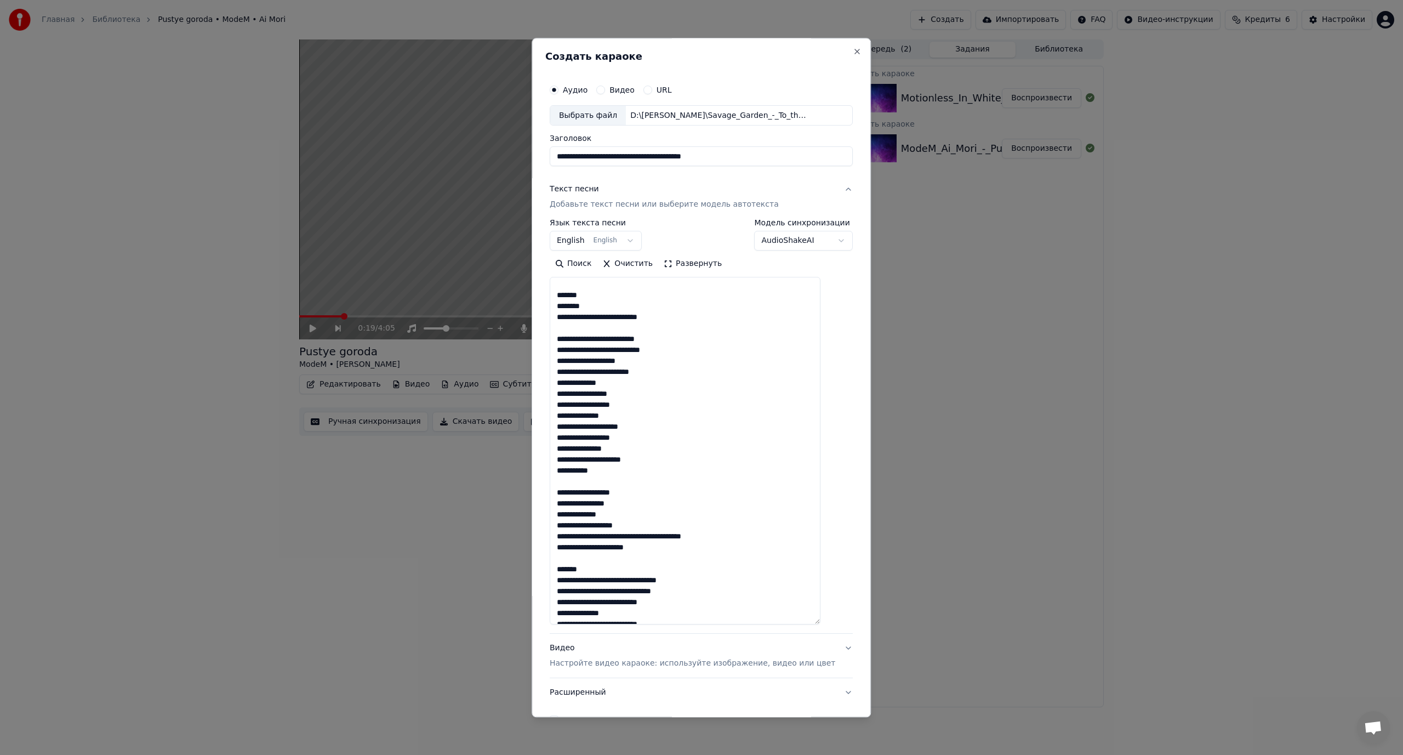
scroll to position [703, 0]
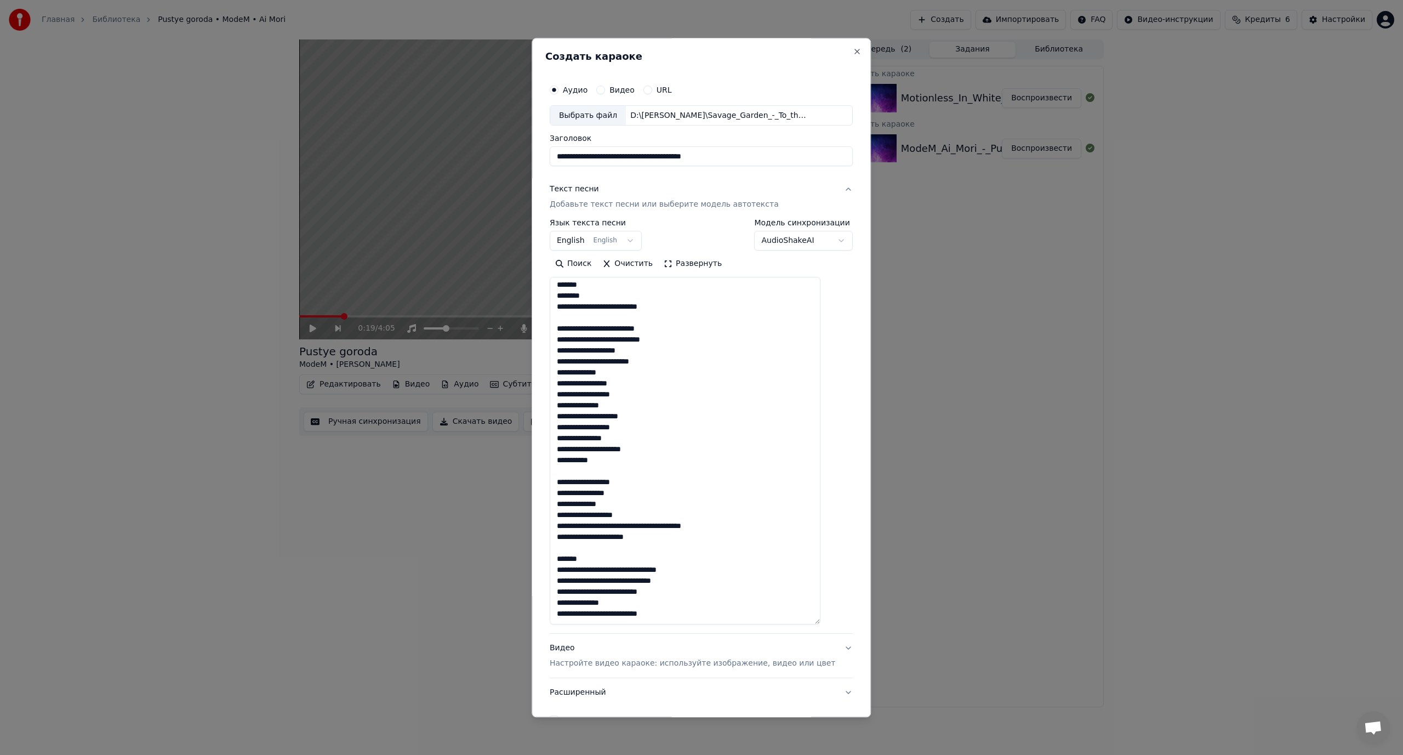
click at [635, 527] on textarea at bounding box center [685, 450] width 271 height 347
drag, startPoint x: 601, startPoint y: 558, endPoint x: 567, endPoint y: 564, distance: 33.9
click at [567, 564] on textarea at bounding box center [685, 450] width 271 height 347
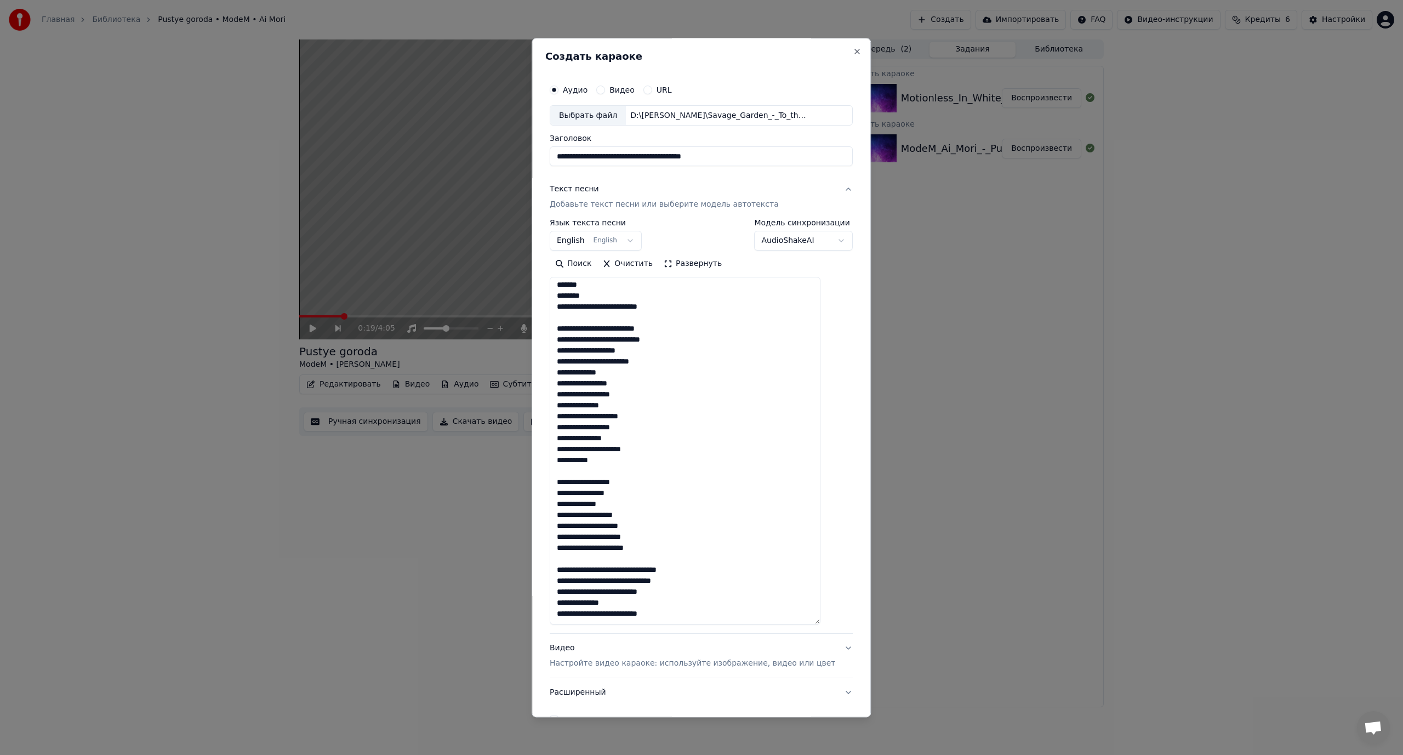
click at [630, 570] on textarea at bounding box center [685, 450] width 271 height 347
click at [607, 580] on textarea at bounding box center [685, 450] width 271 height 347
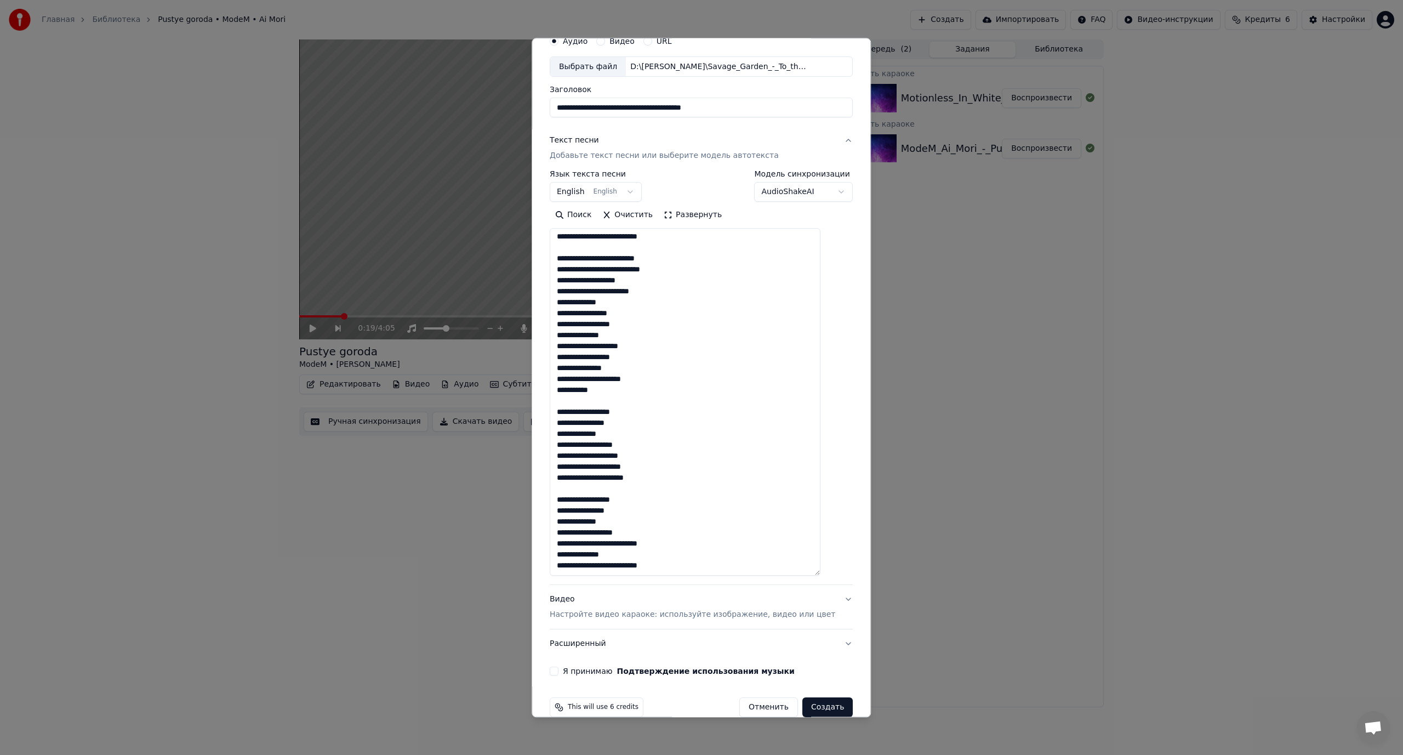
scroll to position [67, 0]
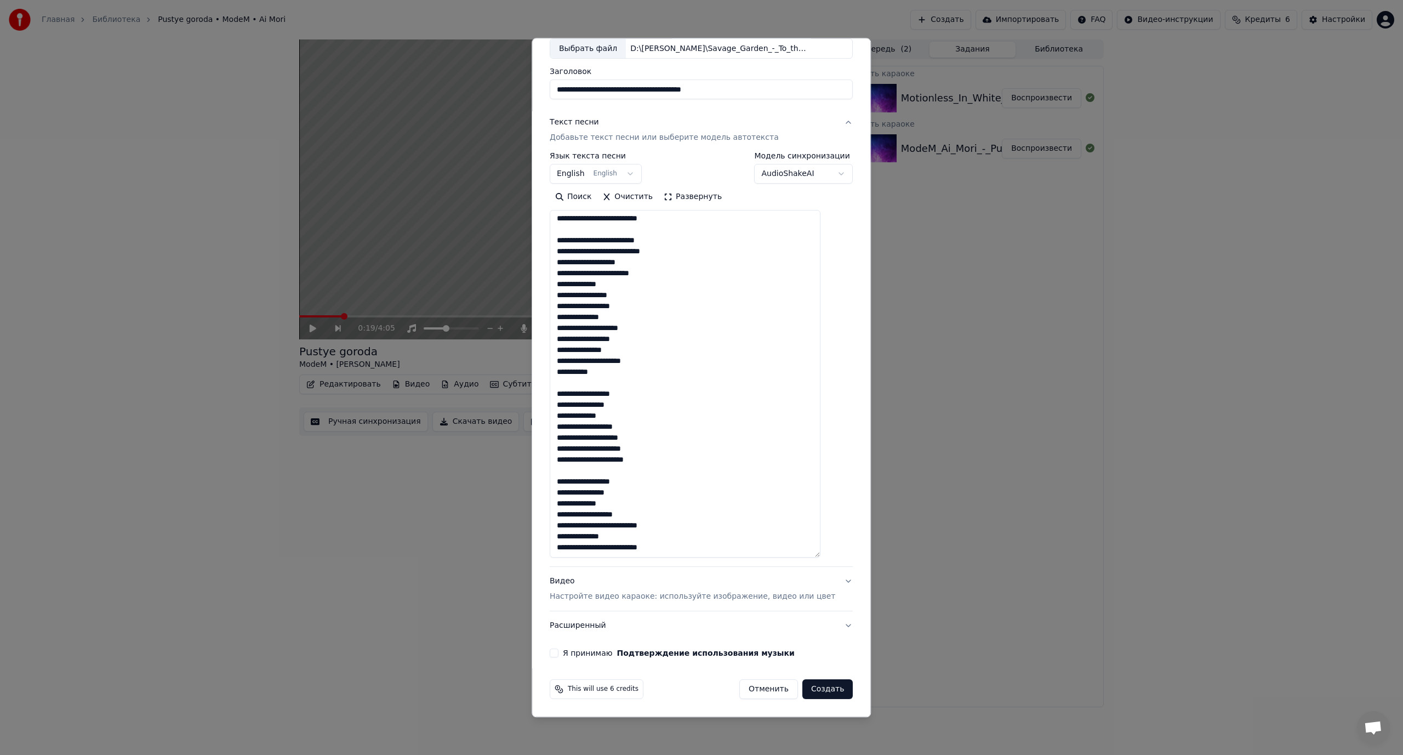
type textarea "**********"
click at [558, 652] on button "Я принимаю Подтверждение использования музыки" at bounding box center [554, 653] width 9 height 9
click at [803, 690] on button "Создать" at bounding box center [827, 690] width 50 height 20
select select
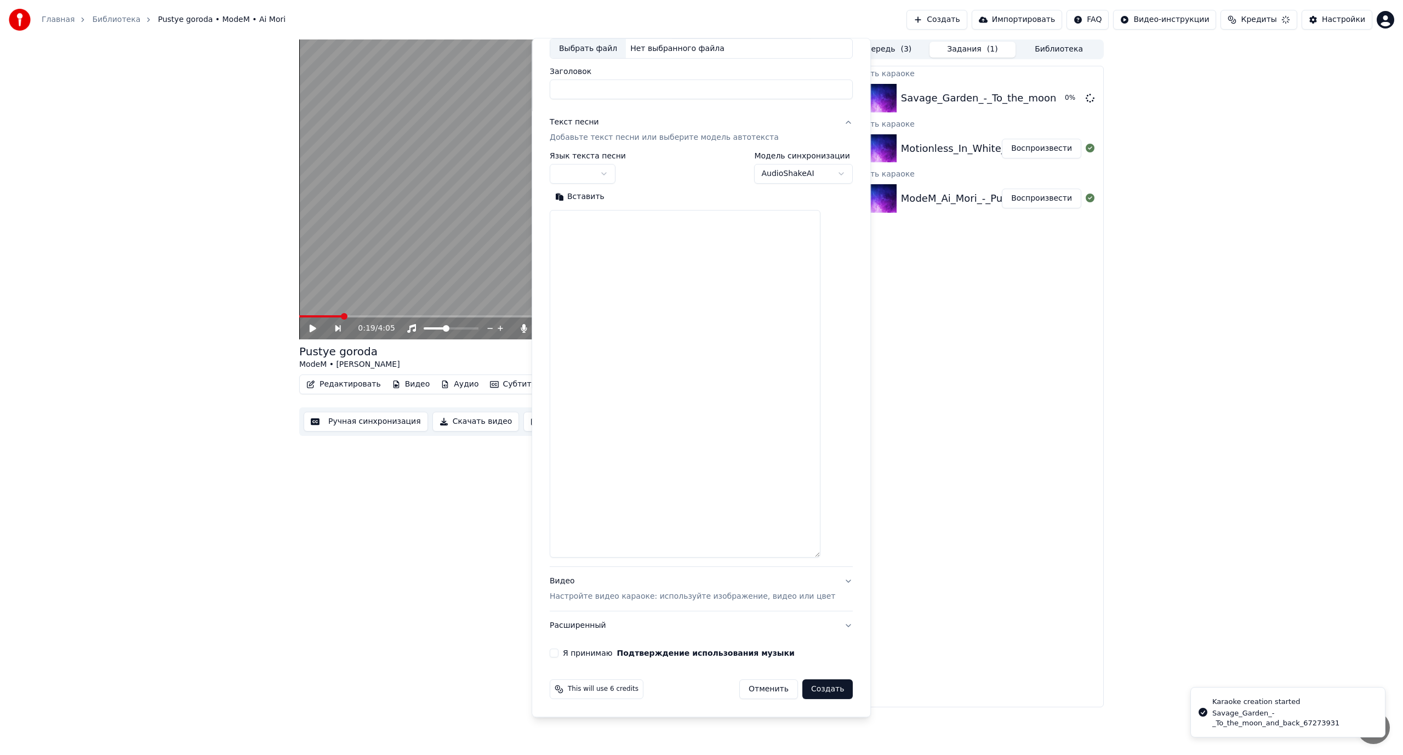
scroll to position [0, 0]
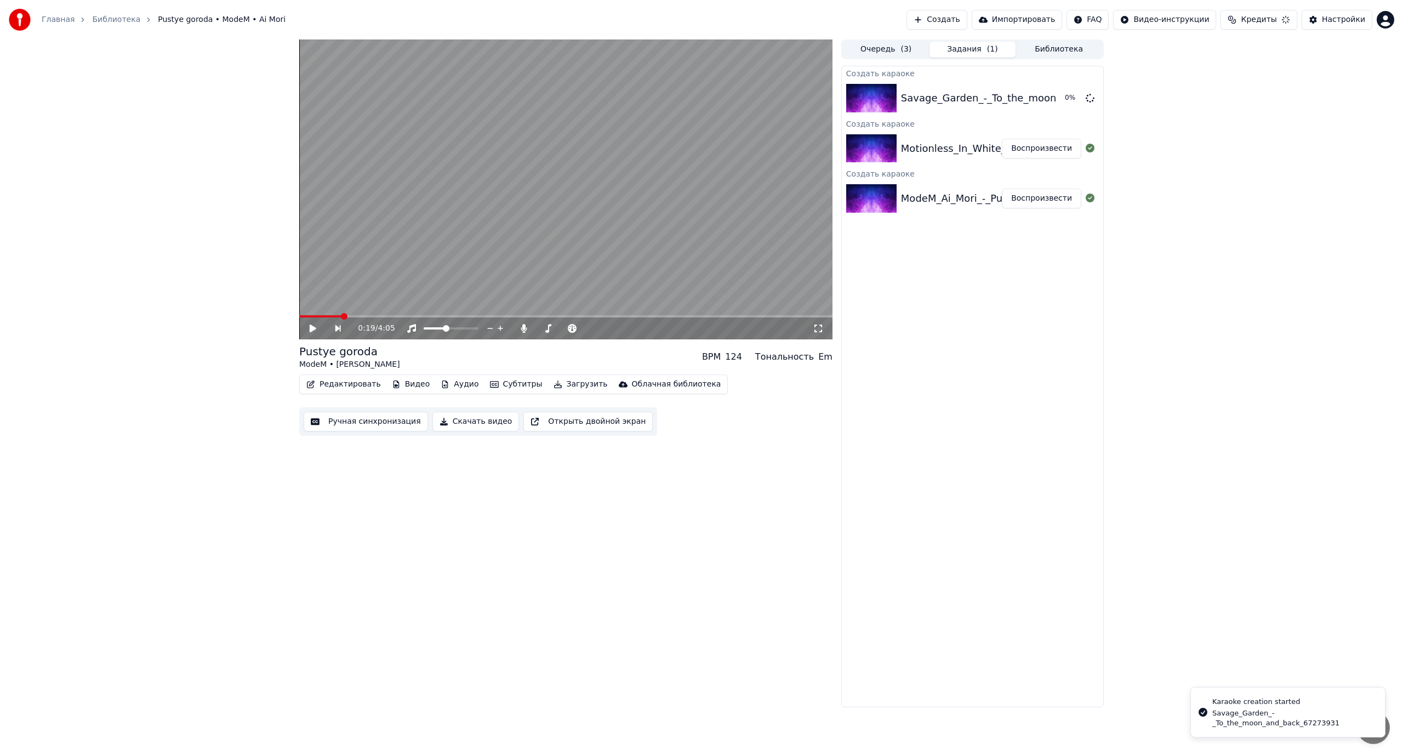
click at [1044, 150] on button "Воспроизвести" at bounding box center [1041, 149] width 79 height 20
click at [1026, 196] on button "Воспроизвести" at bounding box center [1041, 199] width 79 height 20
click at [441, 328] on span at bounding box center [441, 328] width 7 height 7
click at [549, 328] on span at bounding box center [550, 328] width 7 height 7
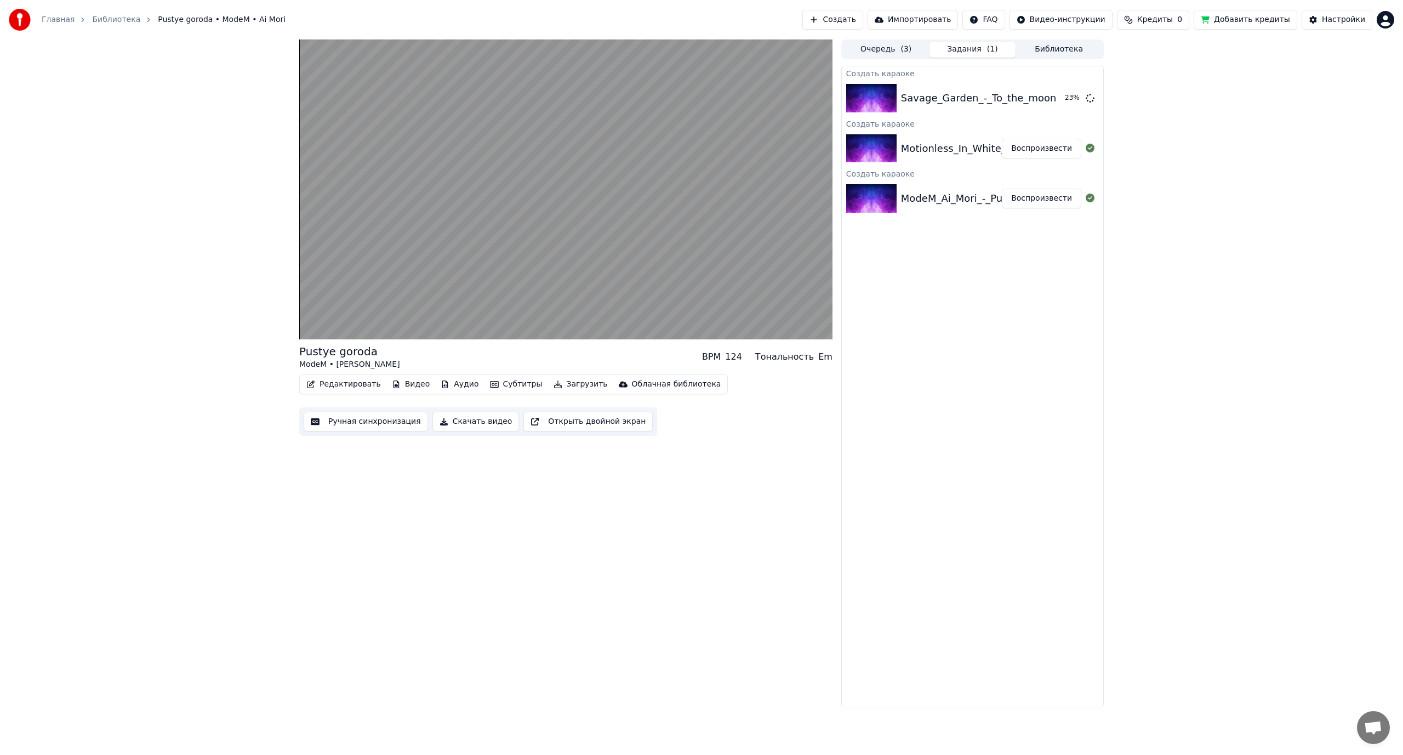
click at [1047, 152] on button "Воспроизвести" at bounding box center [1041, 149] width 79 height 20
click at [1052, 99] on button "Воспроизвести" at bounding box center [1041, 98] width 79 height 20
click at [1387, 19] on html "Главная Библиотека To the Moon and Back • Savage Garden Создать Импортировать F…" at bounding box center [701, 377] width 1403 height 755
click at [1304, 121] on span "Выйти" at bounding box center [1309, 126] width 26 height 11
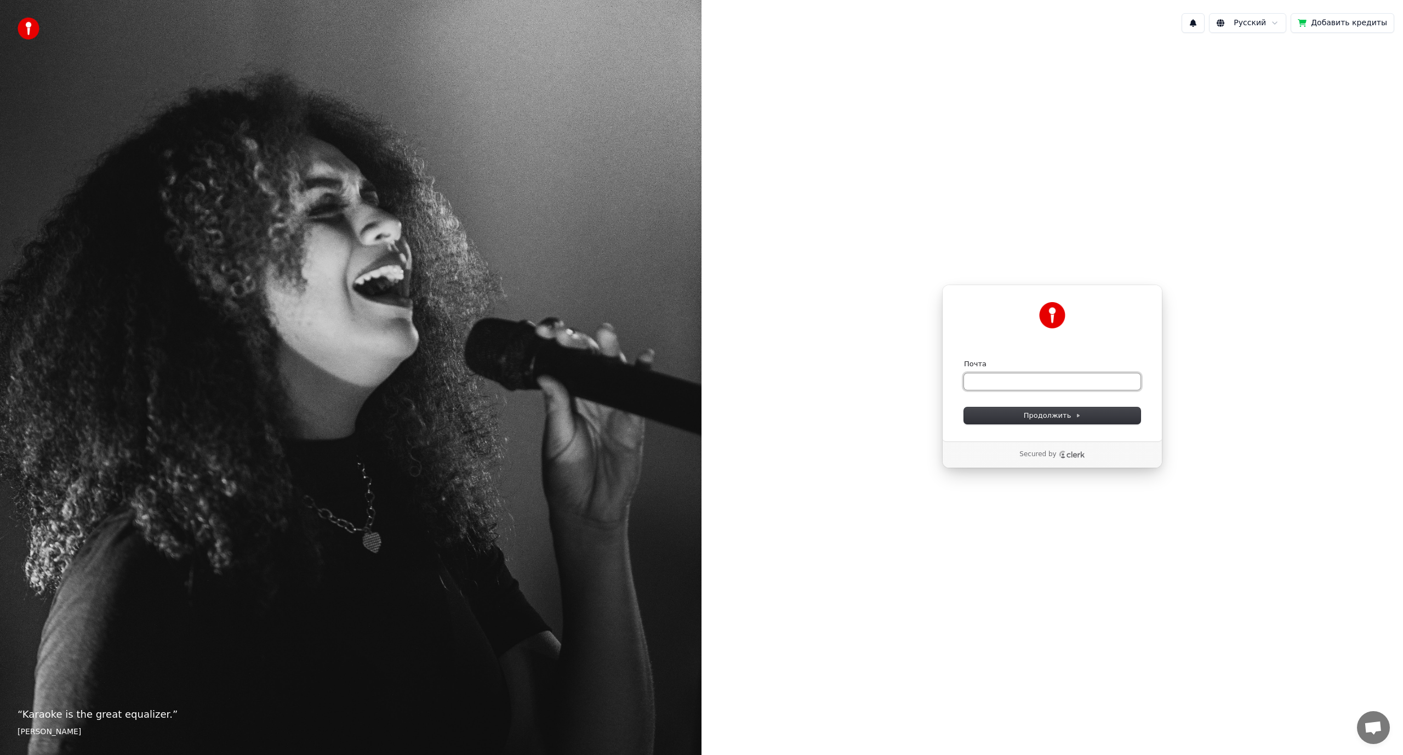
click at [992, 376] on input "Почта" at bounding box center [1052, 381] width 176 height 16
paste input "**********"
click at [1065, 412] on span "Продолжить" at bounding box center [1053, 415] width 58 height 10
type input "**********"
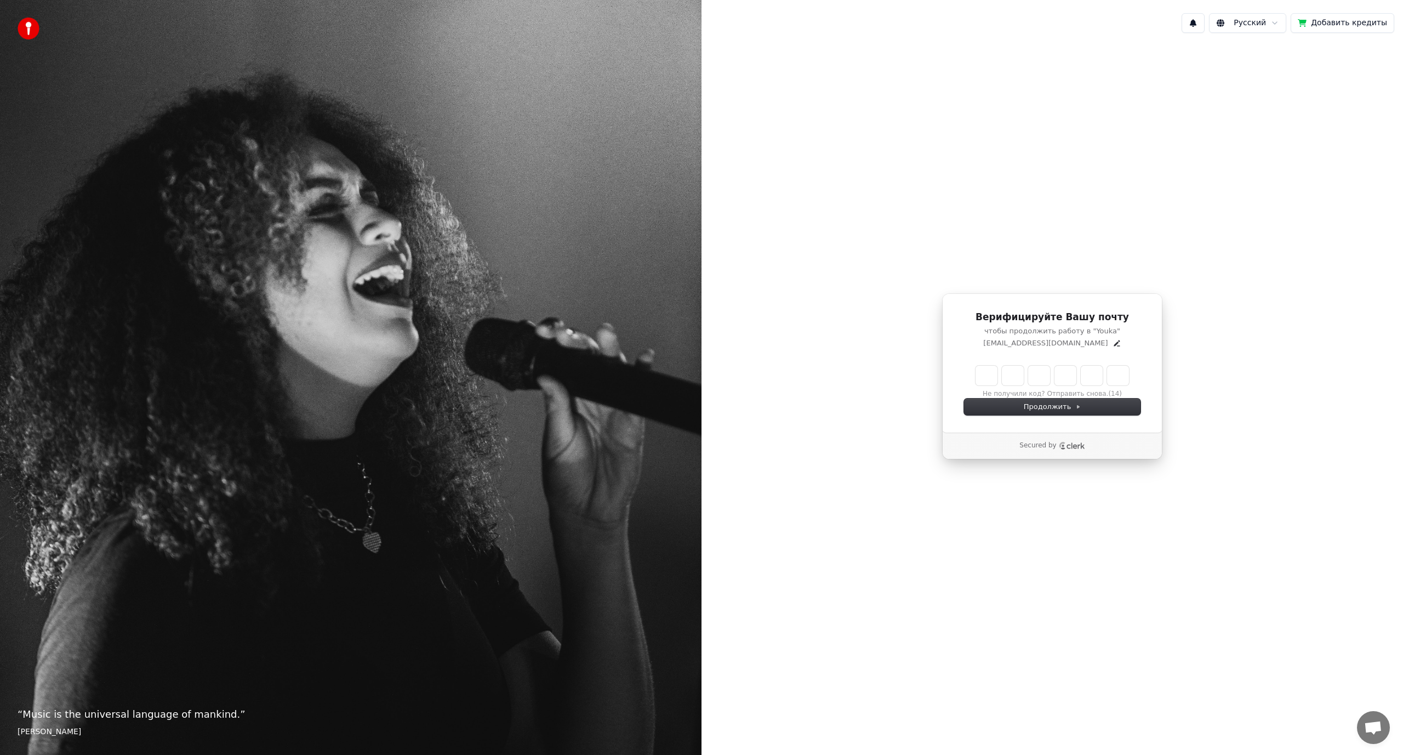
click at [986, 370] on input "Enter verification code" at bounding box center [1051, 376] width 153 height 20
paste input "******"
type input "******"
